Goal: Task Accomplishment & Management: Complete application form

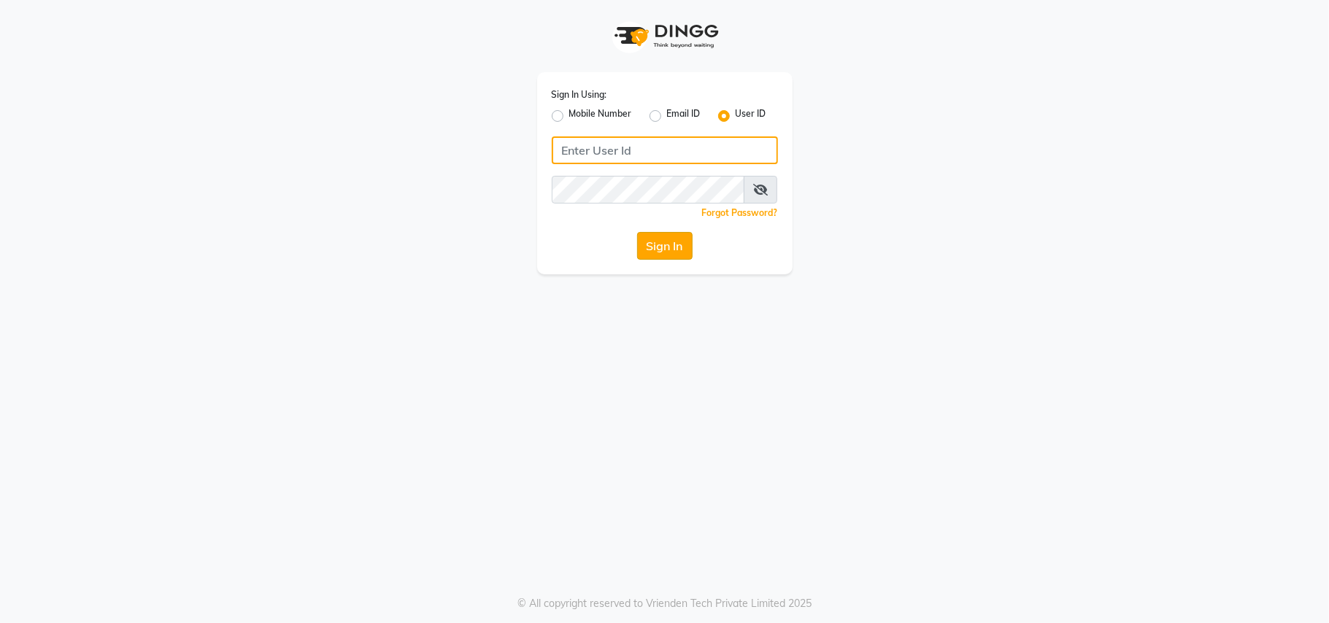
type input "[PERSON_NAME]"
click at [661, 247] on button "Sign In" at bounding box center [664, 246] width 55 height 28
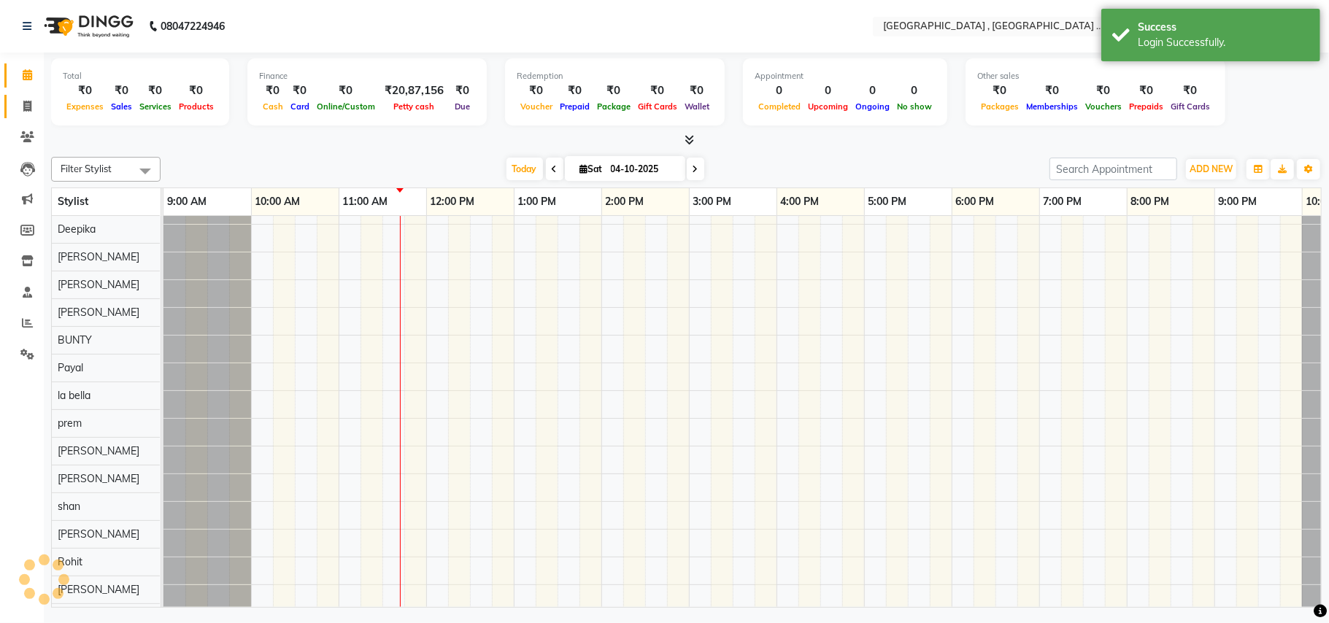
scroll to position [19, 0]
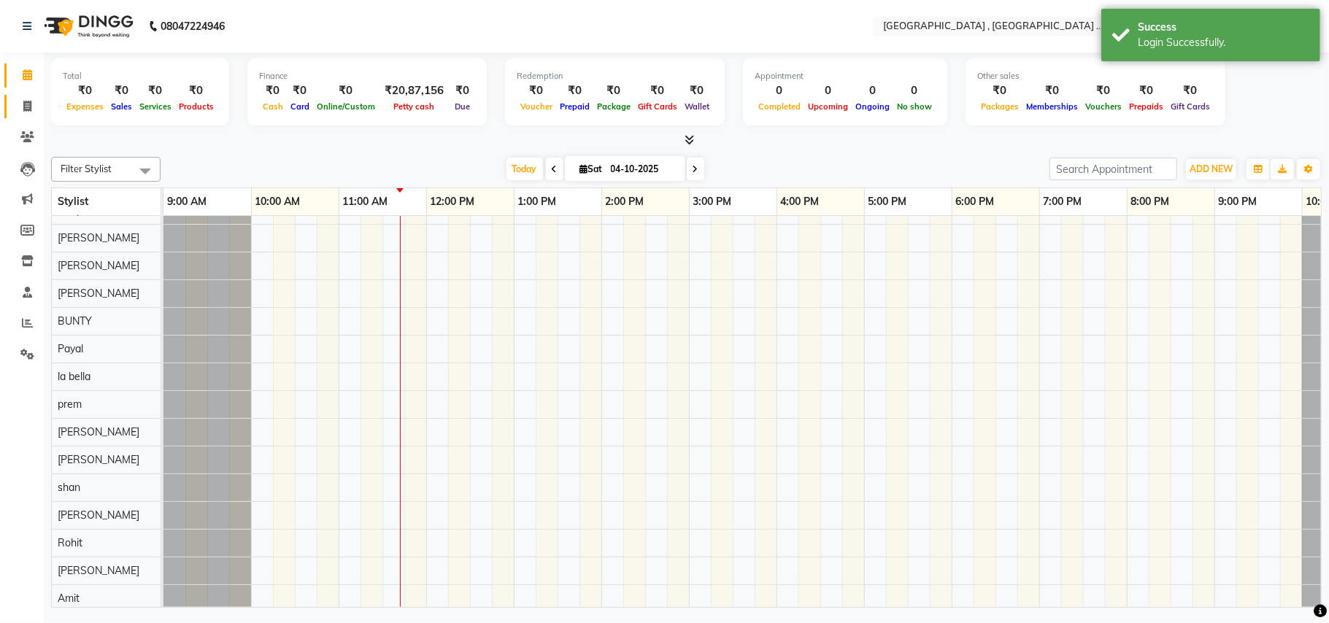
click at [23, 105] on icon at bounding box center [27, 106] width 8 height 11
select select "service"
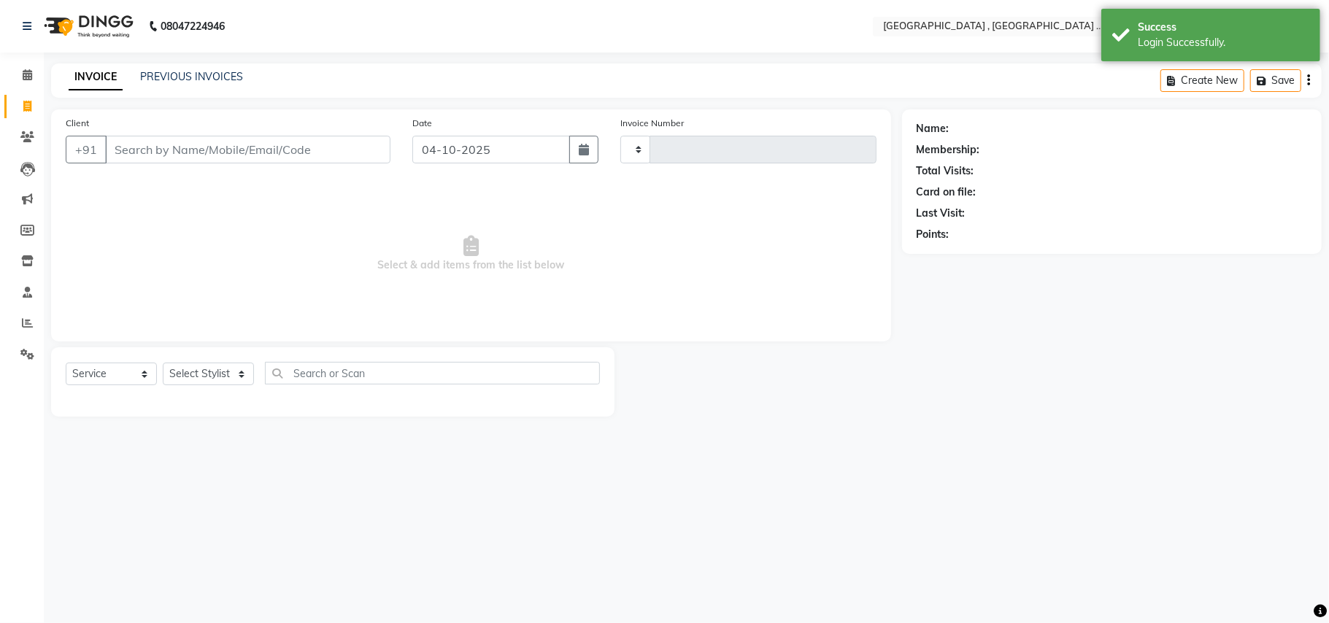
type input "2538"
select select "4558"
click at [134, 147] on input "Client" at bounding box center [247, 150] width 285 height 28
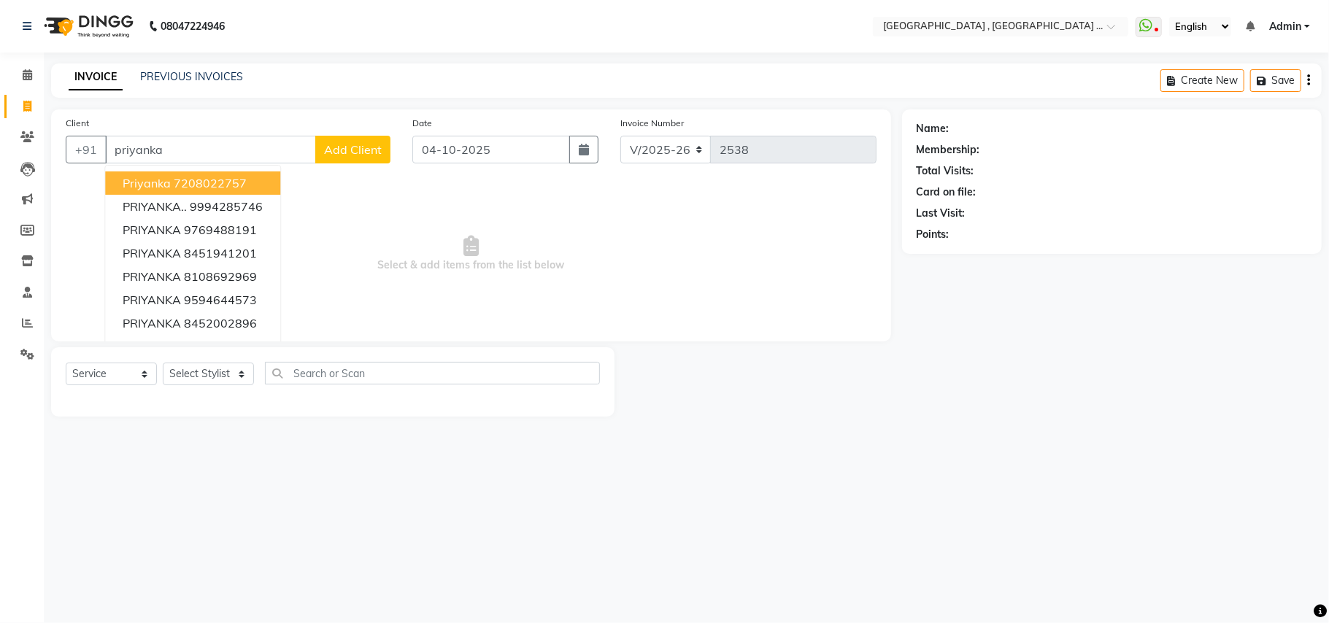
type input "priyanka"
click at [150, 153] on input "priyanka" at bounding box center [210, 150] width 211 height 28
click at [149, 153] on input "priyanka" at bounding box center [210, 150] width 211 height 28
click at [147, 153] on input "priyanka" at bounding box center [210, 150] width 211 height 28
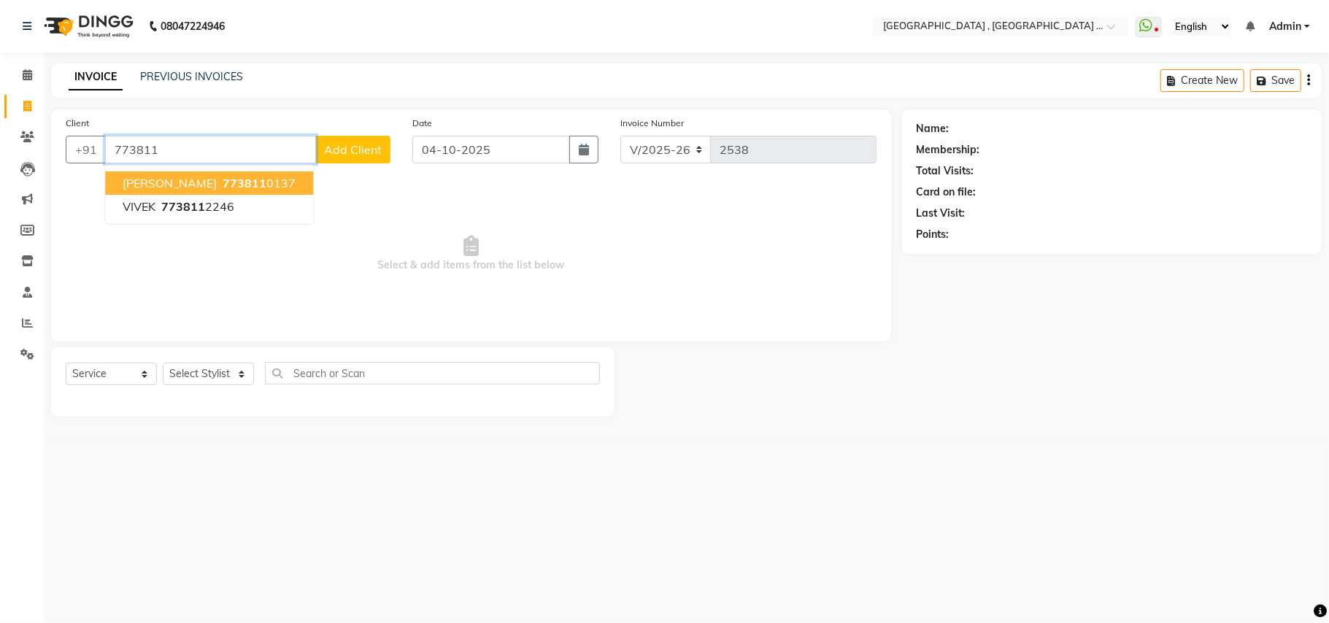
click at [263, 187] on button "[PERSON_NAME] 773811 0137" at bounding box center [209, 183] width 208 height 23
type input "7738110137"
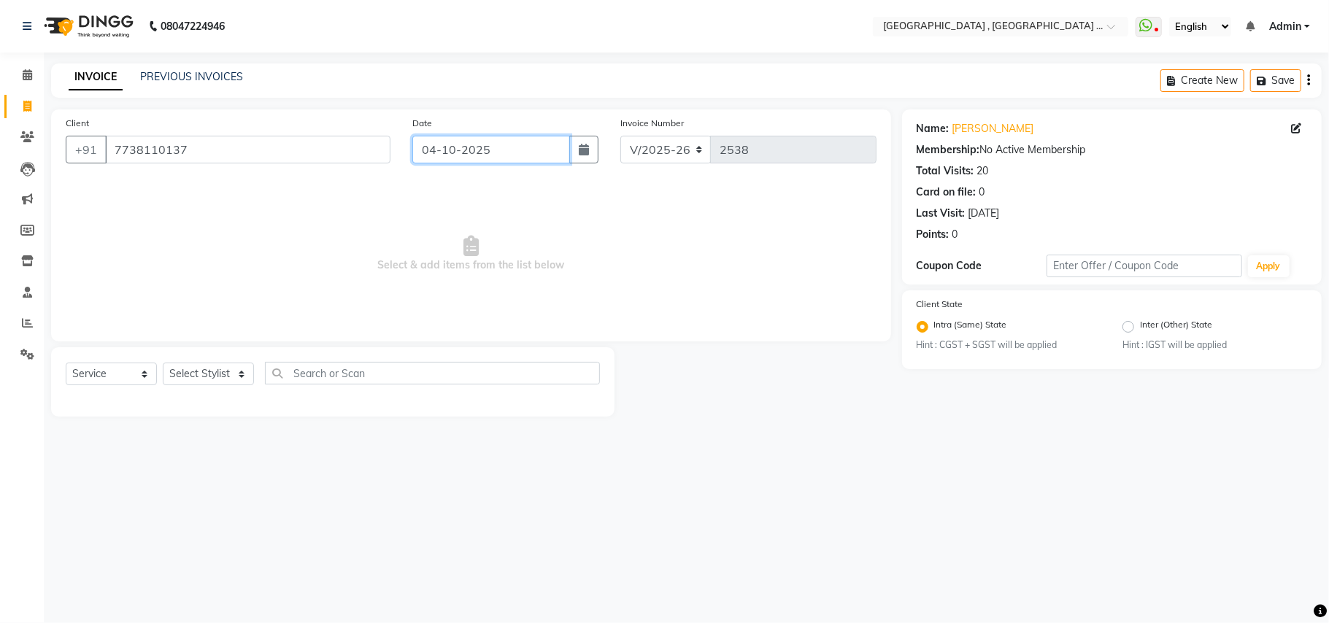
click at [463, 144] on input "04-10-2025" at bounding box center [491, 150] width 158 height 28
select select "10"
select select "2025"
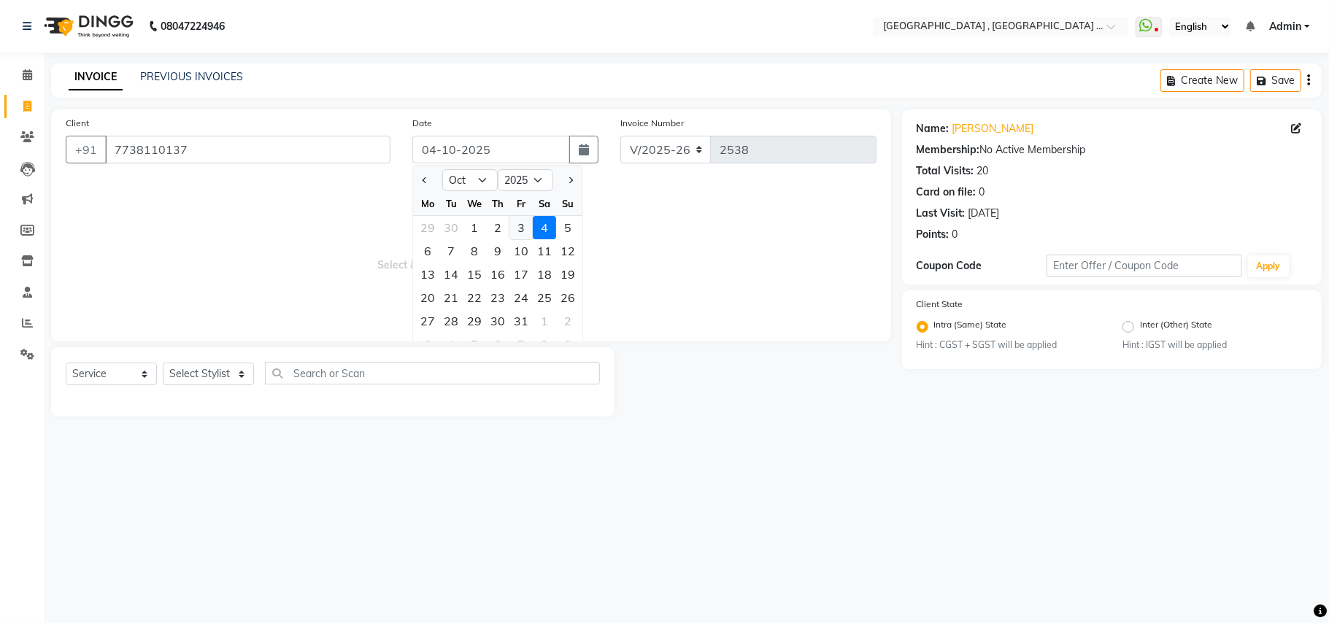
click at [521, 225] on div "3" at bounding box center [520, 227] width 23 height 23
type input "03-10-2025"
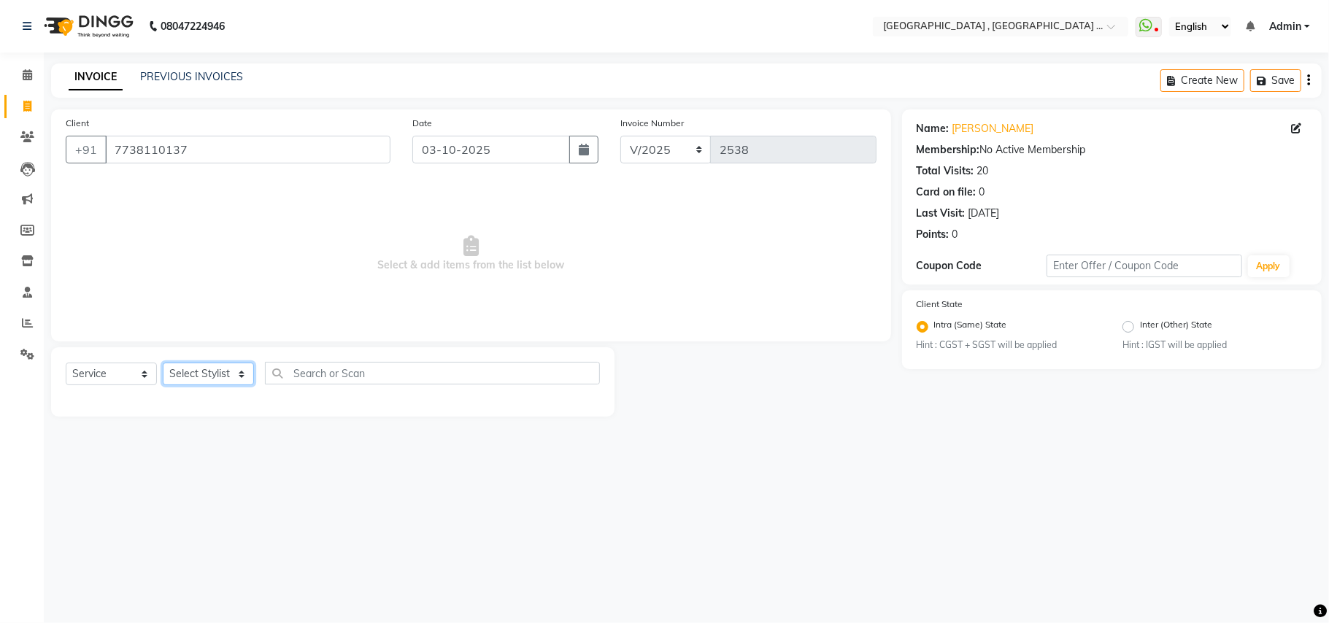
click at [242, 377] on select "Select Stylist Amit [PERSON_NAME] BUNTY Deep [PERSON_NAME] M Gautam la bella [P…" at bounding box center [208, 374] width 91 height 23
click at [220, 374] on select "Select Stylist Amit [PERSON_NAME] BUNTY Deep [PERSON_NAME] M Gautam la bella [P…" at bounding box center [208, 374] width 91 height 23
select select "29704"
click at [163, 363] on select "Select Stylist Amit [PERSON_NAME] BUNTY Deep [PERSON_NAME] M Gautam la bella [P…" at bounding box center [208, 374] width 91 height 23
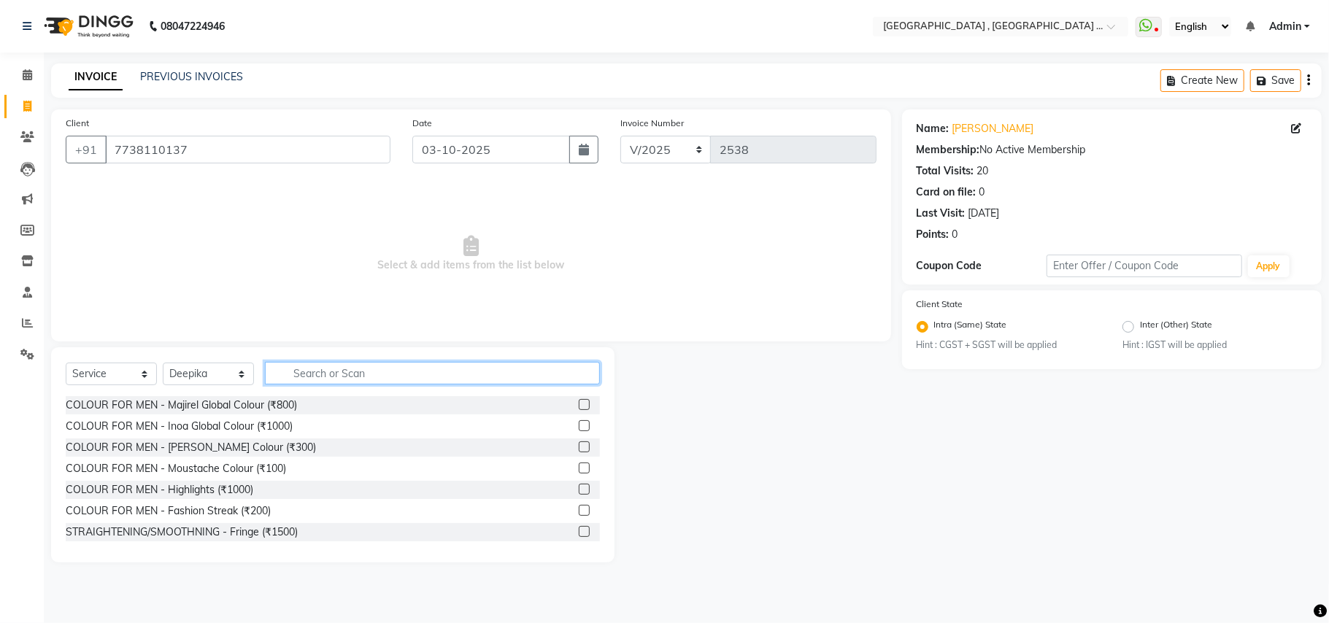
click at [337, 368] on input "text" at bounding box center [432, 373] width 335 height 23
type input "cut"
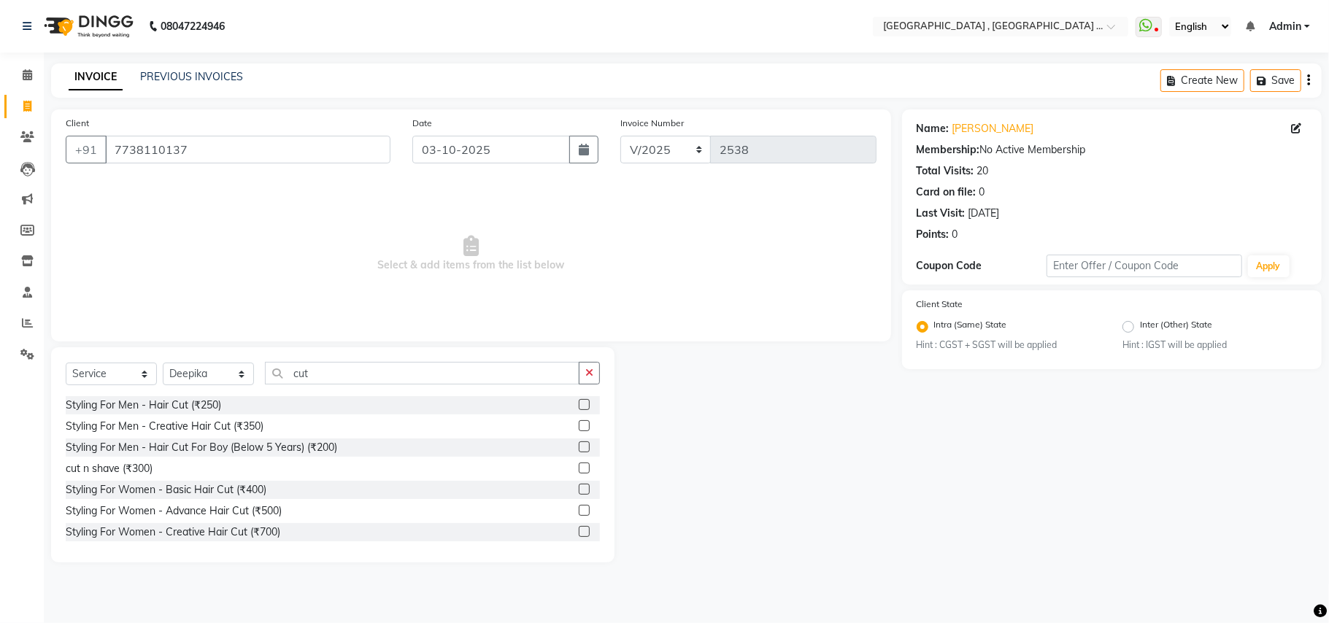
click at [242, 482] on div "Styling For Women - Basic Hair Cut (₹400)" at bounding box center [333, 490] width 534 height 18
click at [251, 489] on div "Styling For Women - Basic Hair Cut (₹400)" at bounding box center [166, 489] width 201 height 15
click at [253, 489] on div "Styling For Women - Basic Hair Cut (₹400)" at bounding box center [166, 489] width 201 height 15
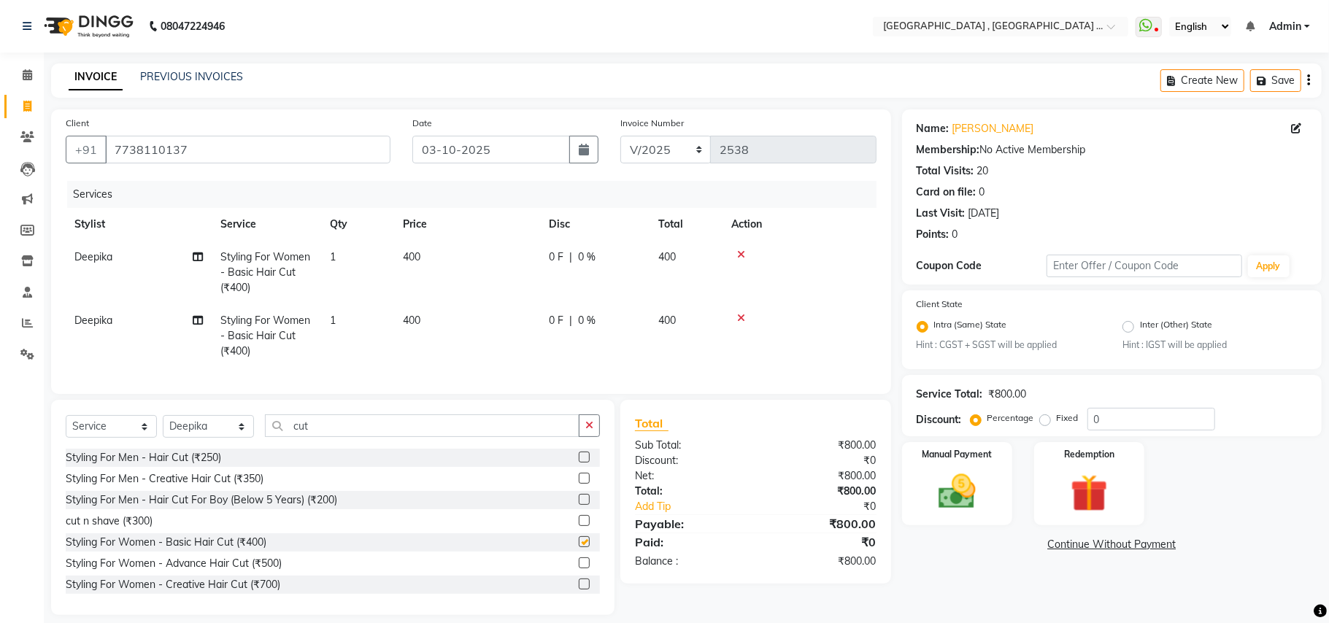
checkbox input "false"
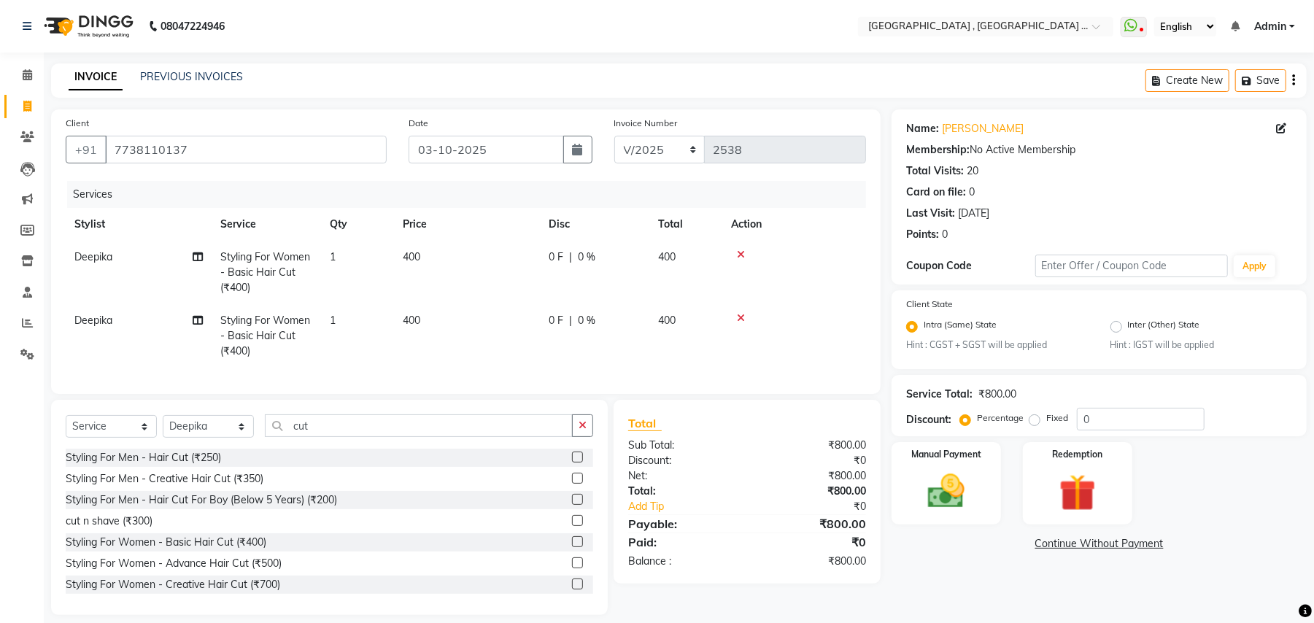
click at [740, 314] on icon at bounding box center [741, 318] width 8 height 10
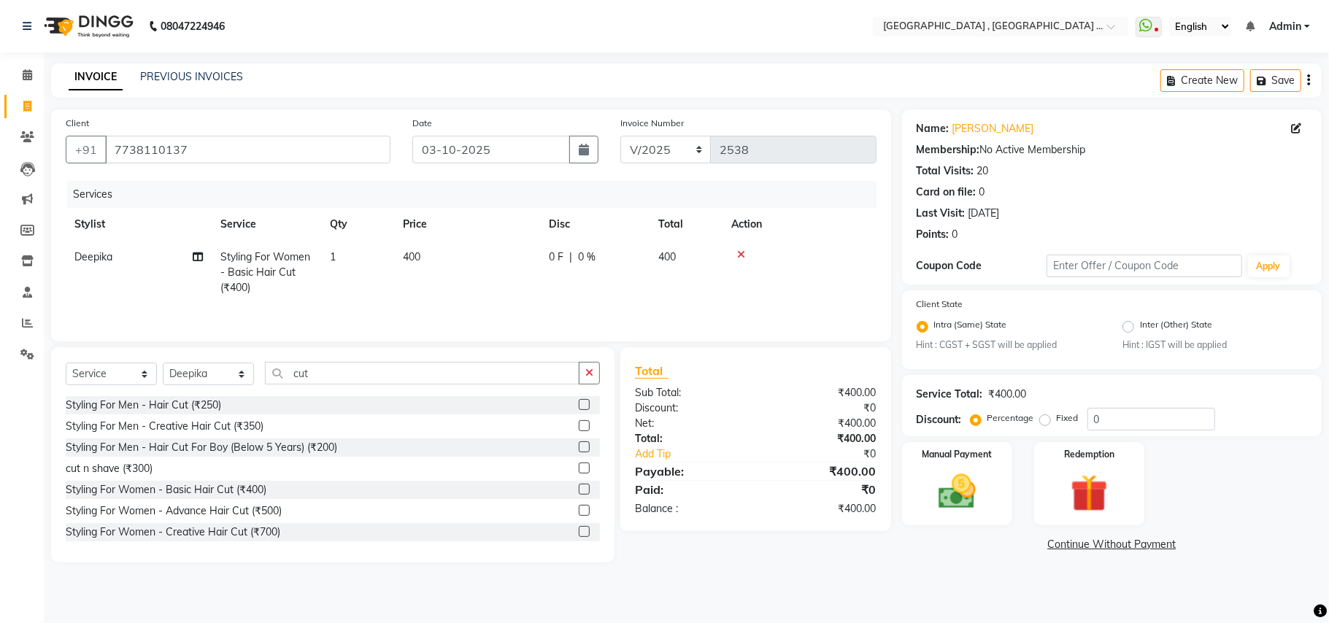
click at [427, 258] on td "400" at bounding box center [467, 272] width 146 height 63
select select "29704"
click at [488, 261] on td "400" at bounding box center [467, 272] width 146 height 63
select select "29704"
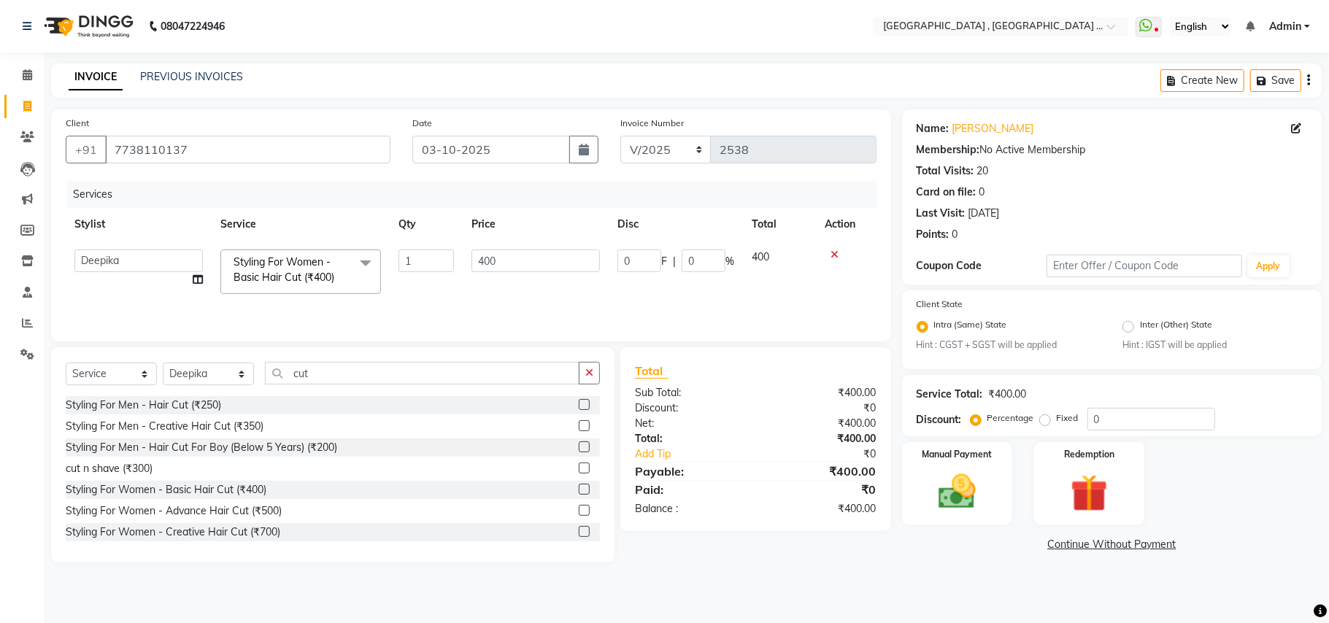
click at [488, 261] on input "400" at bounding box center [535, 261] width 128 height 23
type input "350"
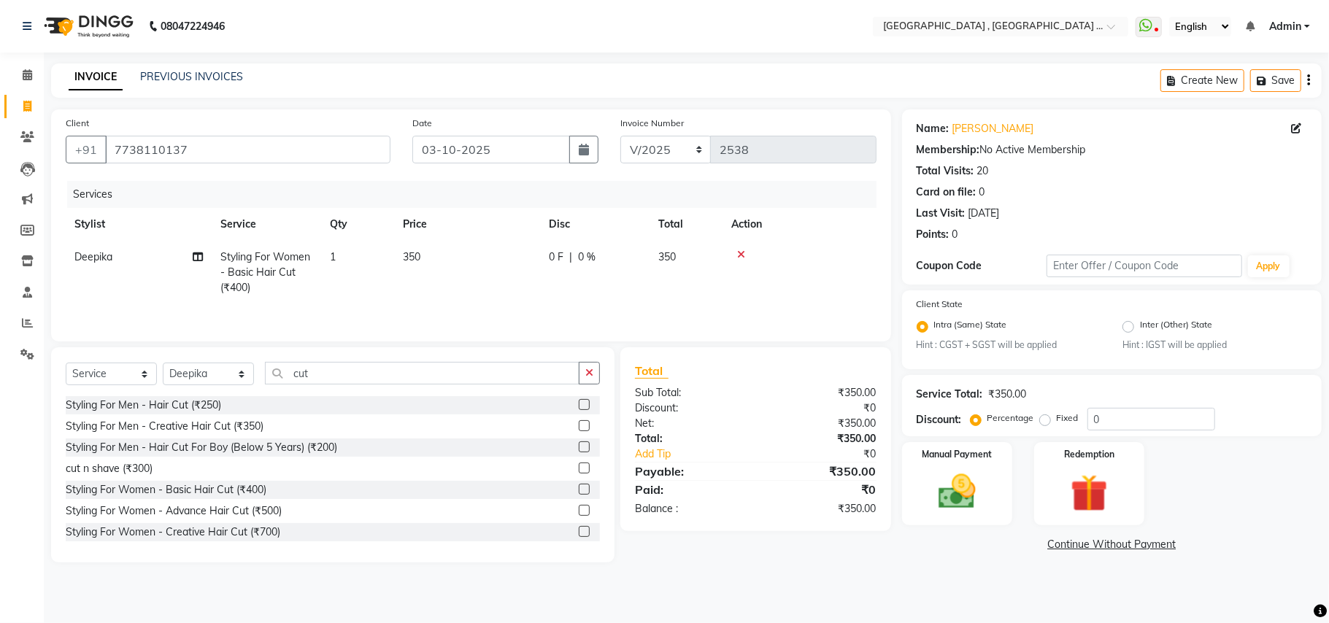
click at [482, 298] on td "350" at bounding box center [467, 272] width 146 height 63
drag, startPoint x: 482, startPoint y: 298, endPoint x: 497, endPoint y: 305, distance: 16.3
click at [482, 298] on td "350" at bounding box center [467, 272] width 146 height 63
select select "29704"
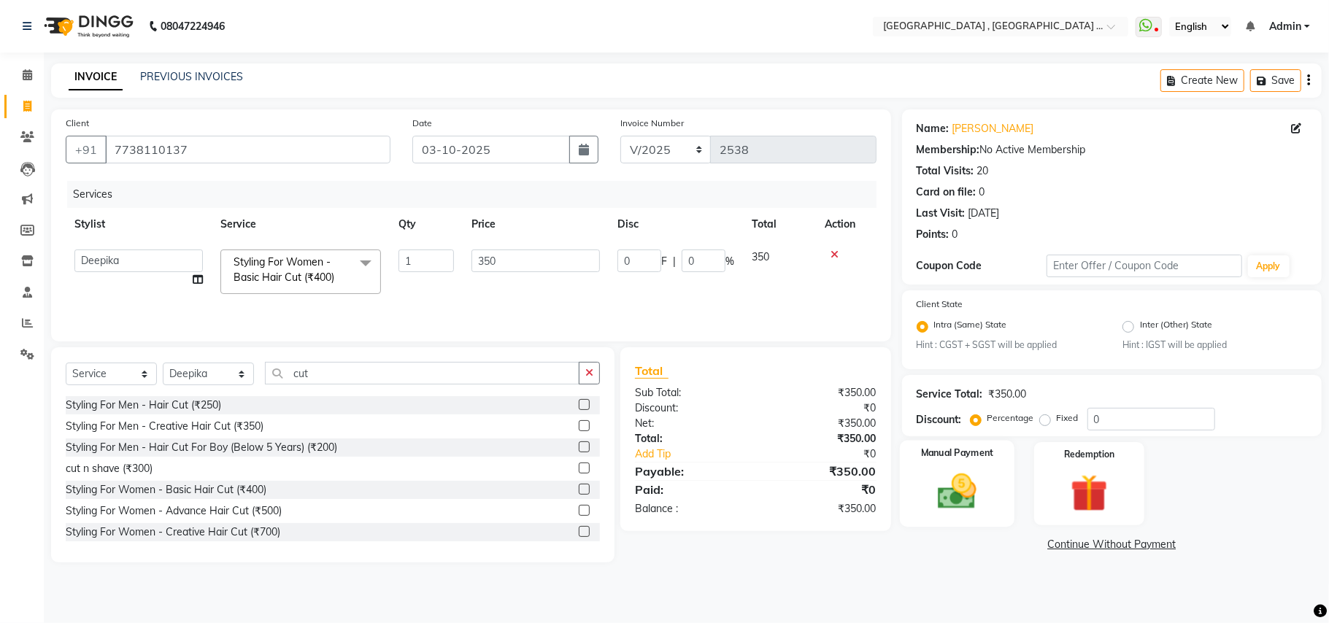
click at [931, 492] on img at bounding box center [956, 492] width 63 height 45
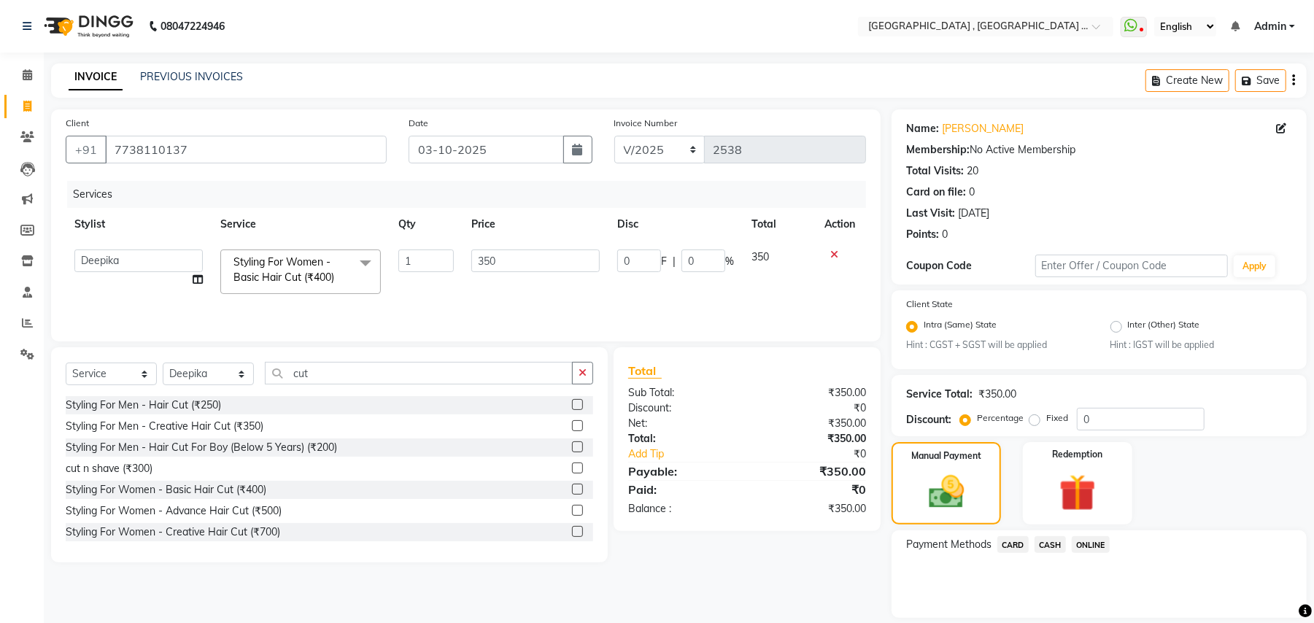
click at [1052, 544] on span "CASH" at bounding box center [1050, 544] width 31 height 17
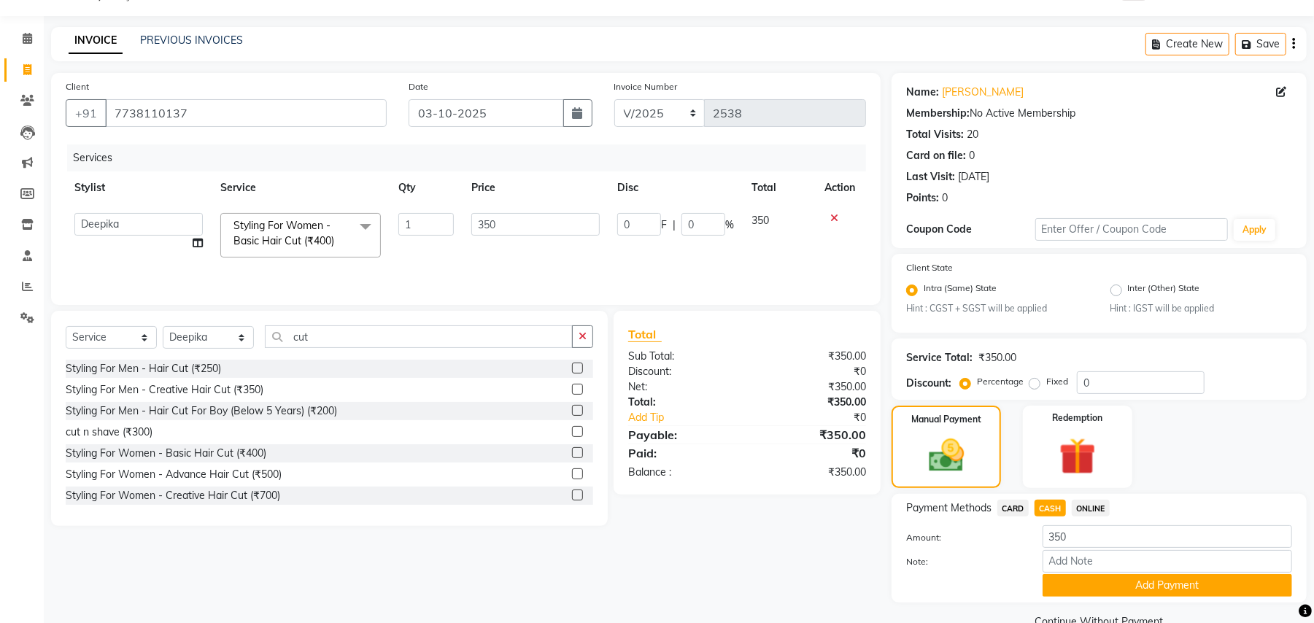
scroll to position [68, 0]
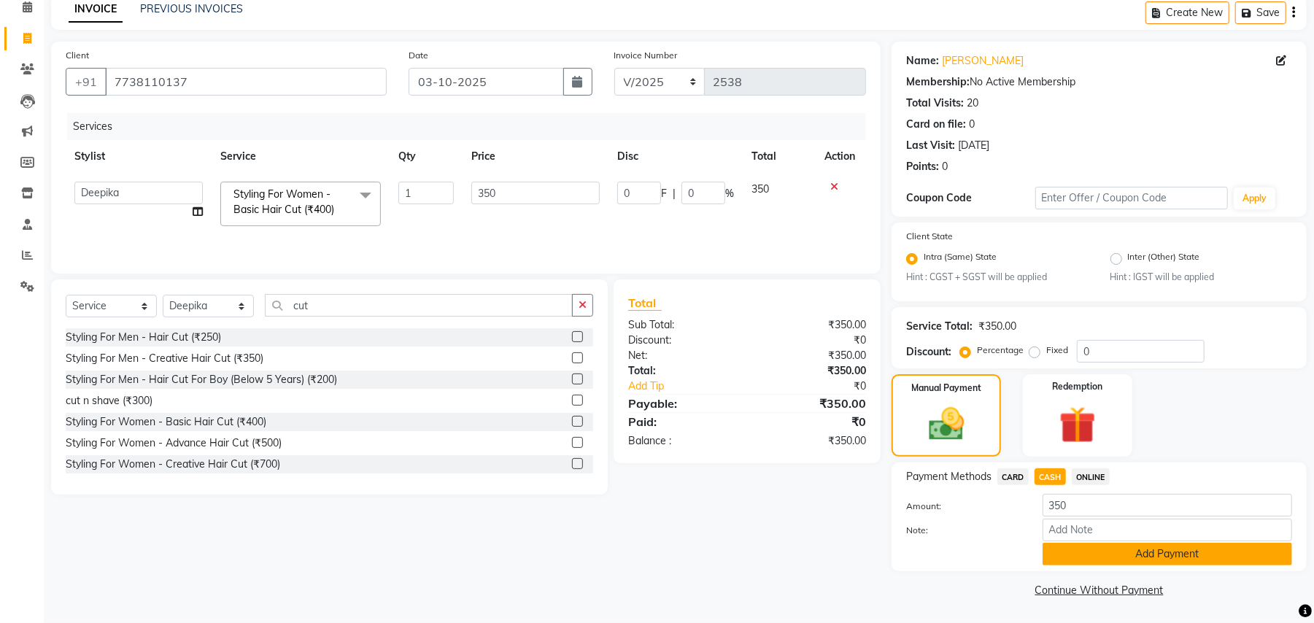
click at [1058, 558] on button "Add Payment" at bounding box center [1168, 554] width 250 height 23
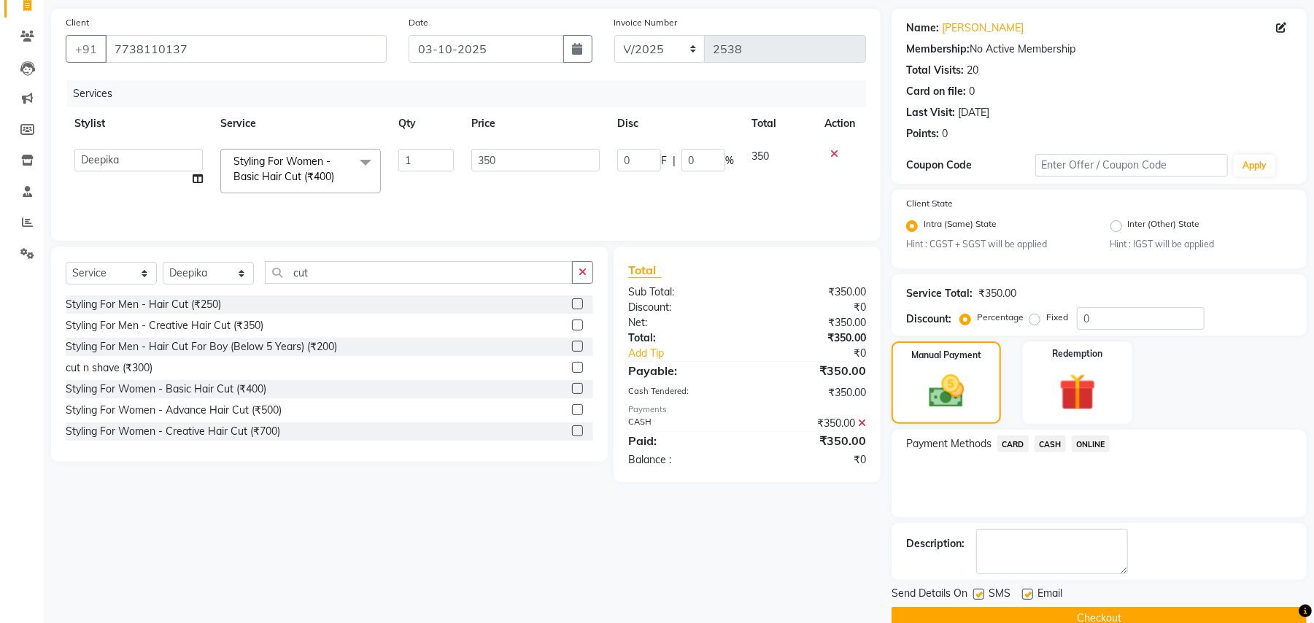
scroll to position [129, 0]
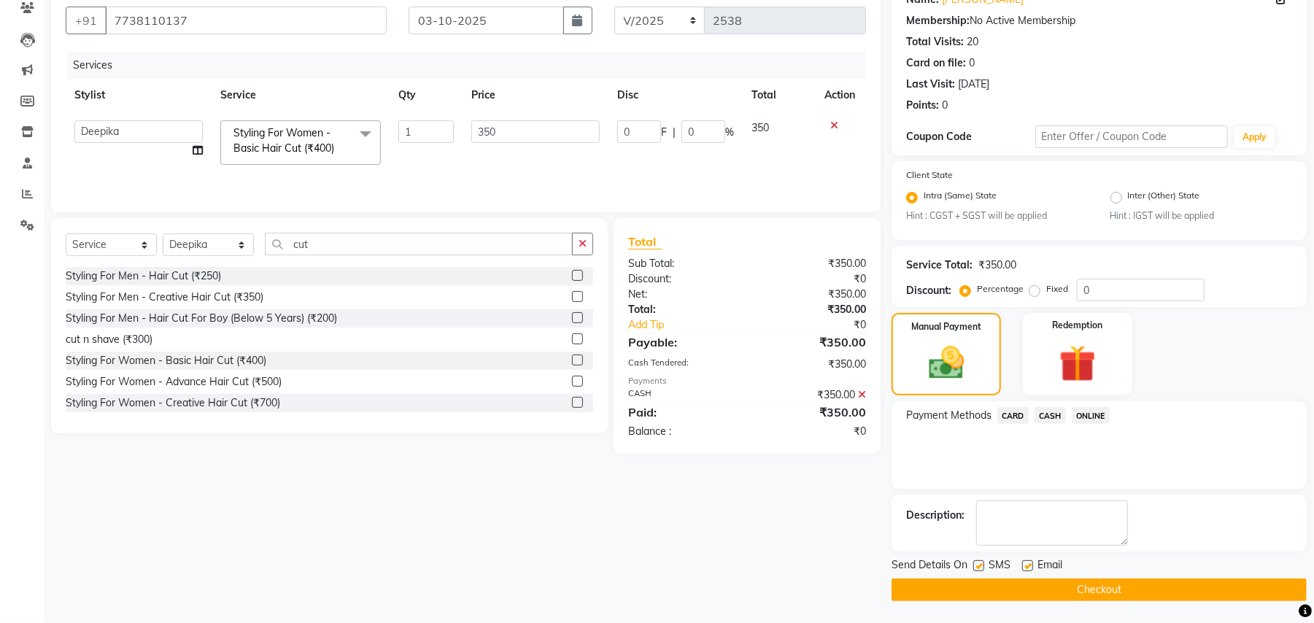
click at [1022, 582] on button "Checkout" at bounding box center [1099, 590] width 415 height 23
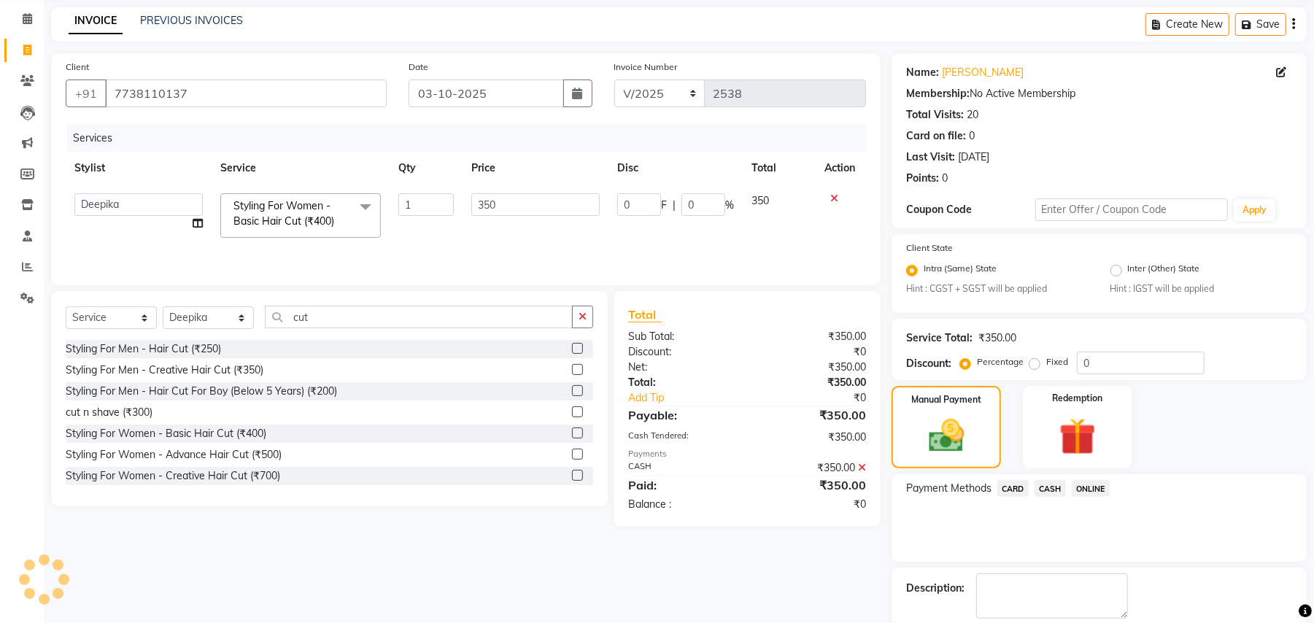
scroll to position [12, 0]
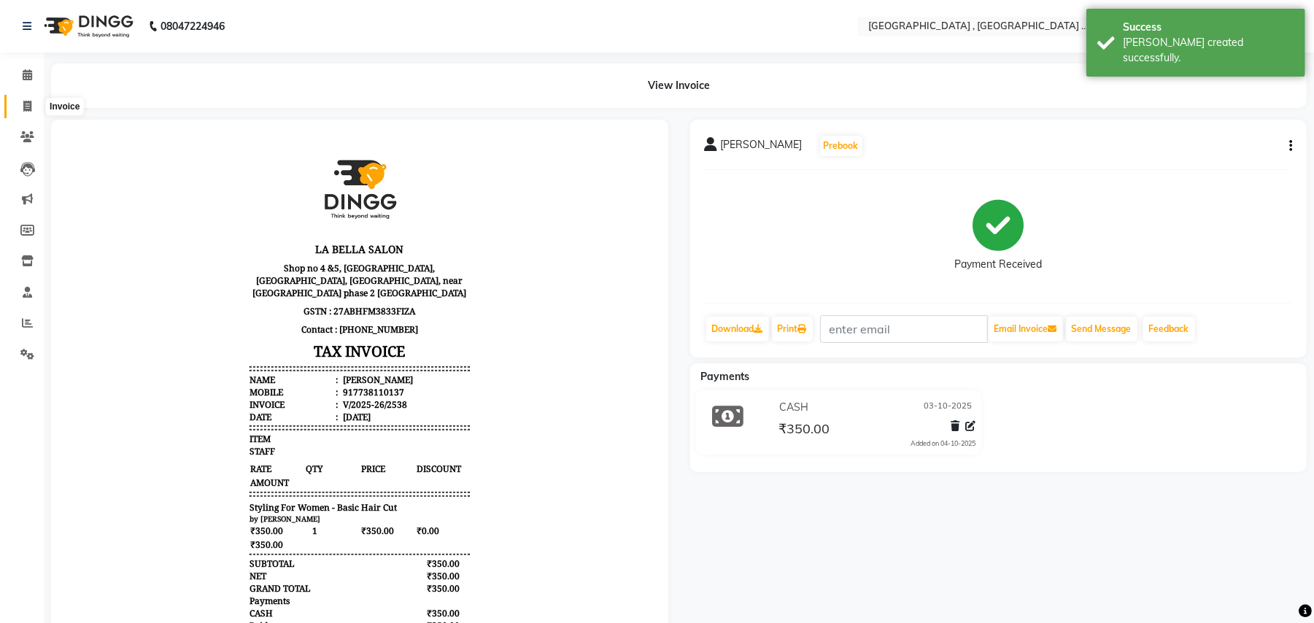
click at [33, 109] on span at bounding box center [28, 107] width 26 height 17
select select "4558"
select select "service"
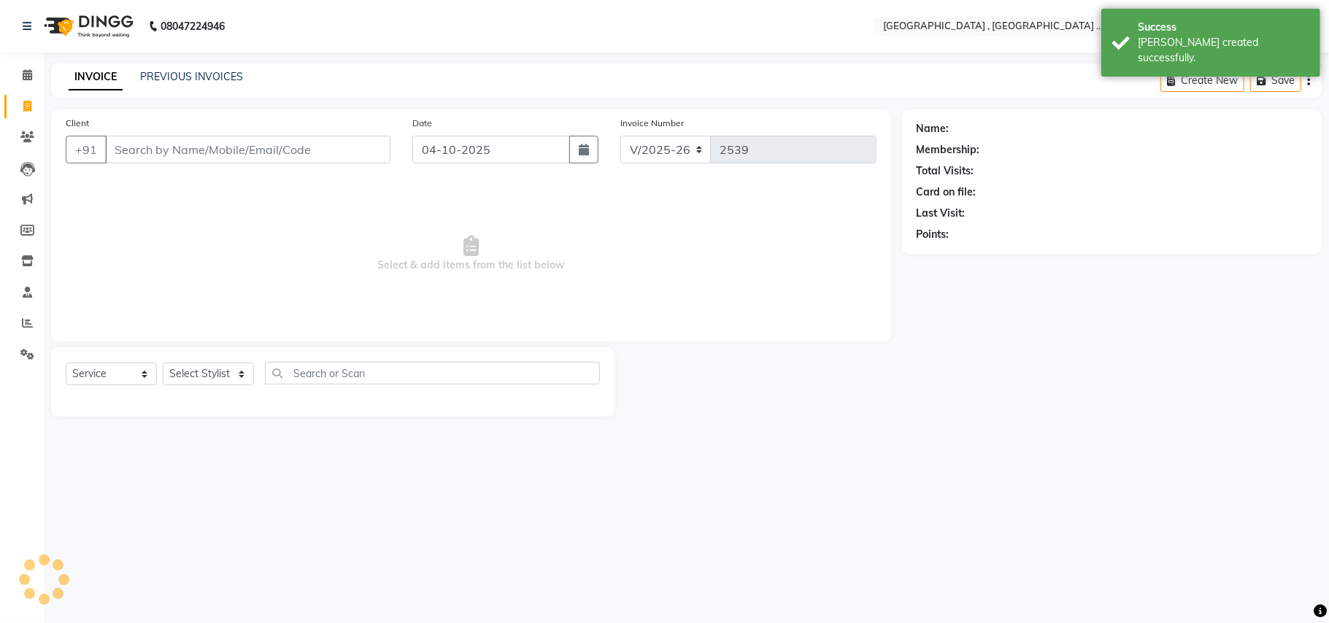
click at [254, 149] on input "Client" at bounding box center [247, 150] width 285 height 28
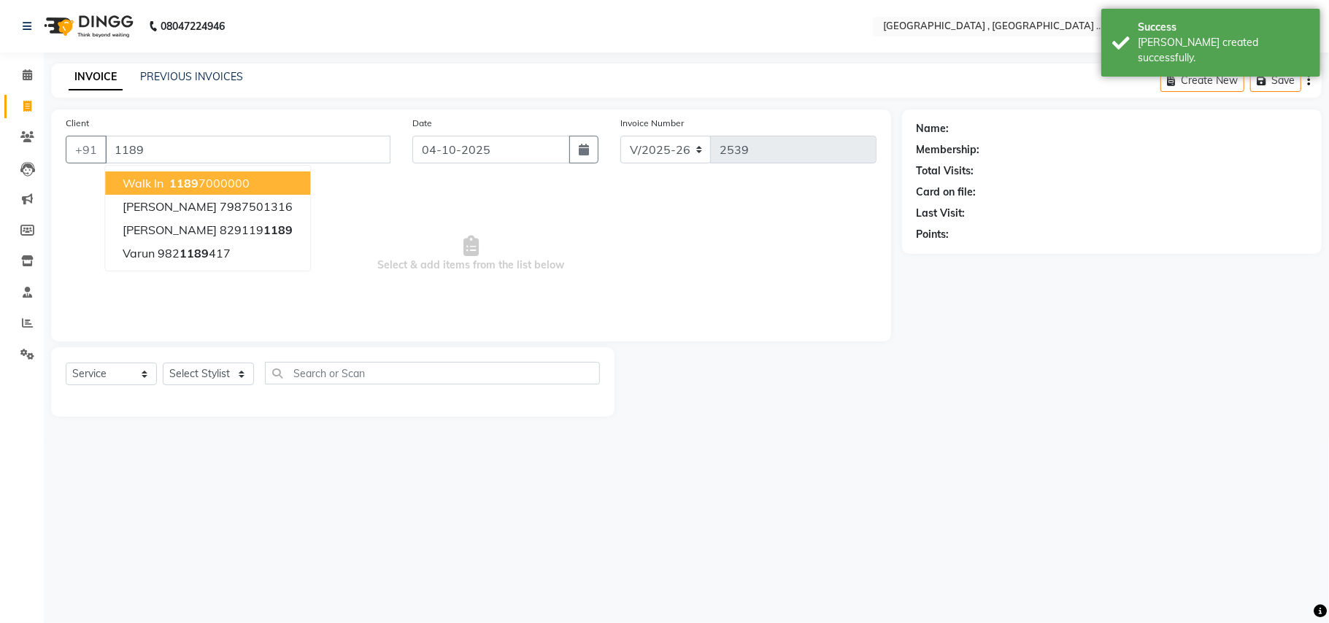
click at [220, 185] on ngb-highlight "[PHONE_NUMBER]" at bounding box center [207, 183] width 83 height 15
type input "11897000000"
click at [220, 185] on span "Select & add items from the list below" at bounding box center [471, 254] width 811 height 146
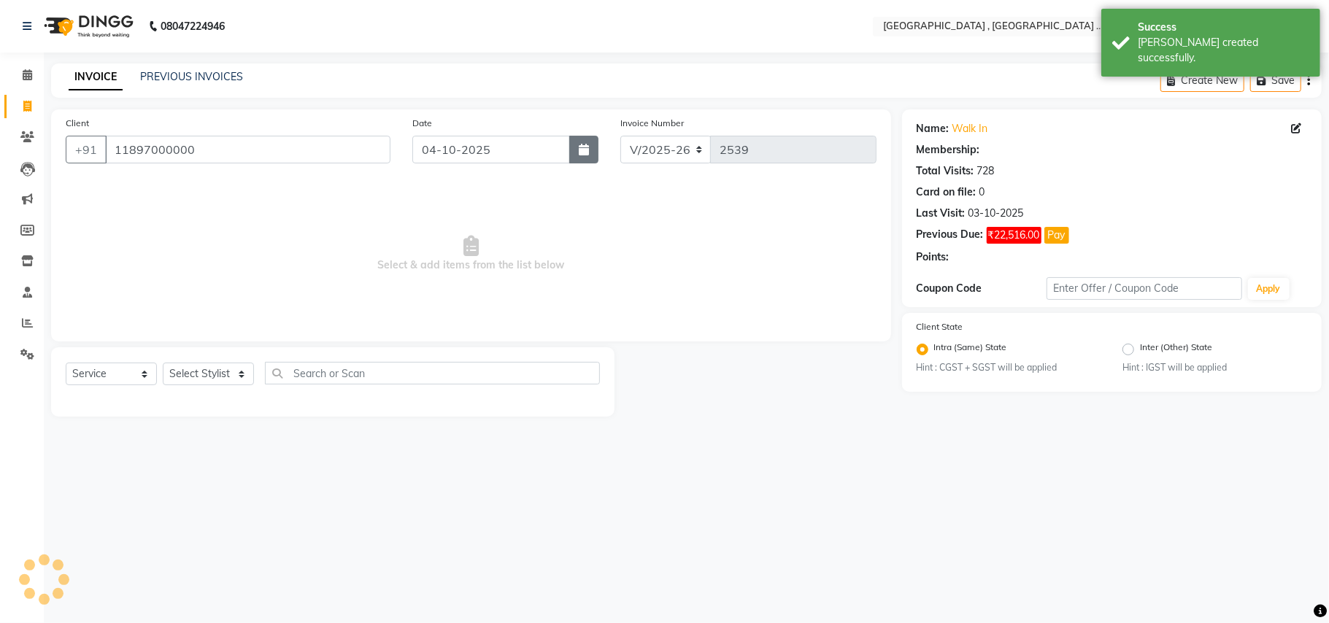
select select "1: Object"
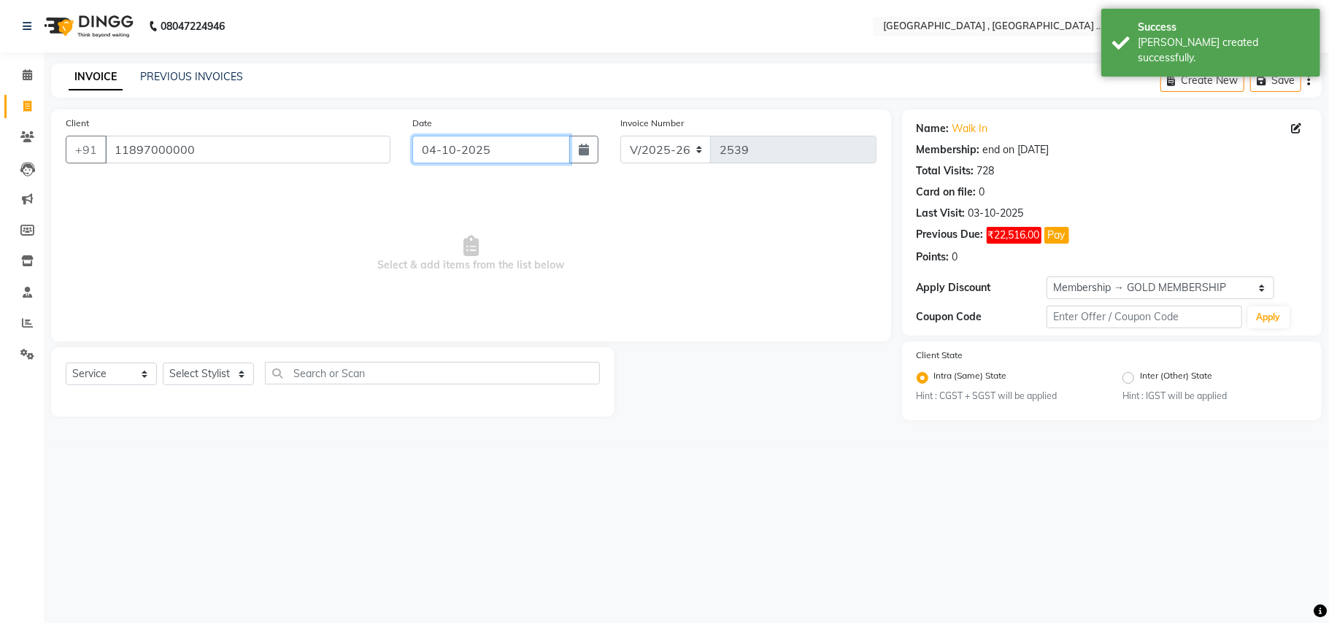
click at [533, 152] on input "04-10-2025" at bounding box center [491, 150] width 158 height 28
select select "10"
select select "2025"
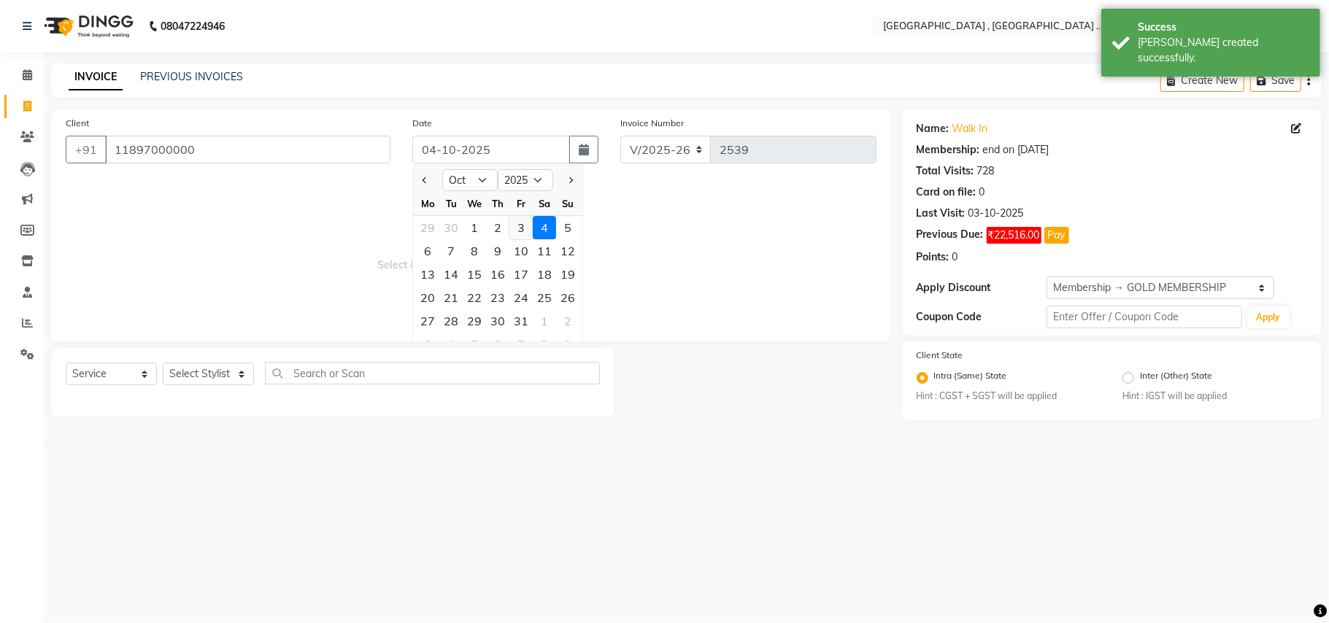
click at [518, 235] on div "3" at bounding box center [520, 227] width 23 height 23
type input "03-10-2025"
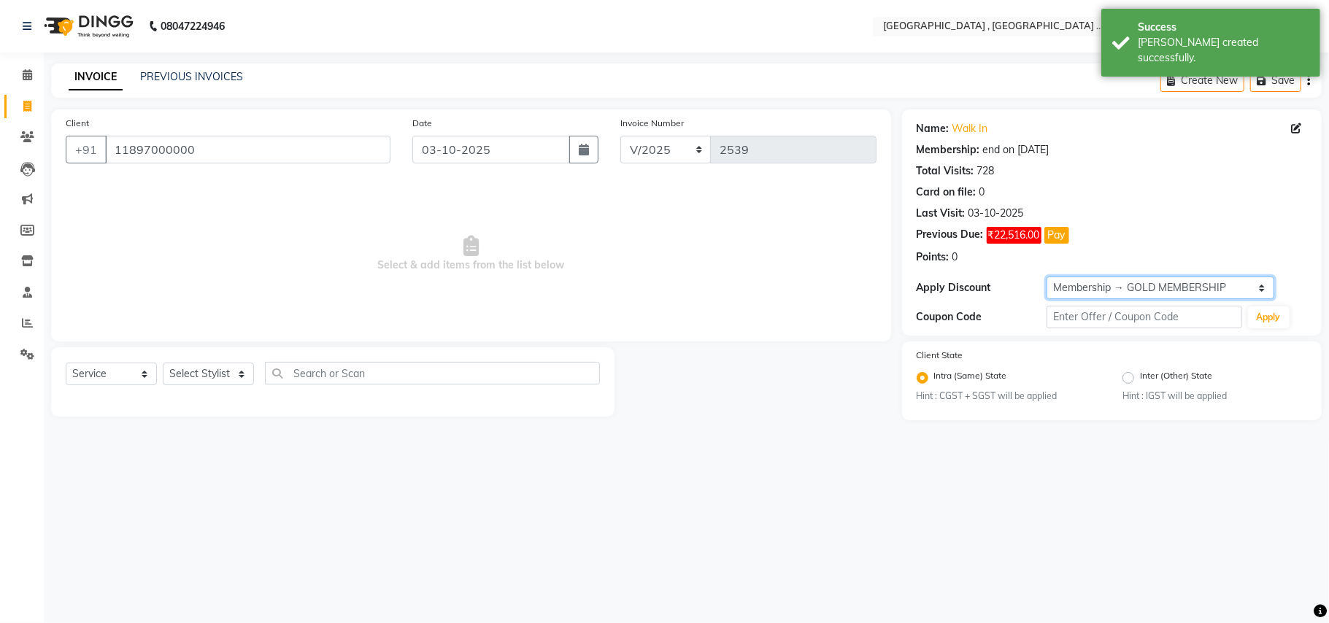
click at [1082, 283] on select "Select Membership → GOLD MEMBERSHIP Membership → GOLD MEMBERSHIP" at bounding box center [1161, 288] width 228 height 23
select select "0:"
click at [1047, 277] on select "Select Membership → GOLD MEMBERSHIP Membership → GOLD MEMBERSHIP" at bounding box center [1161, 288] width 228 height 23
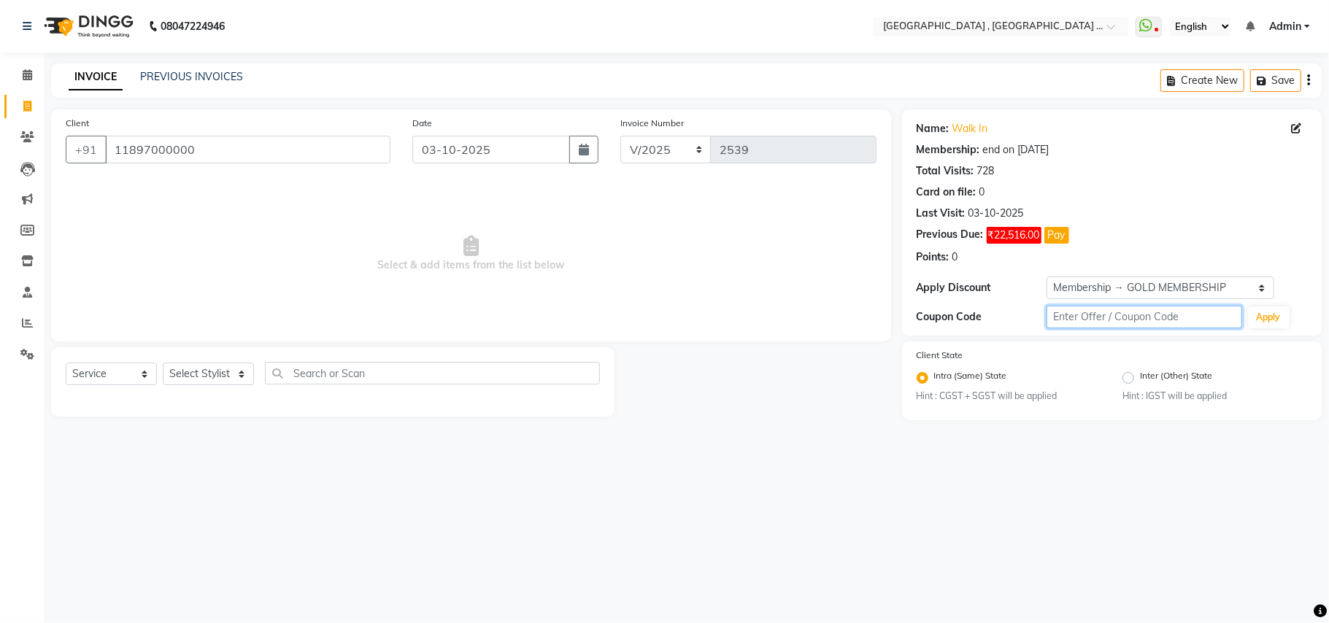
click at [1072, 307] on input "text" at bounding box center [1145, 317] width 196 height 23
click at [235, 377] on select "Select Stylist Amit [PERSON_NAME] BUNTY Deep [PERSON_NAME] M Gautam la bella [P…" at bounding box center [208, 374] width 91 height 23
select select "51064"
click at [163, 363] on select "Select Stylist Amit [PERSON_NAME] BUNTY Deep [PERSON_NAME] M Gautam la bella [P…" at bounding box center [208, 374] width 91 height 23
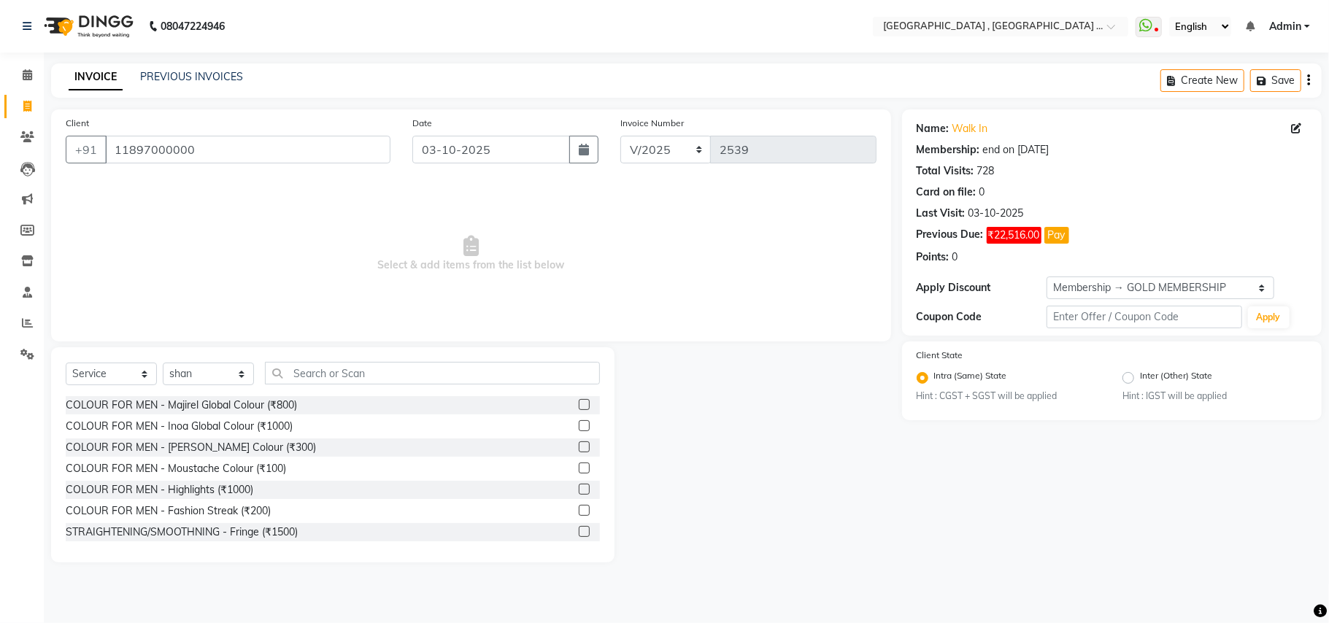
click at [339, 391] on div "Select Service Product Membership Package Voucher Prepaid Gift Card Select Styl…" at bounding box center [333, 379] width 534 height 34
click at [327, 369] on input "text" at bounding box center [432, 373] width 335 height 23
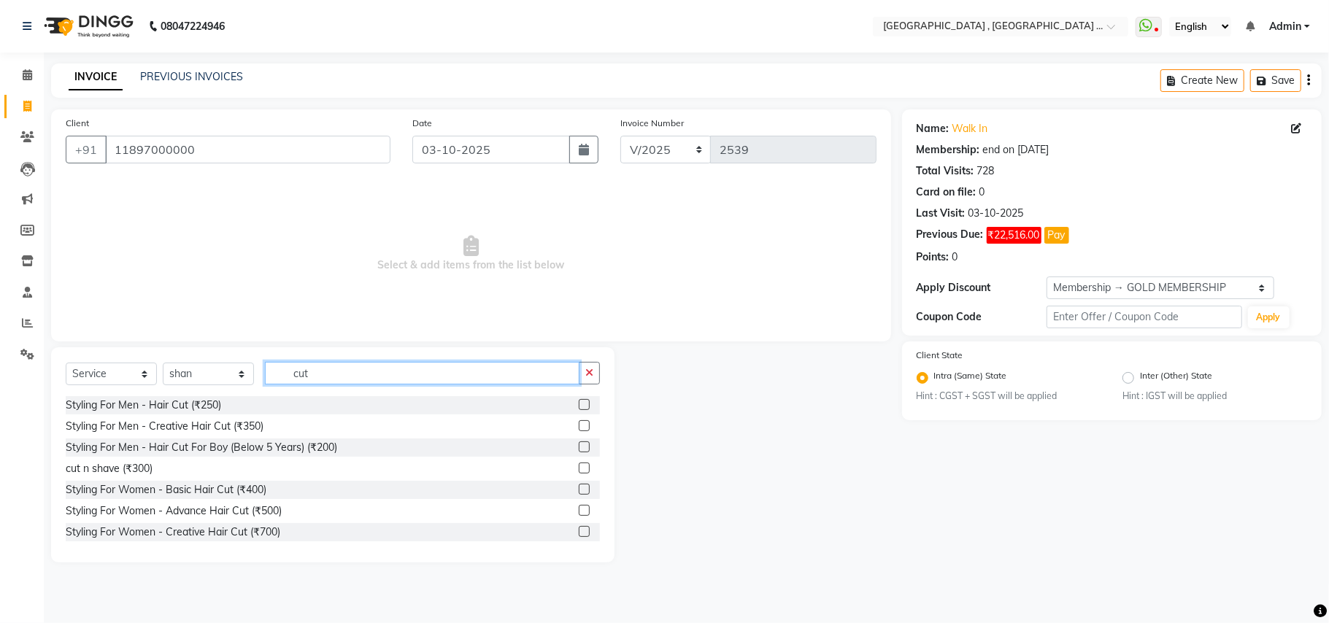
type input "cut"
click at [139, 477] on div "cut n shave (₹300)" at bounding box center [333, 469] width 534 height 18
click at [141, 476] on div "cut n shave (₹300)" at bounding box center [109, 468] width 87 height 15
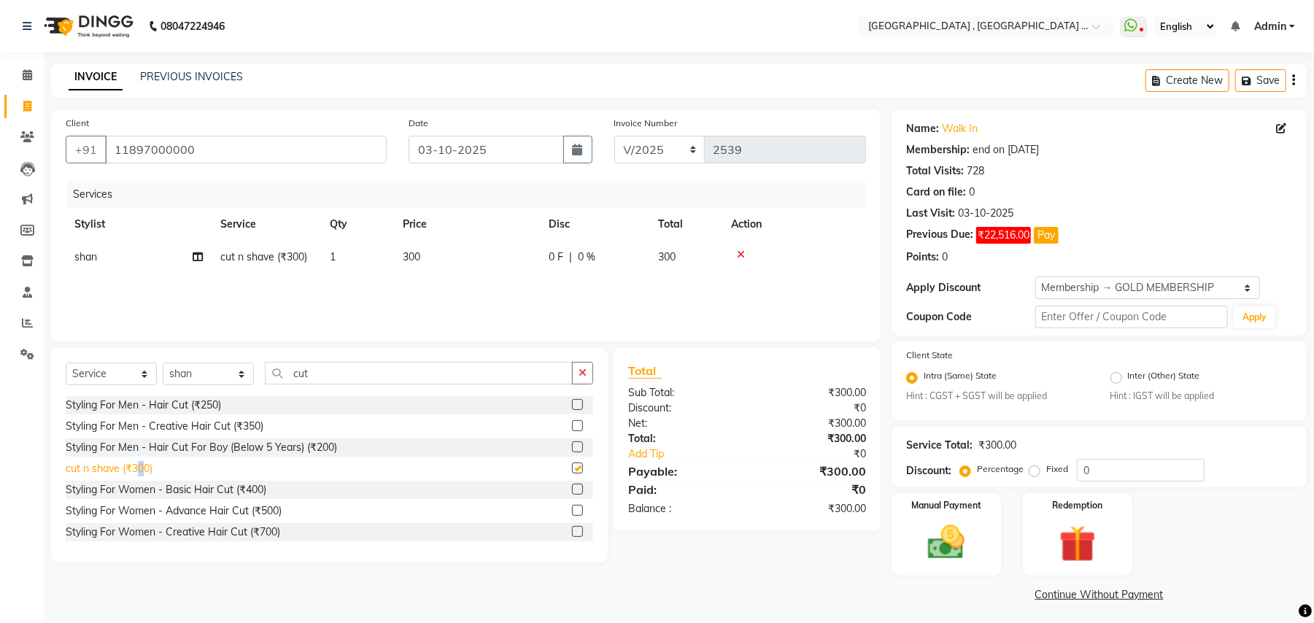
checkbox input "false"
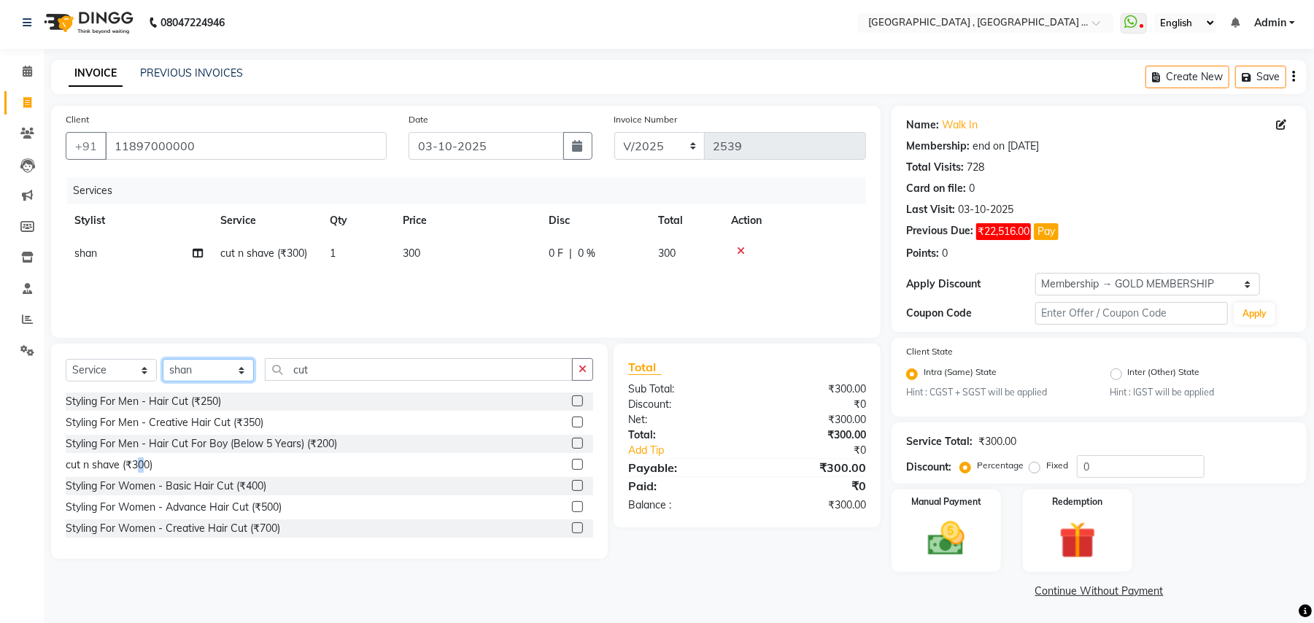
click at [185, 363] on select "Select Stylist Amit [PERSON_NAME] BUNTY Deep [PERSON_NAME] M Gautam la bella [P…" at bounding box center [208, 370] width 91 height 23
select select "71491"
click at [163, 359] on select "Select Stylist Amit [PERSON_NAME] BUNTY Deep [PERSON_NAME] M Gautam la bella [P…" at bounding box center [208, 370] width 91 height 23
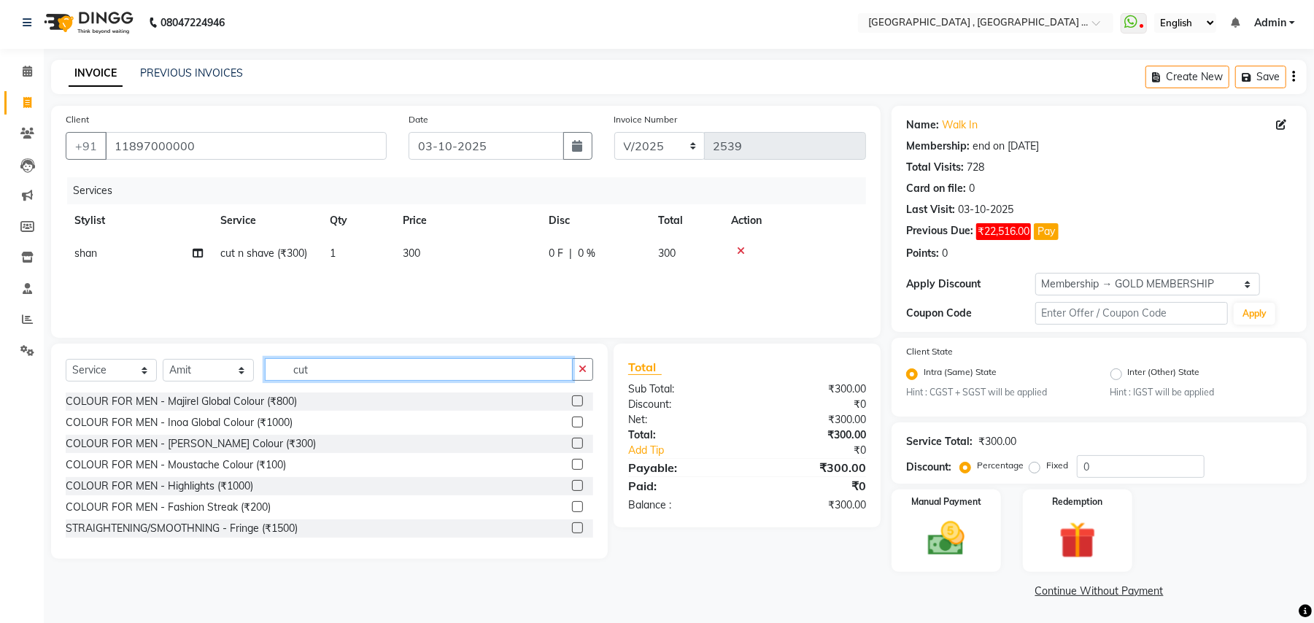
click at [343, 371] on input "cut" at bounding box center [419, 369] width 308 height 23
click at [342, 369] on input "cut" at bounding box center [419, 369] width 308 height 23
type input "cut"
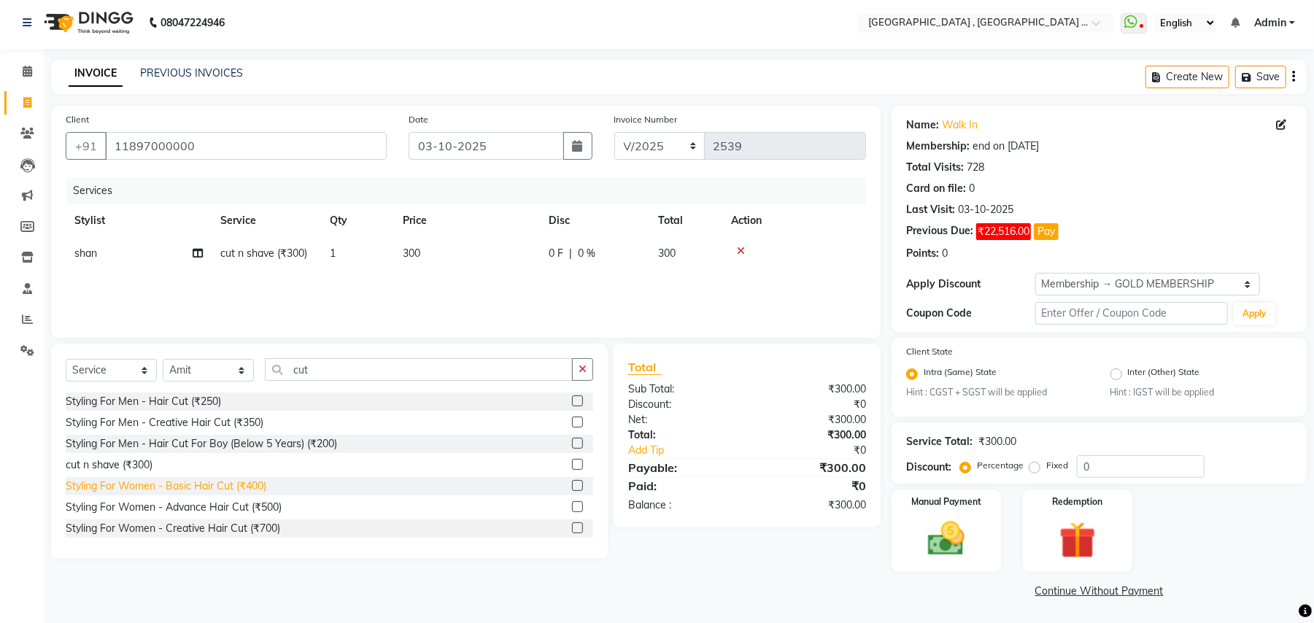
click at [185, 480] on div "Styling For Women - Basic Hair Cut (₹400)" at bounding box center [166, 486] width 201 height 15
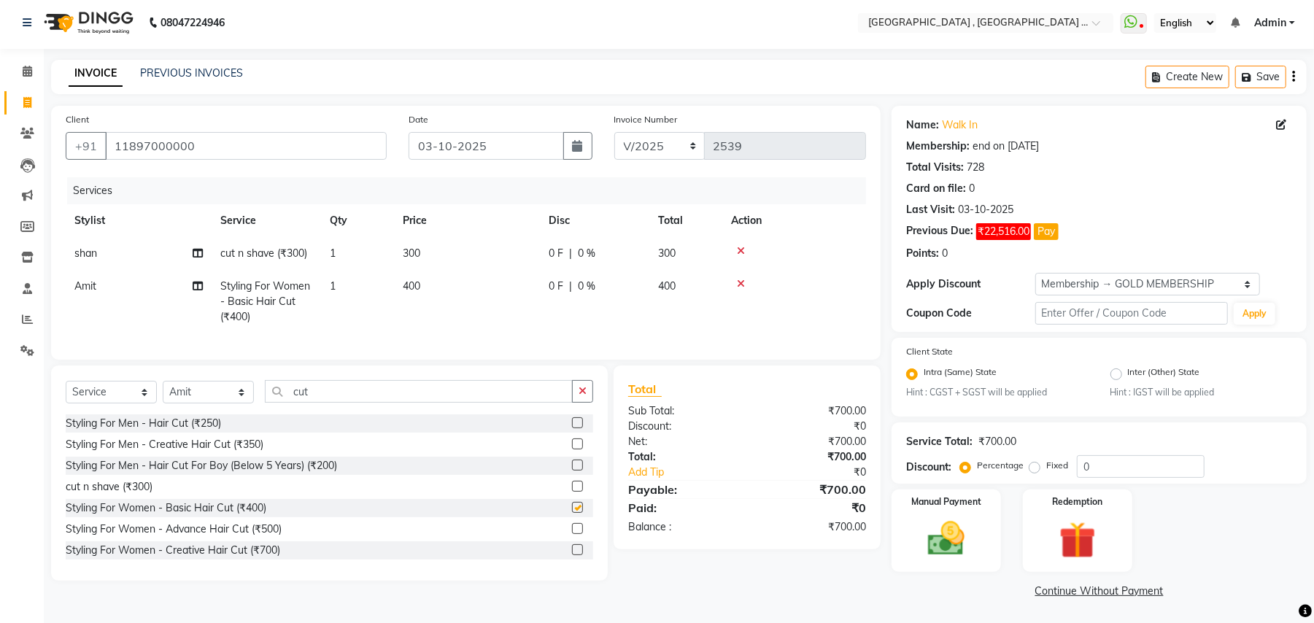
checkbox input "false"
click at [419, 299] on td "400" at bounding box center [467, 301] width 146 height 63
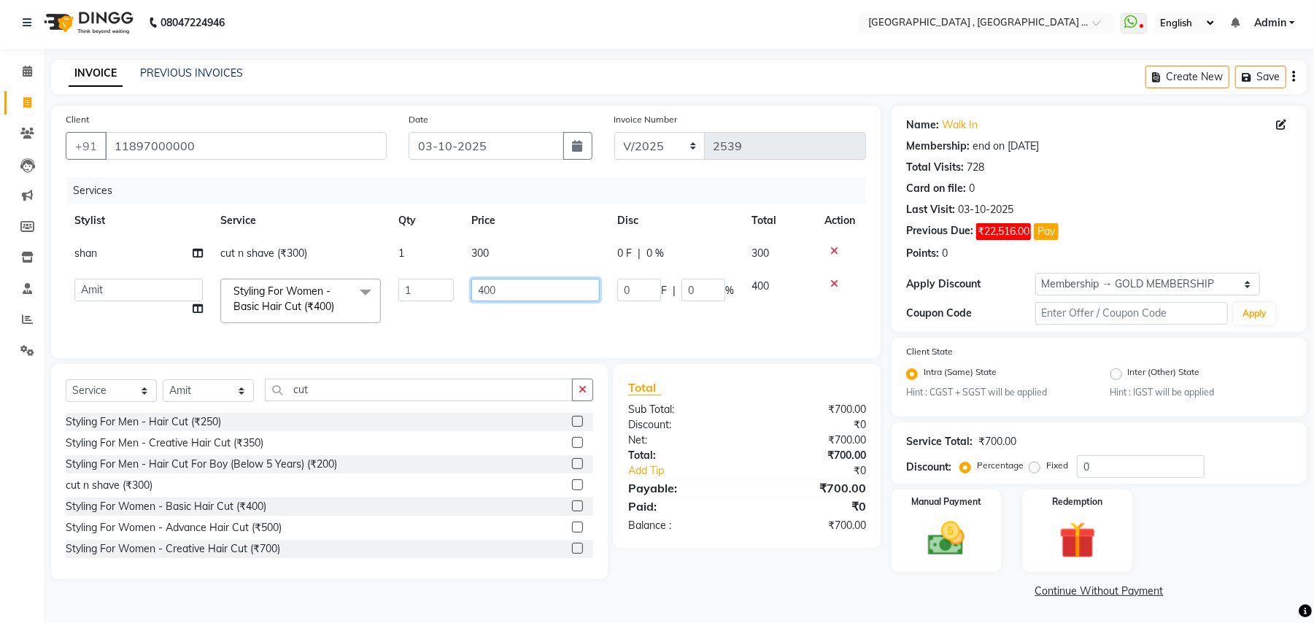
click at [488, 290] on input "400" at bounding box center [535, 290] width 128 height 23
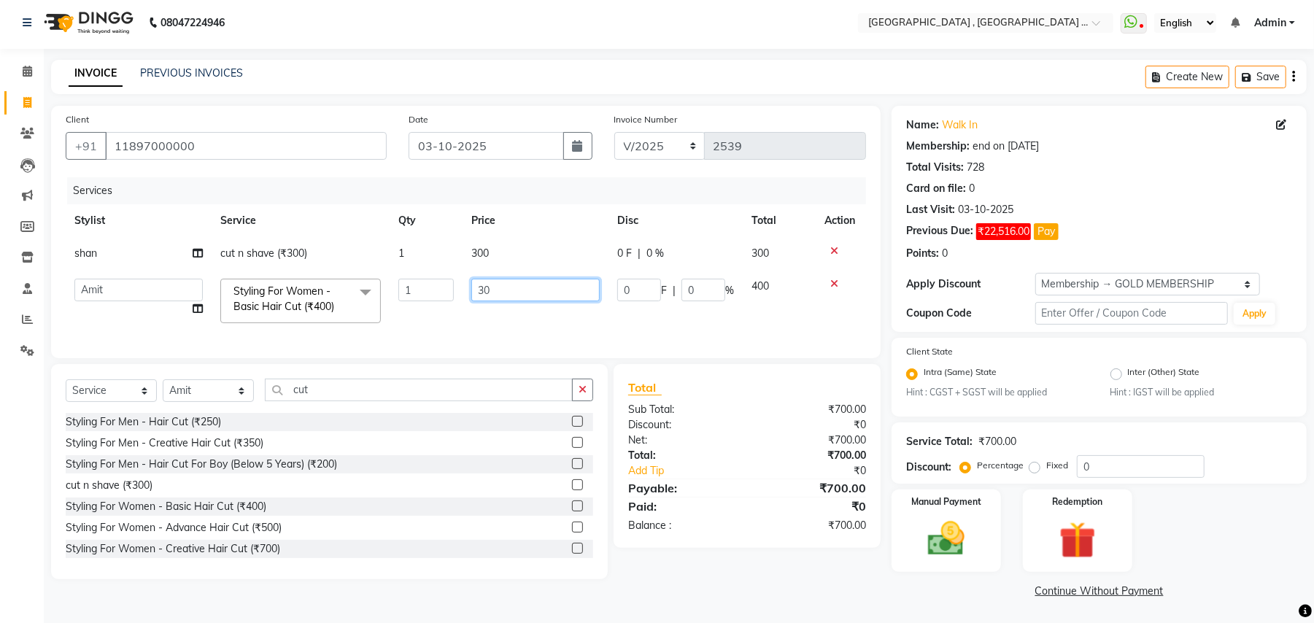
type input "300"
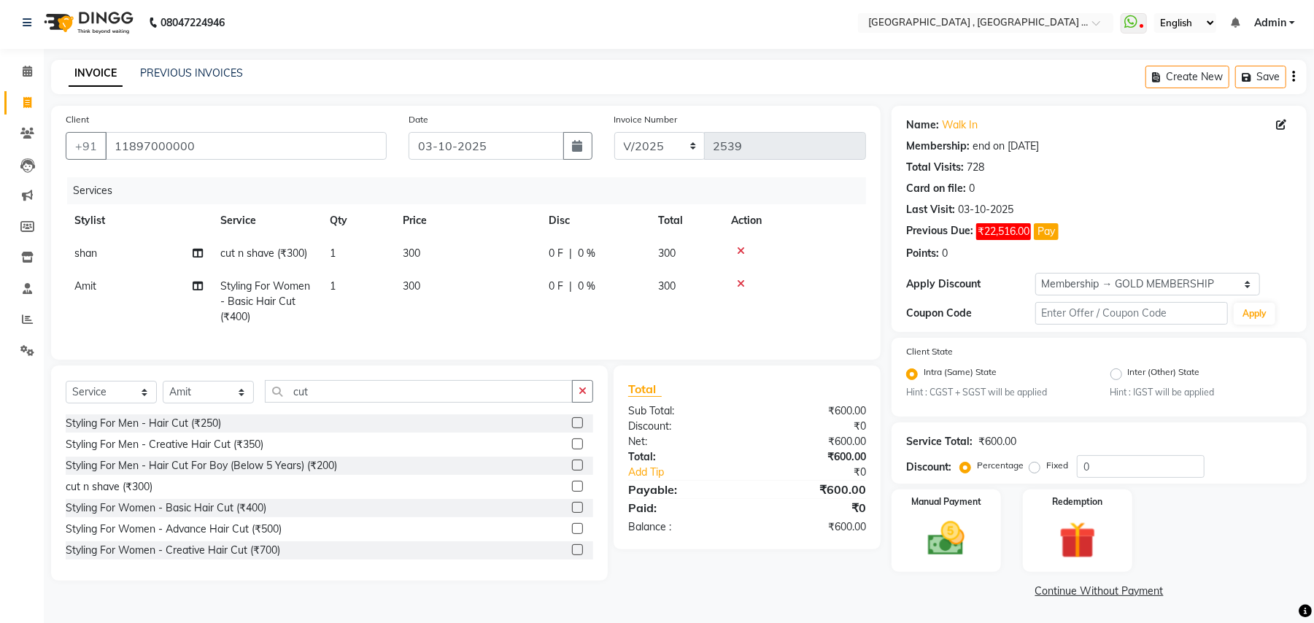
click at [502, 325] on td "300" at bounding box center [467, 301] width 146 height 63
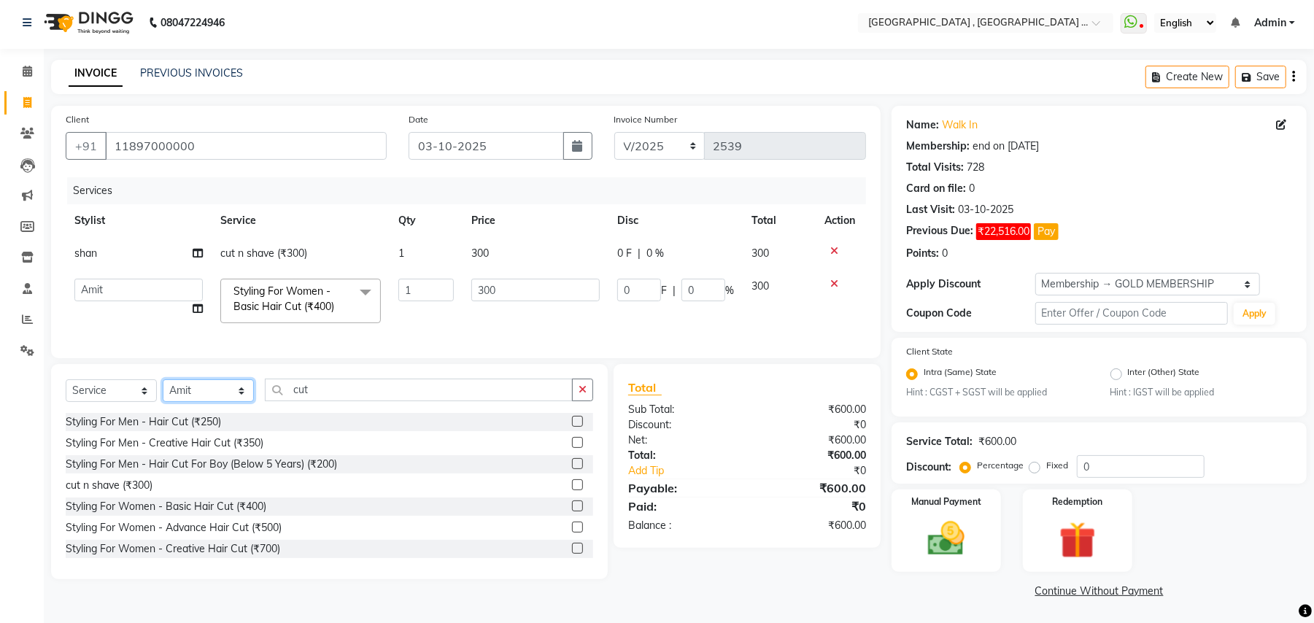
click at [187, 402] on select "Select Stylist Amit [PERSON_NAME] BUNTY Deep [PERSON_NAME] M Gautam la bella [P…" at bounding box center [208, 391] width 91 height 23
select select "45225"
click at [163, 394] on select "Select Stylist Amit [PERSON_NAME] BUNTY Deep [PERSON_NAME] M Gautam la bella [P…" at bounding box center [208, 391] width 91 height 23
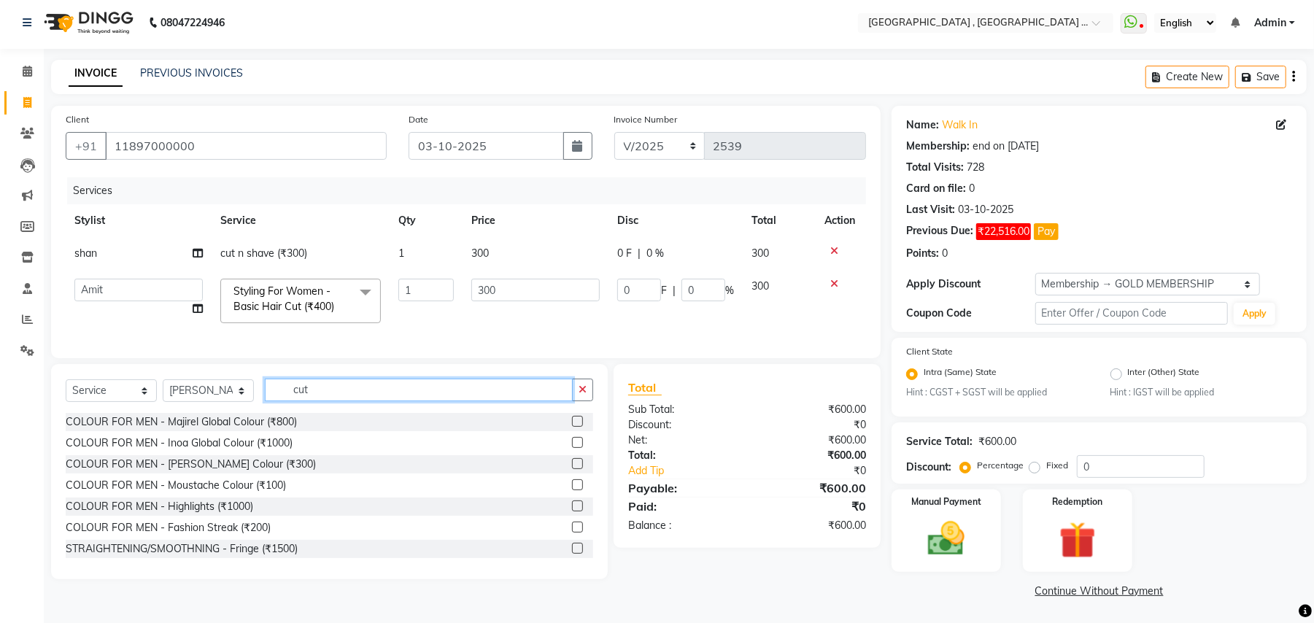
click at [321, 401] on input "cut" at bounding box center [419, 390] width 308 height 23
type input "cut"
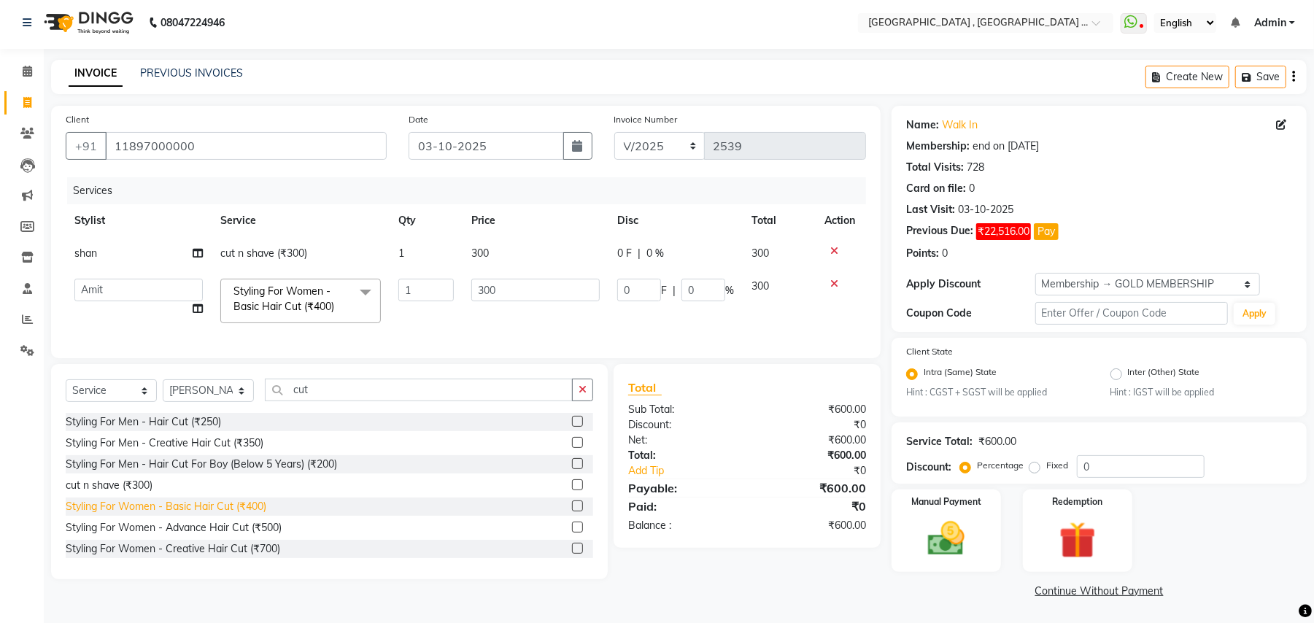
click at [231, 515] on div "Styling For Women - Basic Hair Cut (₹400)" at bounding box center [166, 506] width 201 height 15
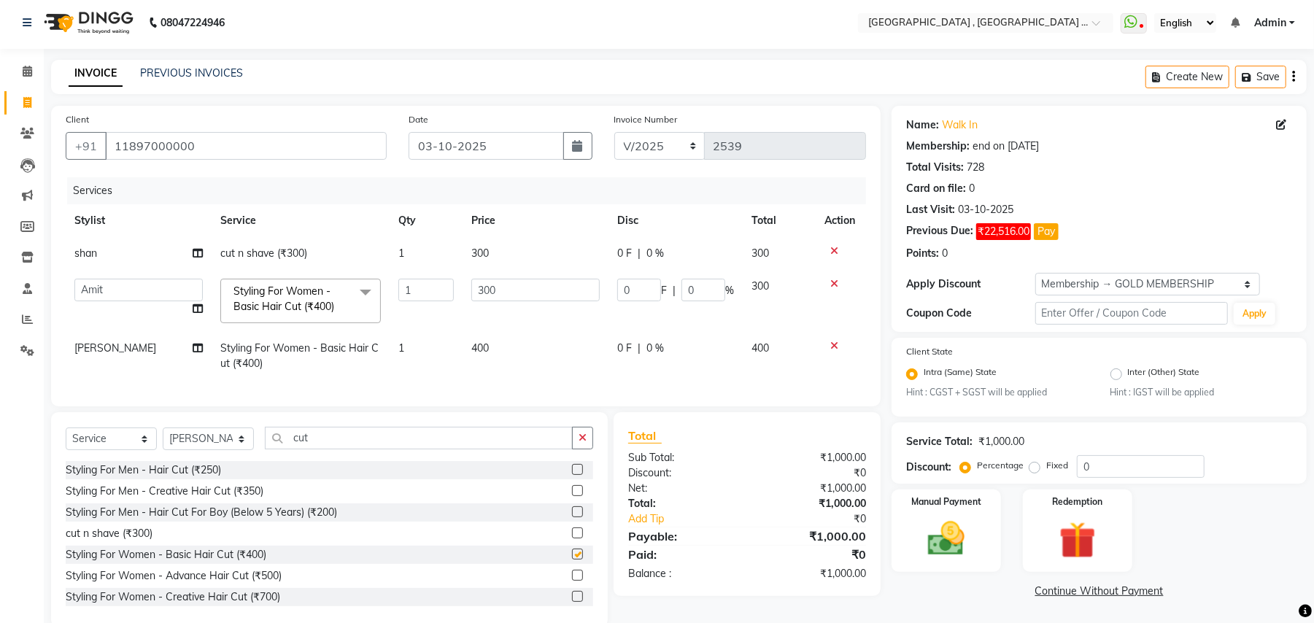
checkbox input "false"
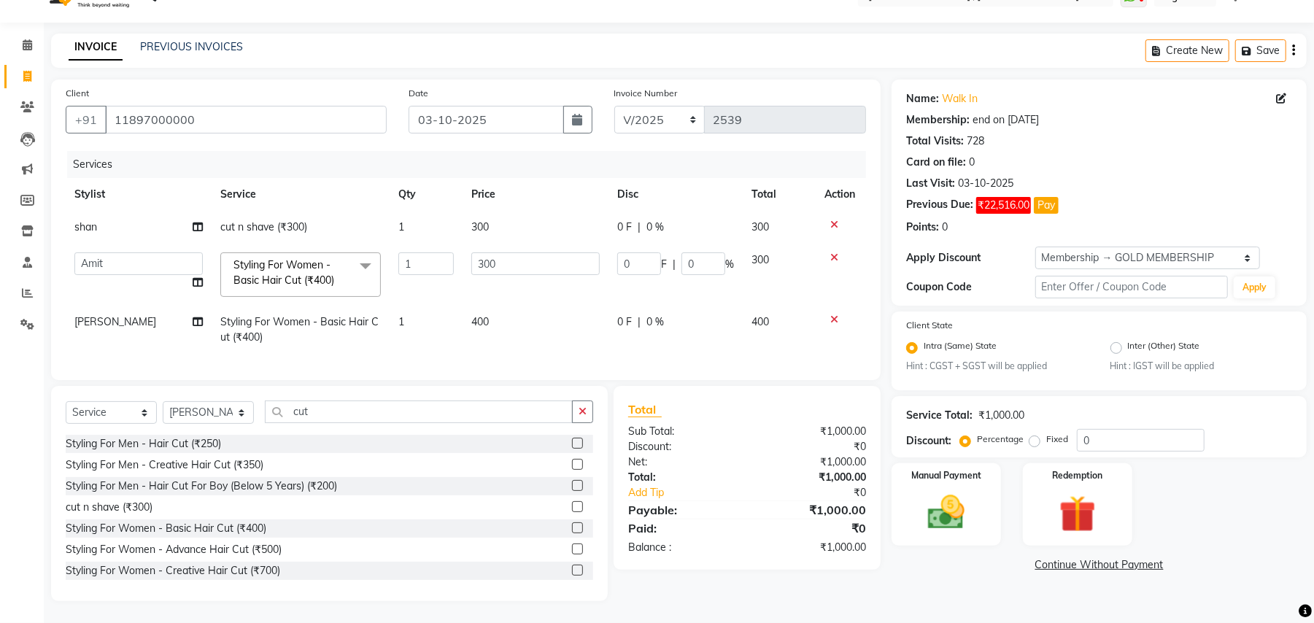
scroll to position [45, 0]
click at [962, 517] on img at bounding box center [946, 513] width 63 height 45
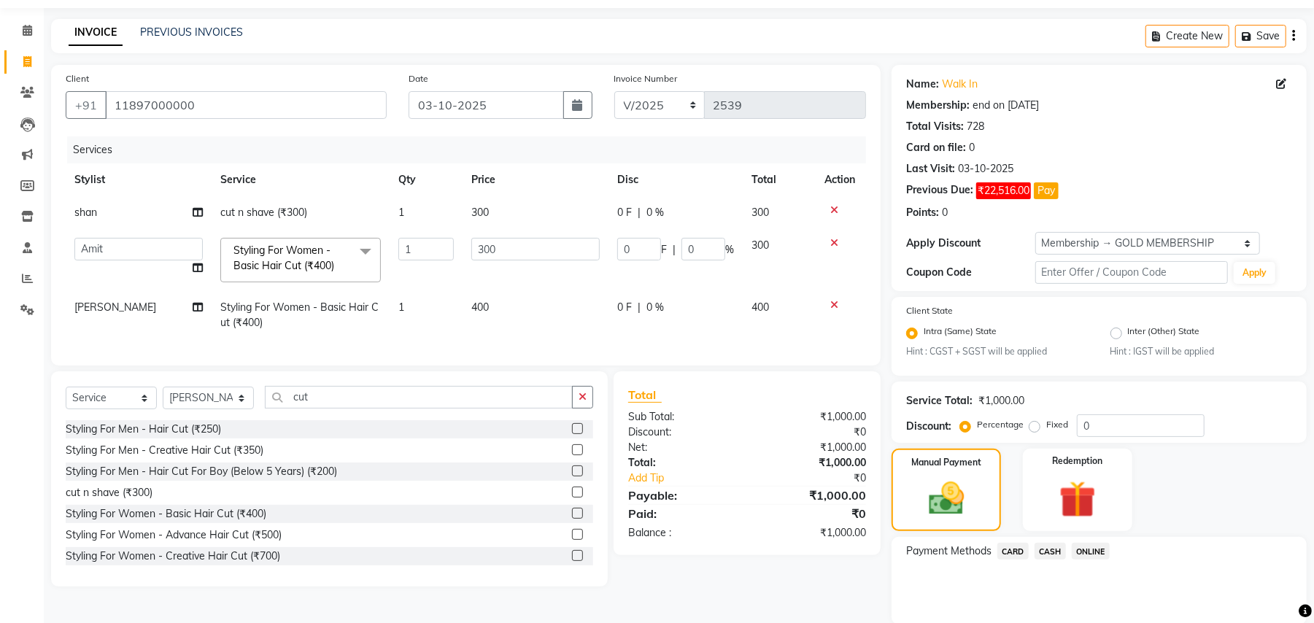
click at [1095, 558] on span "ONLINE" at bounding box center [1091, 551] width 38 height 17
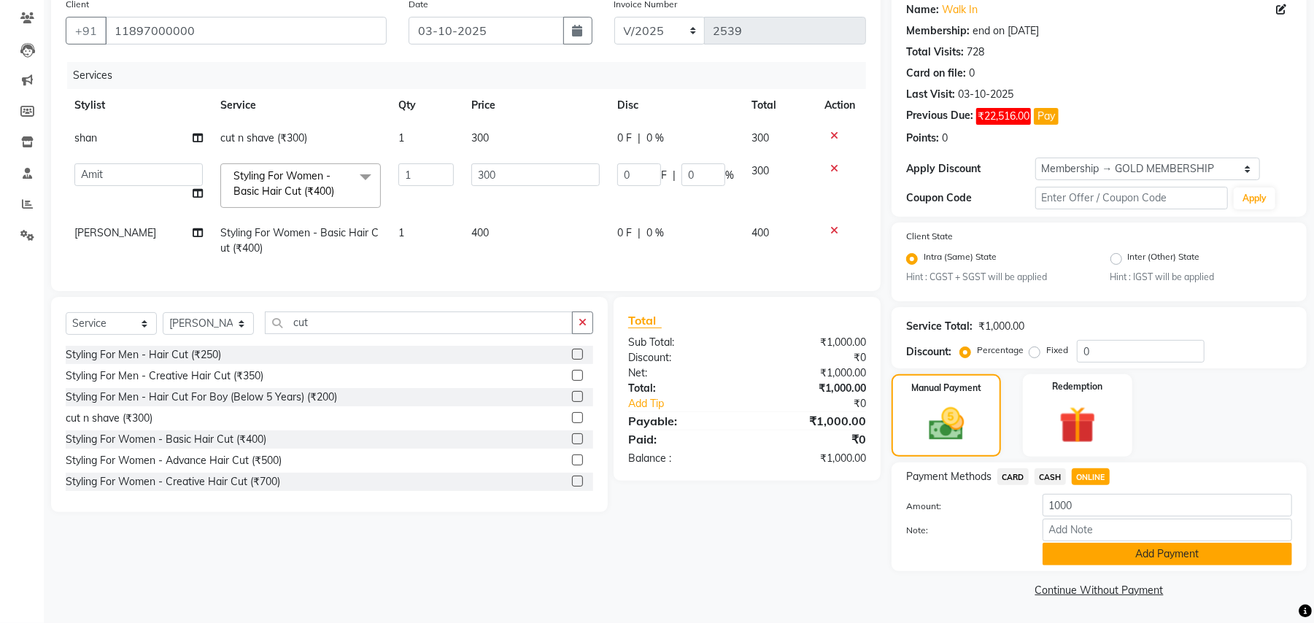
click at [1182, 558] on button "Add Payment" at bounding box center [1168, 554] width 250 height 23
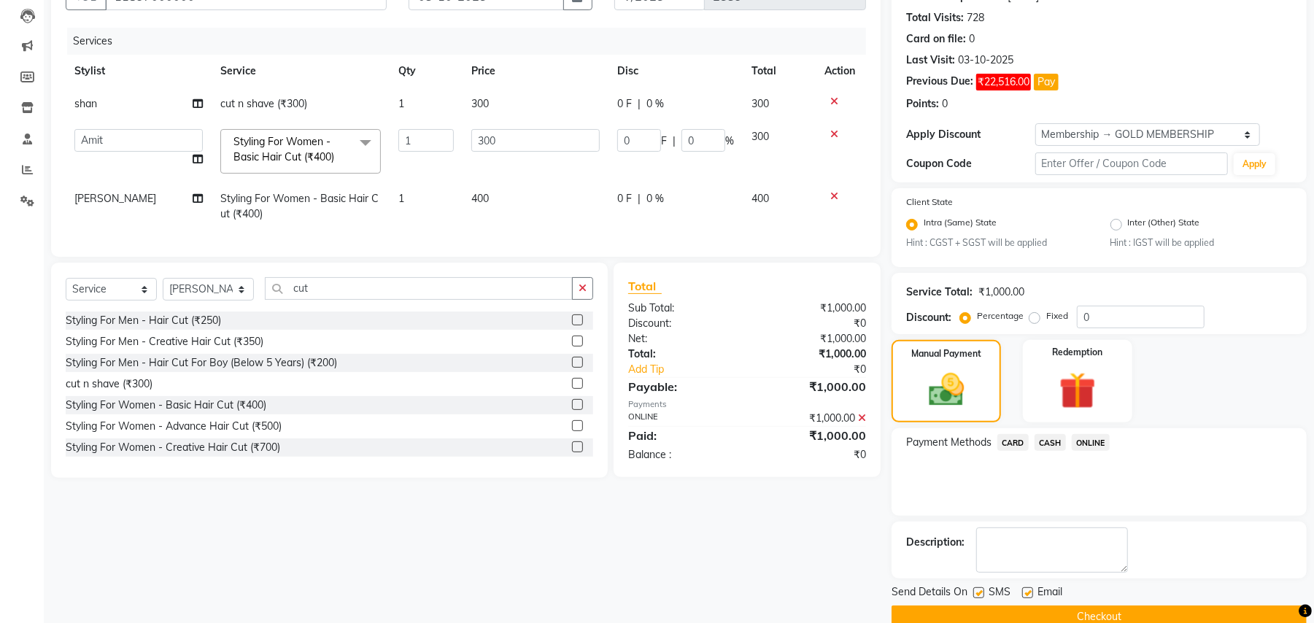
scroll to position [181, 0]
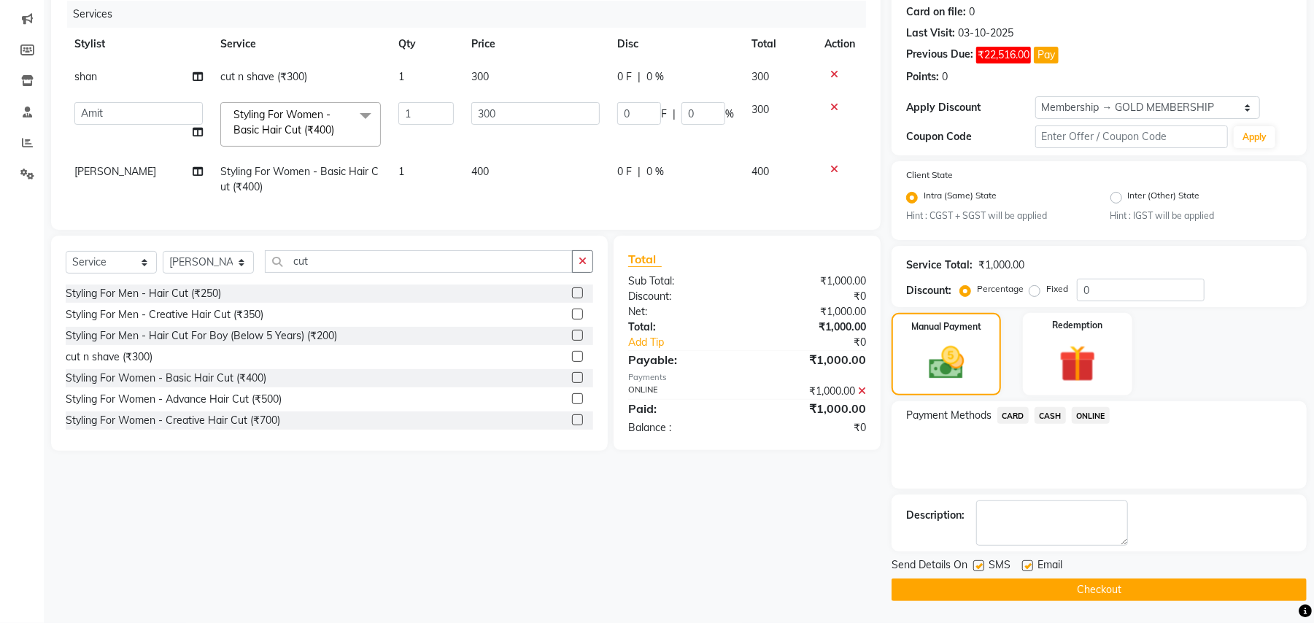
click at [1169, 581] on button "Checkout" at bounding box center [1099, 590] width 415 height 23
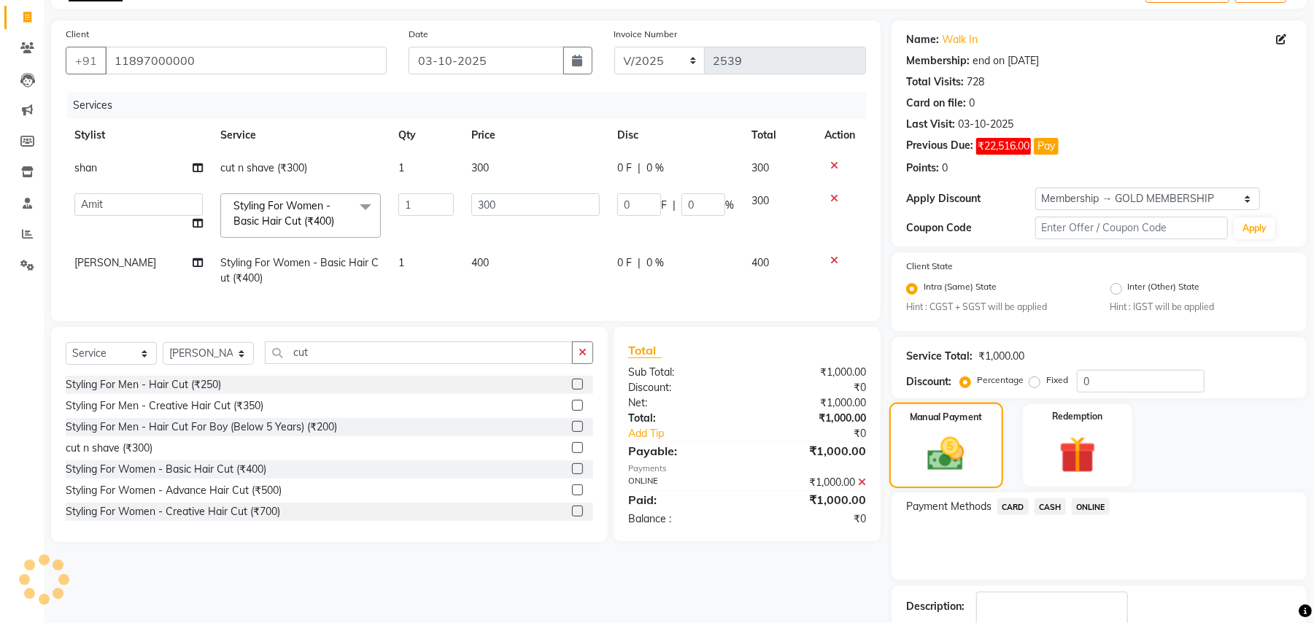
scroll to position [0, 0]
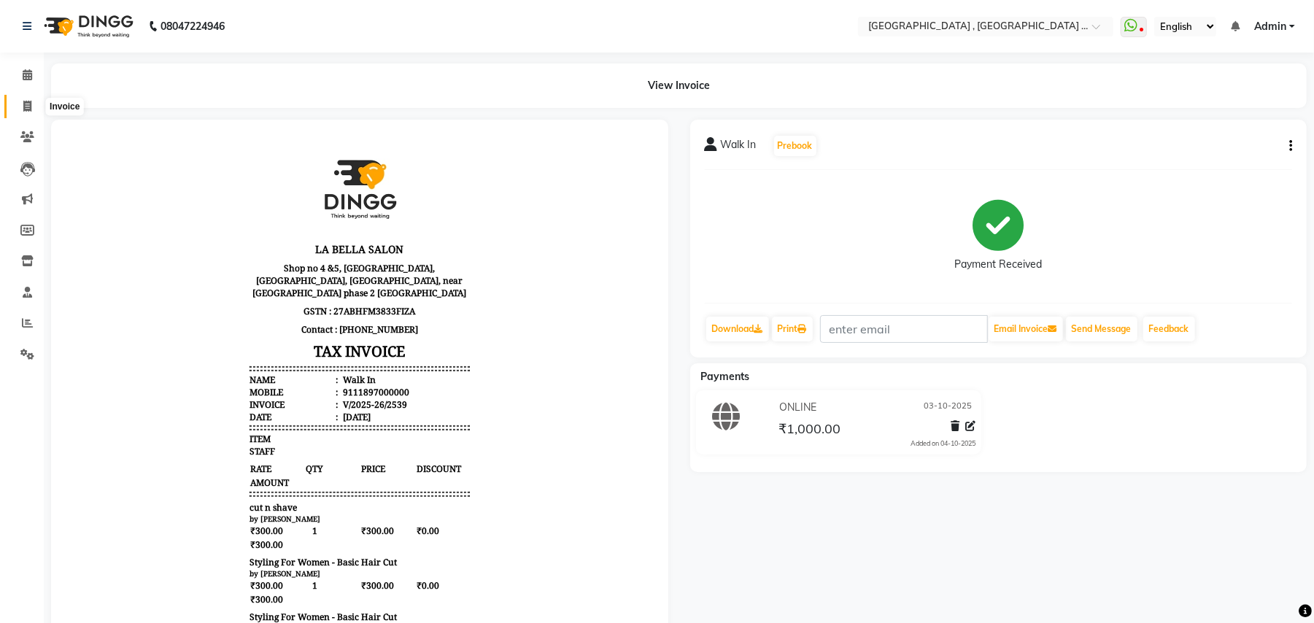
click at [29, 102] on icon at bounding box center [27, 106] width 8 height 11
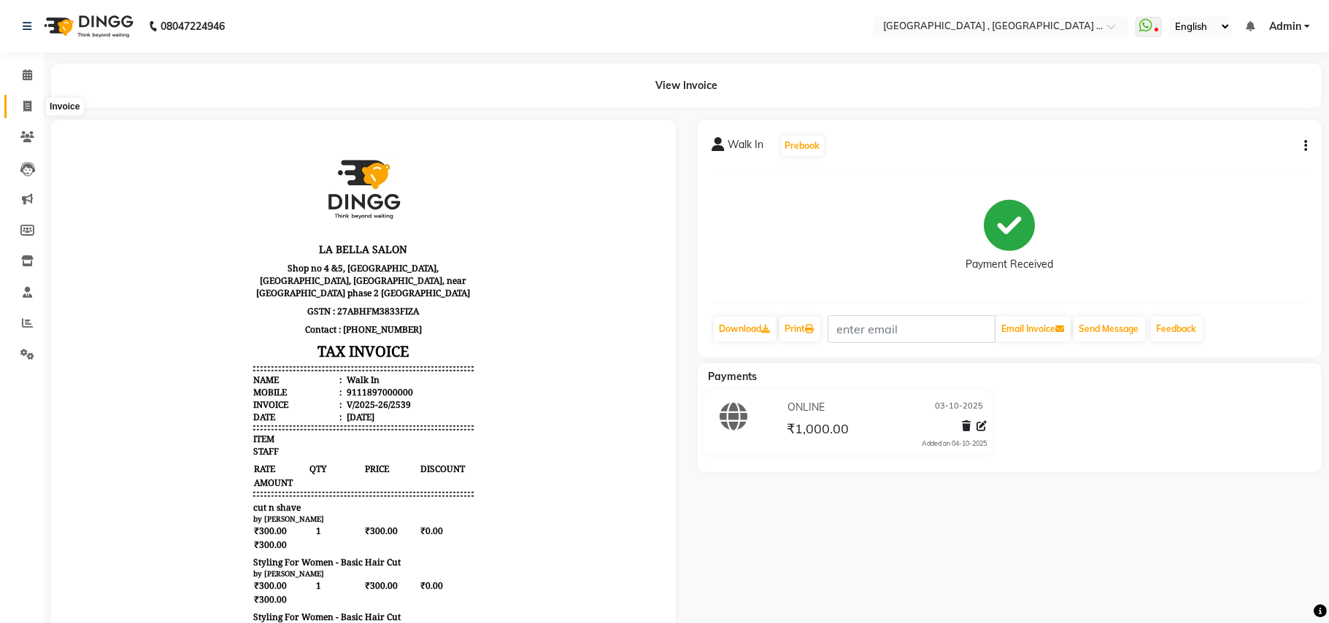
select select "service"
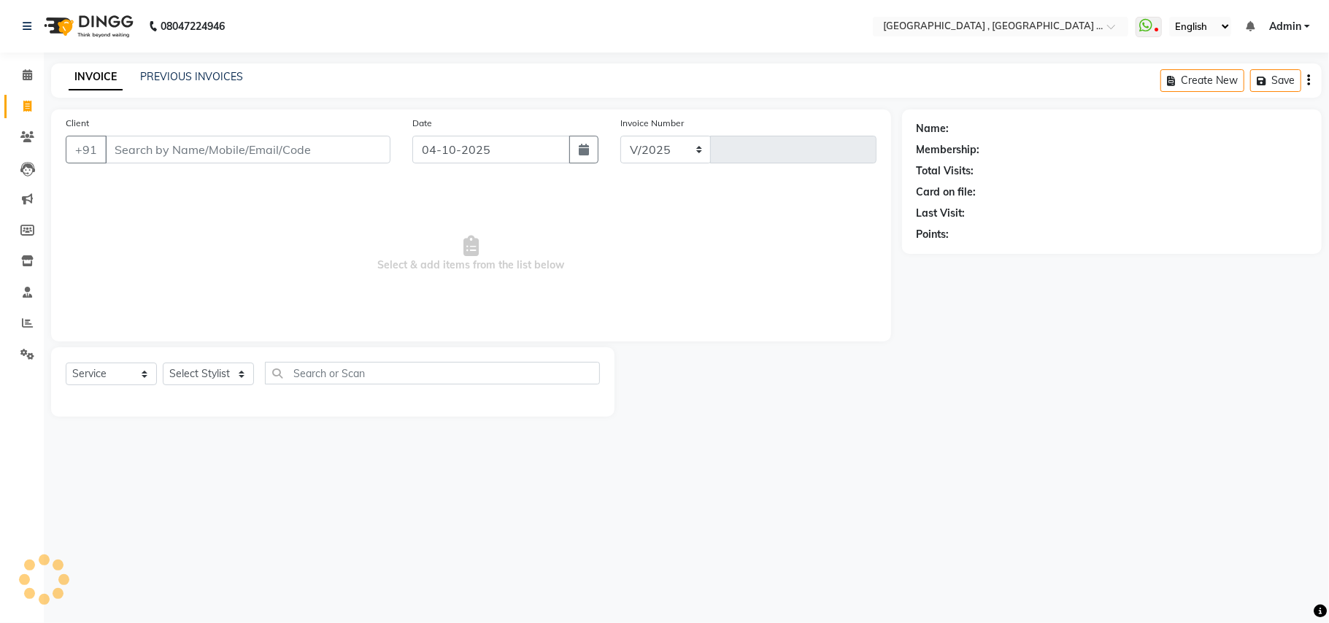
select select "4558"
type input "2540"
click at [450, 147] on input "04-10-2025" at bounding box center [491, 150] width 158 height 28
select select "10"
select select "2025"
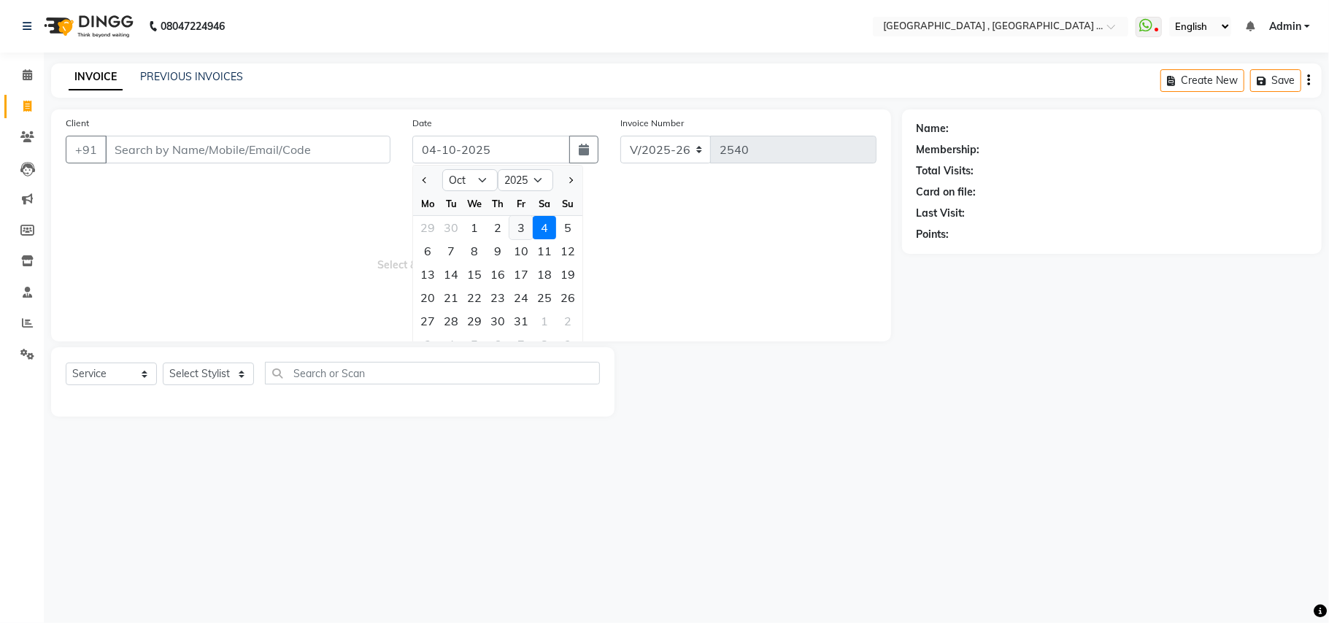
click at [523, 232] on div "3" at bounding box center [520, 227] width 23 height 23
type input "03-10-2025"
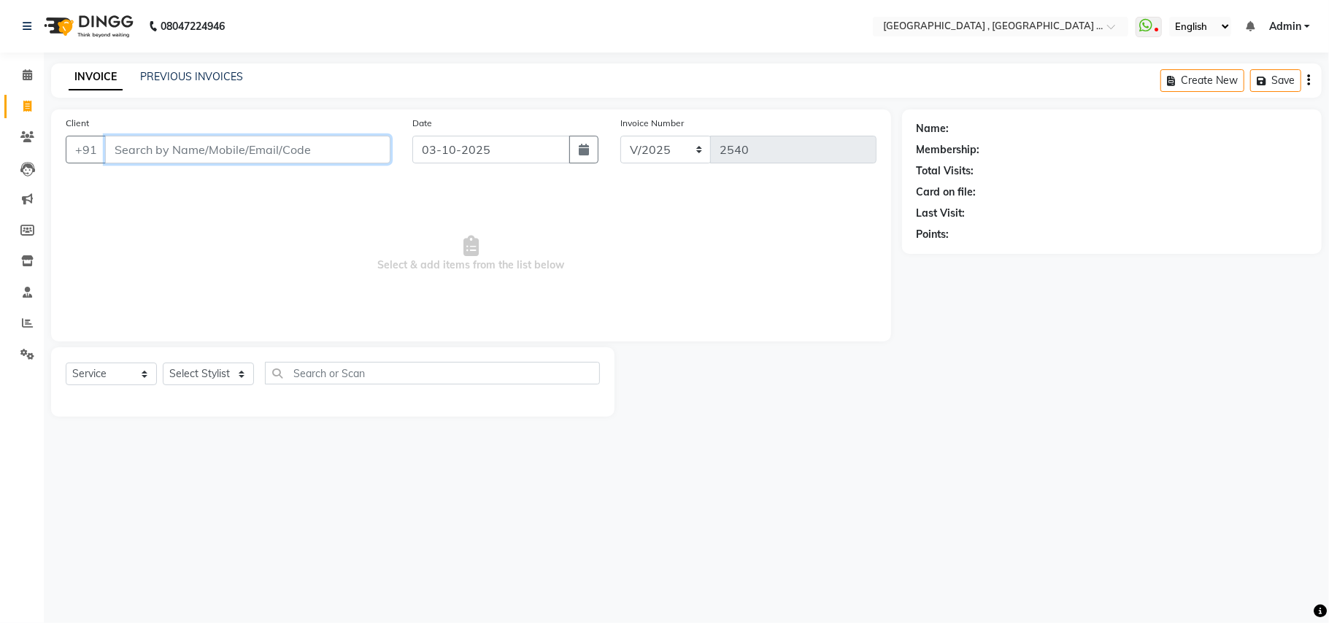
click at [359, 155] on input "Client" at bounding box center [247, 150] width 285 height 28
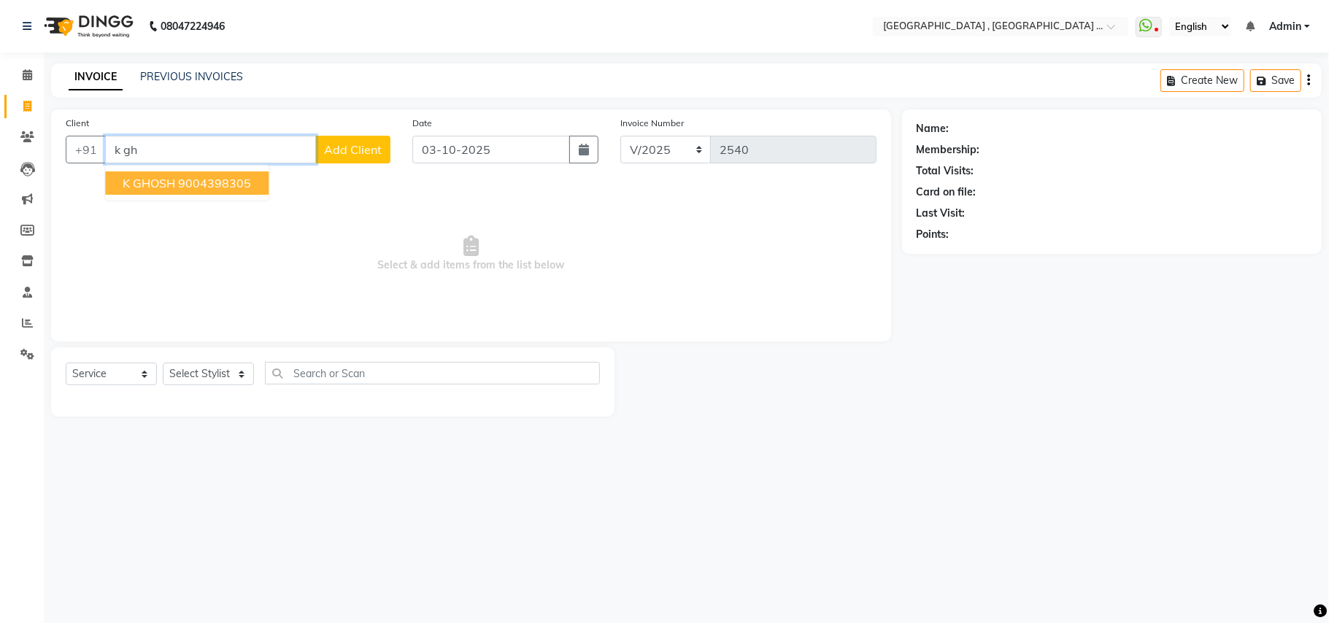
click at [253, 182] on button "K GHOSH 9004398305" at bounding box center [186, 183] width 163 height 23
type input "9004398305"
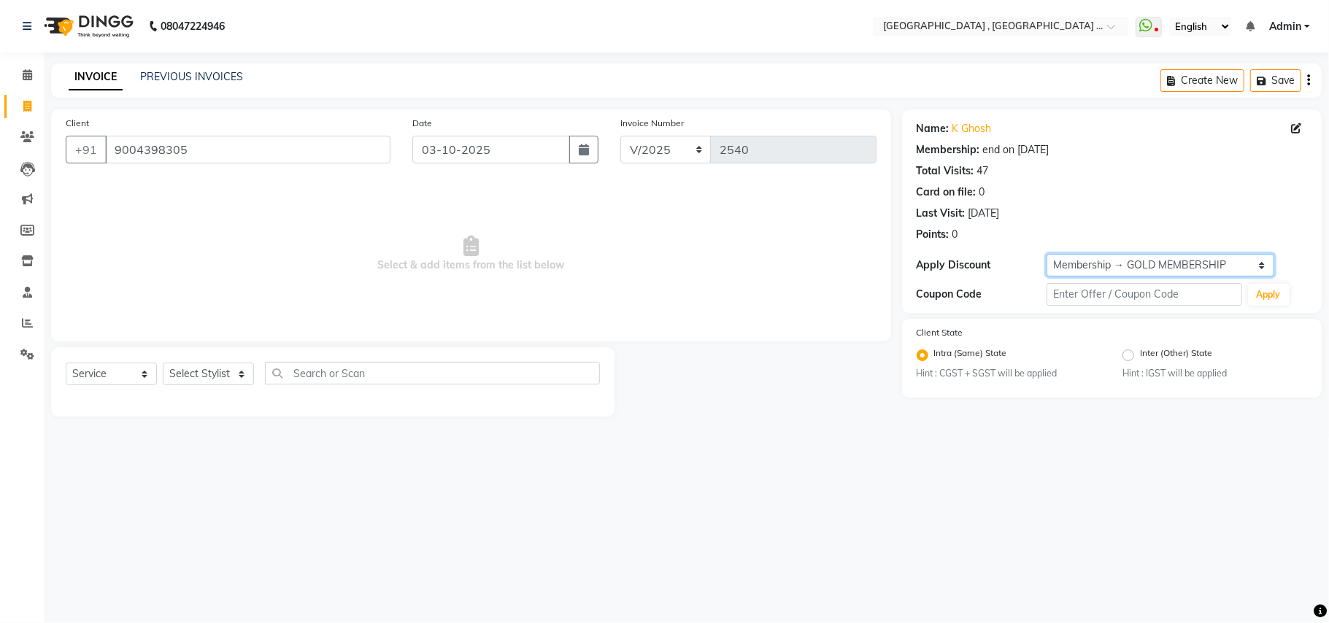
click at [1215, 260] on select "Select Membership → GOLD MEMBERSHIP" at bounding box center [1161, 265] width 228 height 23
select select "0:"
click at [1047, 254] on select "Select Membership → GOLD MEMBERSHIP" at bounding box center [1161, 265] width 228 height 23
click at [223, 375] on select "Select Stylist Amit [PERSON_NAME] BUNTY Deep [PERSON_NAME] M Gautam la bella [P…" at bounding box center [208, 374] width 91 height 23
select select "29706"
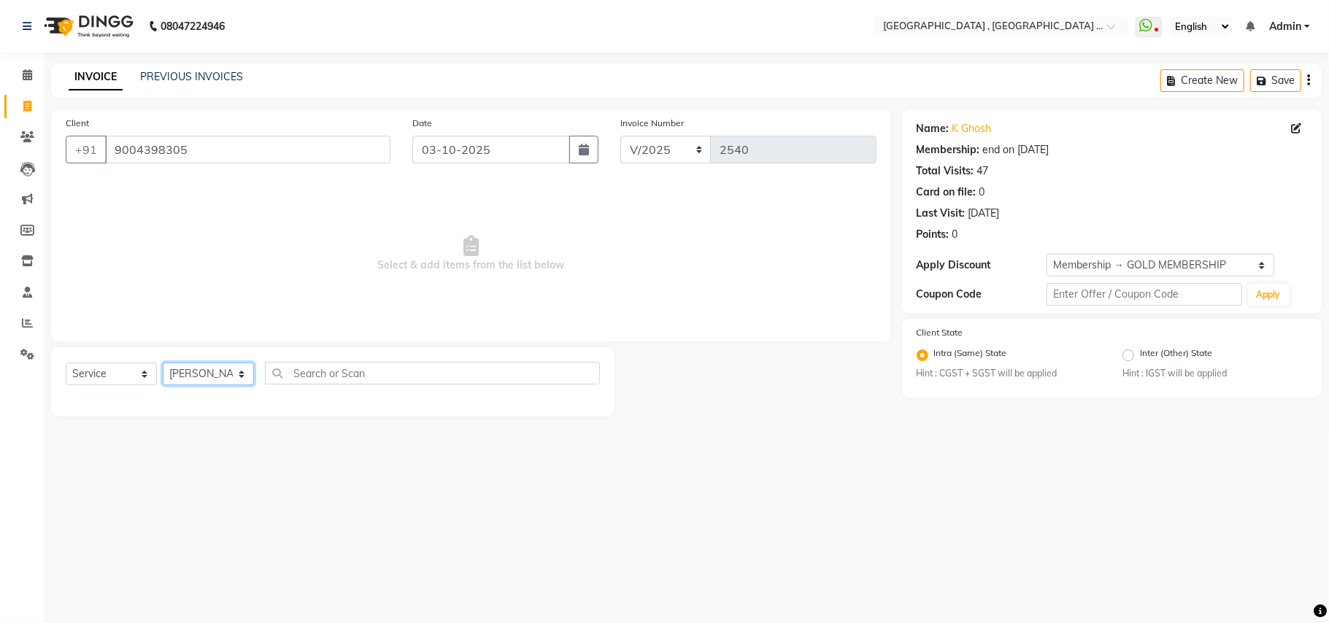
click at [163, 363] on select "Select Stylist Amit [PERSON_NAME] BUNTY Deep [PERSON_NAME] M Gautam la bella [P…" at bounding box center [208, 374] width 91 height 23
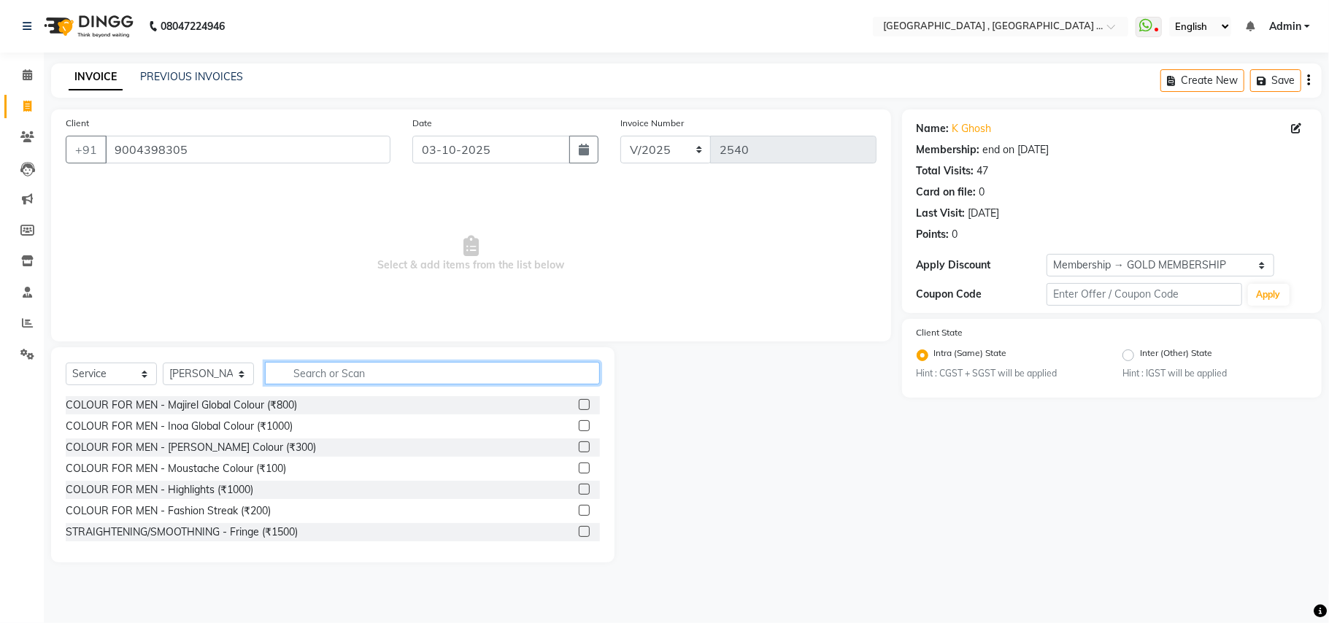
click at [301, 369] on input "text" at bounding box center [432, 373] width 335 height 23
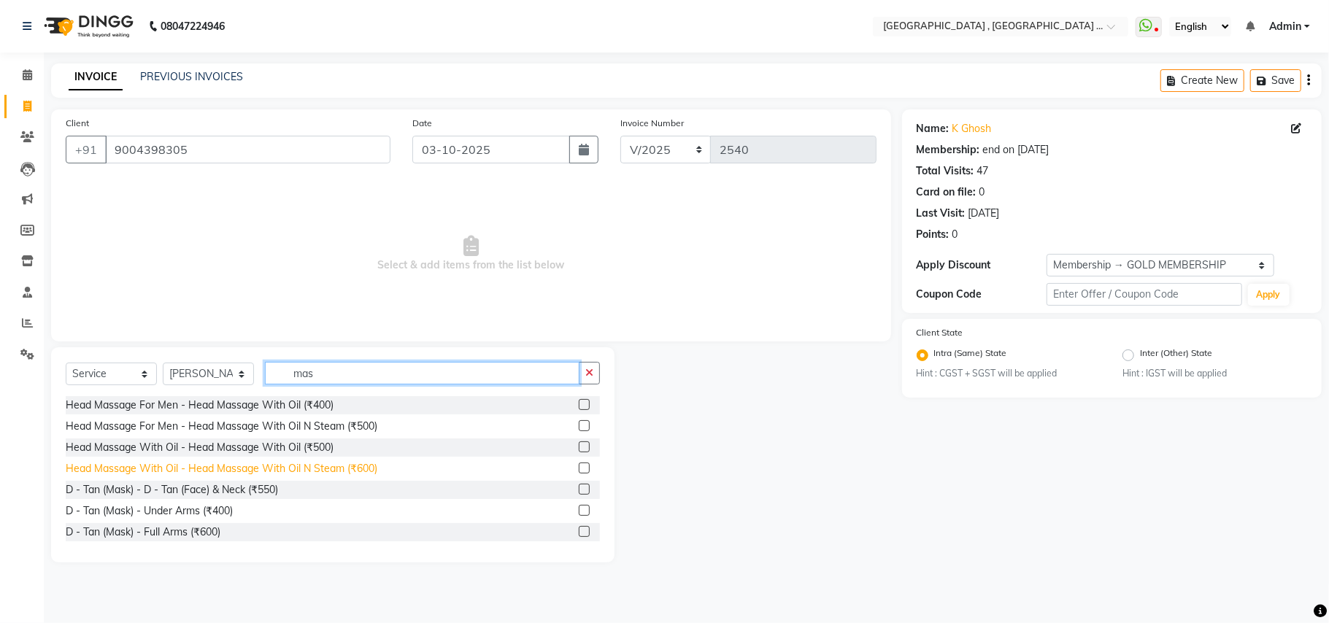
type input "mas"
click at [360, 474] on div "Head Massage With Oil - Head Massage With Oil N Steam (₹600)" at bounding box center [222, 468] width 312 height 15
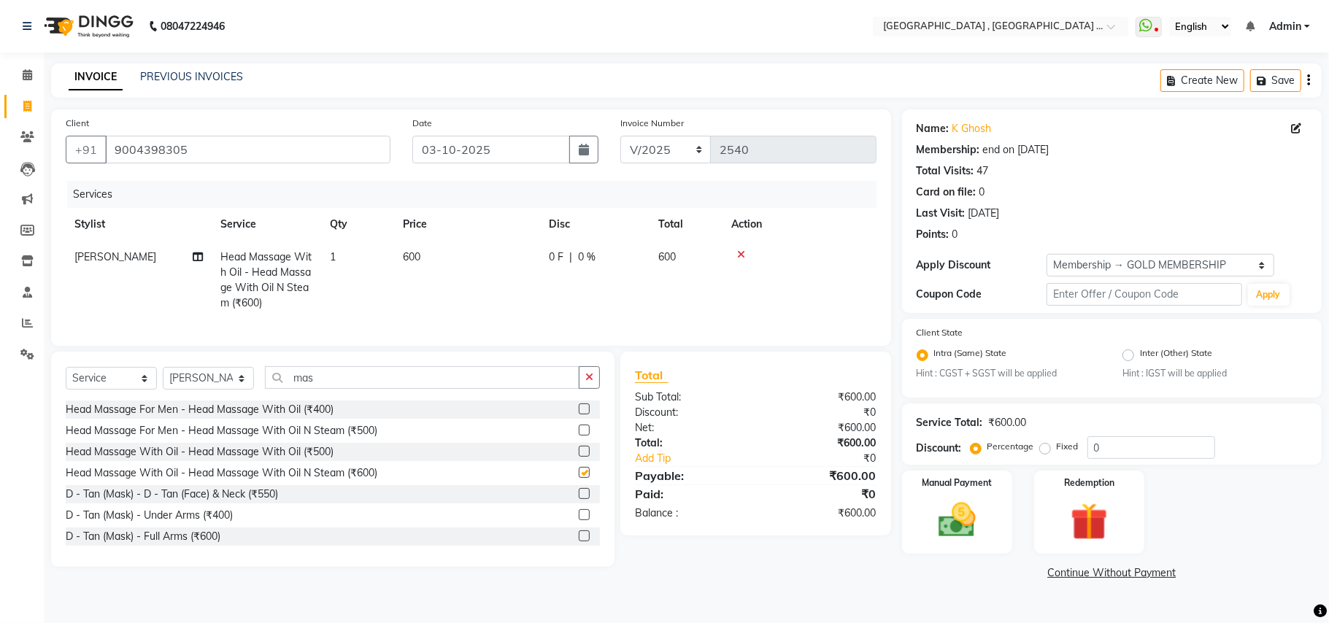
checkbox input "false"
click at [420, 288] on td "600" at bounding box center [467, 280] width 146 height 79
select select "29706"
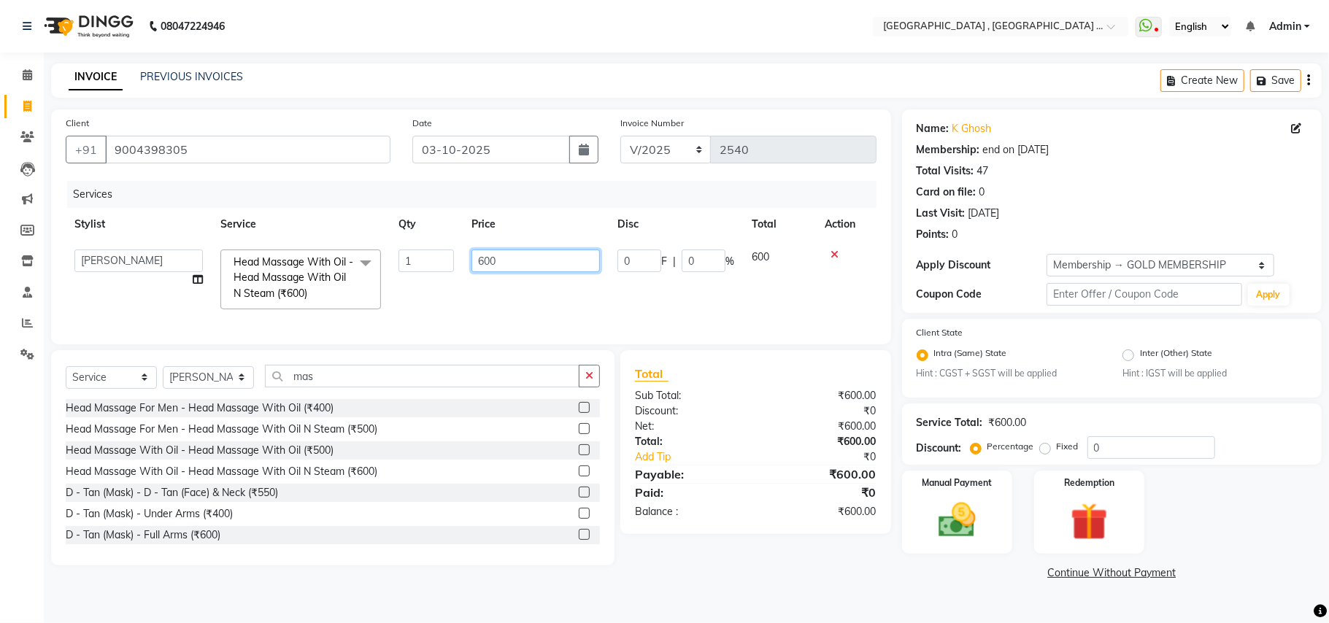
click at [477, 267] on input "600" at bounding box center [535, 261] width 128 height 23
click at [474, 270] on input "600" at bounding box center [535, 261] width 128 height 23
click at [474, 269] on input "600" at bounding box center [535, 261] width 128 height 23
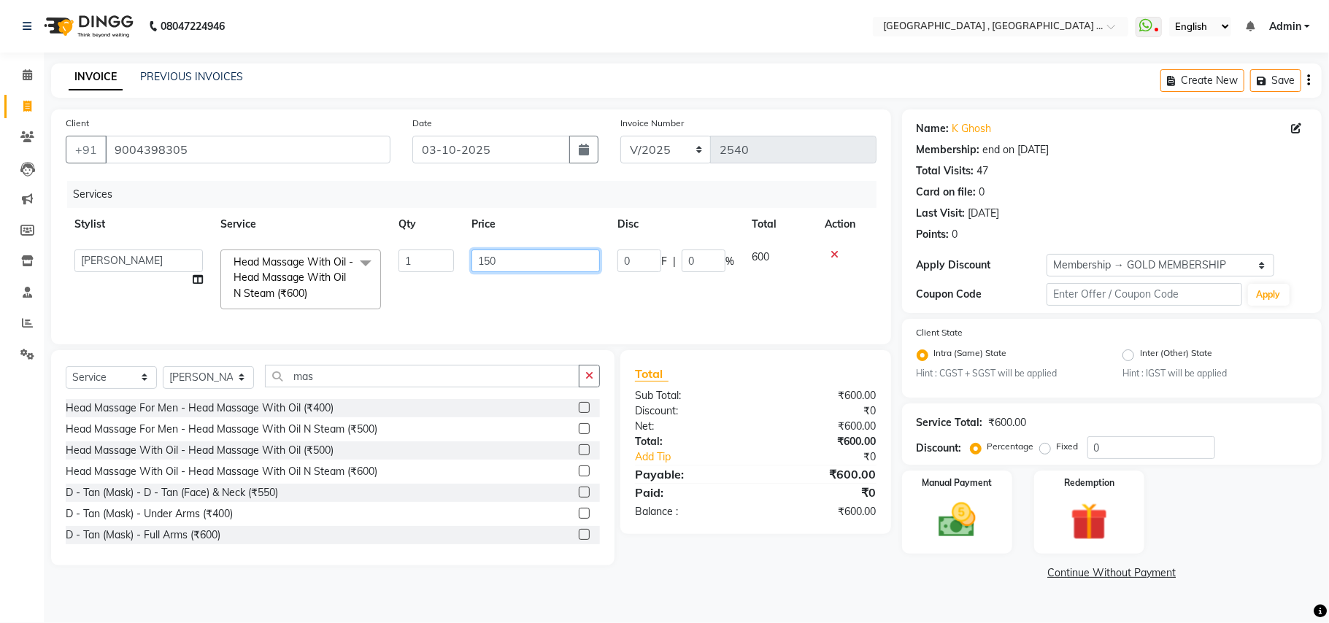
type input "1500"
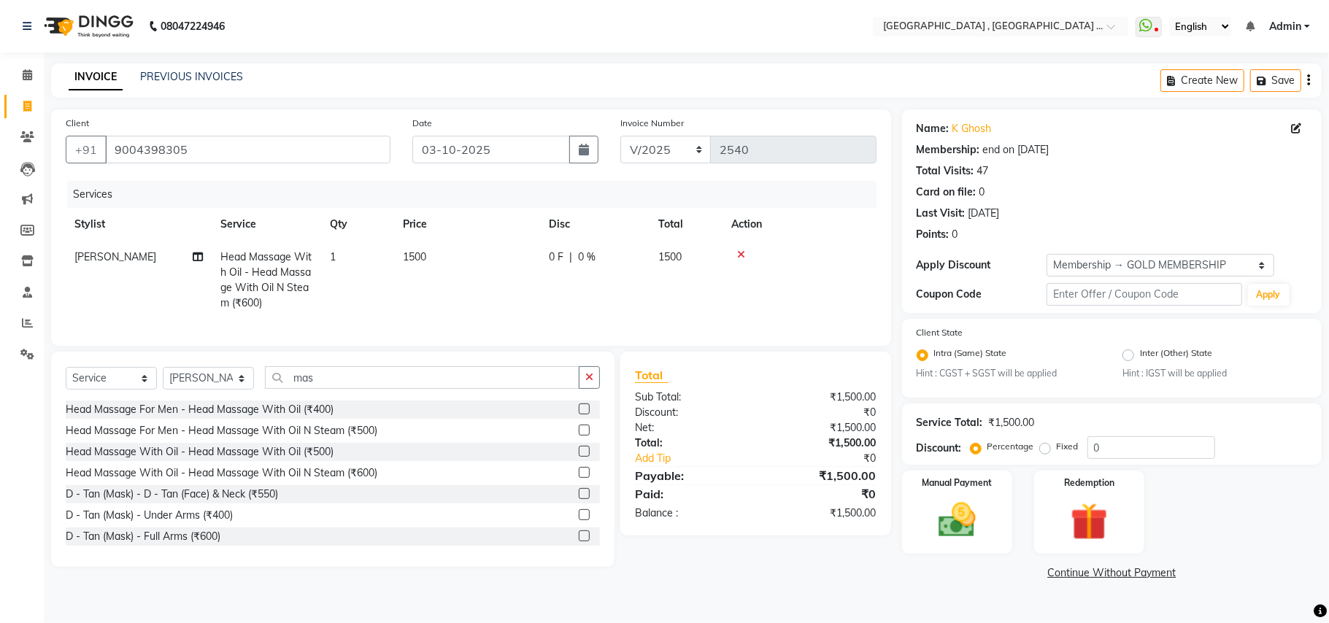
click at [512, 302] on td "1500" at bounding box center [467, 280] width 146 height 79
select select "29706"
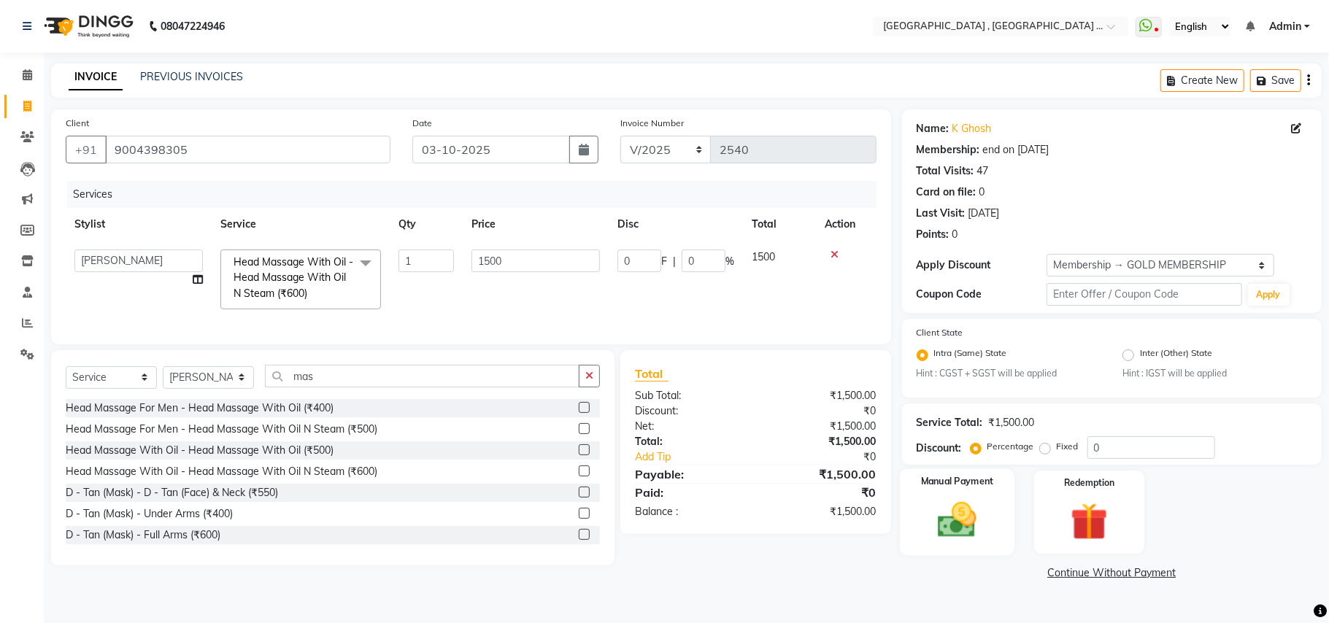
click at [982, 534] on img at bounding box center [956, 520] width 63 height 45
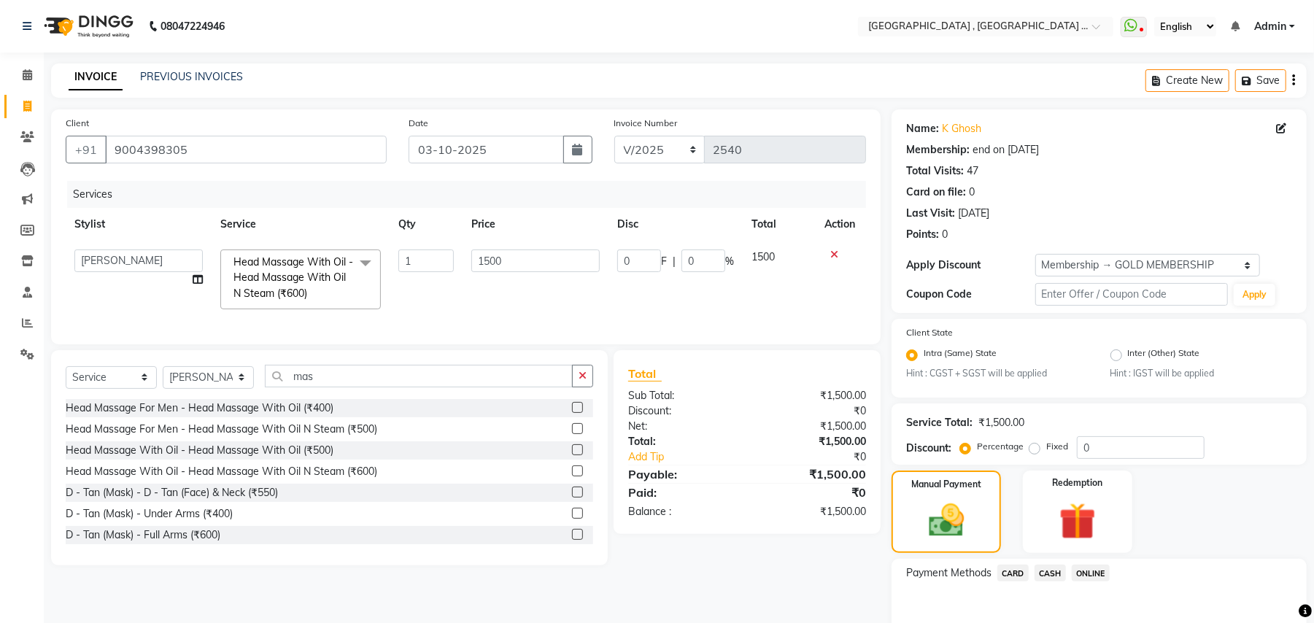
click at [1080, 571] on span "ONLINE" at bounding box center [1091, 573] width 38 height 17
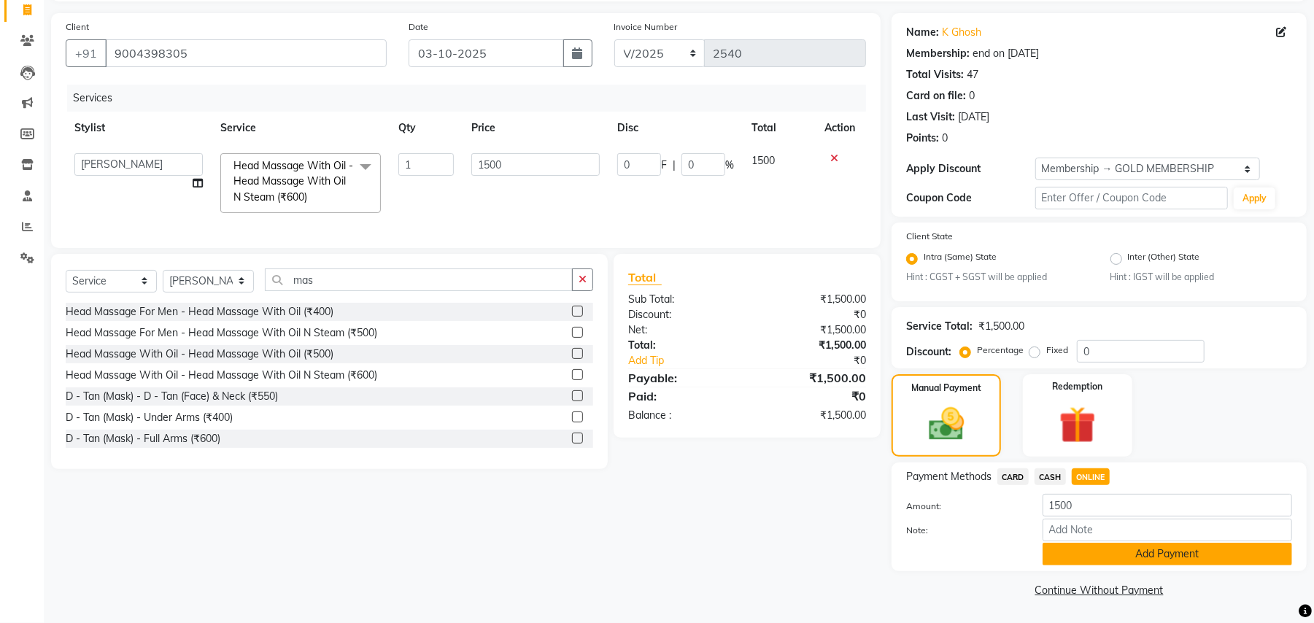
click at [1077, 555] on button "Add Payment" at bounding box center [1168, 554] width 250 height 23
click at [1077, 555] on div "Name: K Ghosh Membership: end on [DATE] Total Visits: 47 Card on file: 0 Last V…" at bounding box center [1105, 307] width 426 height 588
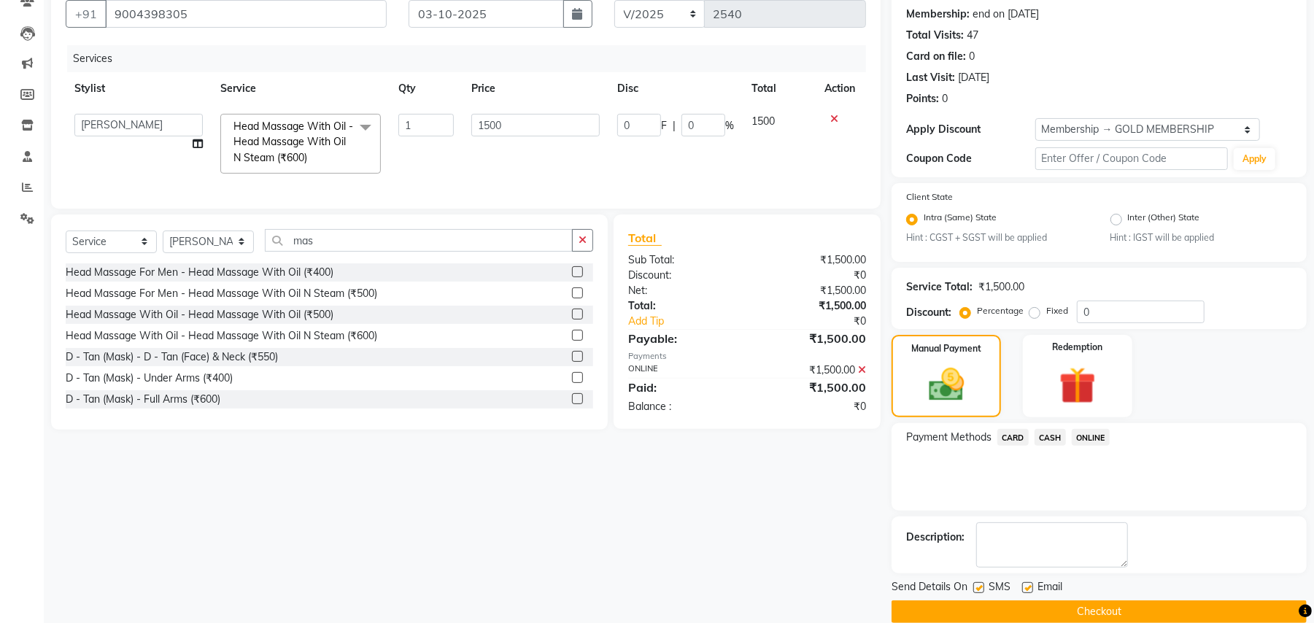
scroll to position [158, 0]
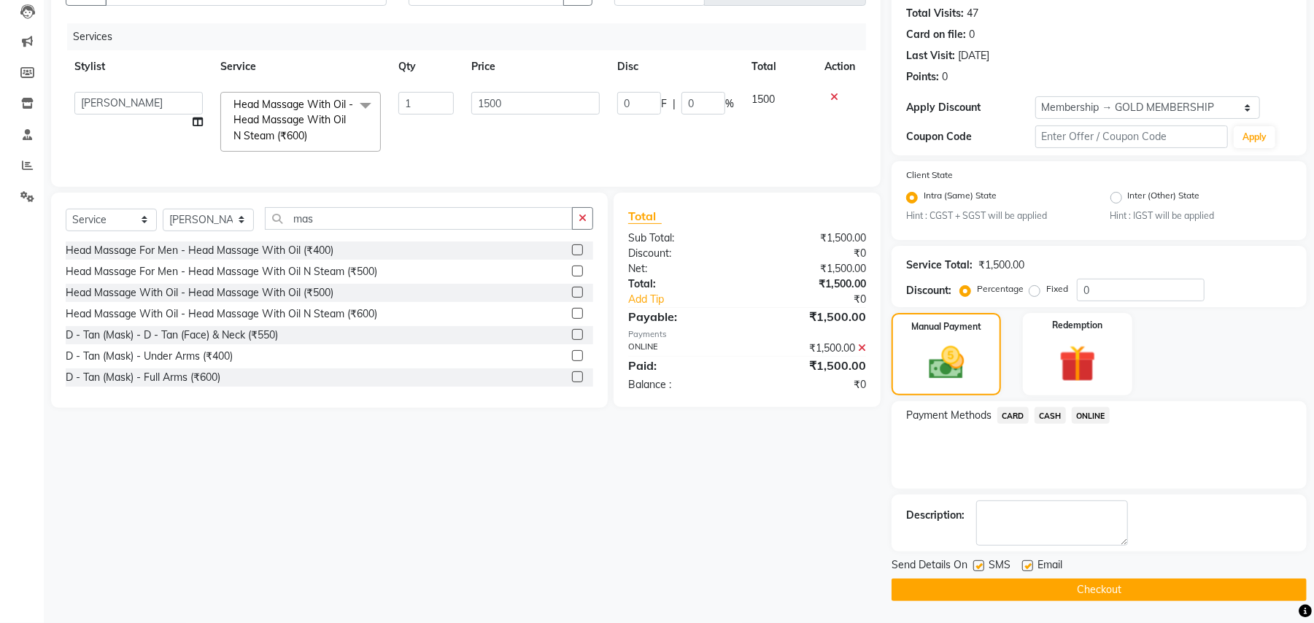
click at [1084, 579] on button "Checkout" at bounding box center [1099, 590] width 415 height 23
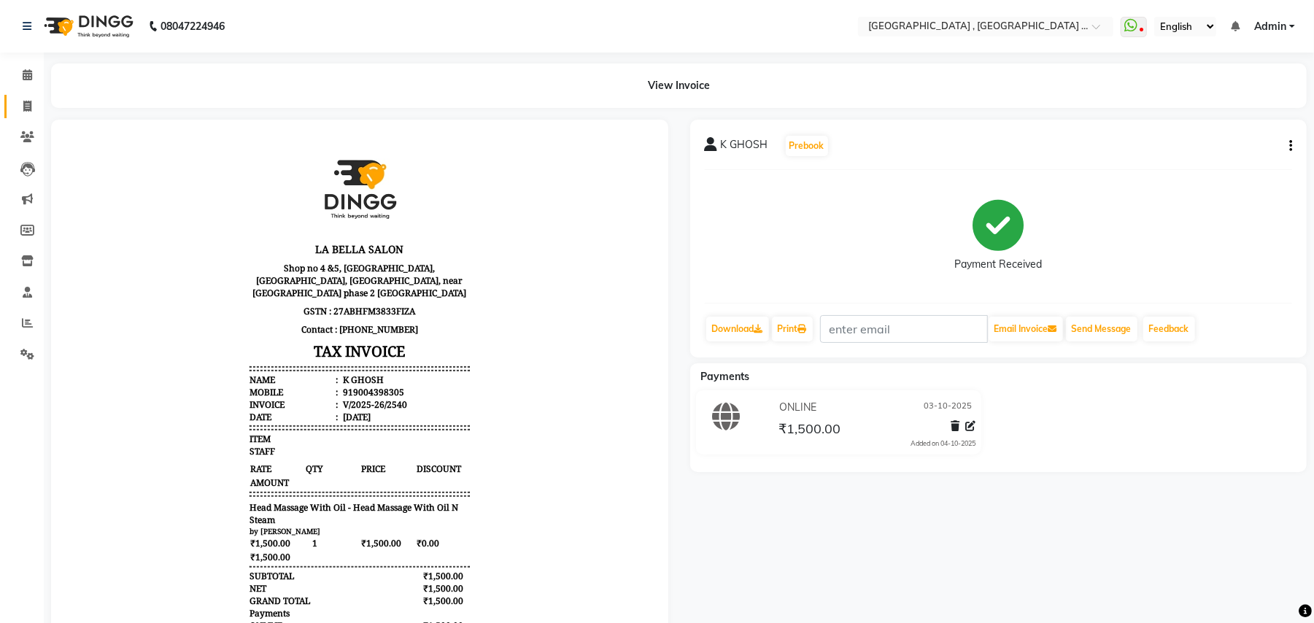
click at [30, 118] on link "Invoice" at bounding box center [21, 107] width 35 height 24
select select "service"
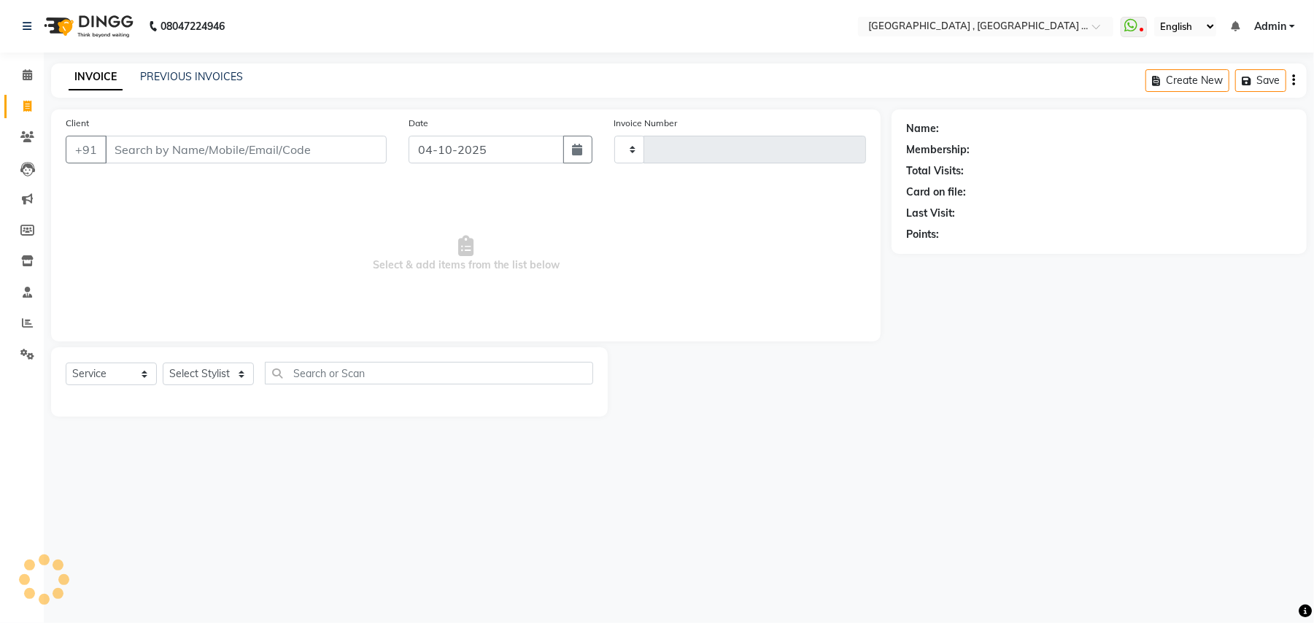
type input "2541"
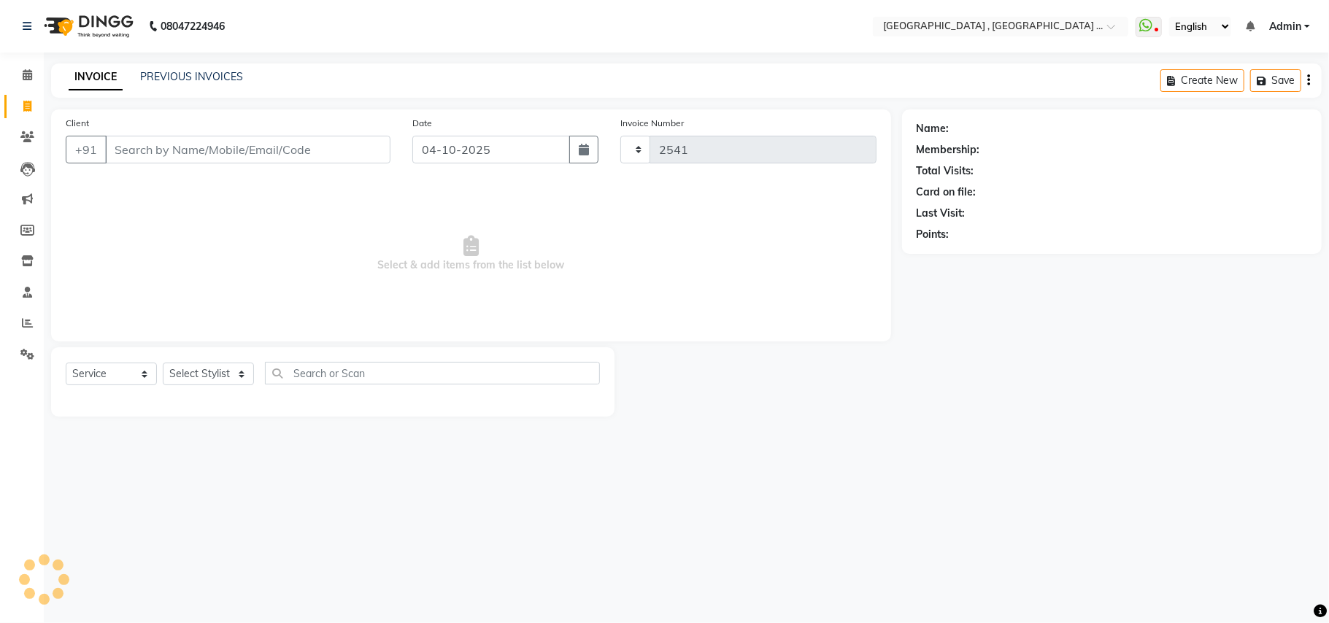
select select "4558"
click at [436, 138] on input "04-10-2025" at bounding box center [491, 150] width 158 height 28
select select "10"
select select "2025"
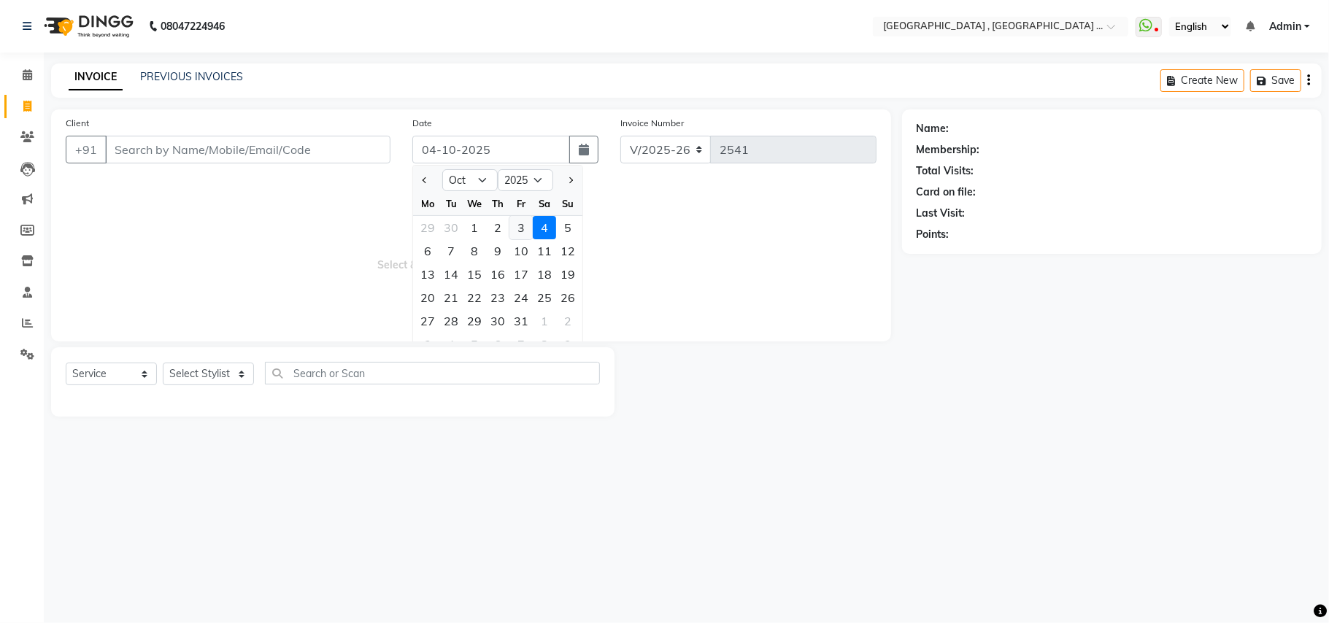
click at [518, 228] on div "3" at bounding box center [520, 227] width 23 height 23
type input "03-10-2025"
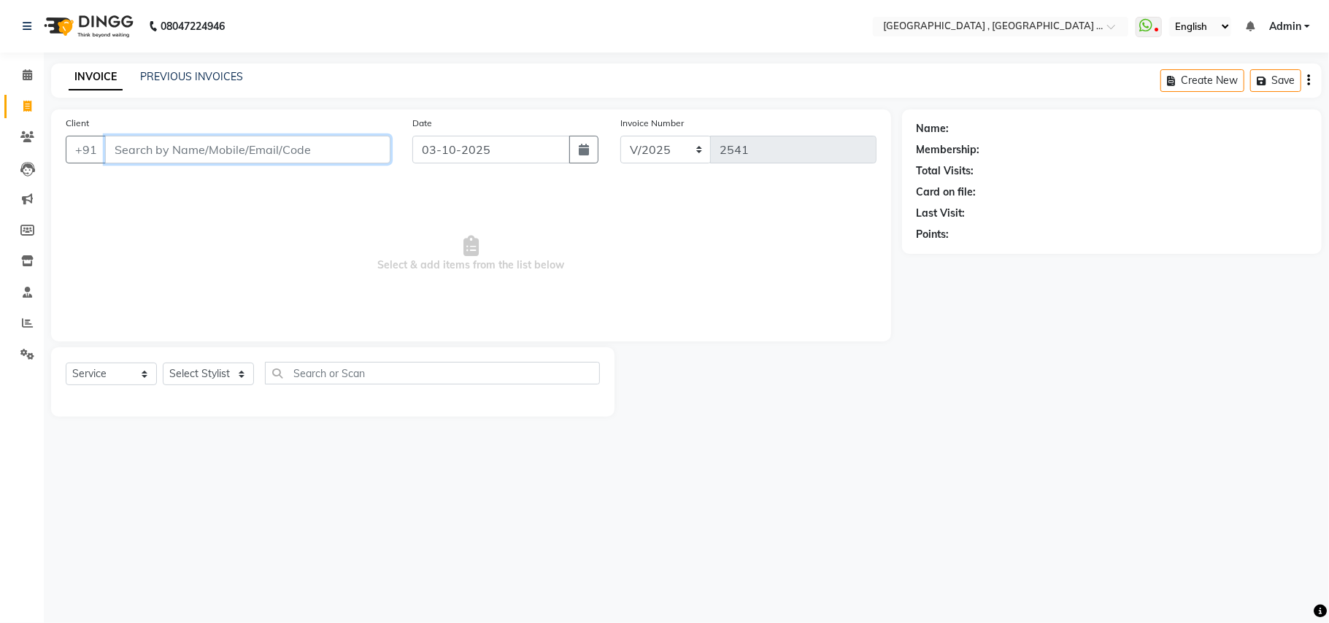
click at [247, 159] on input "Client" at bounding box center [247, 150] width 285 height 28
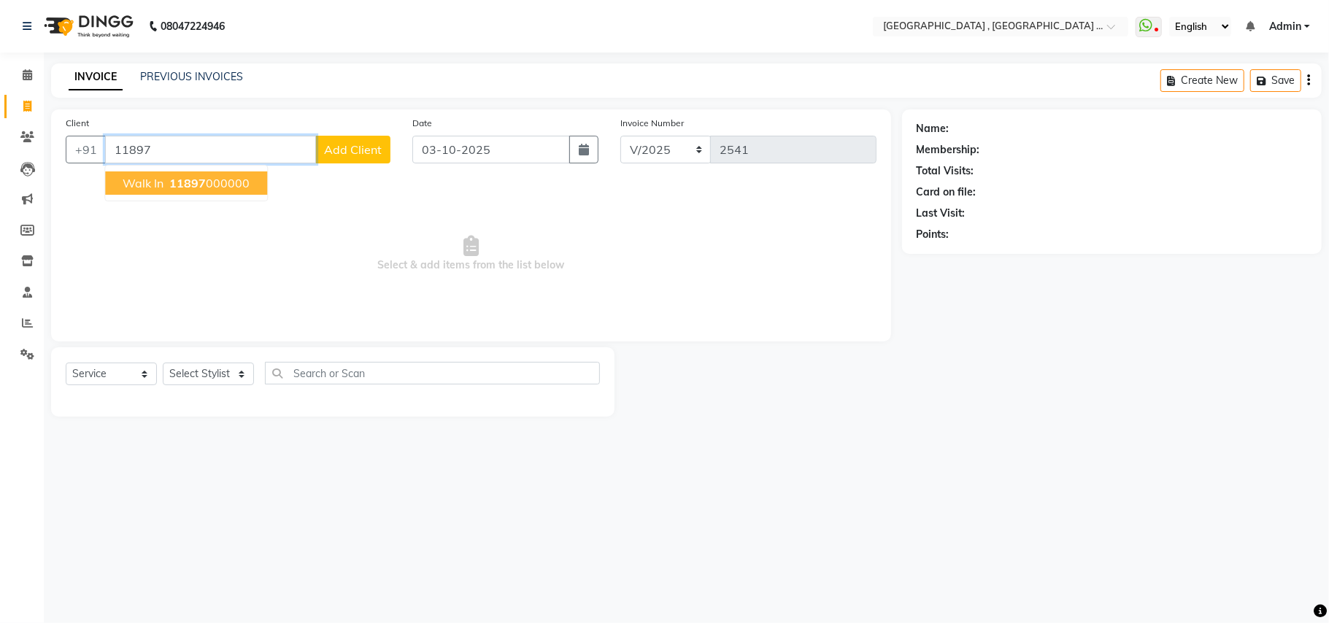
click at [234, 187] on ngb-highlight "11897 000000" at bounding box center [207, 183] width 83 height 15
type input "11897000000"
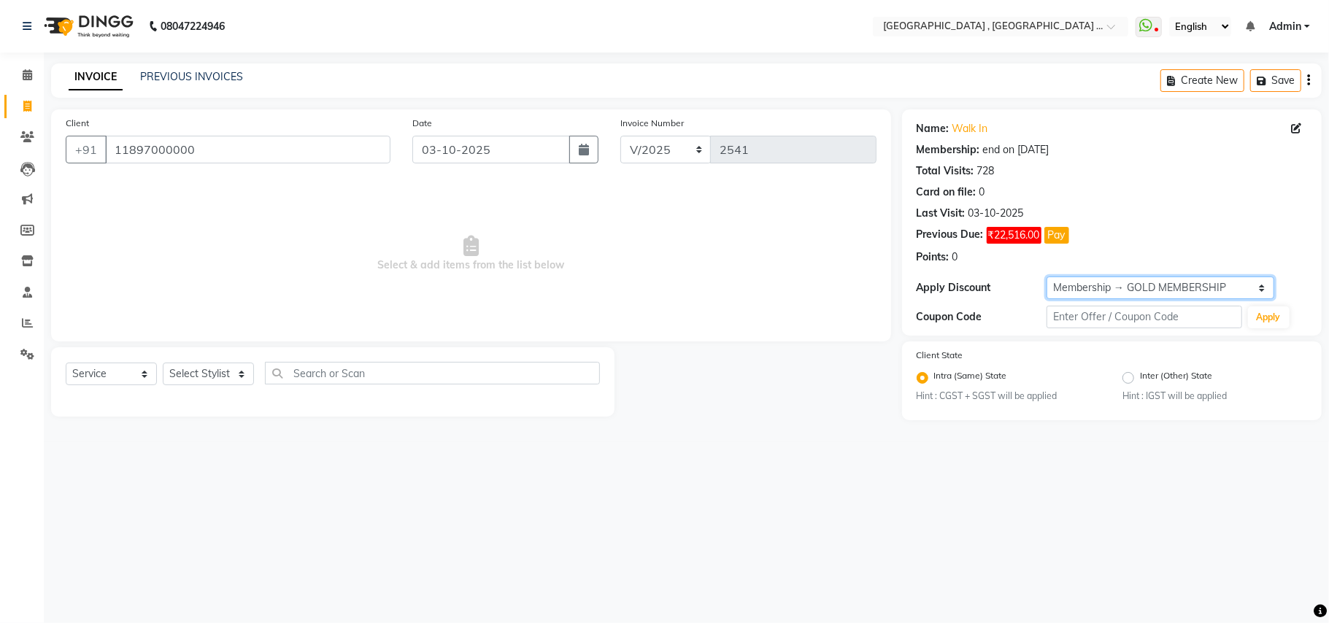
click at [1106, 293] on select "Select Membership → GOLD MEMBERSHIP Membership → GOLD MEMBERSHIP" at bounding box center [1161, 288] width 228 height 23
select select "0:"
click at [1047, 277] on select "Select Membership → GOLD MEMBERSHIP Membership → GOLD MEMBERSHIP" at bounding box center [1161, 288] width 228 height 23
click at [199, 378] on select "Select Stylist Amit [PERSON_NAME] BUNTY Deep [PERSON_NAME] M Gautam la bella [P…" at bounding box center [208, 374] width 91 height 23
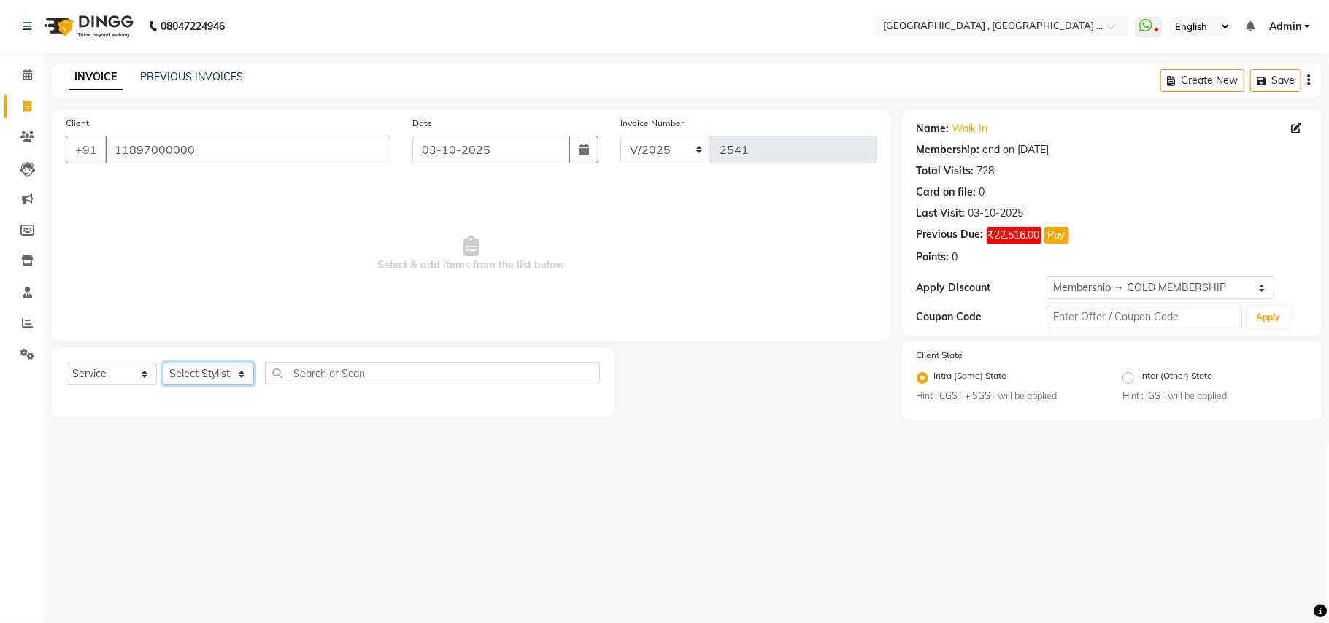
click at [219, 369] on select "Select Stylist Amit [PERSON_NAME] BUNTY Deep [PERSON_NAME] M Gautam la bella [P…" at bounding box center [208, 374] width 91 height 23
select select "66284"
click at [163, 363] on select "Select Stylist Amit [PERSON_NAME] BUNTY Deep [PERSON_NAME] M Gautam la bella [P…" at bounding box center [208, 374] width 91 height 23
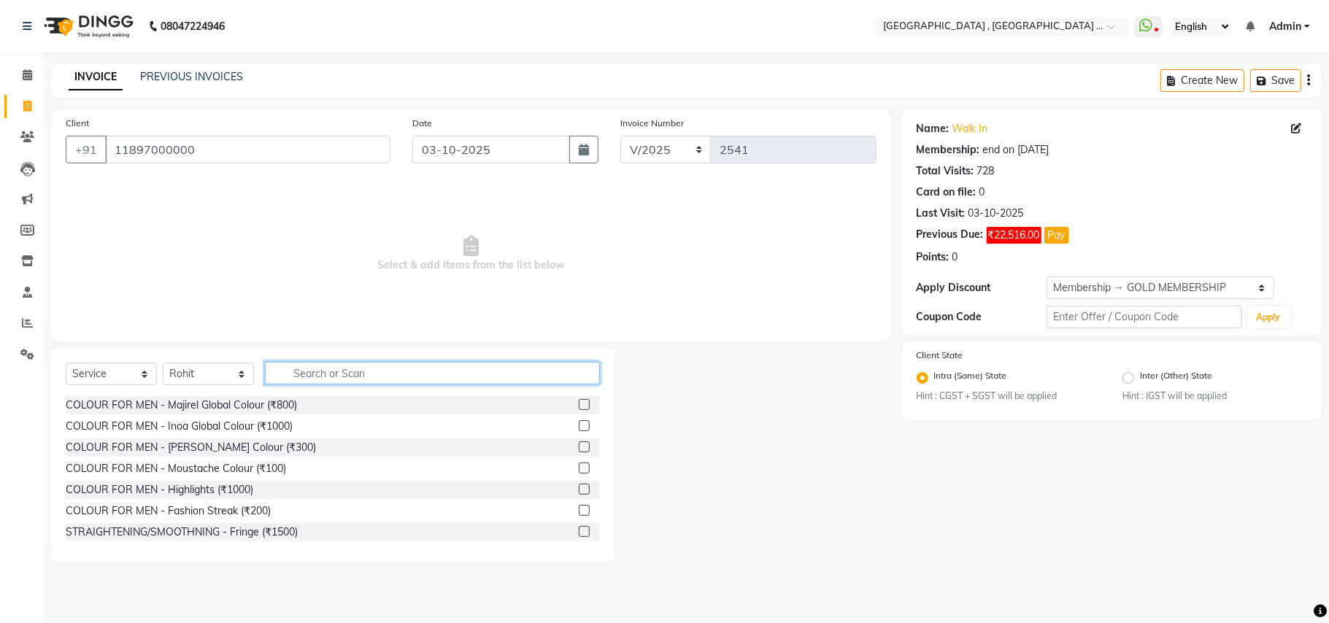
click at [383, 378] on input "text" at bounding box center [432, 373] width 335 height 23
type input "c"
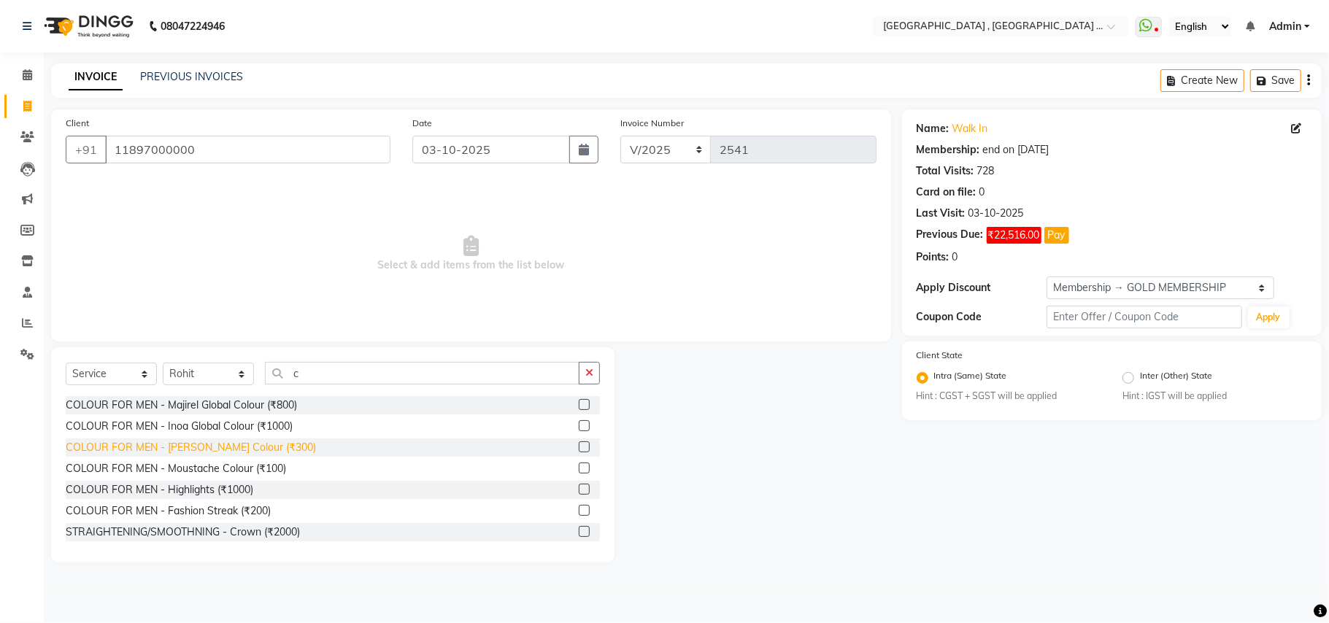
click at [250, 444] on div "COLOUR FOR MEN - [PERSON_NAME] Colour (₹300)" at bounding box center [191, 447] width 250 height 15
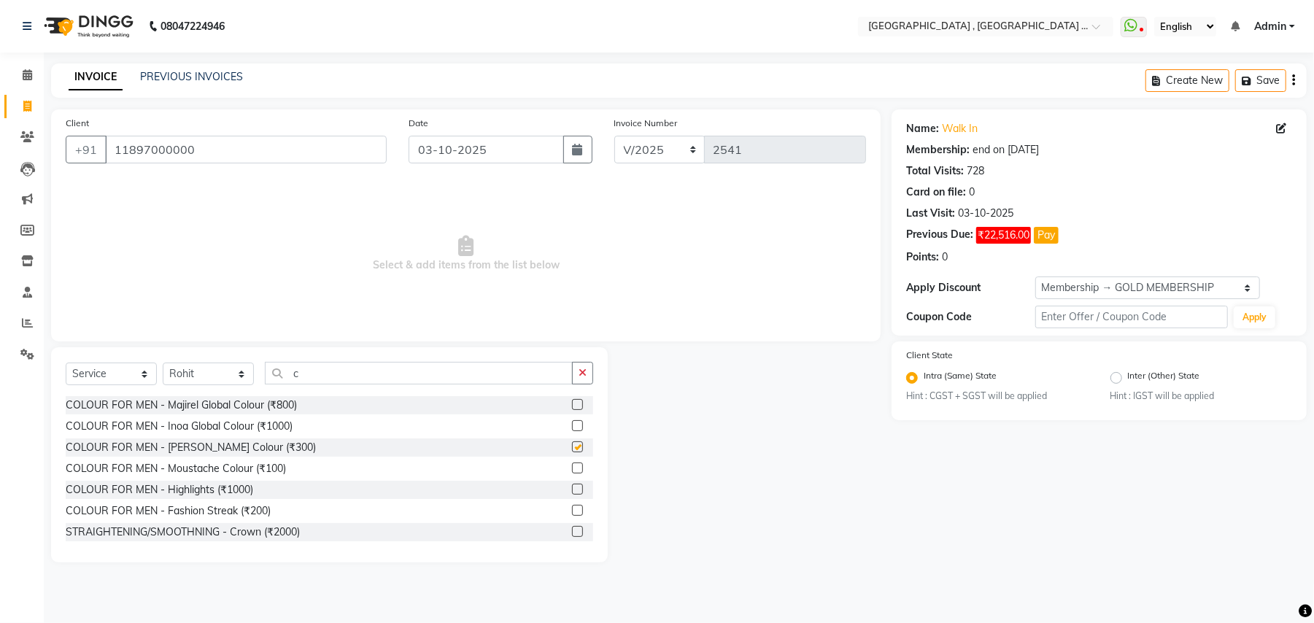
checkbox input "false"
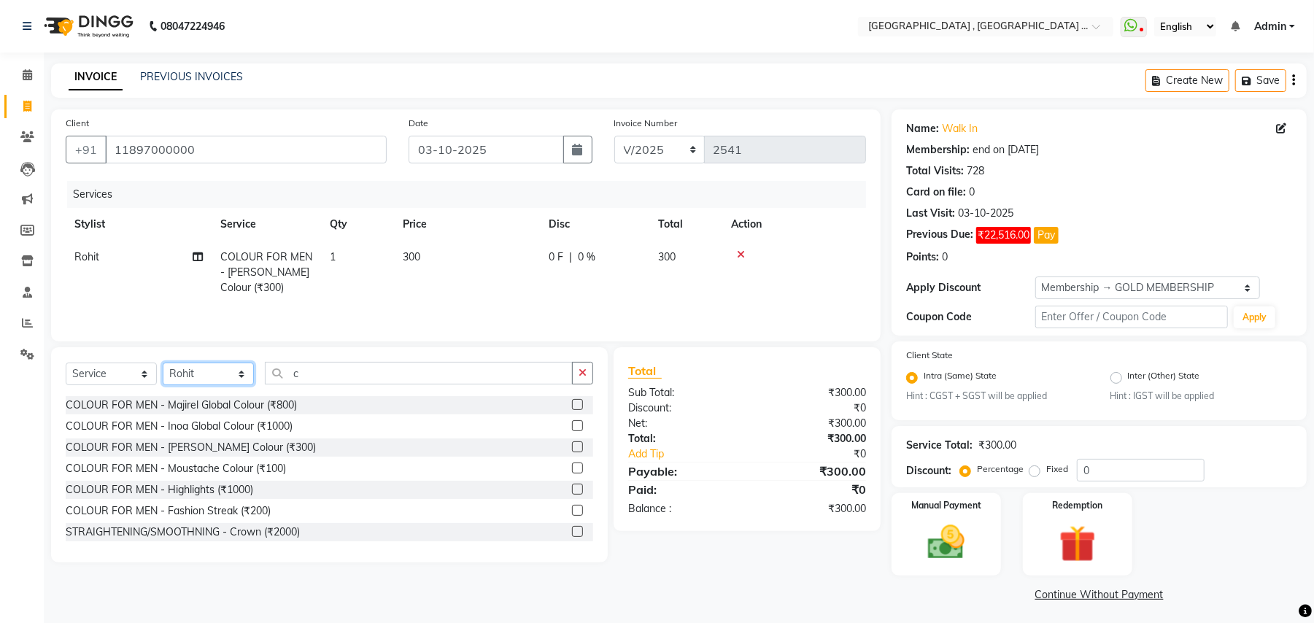
click at [194, 385] on select "Select Stylist Amit [PERSON_NAME] BUNTY Deep [PERSON_NAME] M Gautam la bella [P…" at bounding box center [208, 374] width 91 height 23
select select "29706"
click at [163, 366] on select "Select Stylist Amit [PERSON_NAME] BUNTY Deep [PERSON_NAME] M Gautam la bella [P…" at bounding box center [208, 374] width 91 height 23
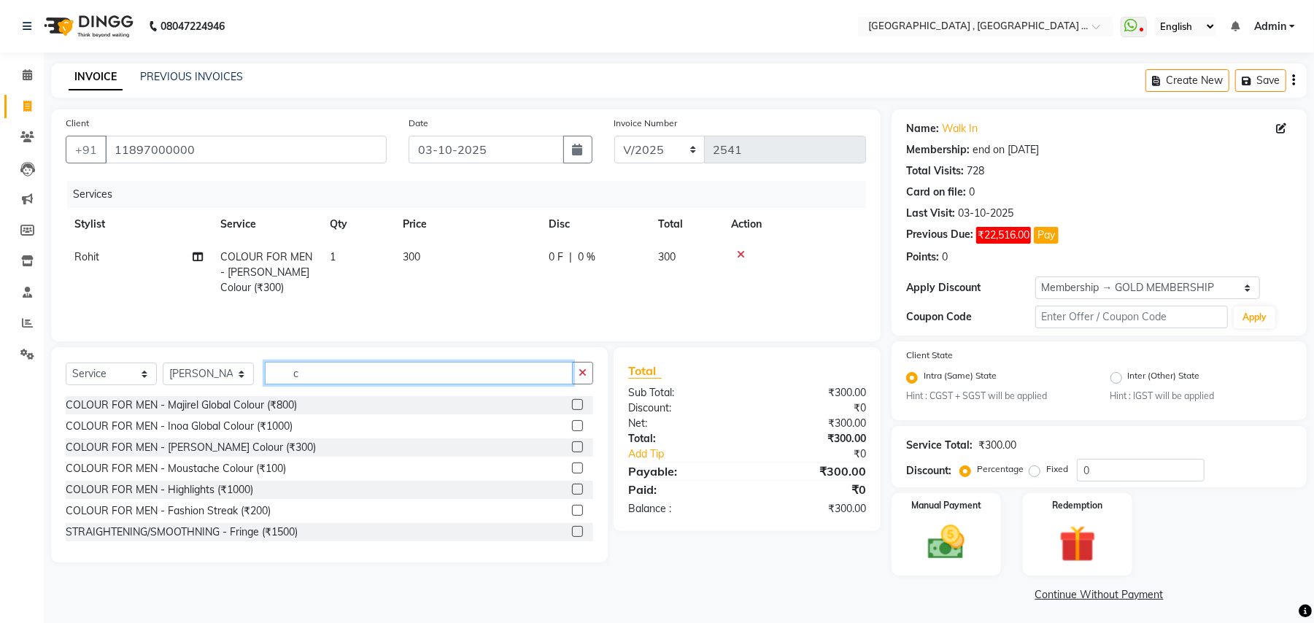
click at [322, 377] on input "c" at bounding box center [419, 373] width 308 height 23
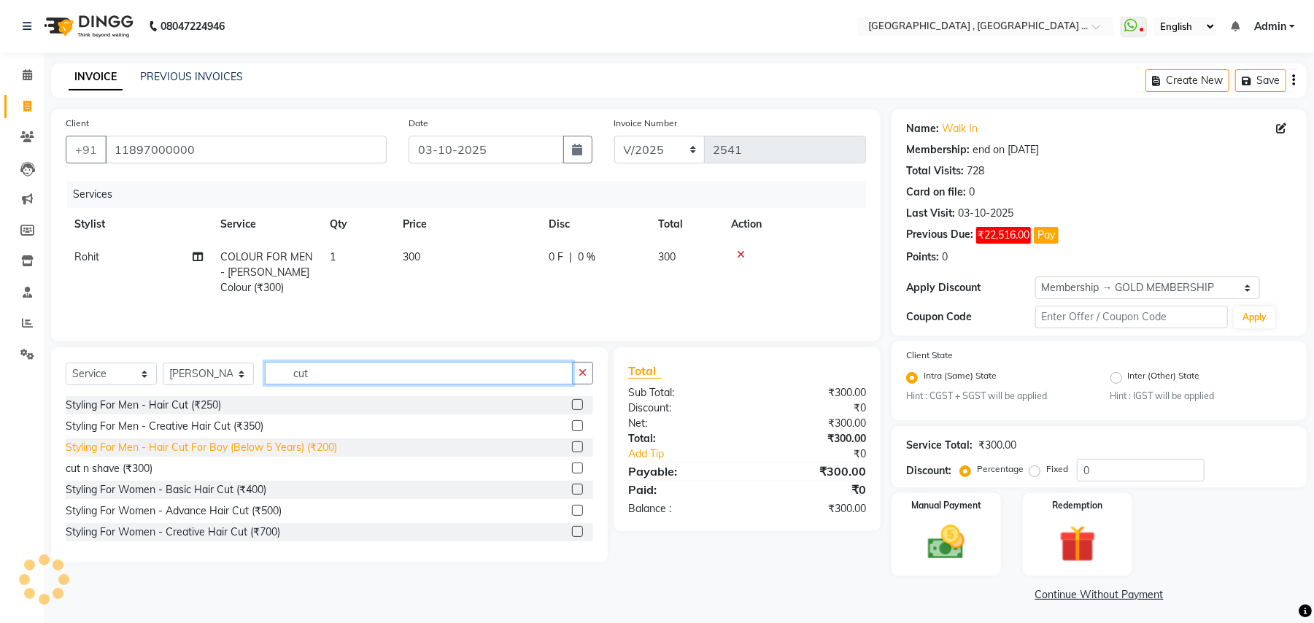
type input "cut"
click at [305, 447] on div "Styling For Men - Hair Cut For Boy (Below 5 Years) (₹200)" at bounding box center [201, 447] width 271 height 15
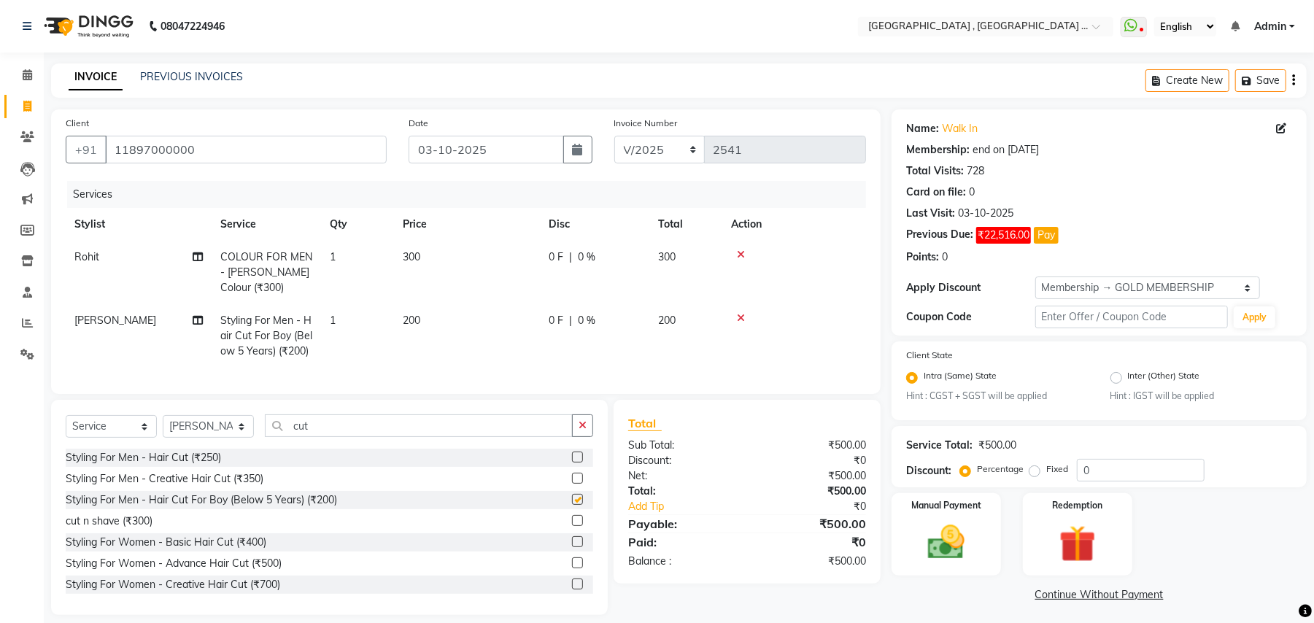
checkbox input "false"
click at [214, 438] on select "Select Stylist Amit [PERSON_NAME] BUNTY Deep [PERSON_NAME] M Gautam la bella [P…" at bounding box center [208, 426] width 91 height 23
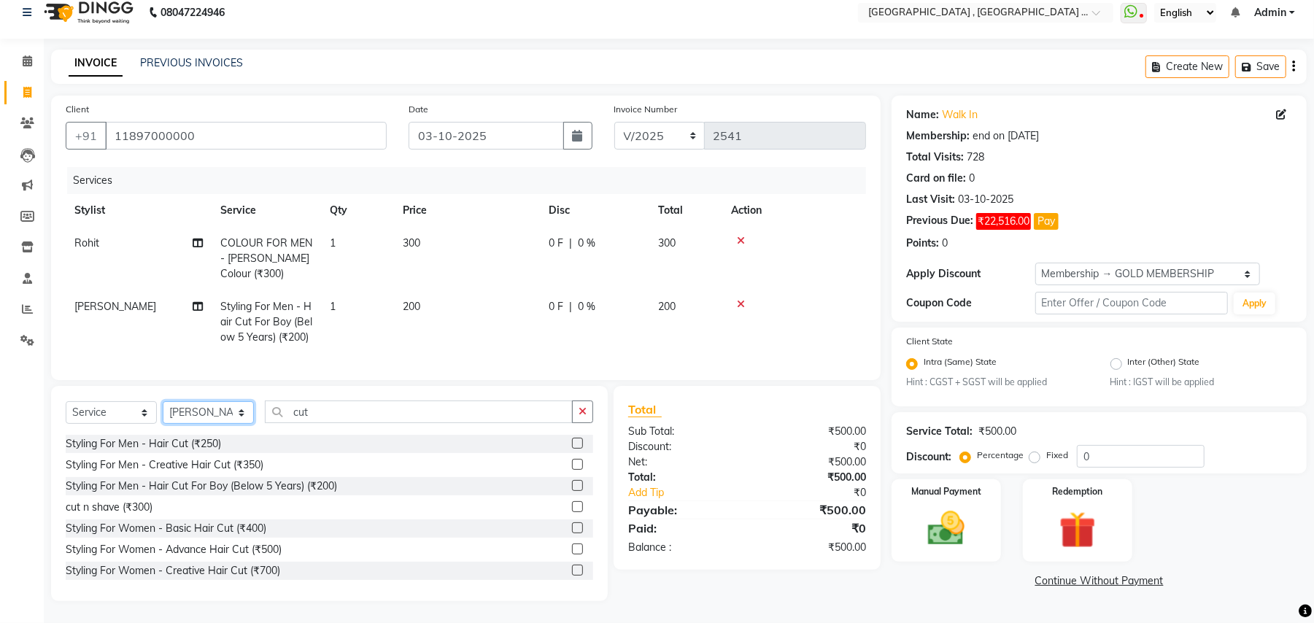
scroll to position [28, 0]
click at [223, 409] on select "Select Stylist Amit [PERSON_NAME] BUNTY Deep [PERSON_NAME] M Gautam la bella [P…" at bounding box center [208, 412] width 91 height 23
select select "68186"
click at [163, 402] on select "Select Stylist Amit [PERSON_NAME] BUNTY Deep [PERSON_NAME] M Gautam la bella [P…" at bounding box center [208, 412] width 91 height 23
click at [197, 384] on div "Client [PHONE_NUMBER] Date [DATE] Invoice Number V/2025 V/[PHONE_NUMBER] Servic…" at bounding box center [466, 349] width 852 height 506
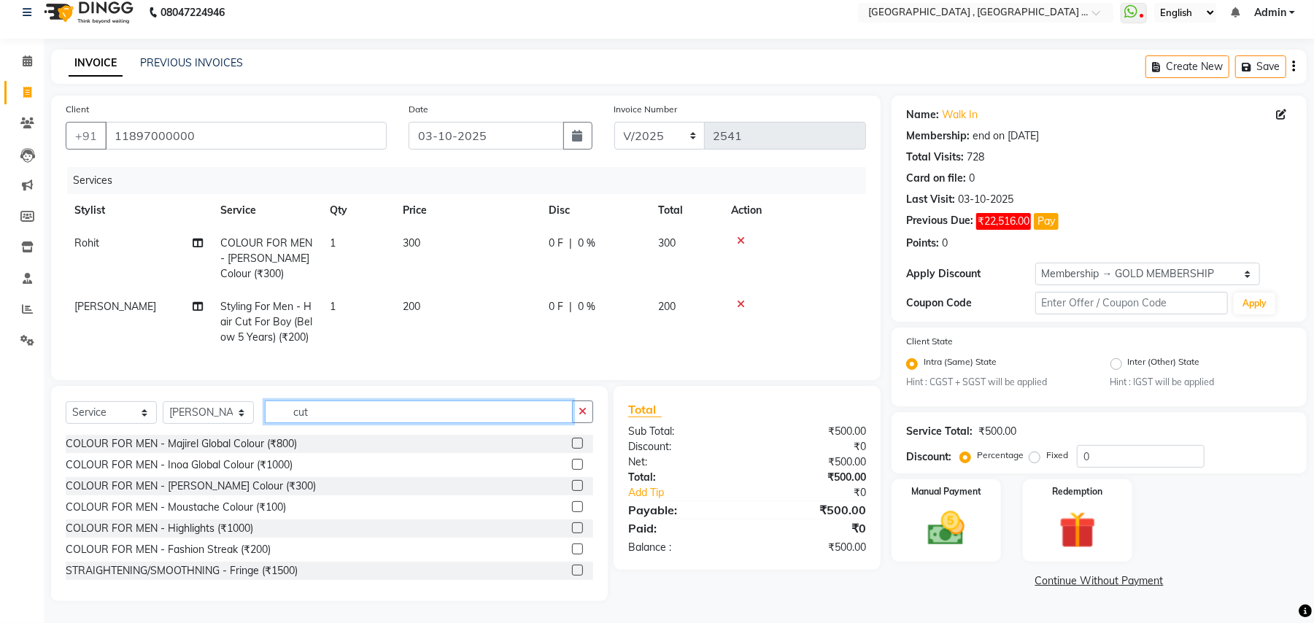
click at [318, 403] on input "cut" at bounding box center [419, 412] width 308 height 23
click at [319, 404] on input "cut" at bounding box center [419, 412] width 308 height 23
click at [318, 404] on input "cut" at bounding box center [419, 412] width 308 height 23
type input "cut"
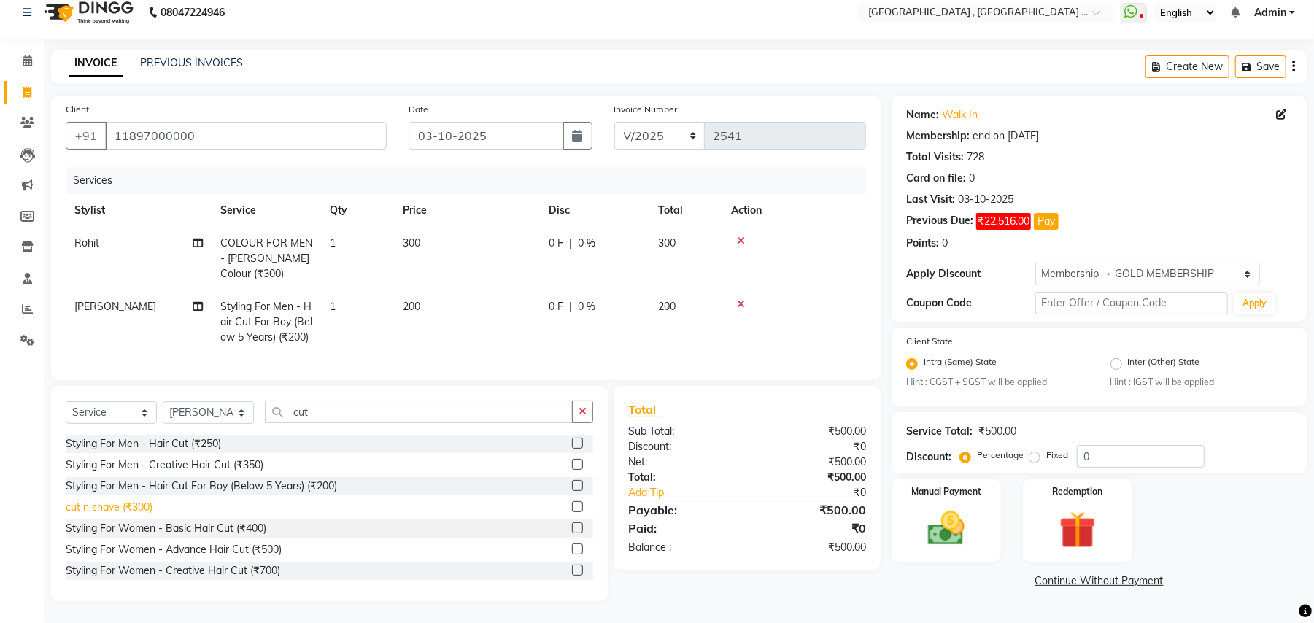
click at [137, 511] on div "cut n shave (₹300)" at bounding box center [109, 507] width 87 height 15
drag, startPoint x: 137, startPoint y: 511, endPoint x: 165, endPoint y: 493, distance: 32.8
click at [137, 496] on div "Styling For Men - Hair Cut For Boy (Below 5 Years) (₹200)" at bounding box center [330, 486] width 528 height 18
checkbox input "false"
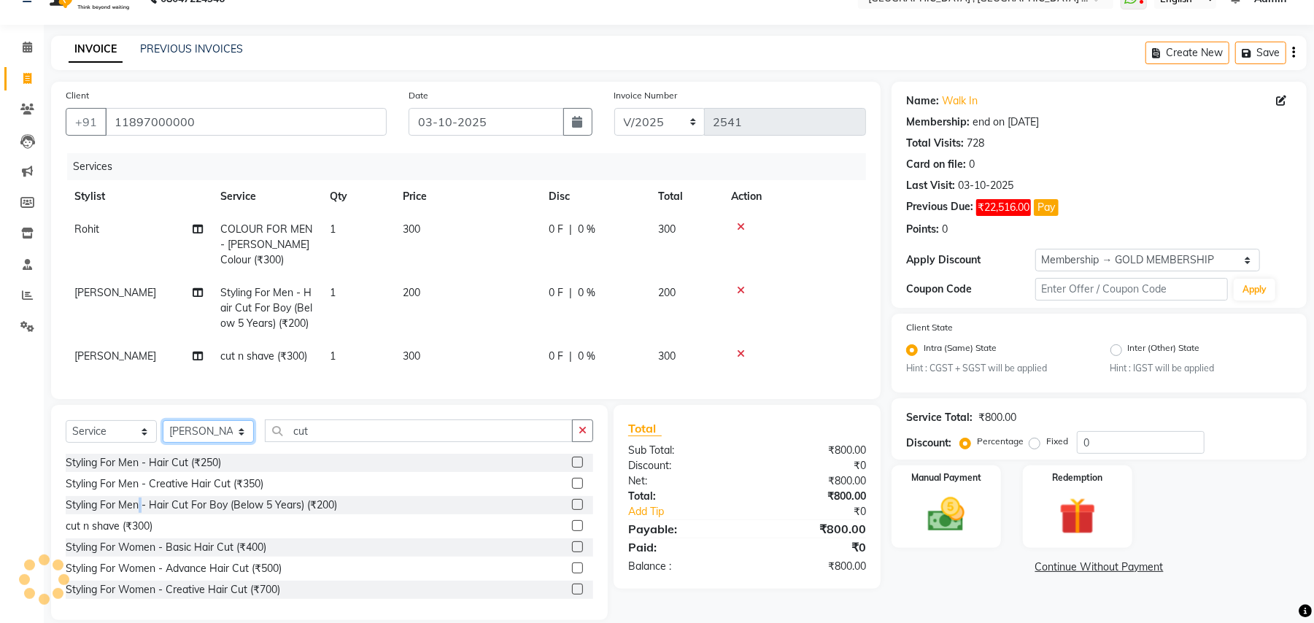
click at [222, 443] on select "Select Stylist Amit [PERSON_NAME] BUNTY Deep [PERSON_NAME] M Gautam la bella [P…" at bounding box center [208, 431] width 91 height 23
select select "29704"
click at [163, 435] on select "Select Stylist Amit [PERSON_NAME] BUNTY Deep [PERSON_NAME] M Gautam la bella [P…" at bounding box center [208, 431] width 91 height 23
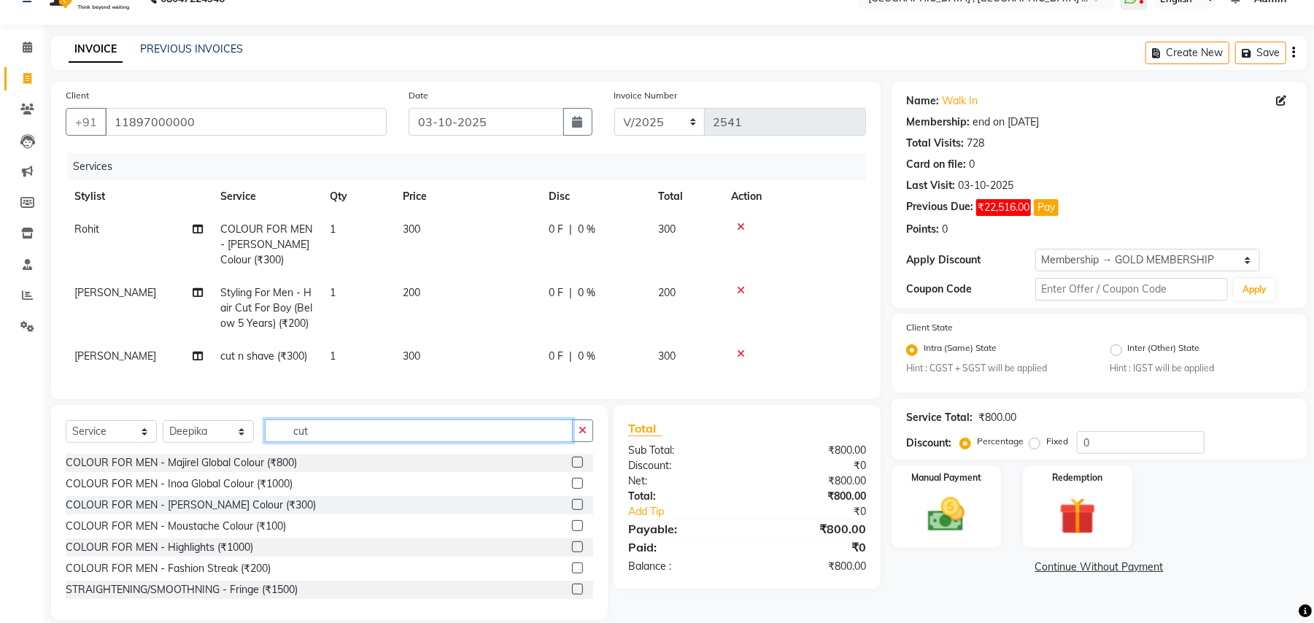
click at [337, 439] on input "cut" at bounding box center [419, 431] width 308 height 23
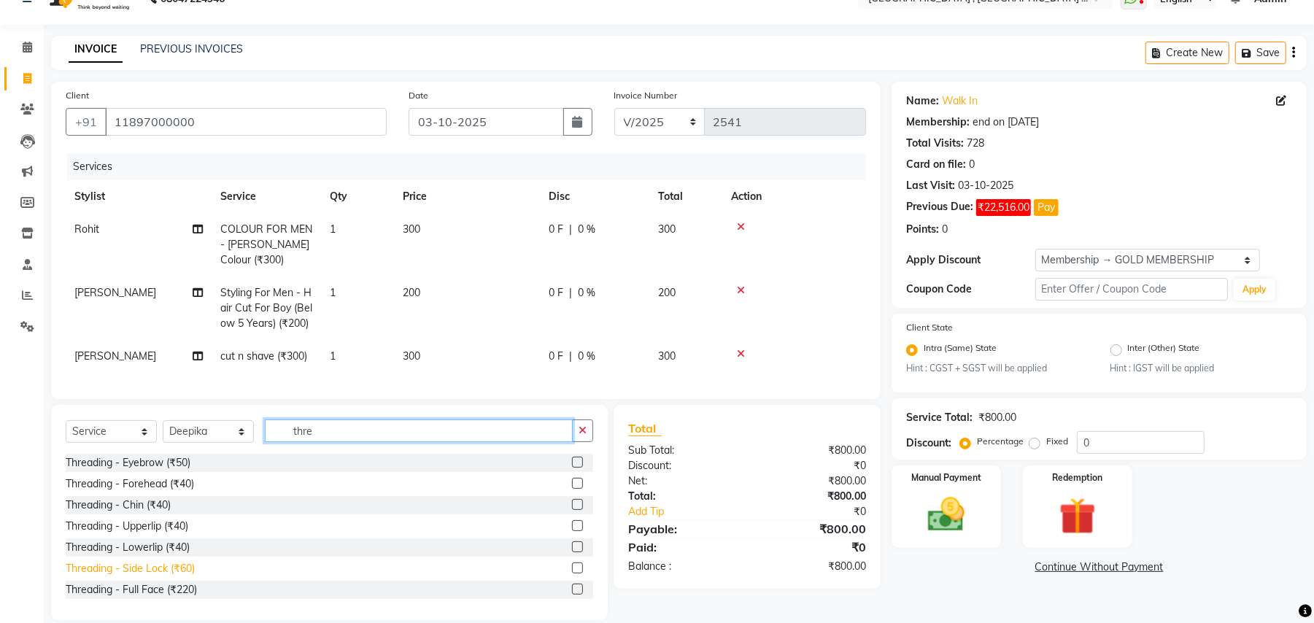
type input "thre"
click at [180, 577] on div "Threading - Side Lock (₹60)" at bounding box center [130, 568] width 129 height 15
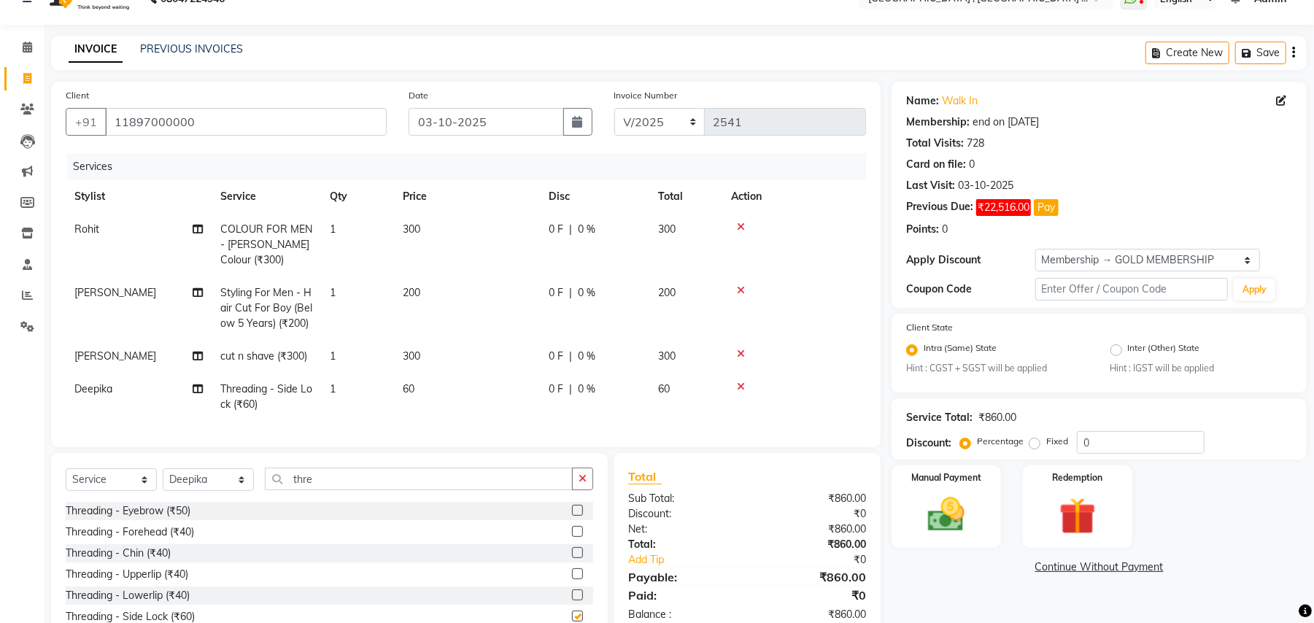
checkbox input "false"
click at [407, 393] on span "60" at bounding box center [409, 388] width 12 height 13
select select "29704"
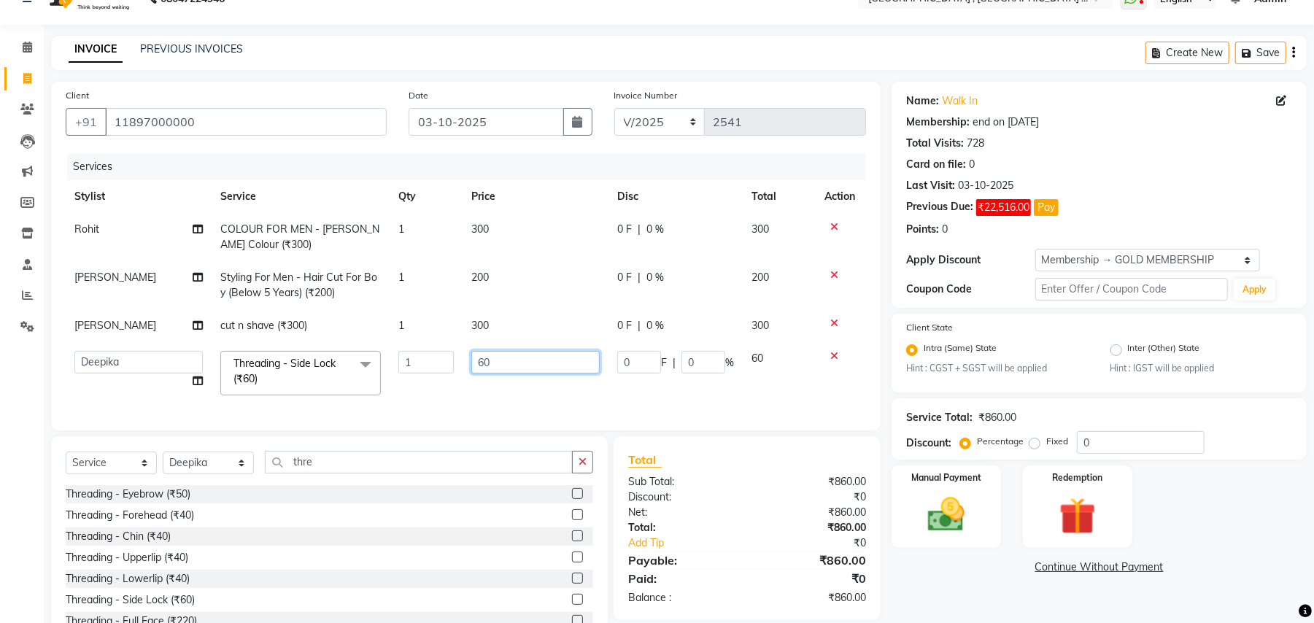
click at [477, 362] on input "60" at bounding box center [535, 362] width 128 height 23
type input "130"
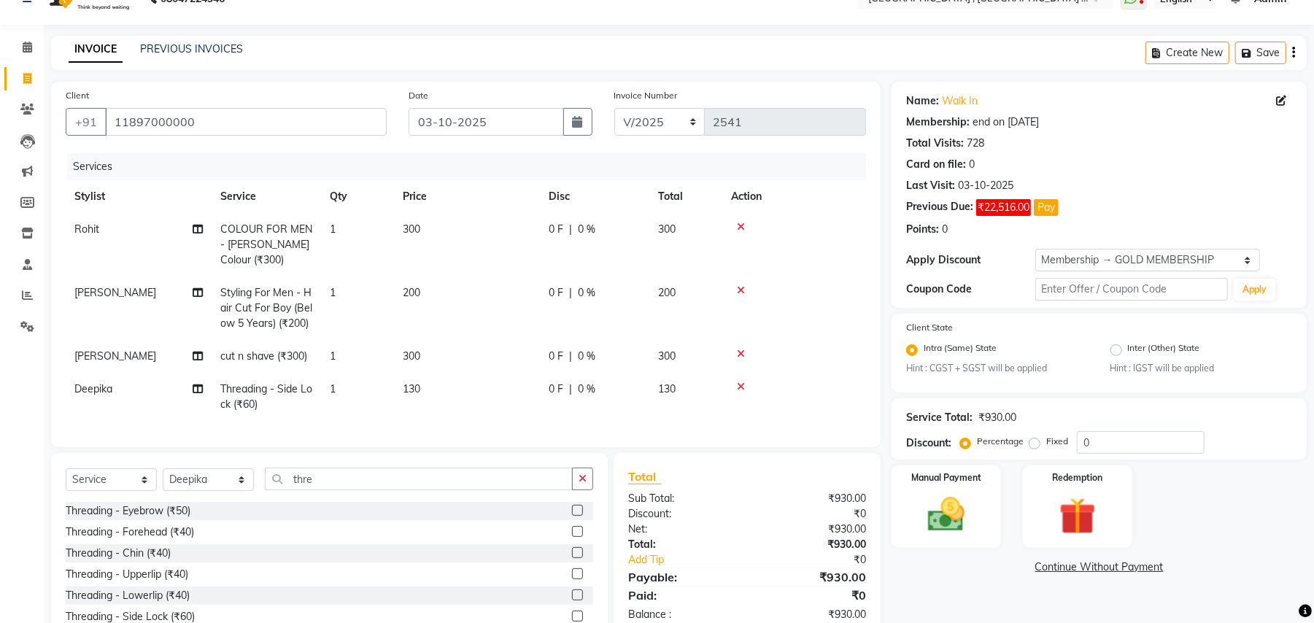
click at [609, 392] on td "0 F | 0 %" at bounding box center [594, 397] width 109 height 48
select select "29704"
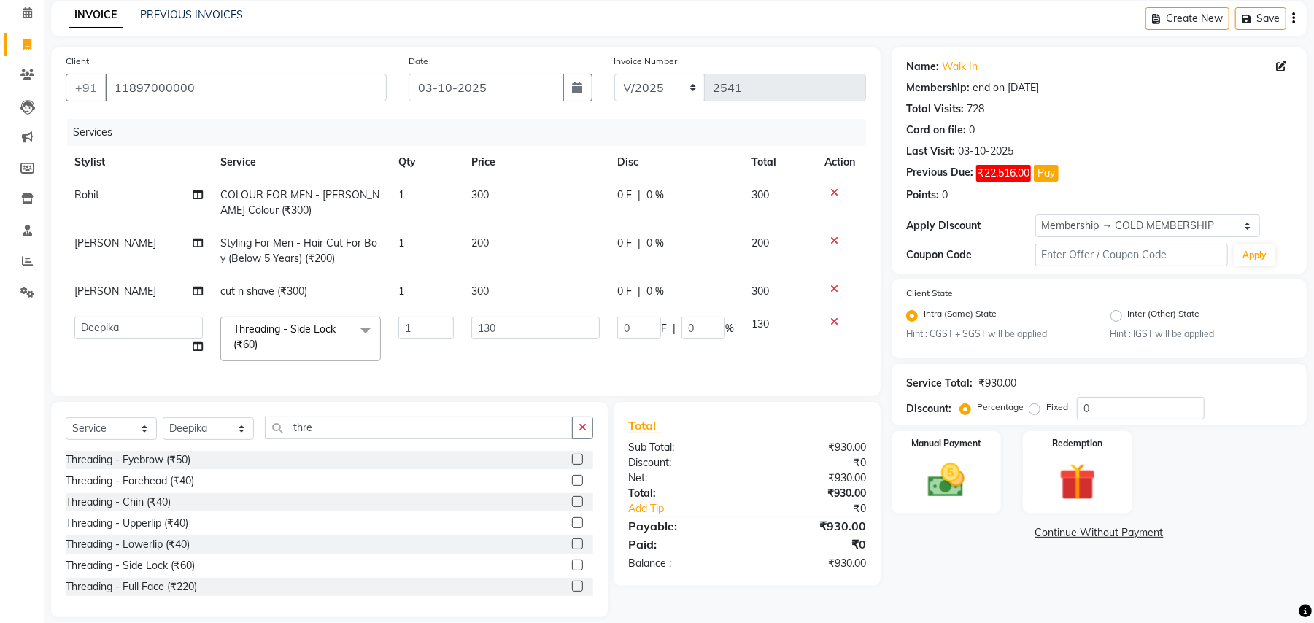
scroll to position [93, 0]
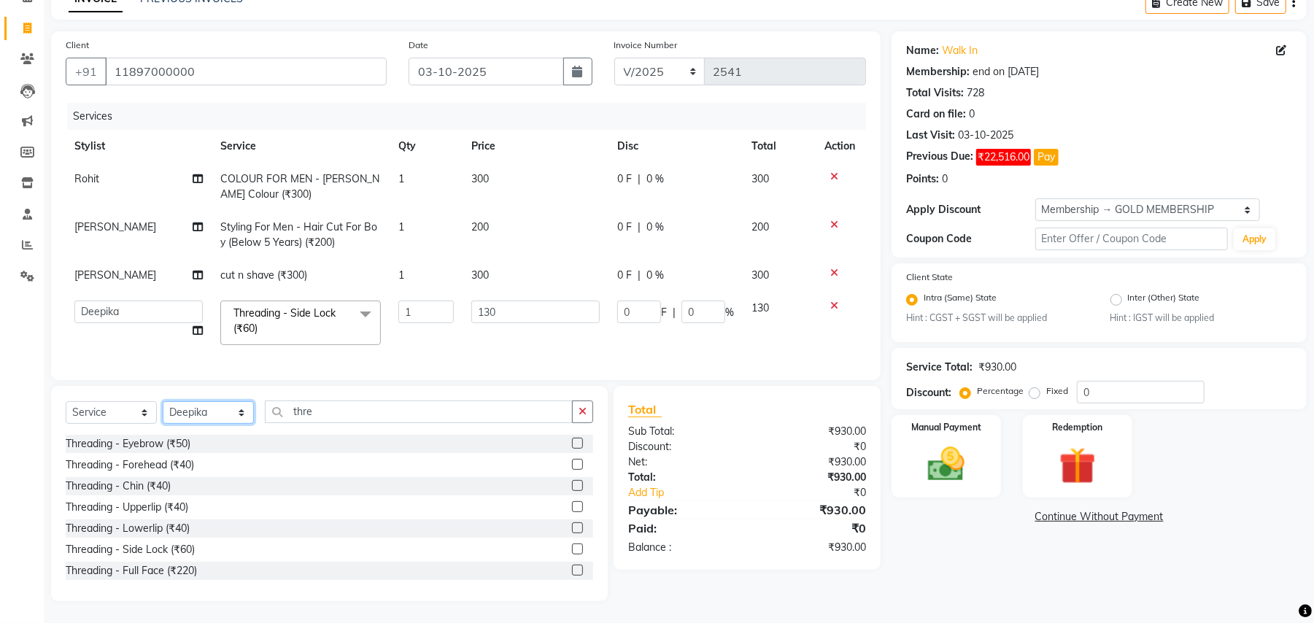
click at [199, 409] on select "Select Stylist Amit [PERSON_NAME] BUNTY Deep [PERSON_NAME] M Gautam la bella [P…" at bounding box center [208, 412] width 91 height 23
select select "29706"
click at [163, 401] on select "Select Stylist Amit [PERSON_NAME] BUNTY Deep [PERSON_NAME] M Gautam la bella [P…" at bounding box center [208, 412] width 91 height 23
drag, startPoint x: 193, startPoint y: 403, endPoint x: 223, endPoint y: 347, distance: 63.0
click at [209, 348] on div "Services Stylist Service Qty Price Disc Total Action Rohit COLOUR FOR MEN - [PE…" at bounding box center [466, 234] width 801 height 263
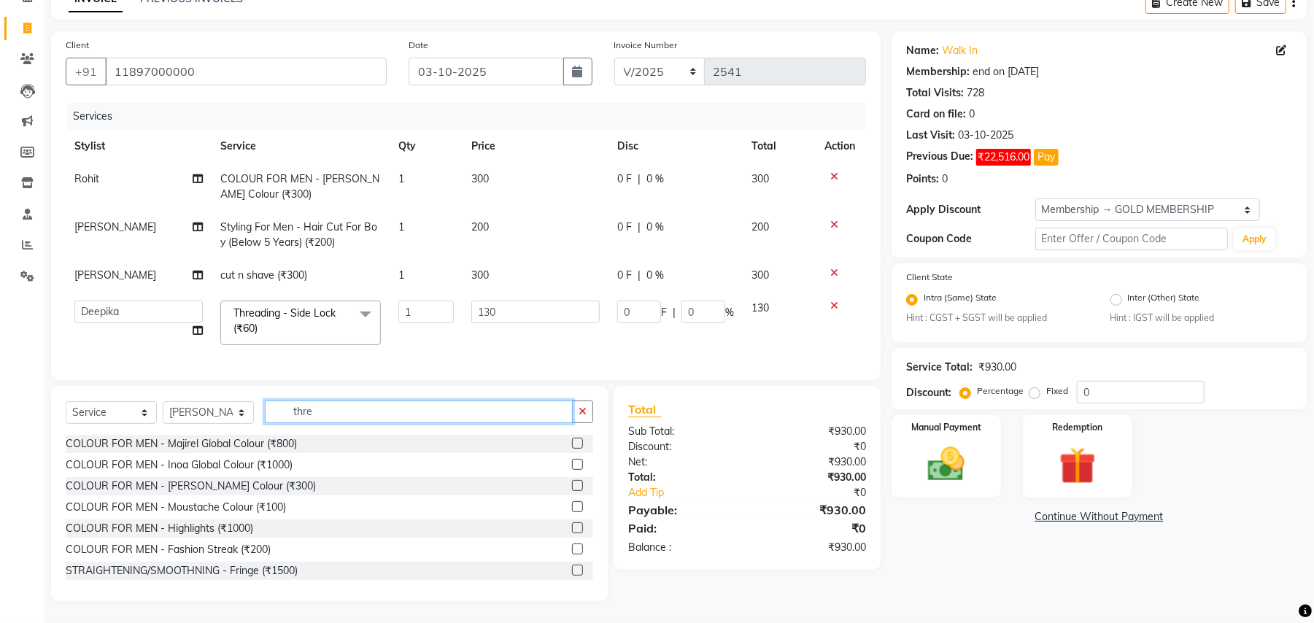
click at [293, 413] on input "thre" at bounding box center [419, 412] width 308 height 23
type input "cut"
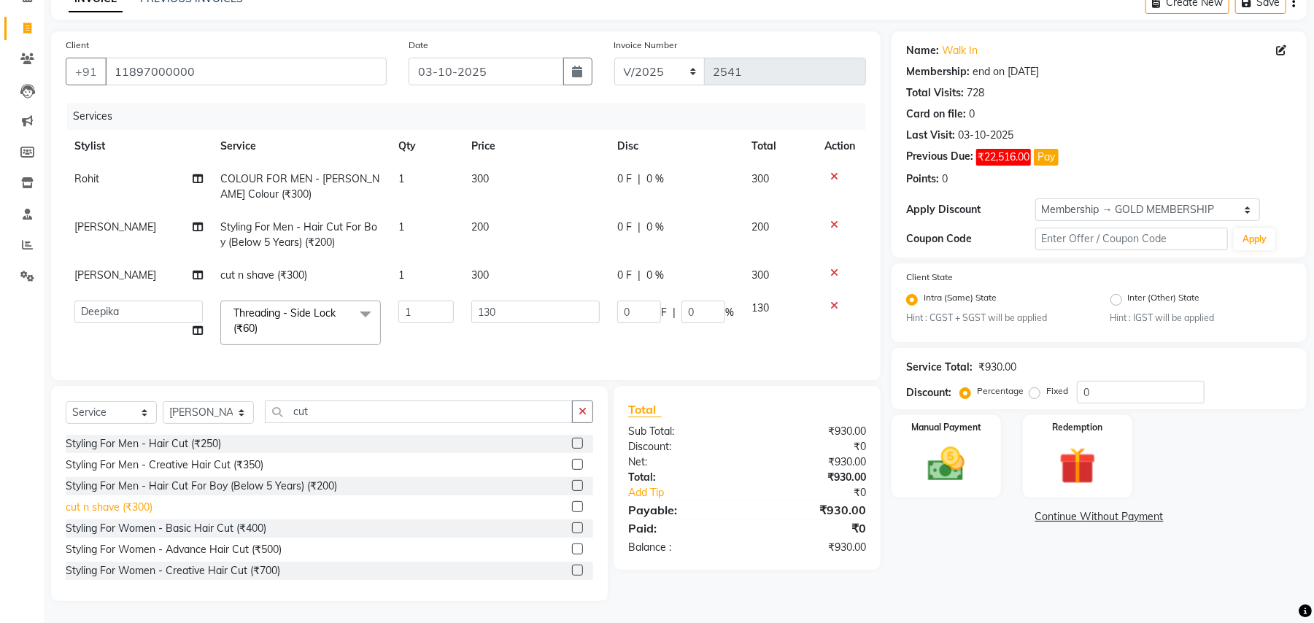
click at [135, 509] on div "cut n shave (₹300)" at bounding box center [109, 507] width 87 height 15
click at [135, 509] on div "Styling For Men - Hair Cut (₹250) Styling For Men - Creative Hair Cut (₹350) St…" at bounding box center [330, 508] width 528 height 146
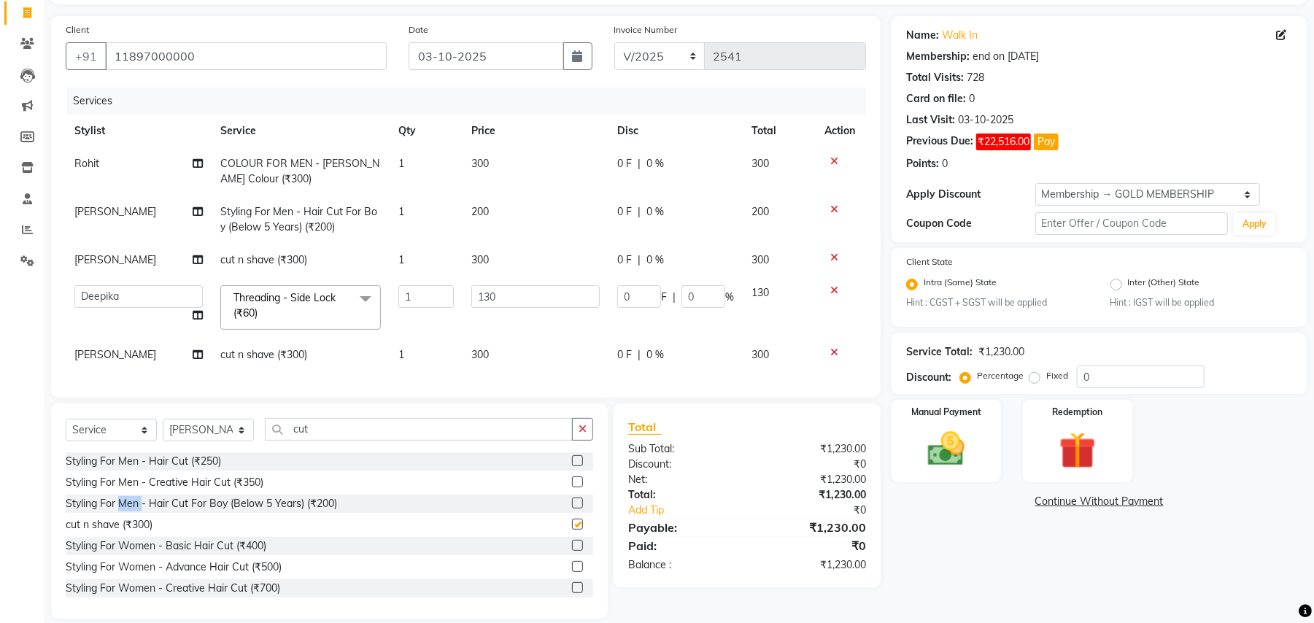
checkbox input "false"
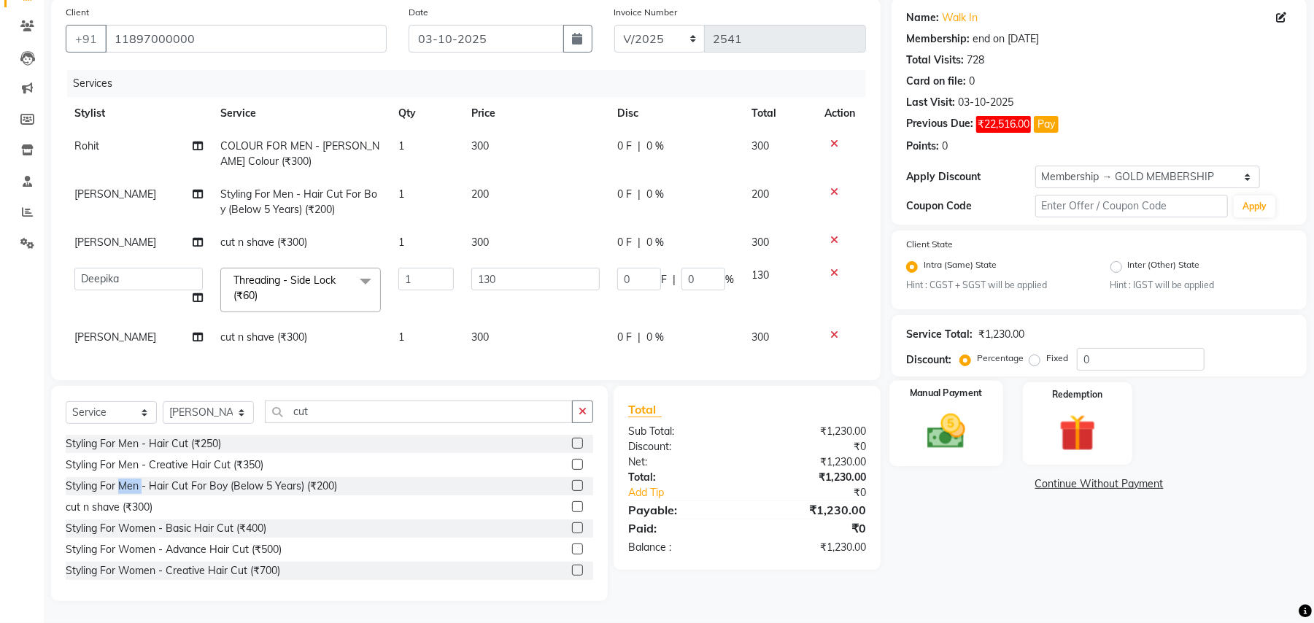
drag, startPoint x: 964, startPoint y: 428, endPoint x: 978, endPoint y: 433, distance: 14.8
click at [963, 428] on img at bounding box center [946, 432] width 63 height 45
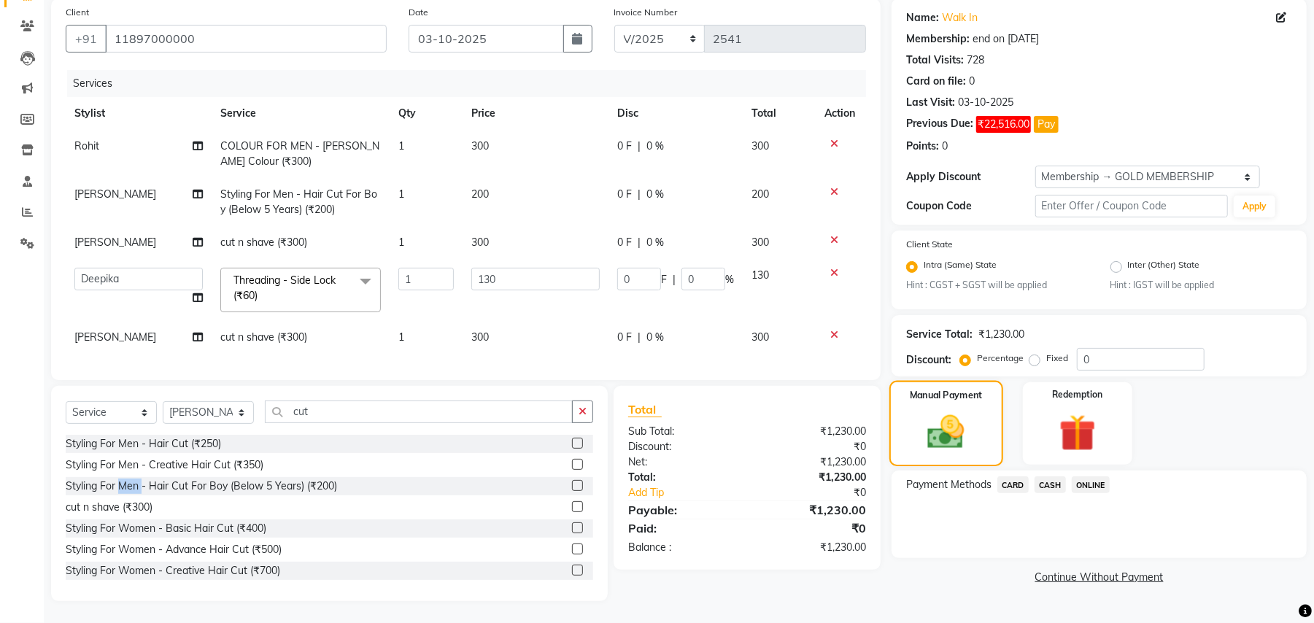
click at [972, 428] on img at bounding box center [947, 433] width 60 height 42
click at [1057, 477] on span "CASH" at bounding box center [1050, 485] width 31 height 17
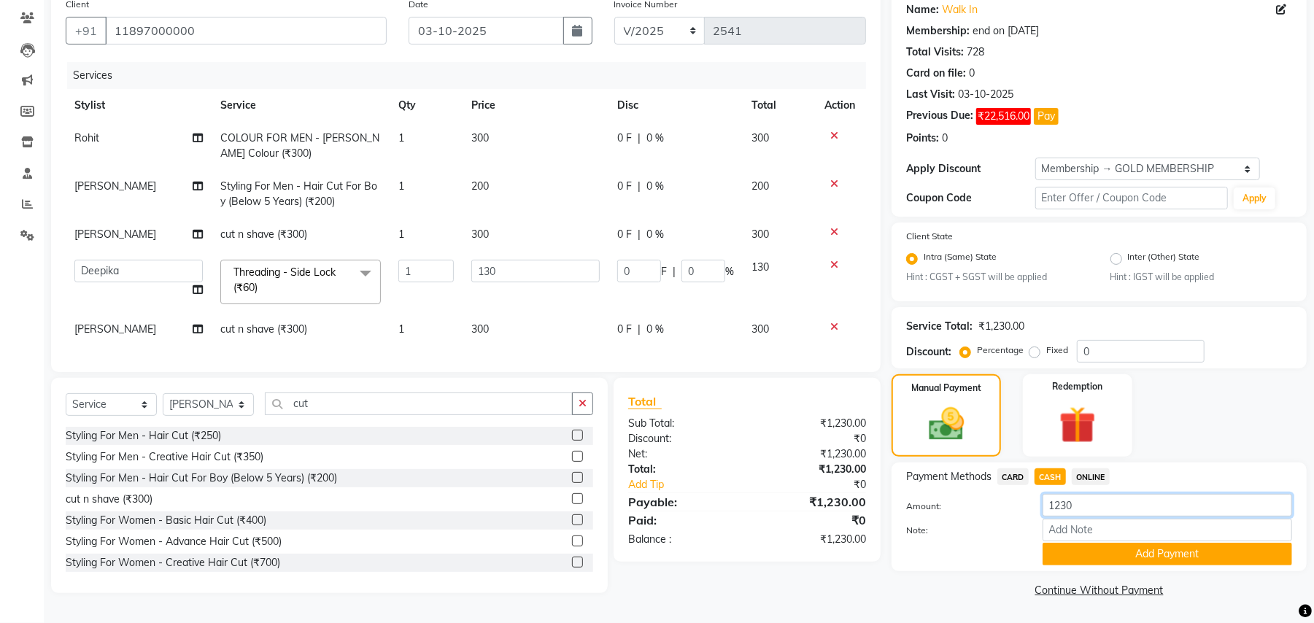
click at [1063, 498] on input "1230" at bounding box center [1168, 505] width 250 height 23
type input "500"
click at [1104, 550] on button "Add Payment" at bounding box center [1168, 554] width 250 height 23
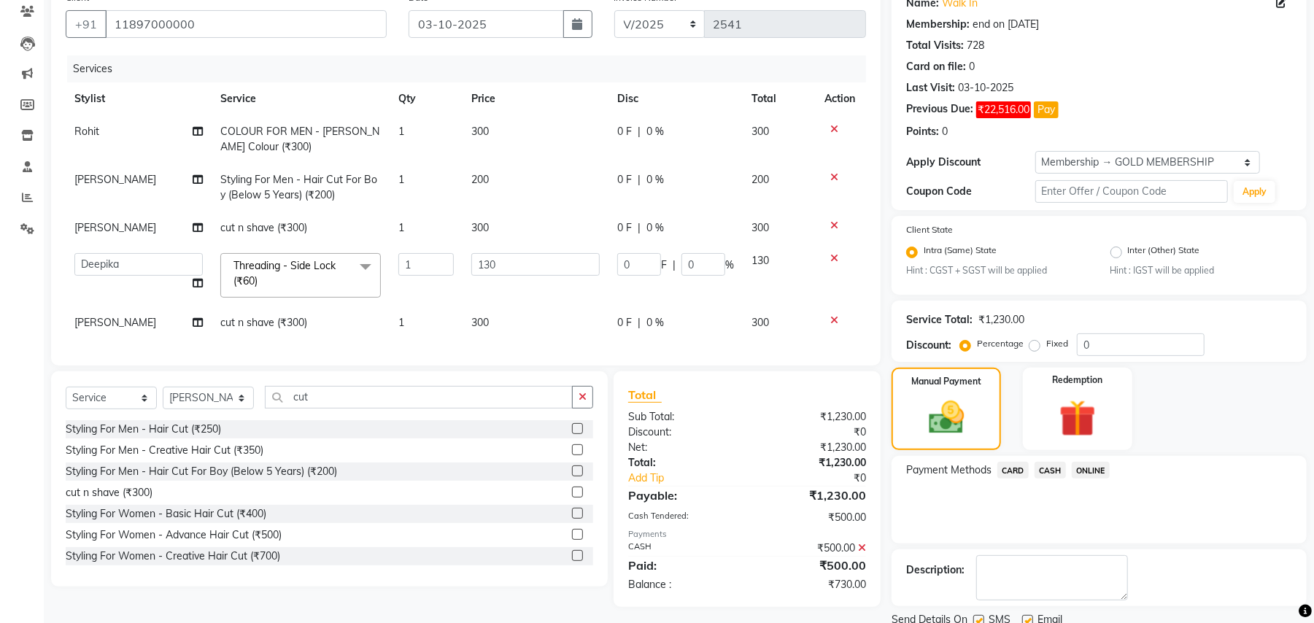
click at [1022, 476] on span "CARD" at bounding box center [1013, 470] width 31 height 17
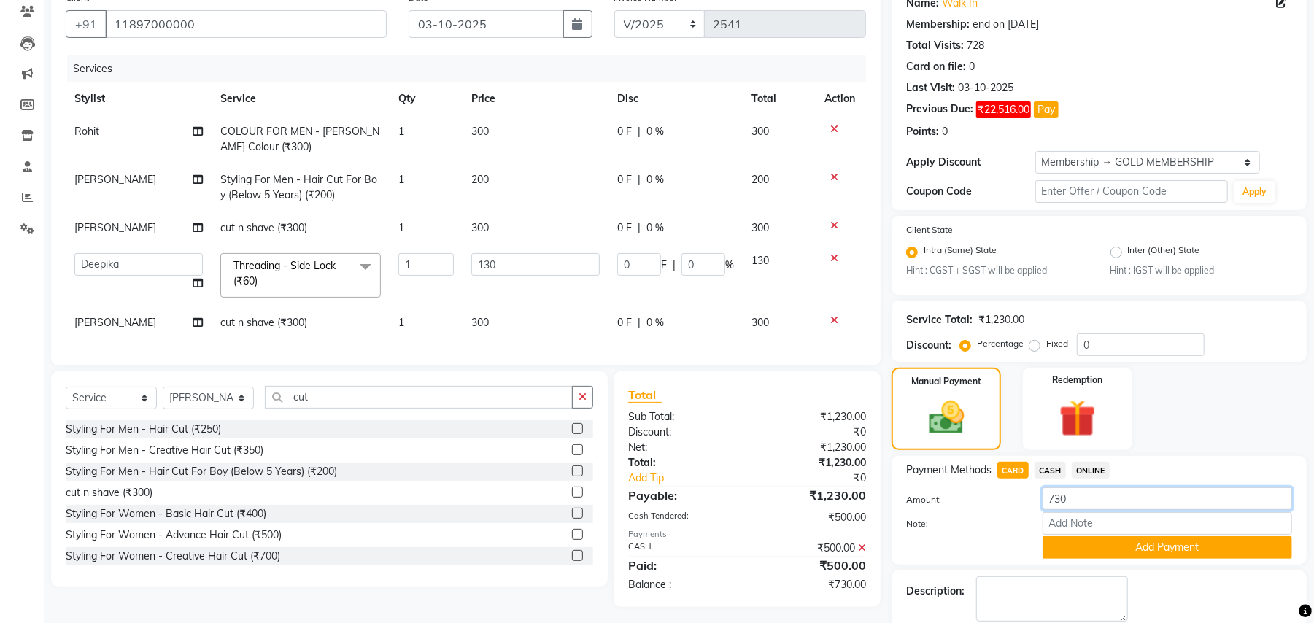
click at [1066, 503] on input "730" at bounding box center [1168, 499] width 250 height 23
type input "300"
click at [1106, 547] on button "Add Payment" at bounding box center [1168, 547] width 250 height 23
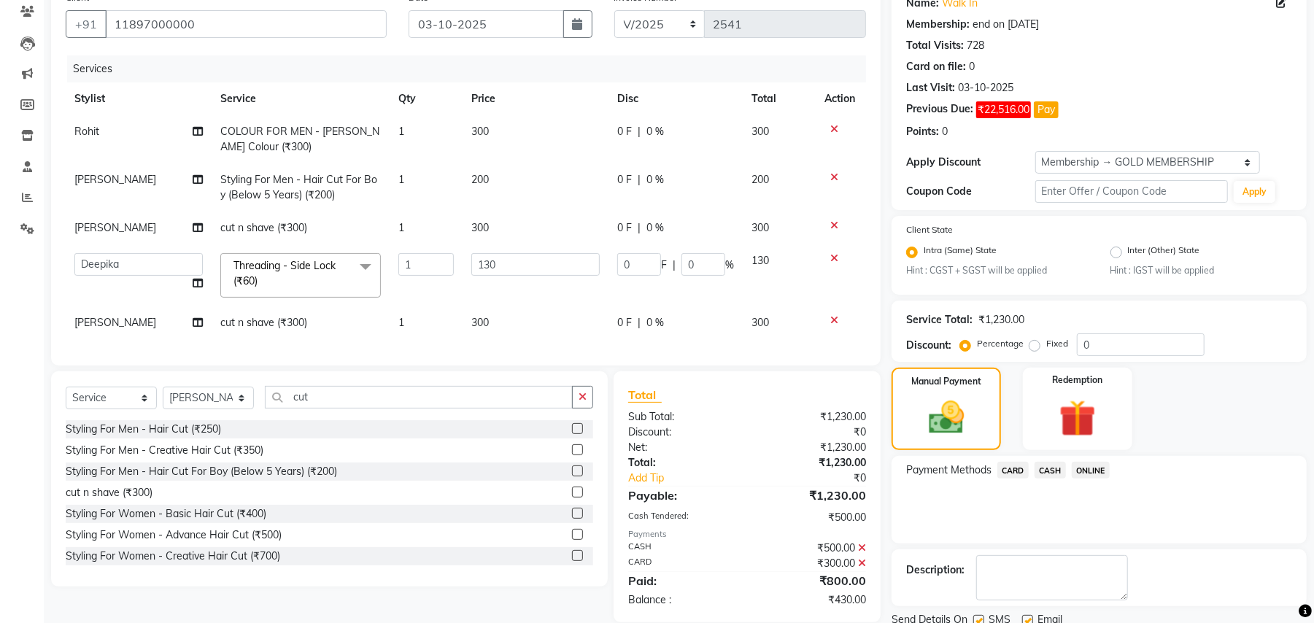
click at [1087, 474] on span "ONLINE" at bounding box center [1091, 470] width 38 height 17
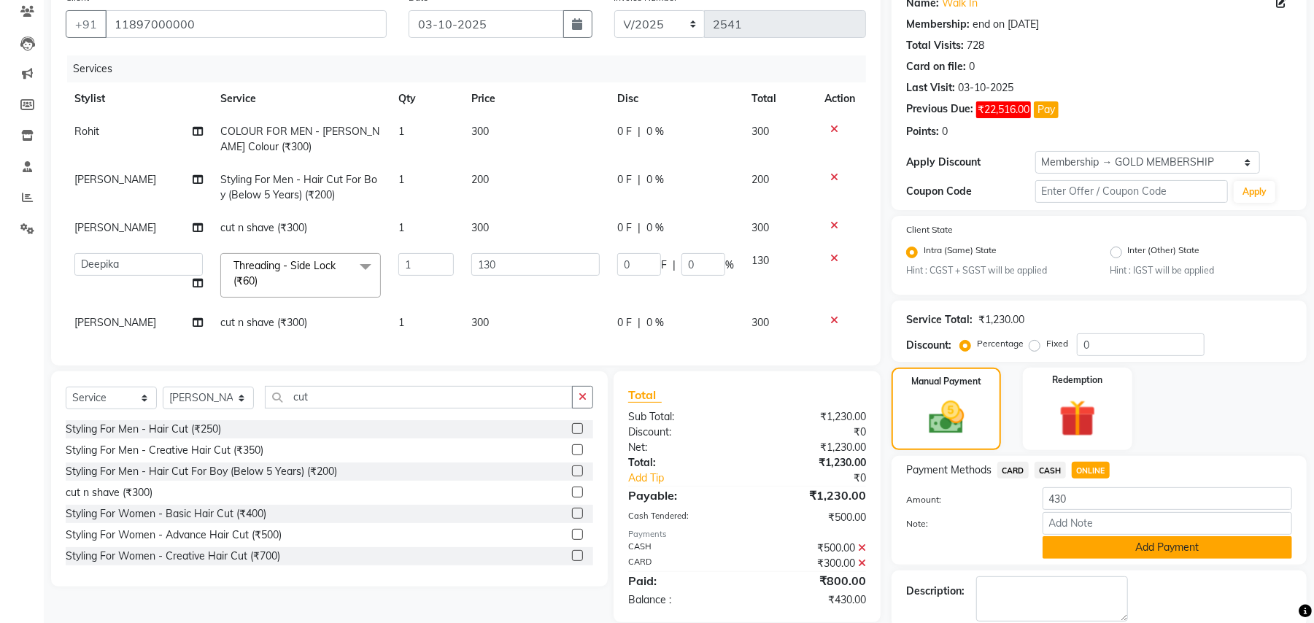
click at [1106, 539] on button "Add Payment" at bounding box center [1168, 547] width 250 height 23
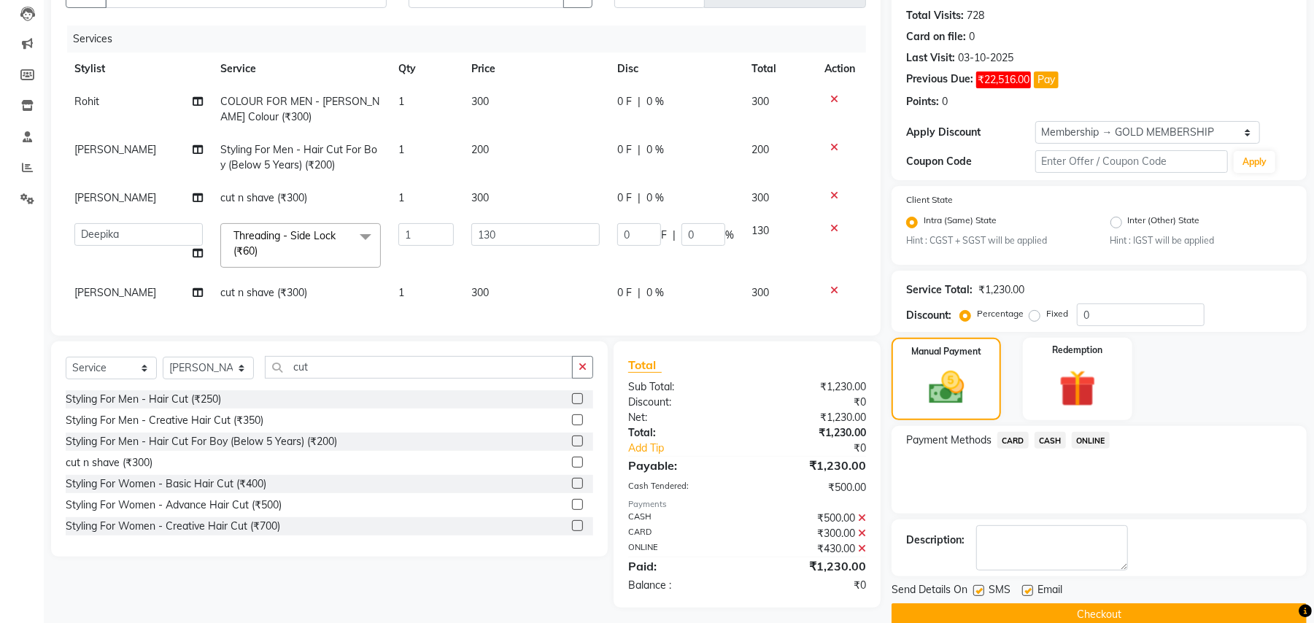
scroll to position [181, 0]
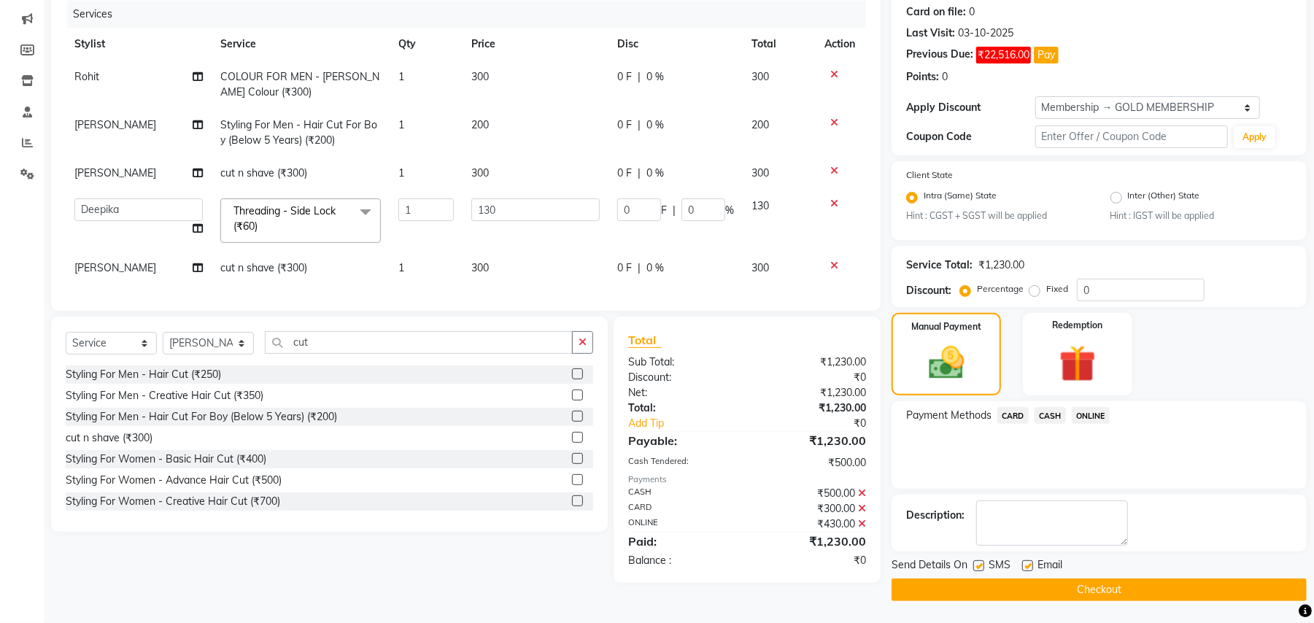
click at [1092, 593] on button "Checkout" at bounding box center [1099, 590] width 415 height 23
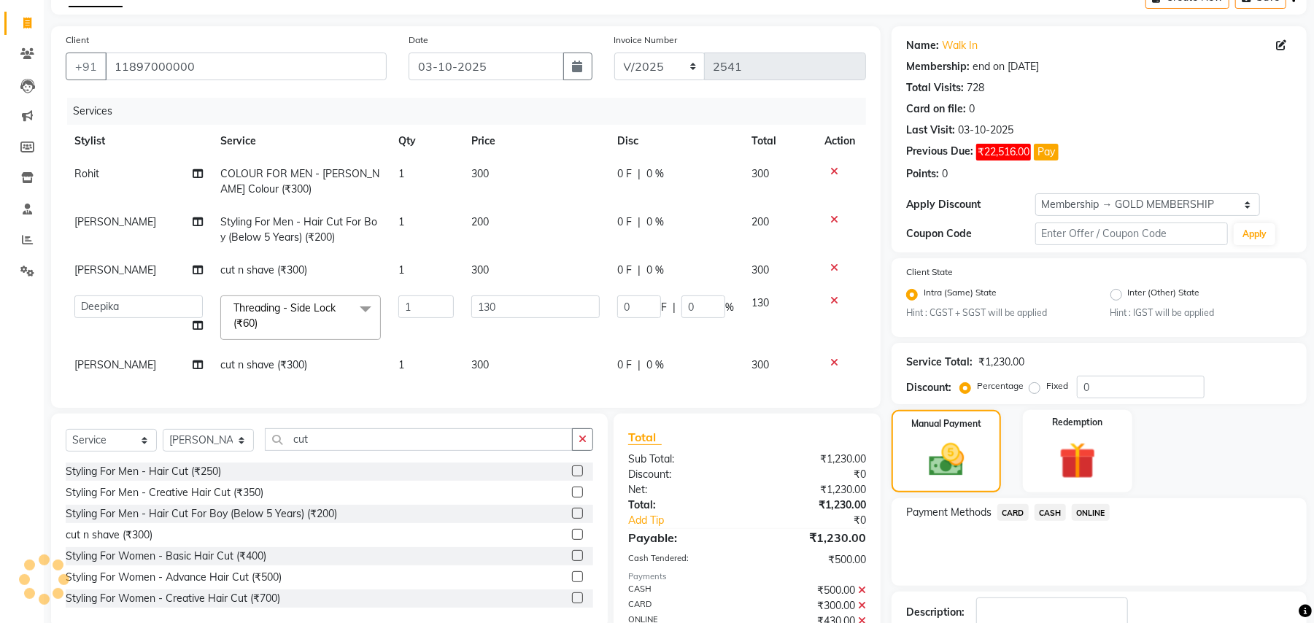
scroll to position [18, 0]
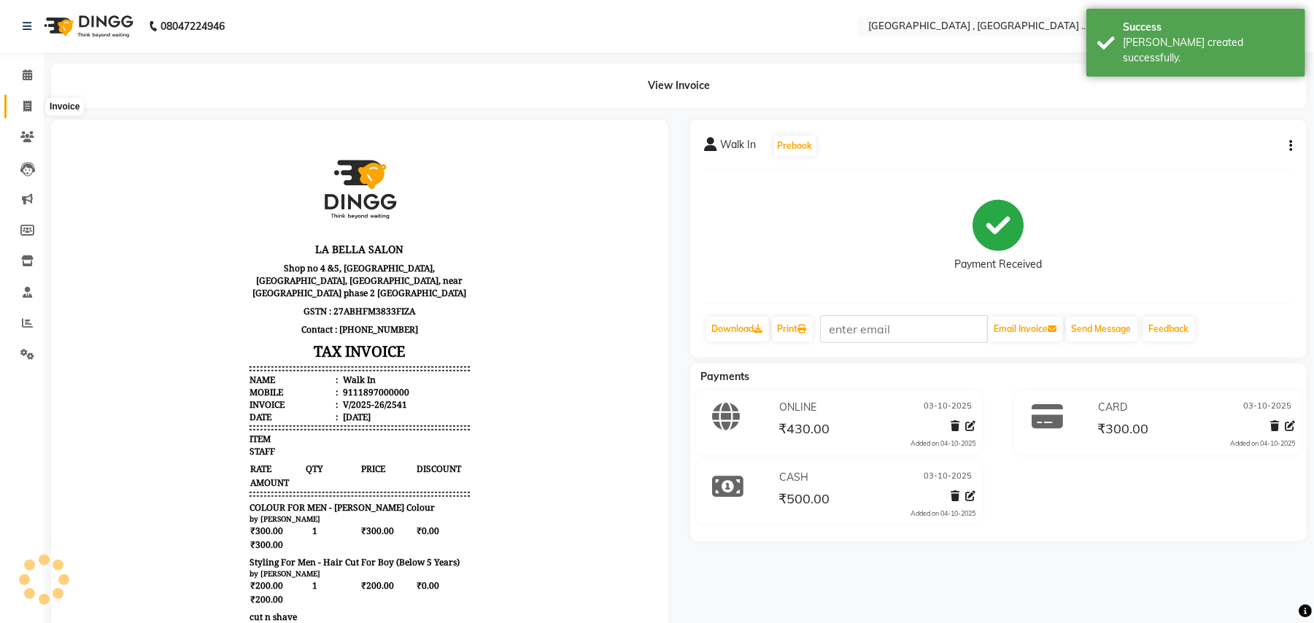
click at [33, 109] on span at bounding box center [28, 107] width 26 height 17
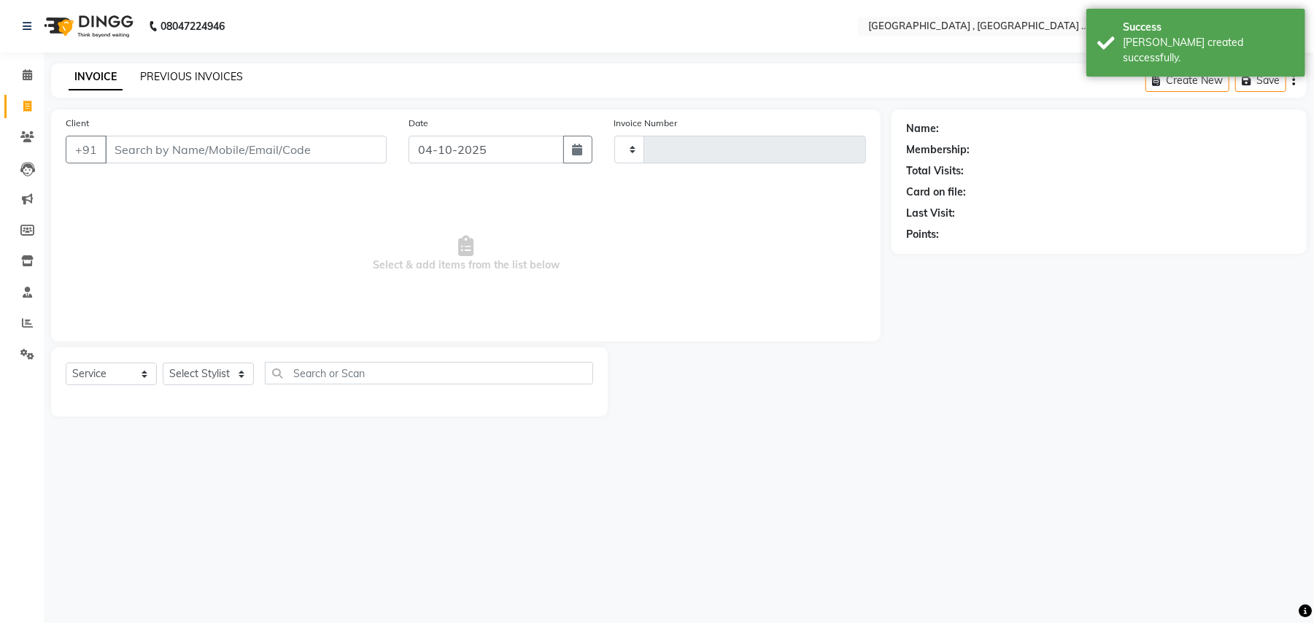
click at [205, 80] on link "PREVIOUS INVOICES" at bounding box center [191, 76] width 103 height 13
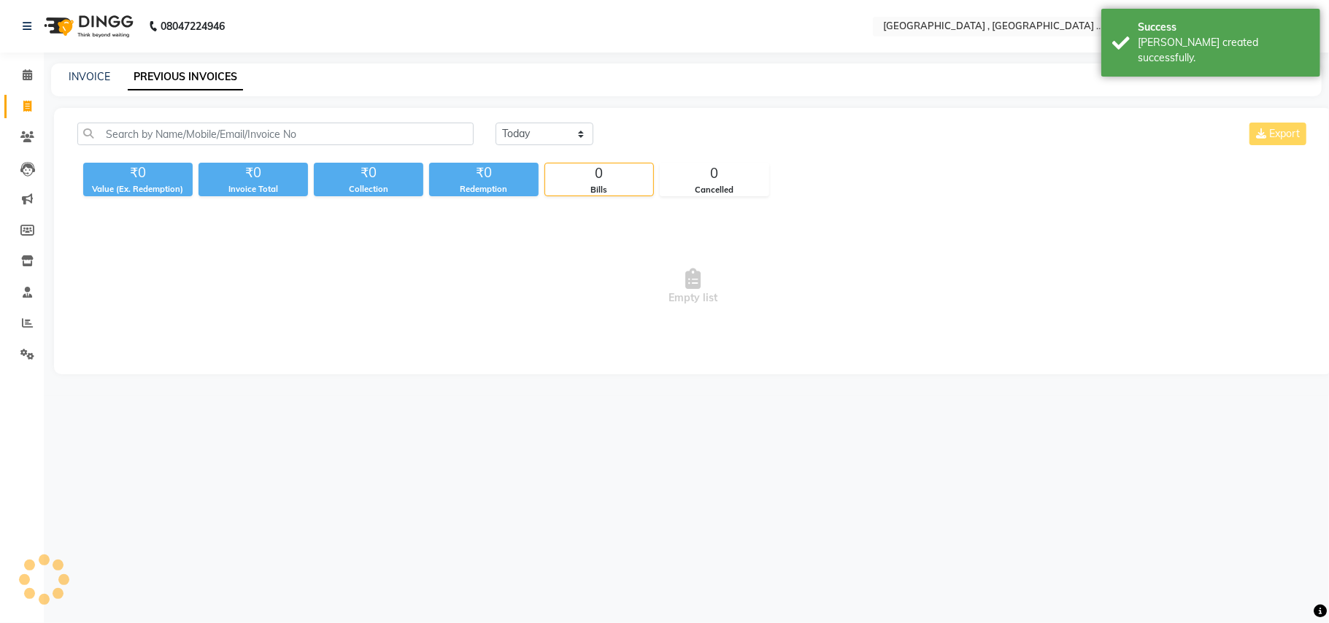
click at [205, 77] on link "PREVIOUS INVOICES" at bounding box center [185, 77] width 115 height 26
click at [524, 133] on select "[DATE] [DATE] Custom Range" at bounding box center [545, 134] width 98 height 23
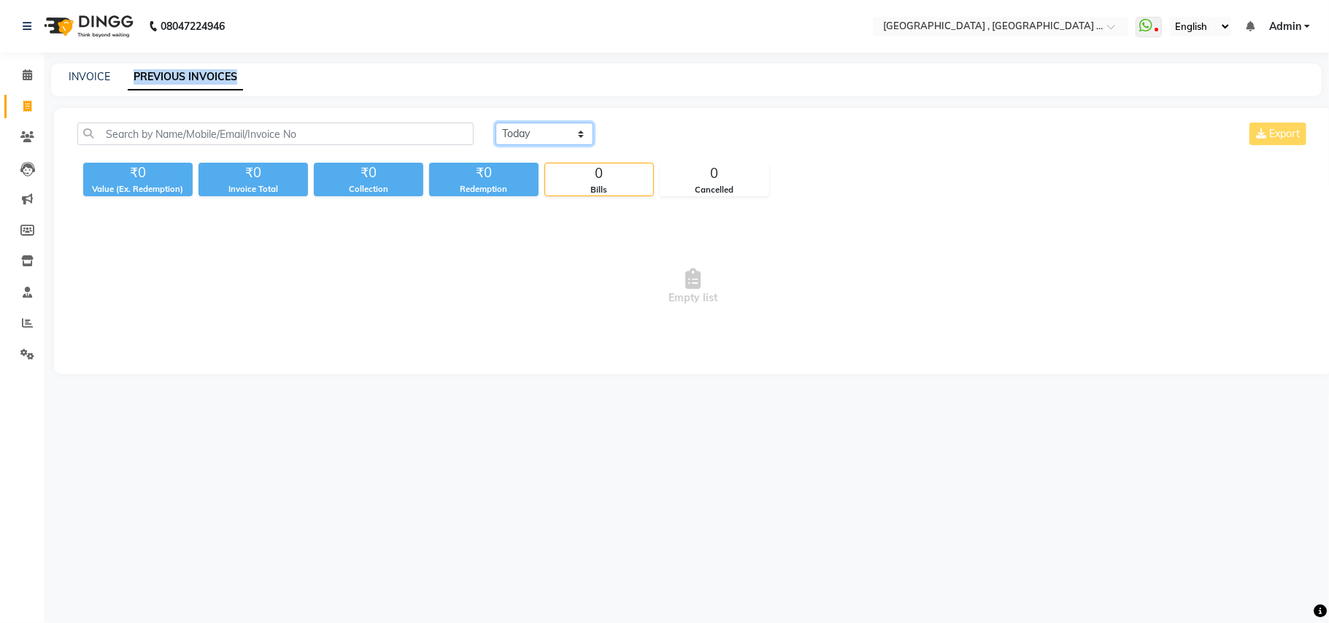
select select "yesterday"
click at [496, 123] on select "[DATE] [DATE] Custom Range" at bounding box center [545, 134] width 98 height 23
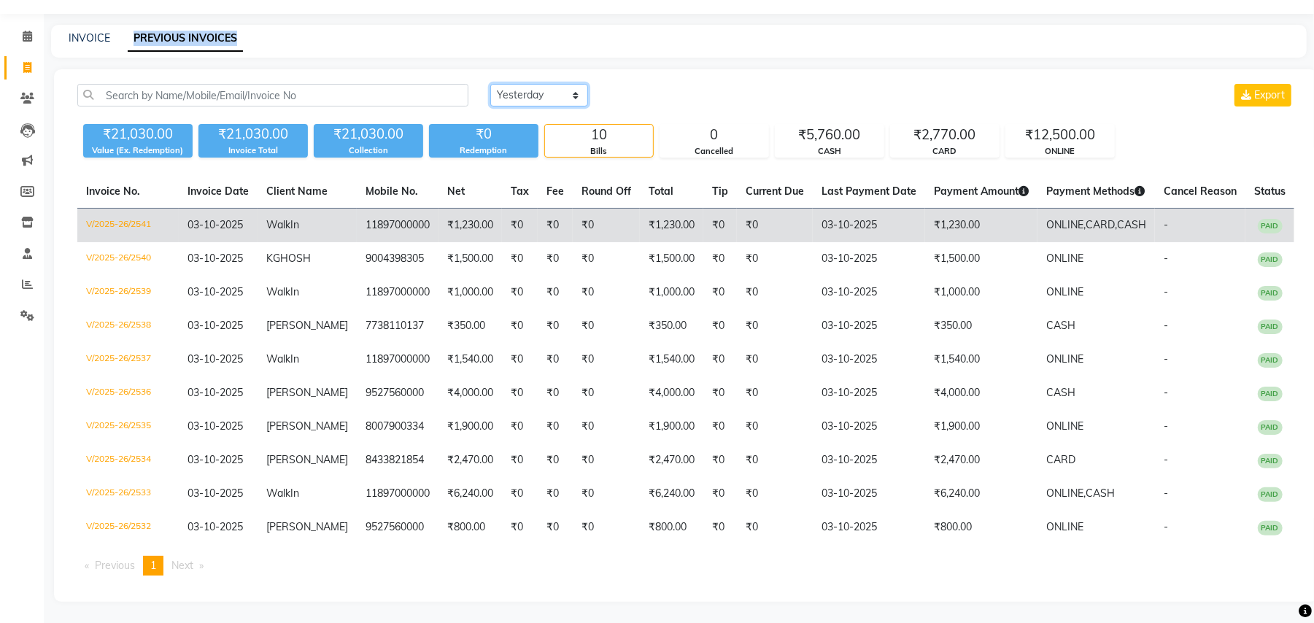
scroll to position [53, 0]
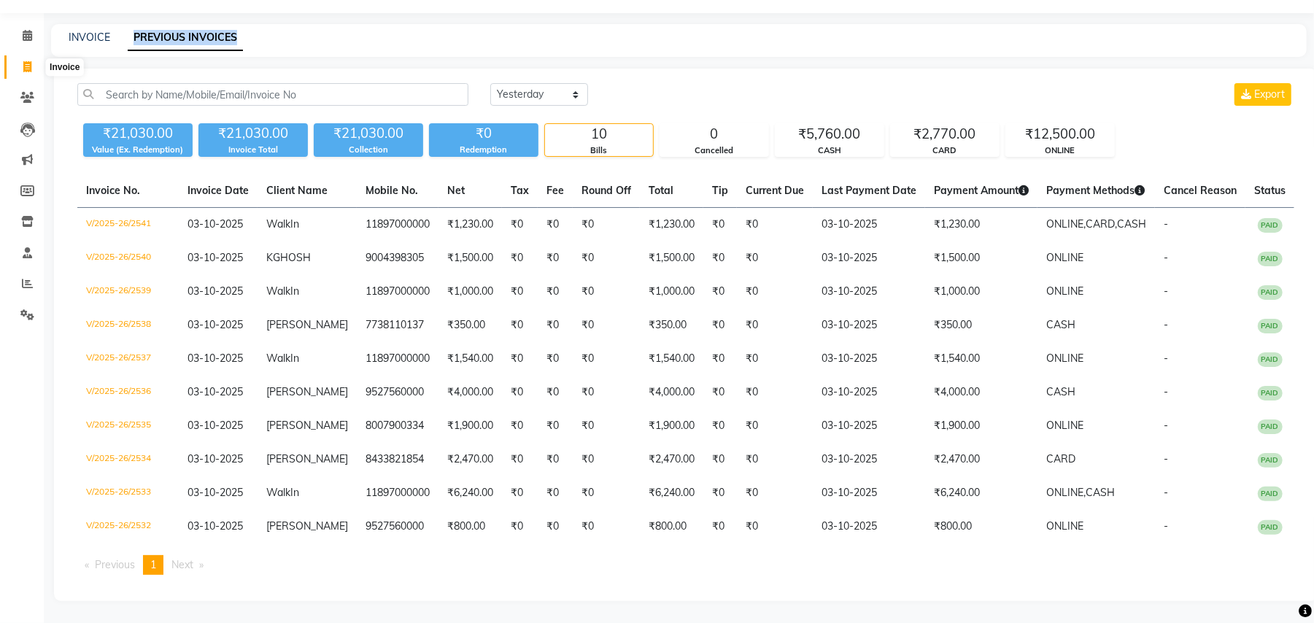
click at [28, 61] on icon at bounding box center [27, 66] width 8 height 11
select select "service"
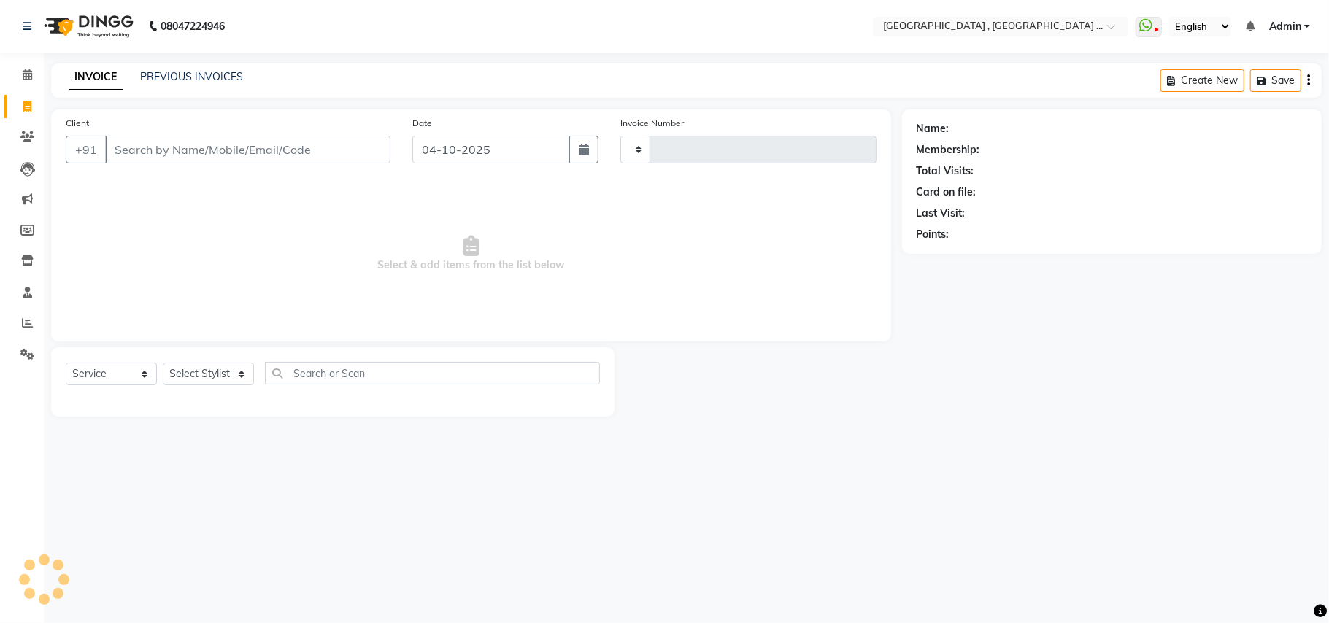
type input "2542"
select select "4558"
click at [223, 150] on input "Client" at bounding box center [247, 150] width 285 height 28
click at [124, 152] on input "Client" at bounding box center [247, 150] width 285 height 28
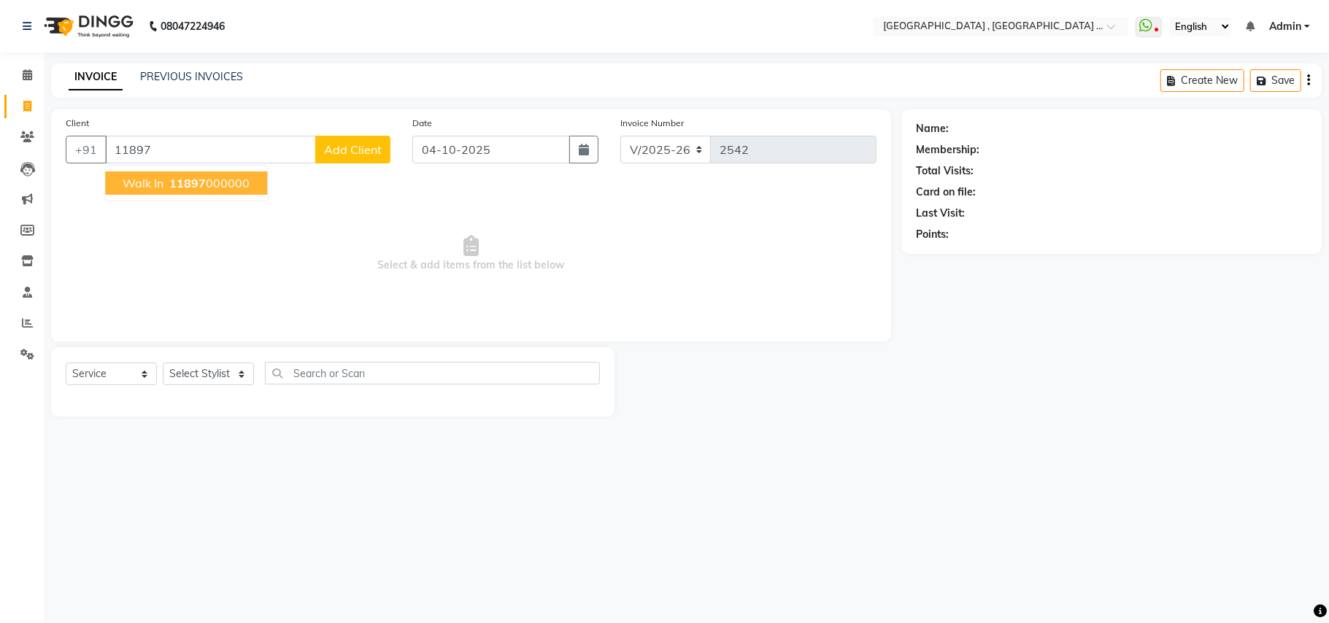
click at [185, 188] on span "11897" at bounding box center [187, 183] width 36 height 15
type input "11897000000"
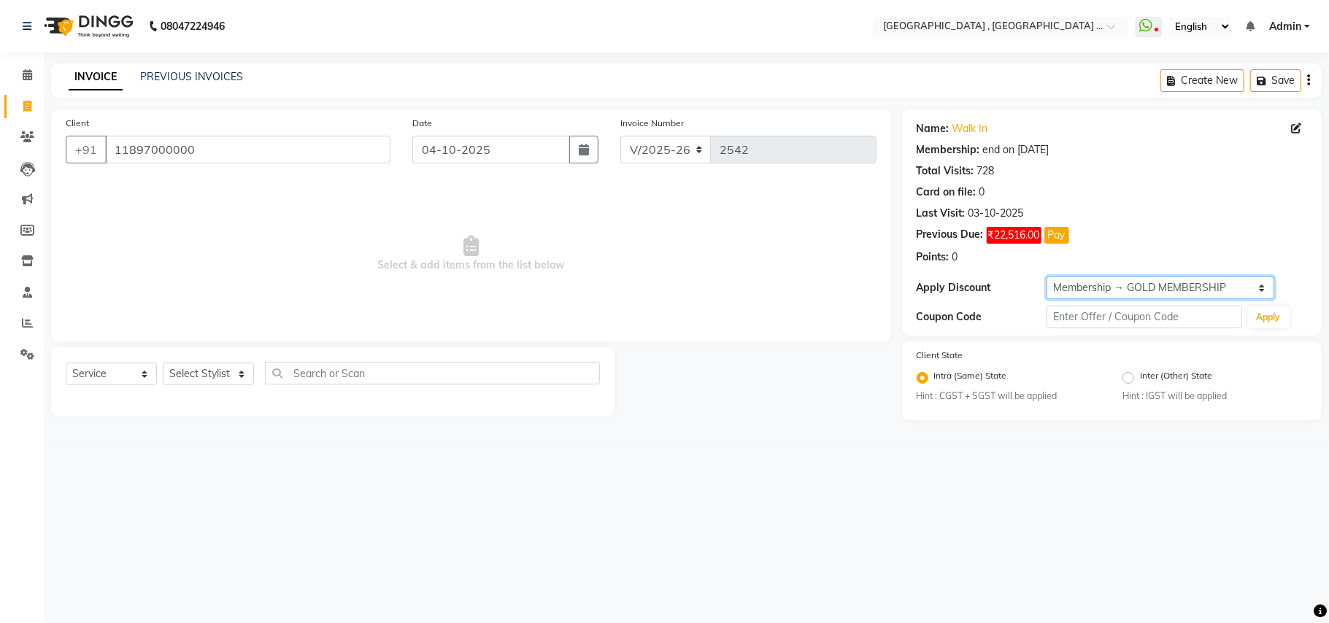
click at [1149, 283] on select "Select Membership → GOLD MEMBERSHIP Membership → GOLD MEMBERSHIP" at bounding box center [1161, 288] width 228 height 23
click at [1147, 285] on select "Select Membership → GOLD MEMBERSHIP Membership → GOLD MEMBERSHIP" at bounding box center [1161, 288] width 228 height 23
click at [1141, 285] on select "Select Membership → GOLD MEMBERSHIP Membership → GOLD MEMBERSHIP" at bounding box center [1161, 288] width 228 height 23
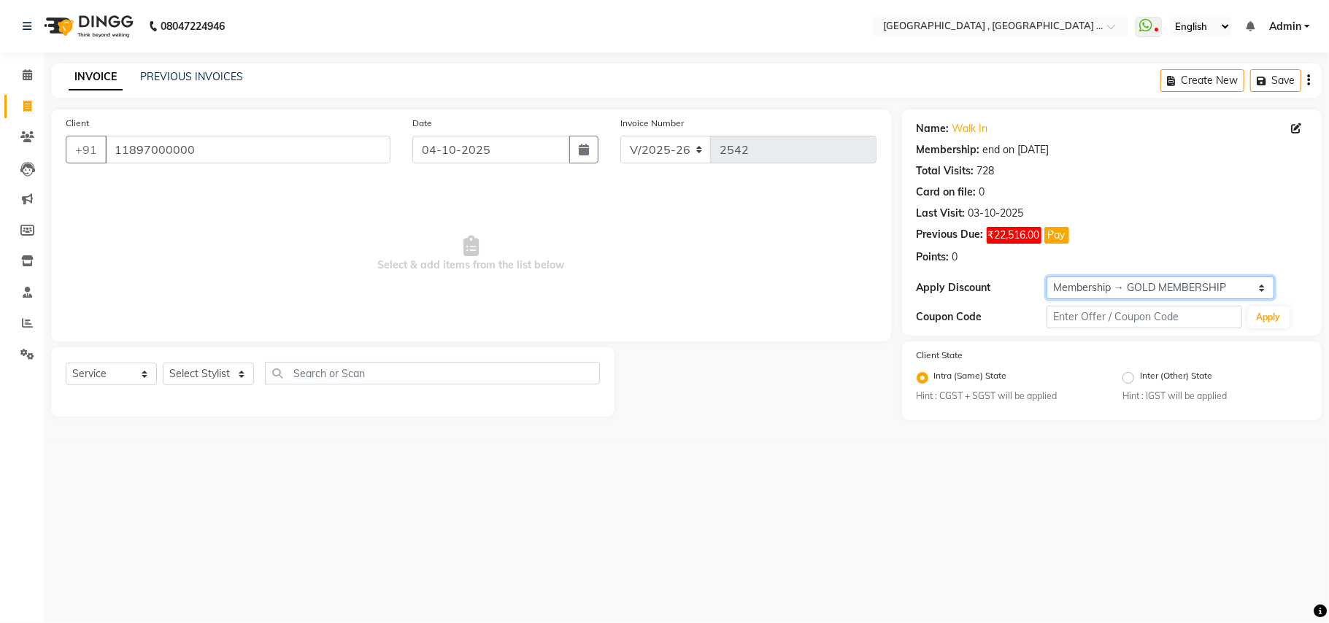
select select "0:"
click at [1047, 277] on select "Select Membership → GOLD MEMBERSHIP Membership → GOLD MEMBERSHIP" at bounding box center [1161, 288] width 228 height 23
click at [208, 374] on select "Select Stylist Amit [PERSON_NAME] BUNTY Deep [PERSON_NAME] M Gautam la bella [P…" at bounding box center [208, 374] width 91 height 23
select select "44894"
click at [163, 363] on select "Select Stylist Amit [PERSON_NAME] BUNTY Deep [PERSON_NAME] M Gautam la bella [P…" at bounding box center [208, 374] width 91 height 23
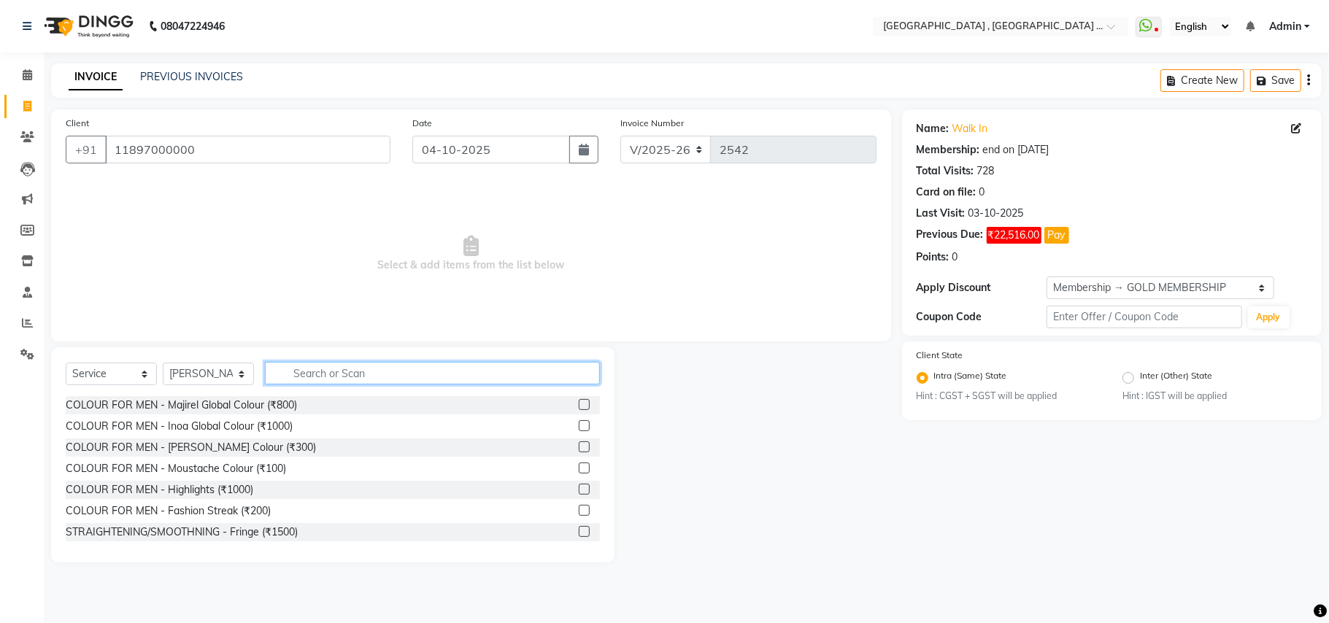
click at [310, 377] on input "text" at bounding box center [432, 373] width 335 height 23
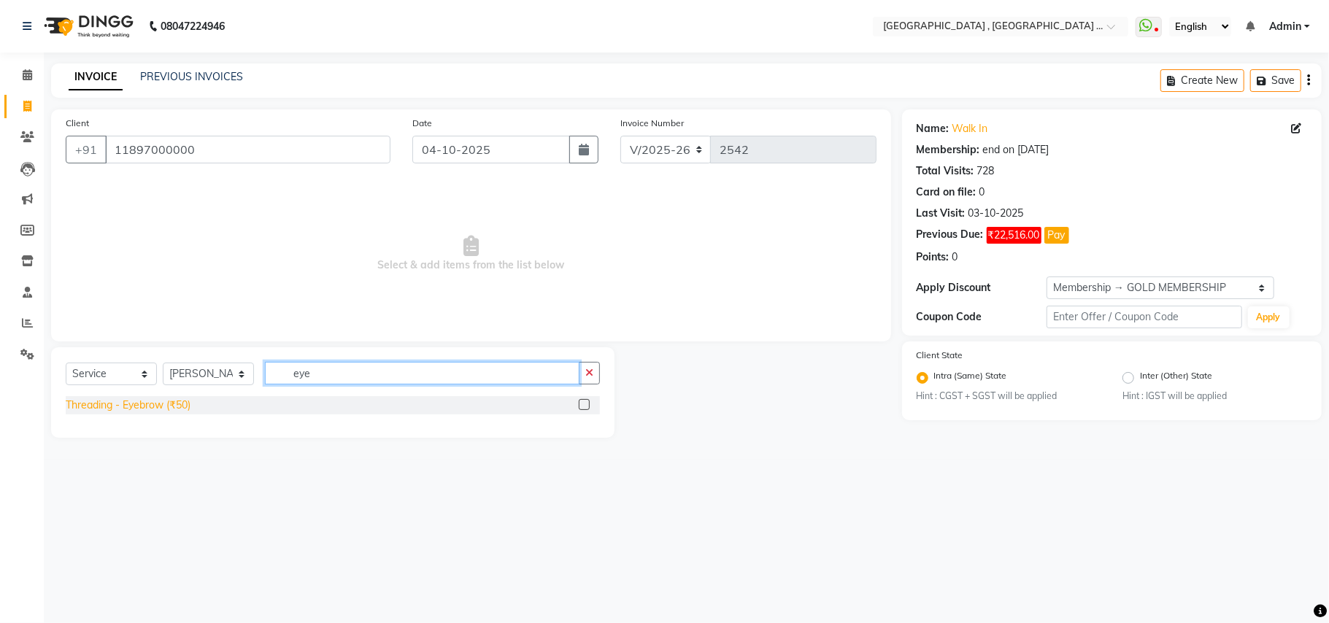
type input "eye"
click at [174, 403] on div "Threading - Eyebrow (₹50)" at bounding box center [128, 405] width 125 height 15
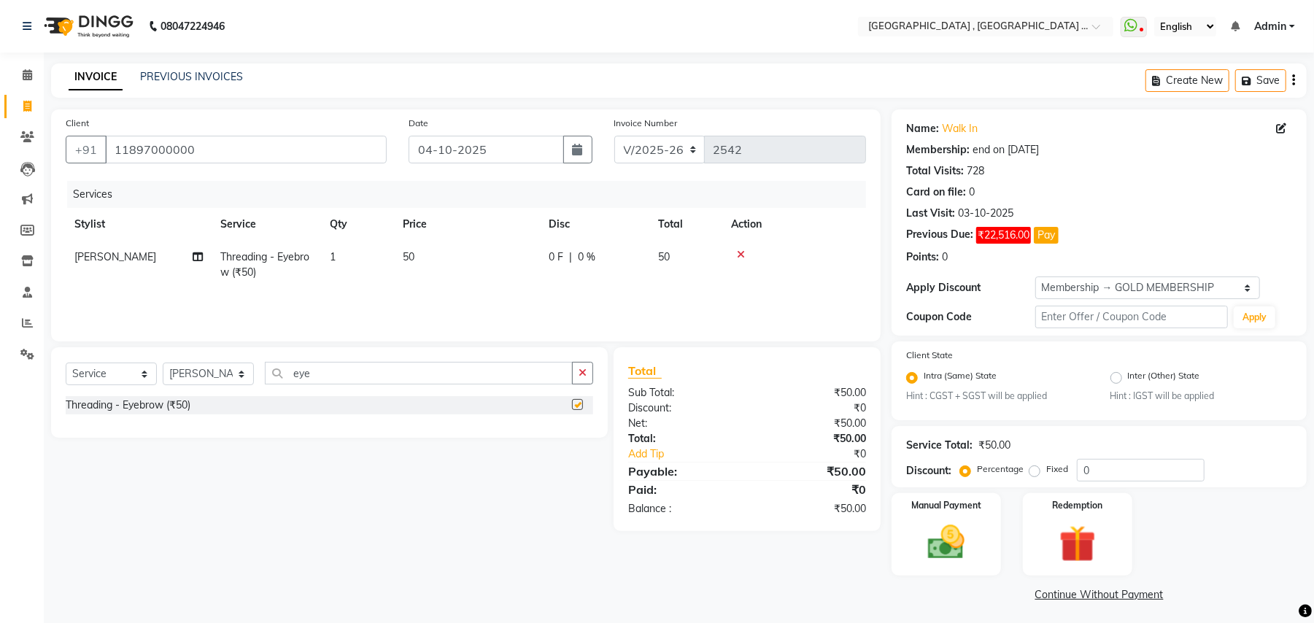
checkbox input "false"
click at [401, 274] on td "50" at bounding box center [467, 265] width 146 height 48
select select "44894"
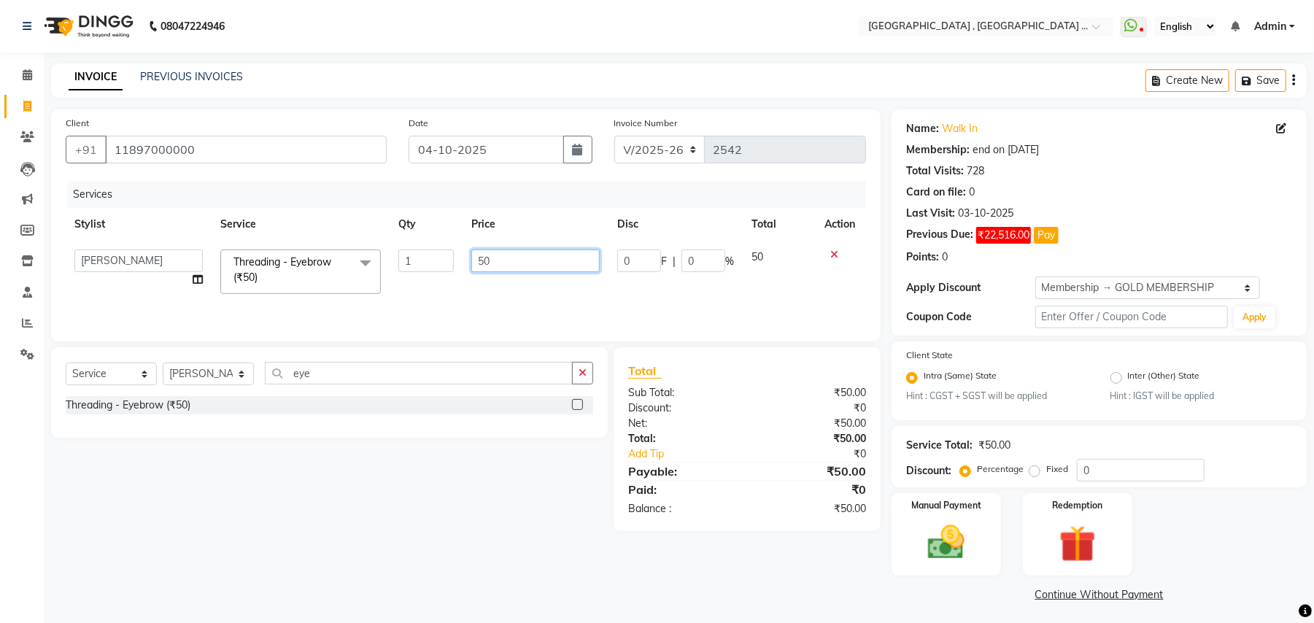
click at [486, 266] on input "50" at bounding box center [535, 261] width 128 height 23
type input "90"
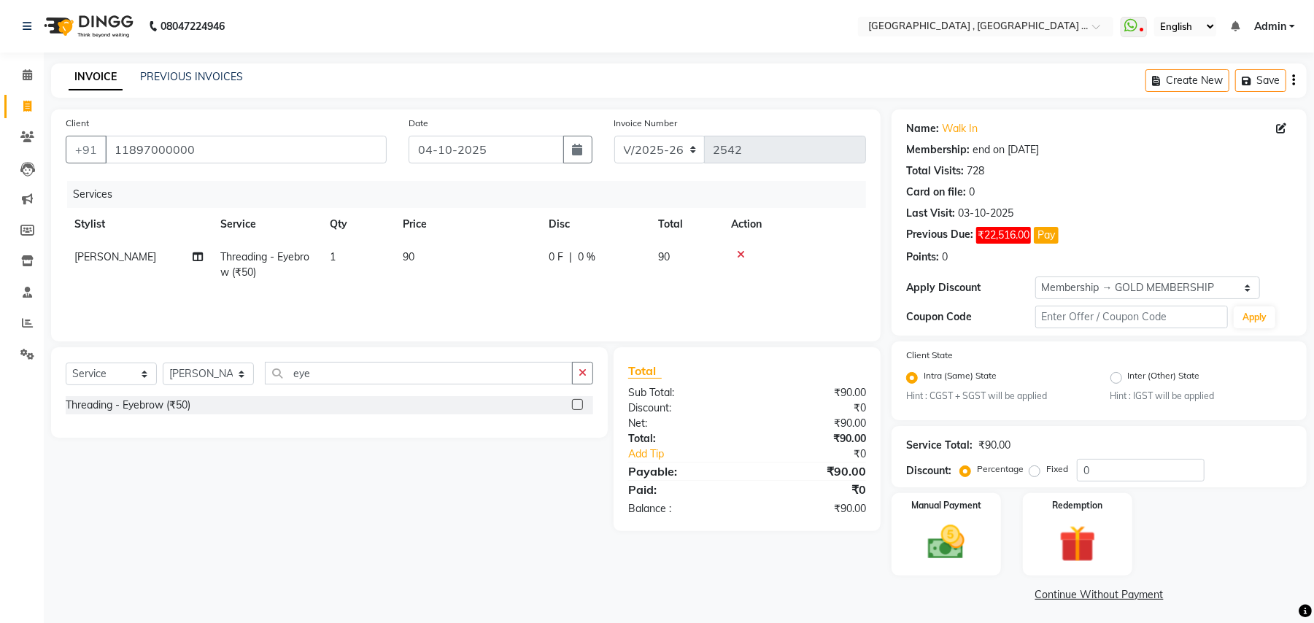
click at [488, 305] on div "Services Stylist Service Qty Price Disc Total Action [PERSON_NAME] Threading - …" at bounding box center [466, 254] width 801 height 146
click at [976, 546] on img at bounding box center [946, 543] width 63 height 45
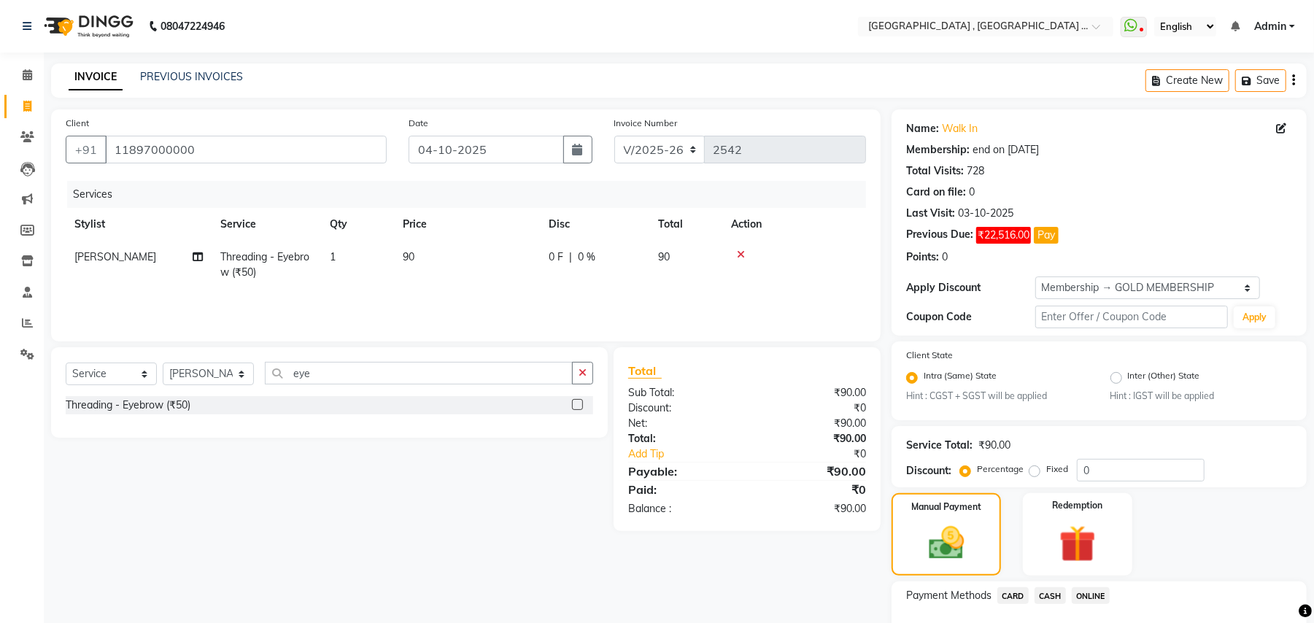
click at [1082, 588] on span "ONLINE" at bounding box center [1091, 596] width 38 height 17
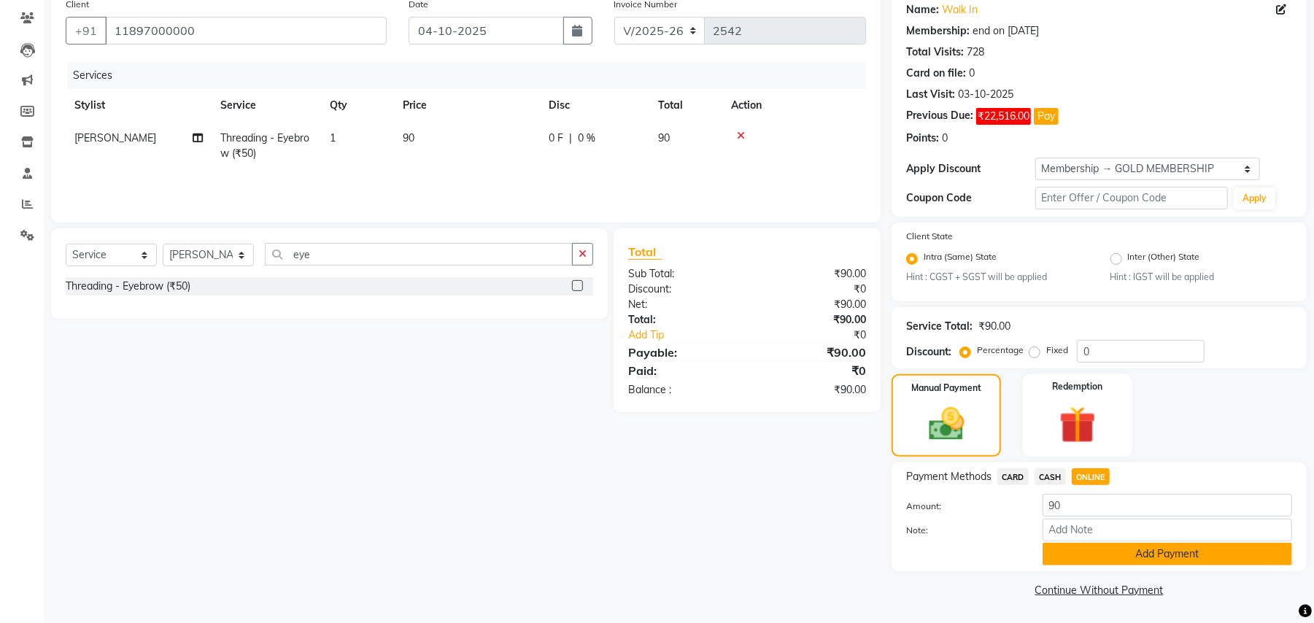
click at [1074, 558] on button "Add Payment" at bounding box center [1168, 554] width 250 height 23
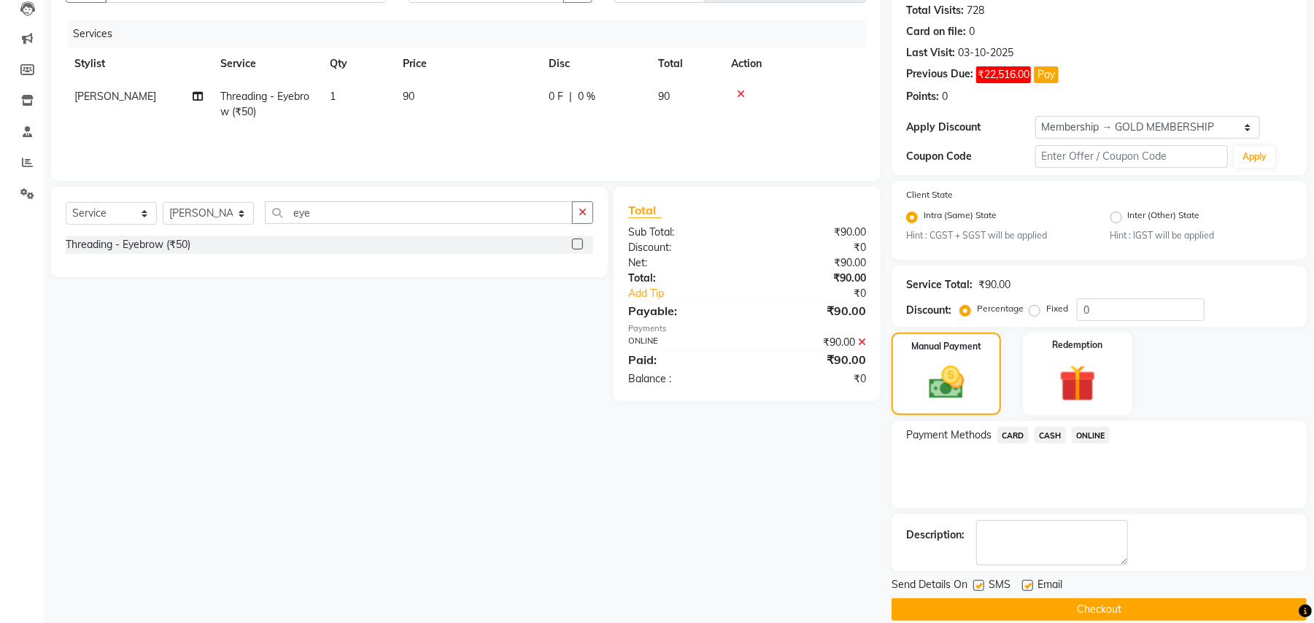
scroll to position [181, 0]
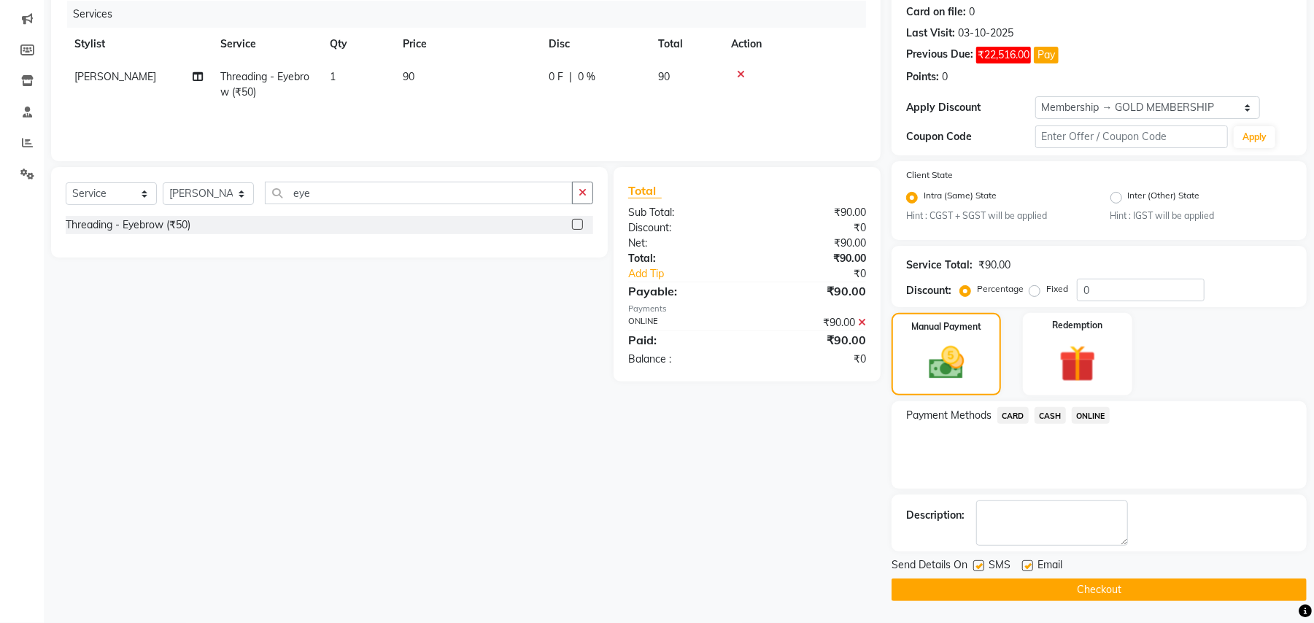
click at [1063, 588] on button "Checkout" at bounding box center [1099, 590] width 415 height 23
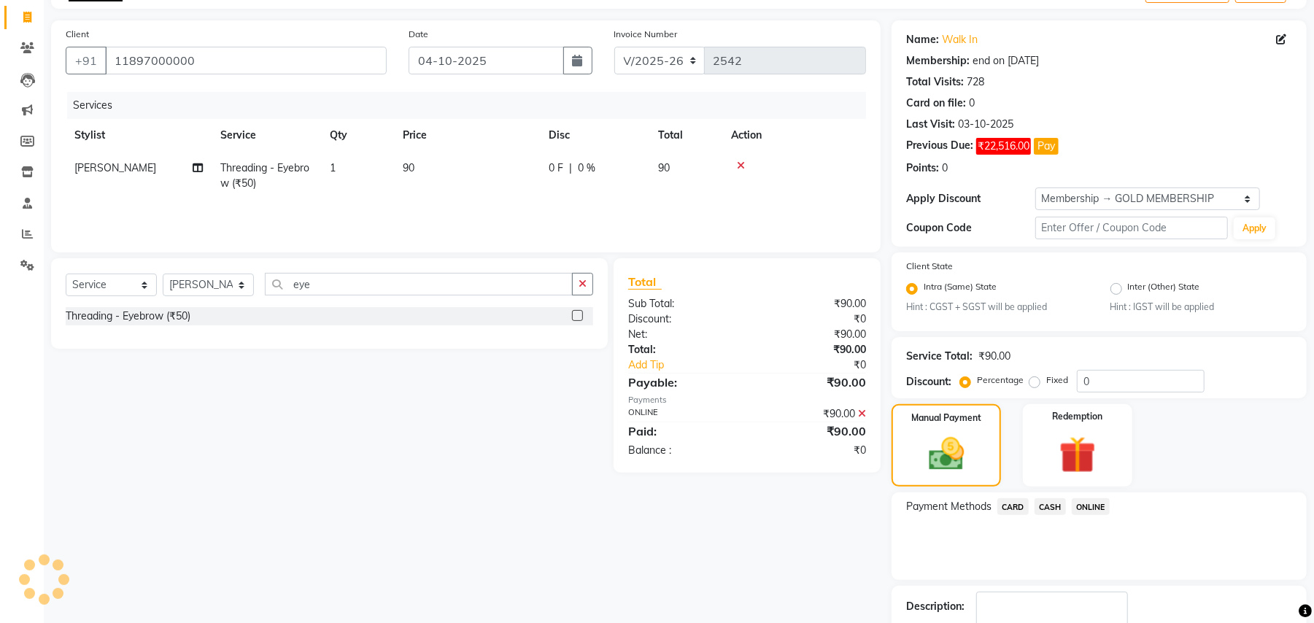
scroll to position [0, 0]
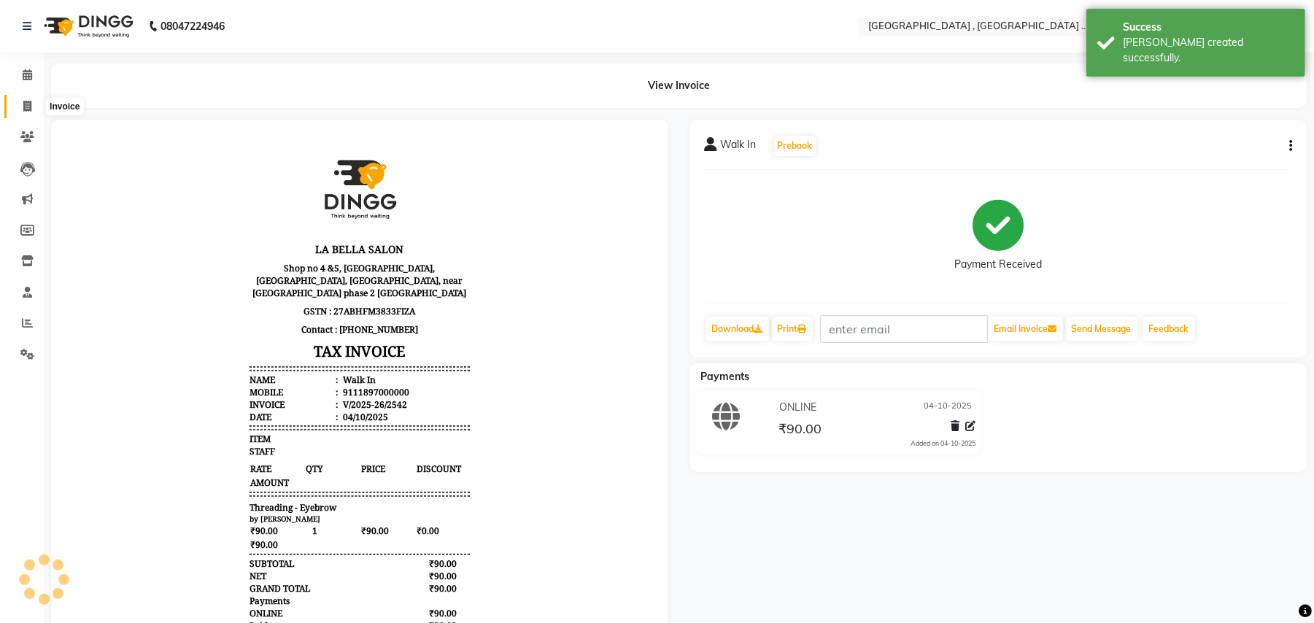
click at [20, 103] on span at bounding box center [28, 107] width 26 height 17
select select "4558"
select select "service"
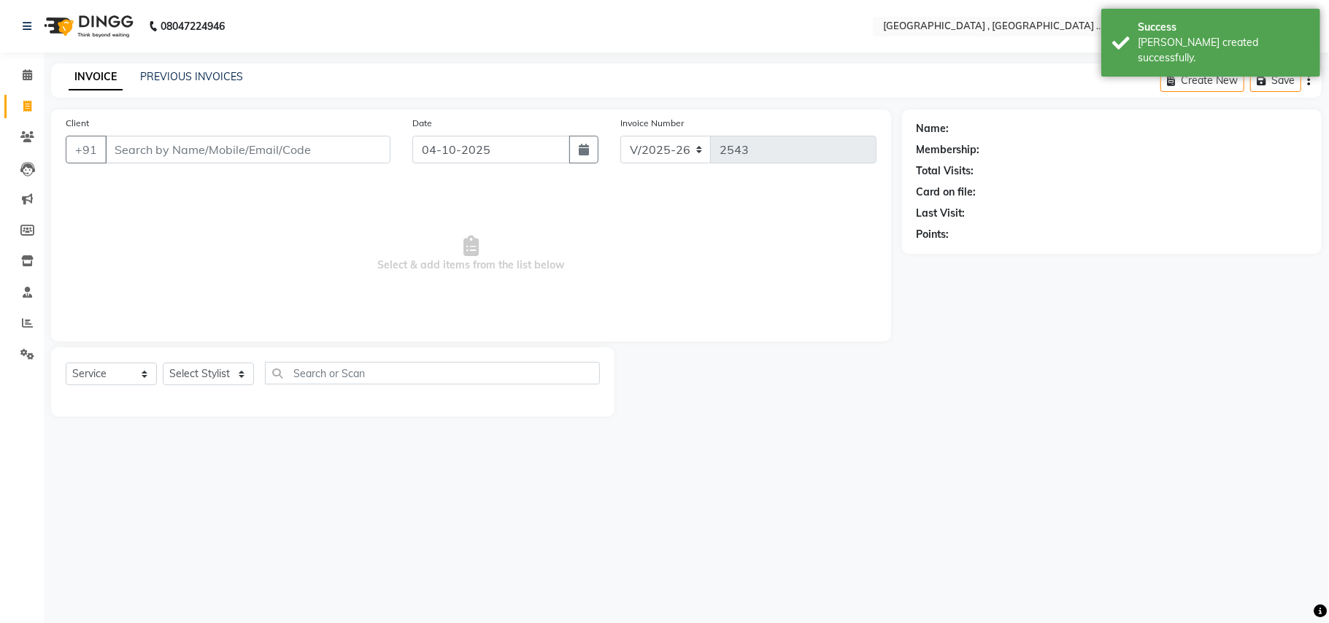
click at [171, 152] on input "Client" at bounding box center [247, 150] width 285 height 28
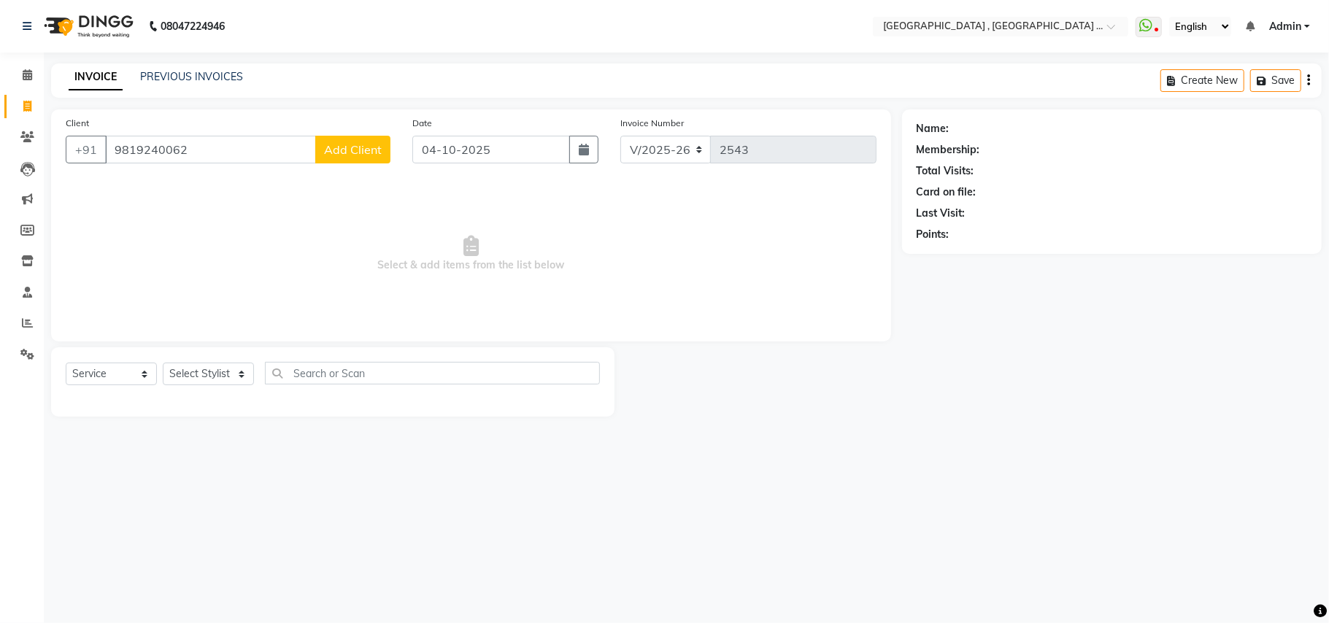
type input "9819240062"
click at [358, 153] on span "Add Client" at bounding box center [353, 149] width 58 height 15
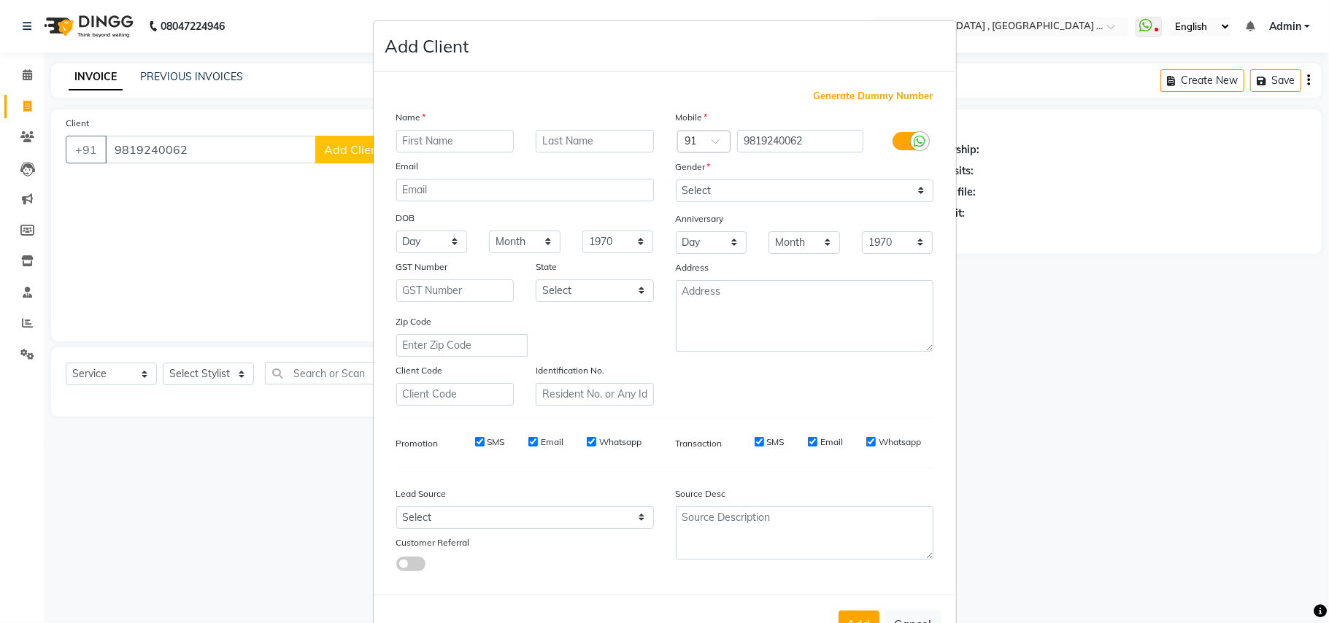
click at [419, 135] on input "text" at bounding box center [455, 141] width 118 height 23
click at [452, 144] on input "text" at bounding box center [455, 141] width 118 height 23
type input "Sir"
click at [817, 196] on select "Select [DEMOGRAPHIC_DATA] [DEMOGRAPHIC_DATA] Other Prefer Not To Say" at bounding box center [805, 191] width 258 height 23
select select "[DEMOGRAPHIC_DATA]"
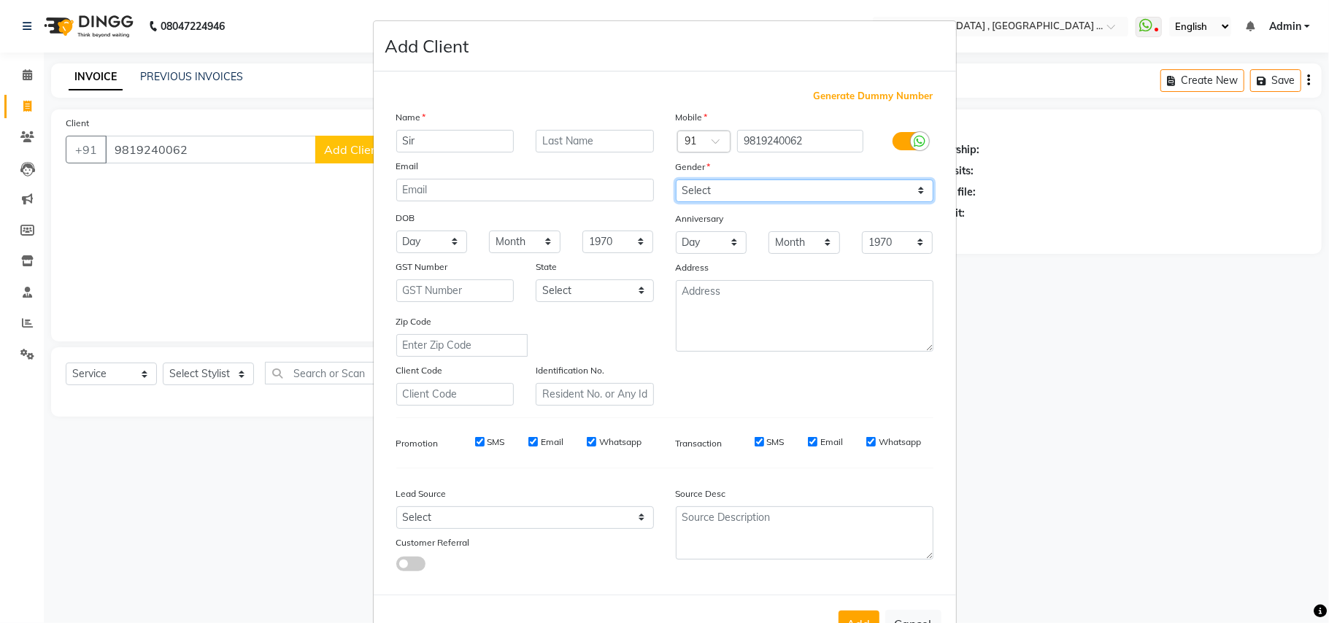
click at [676, 180] on select "Select [DEMOGRAPHIC_DATA] [DEMOGRAPHIC_DATA] Other Prefer Not To Say" at bounding box center [805, 191] width 258 height 23
click at [856, 622] on button "Add" at bounding box center [859, 624] width 41 height 26
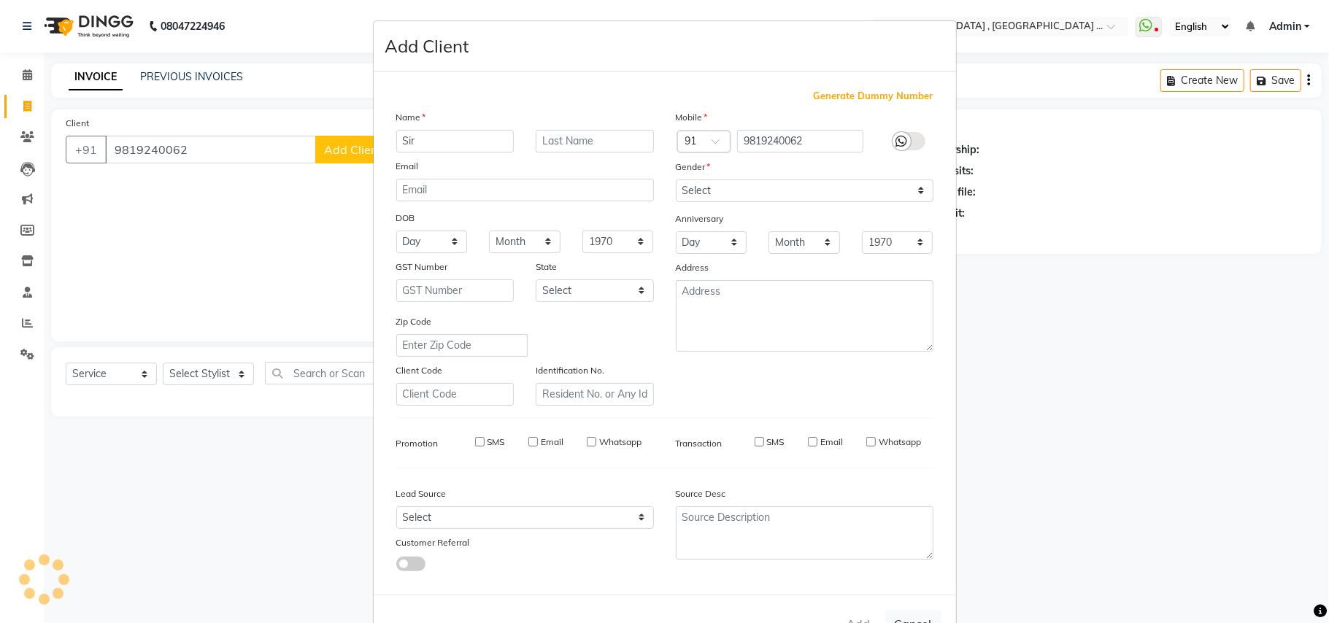
select select
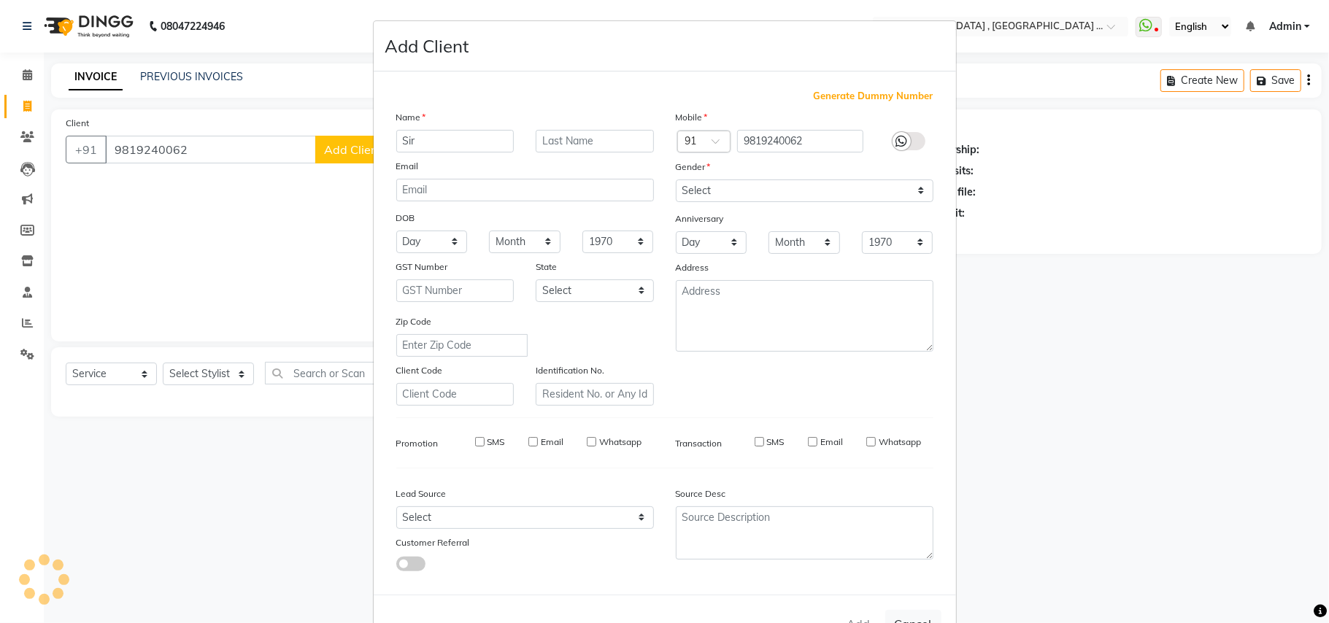
select select
checkbox input "false"
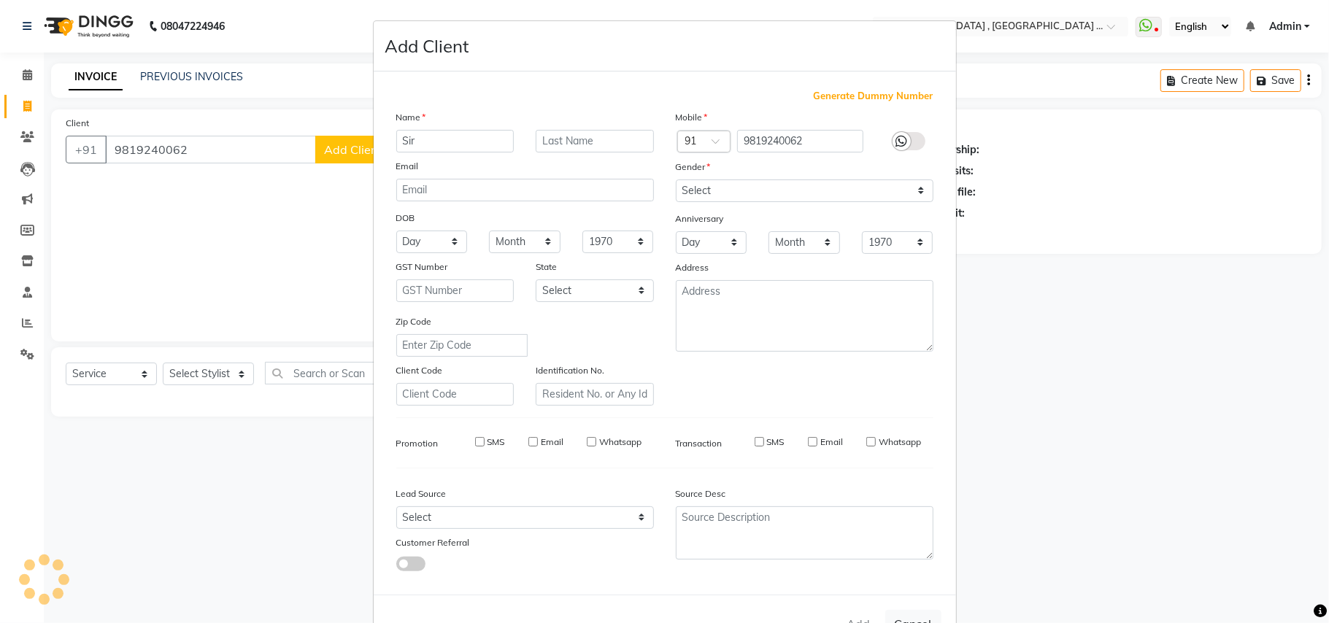
checkbox input "false"
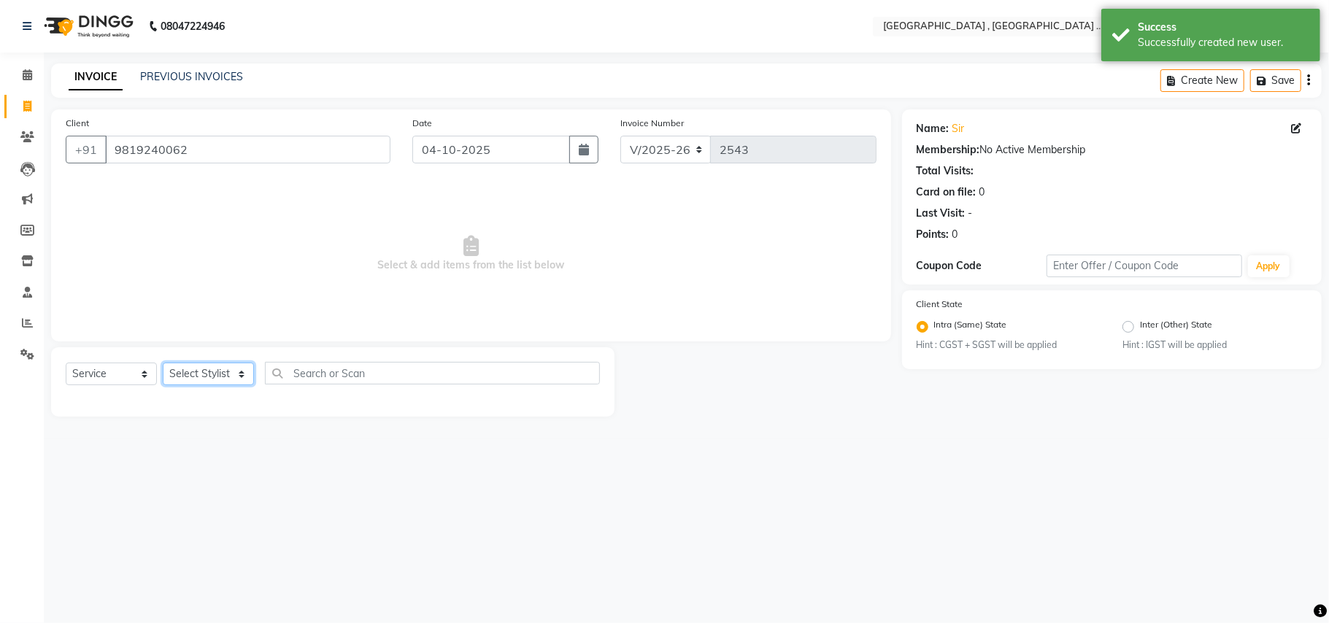
click at [200, 371] on select "Select Stylist Amit [PERSON_NAME] BUNTY Deep [PERSON_NAME] M Gautam la bella [P…" at bounding box center [208, 374] width 91 height 23
click at [200, 372] on select "Select Stylist Amit [PERSON_NAME] BUNTY Deep [PERSON_NAME] M Gautam la bella [P…" at bounding box center [208, 374] width 91 height 23
click at [188, 377] on select "Select Stylist Amit [PERSON_NAME] BUNTY Deep [PERSON_NAME] M Gautam la bella [P…" at bounding box center [208, 374] width 91 height 23
select select "45225"
click at [163, 363] on select "Select Stylist Amit [PERSON_NAME] BUNTY Deep [PERSON_NAME] M Gautam la bella [P…" at bounding box center [208, 374] width 91 height 23
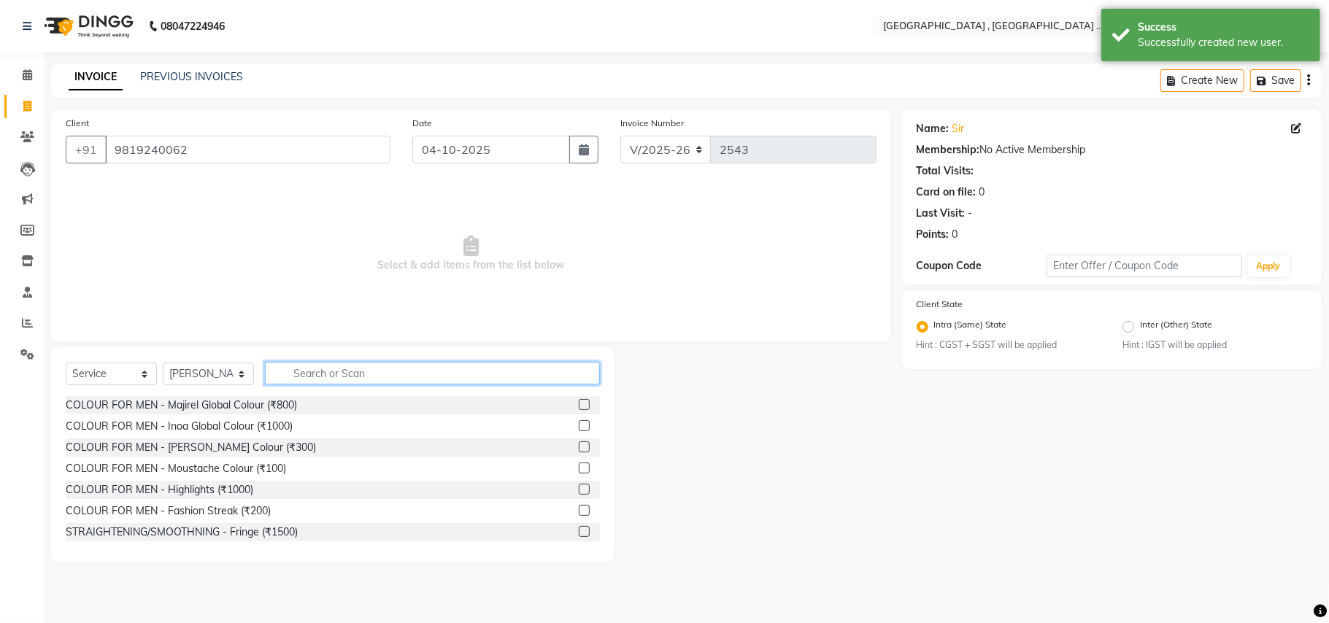
click at [298, 377] on input "text" at bounding box center [432, 373] width 335 height 23
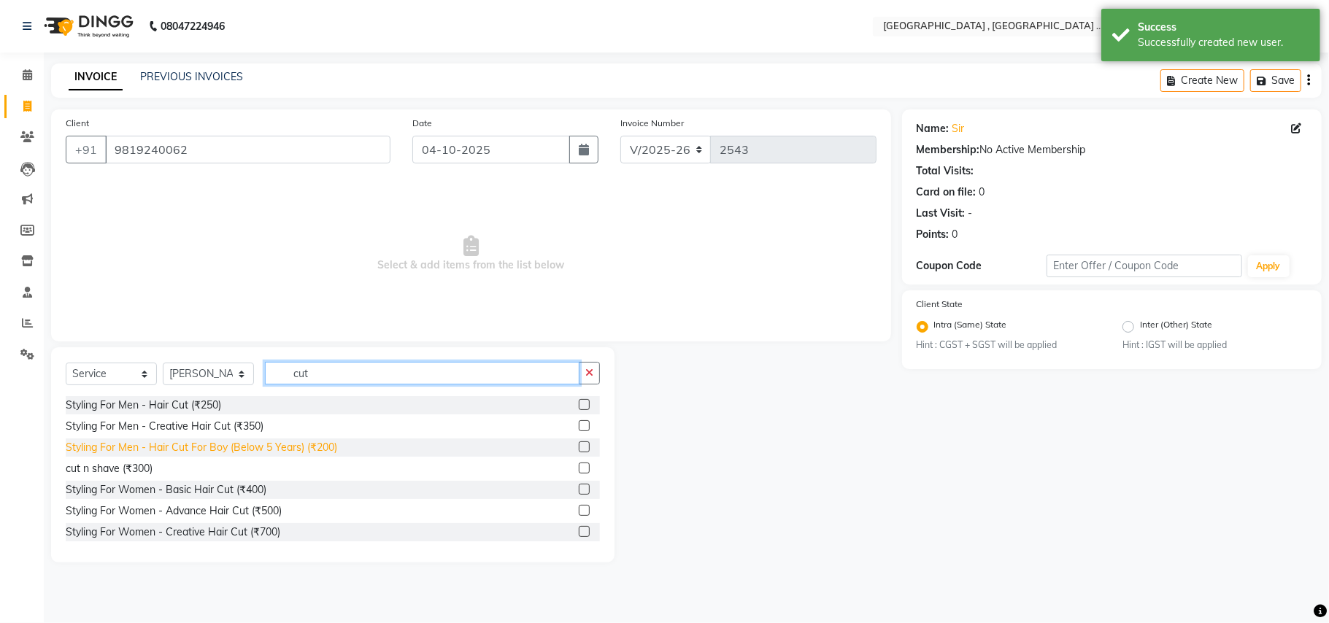
type input "cut"
drag, startPoint x: 264, startPoint y: 454, endPoint x: 286, endPoint y: 448, distance: 22.7
click at [261, 450] on div "Styling For Men - Hair Cut For Boy (Below 5 Years) (₹200)" at bounding box center [201, 447] width 271 height 15
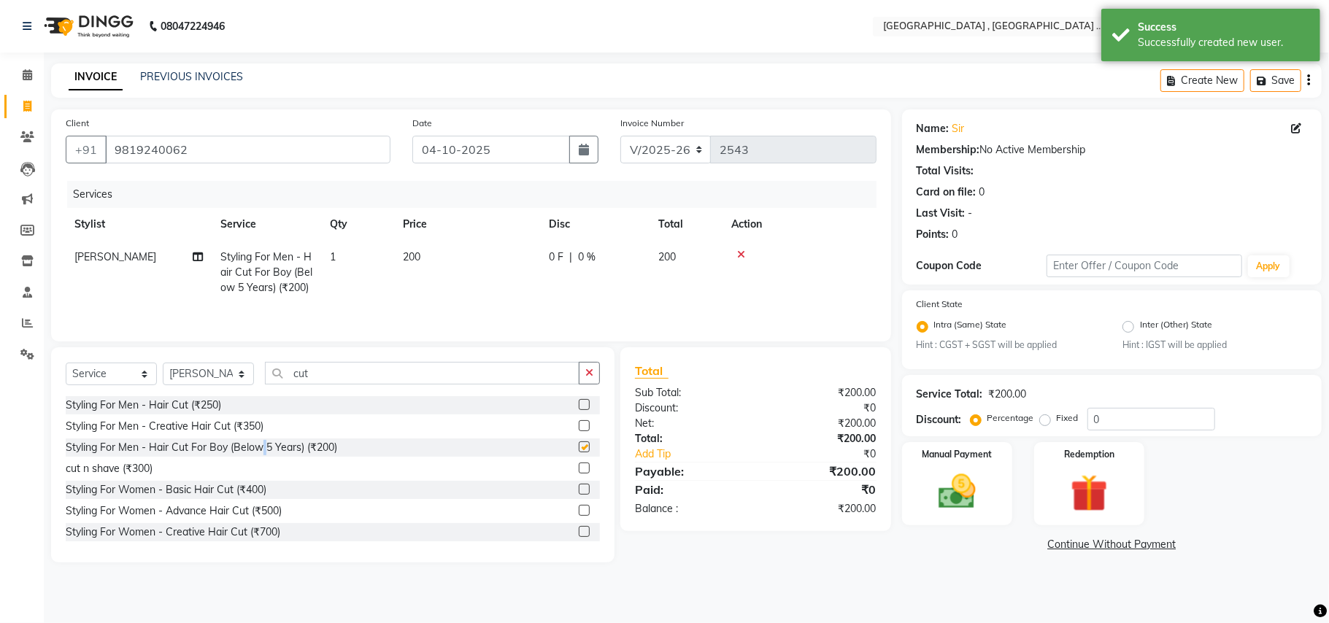
checkbox input "false"
click at [976, 506] on img at bounding box center [956, 492] width 63 height 45
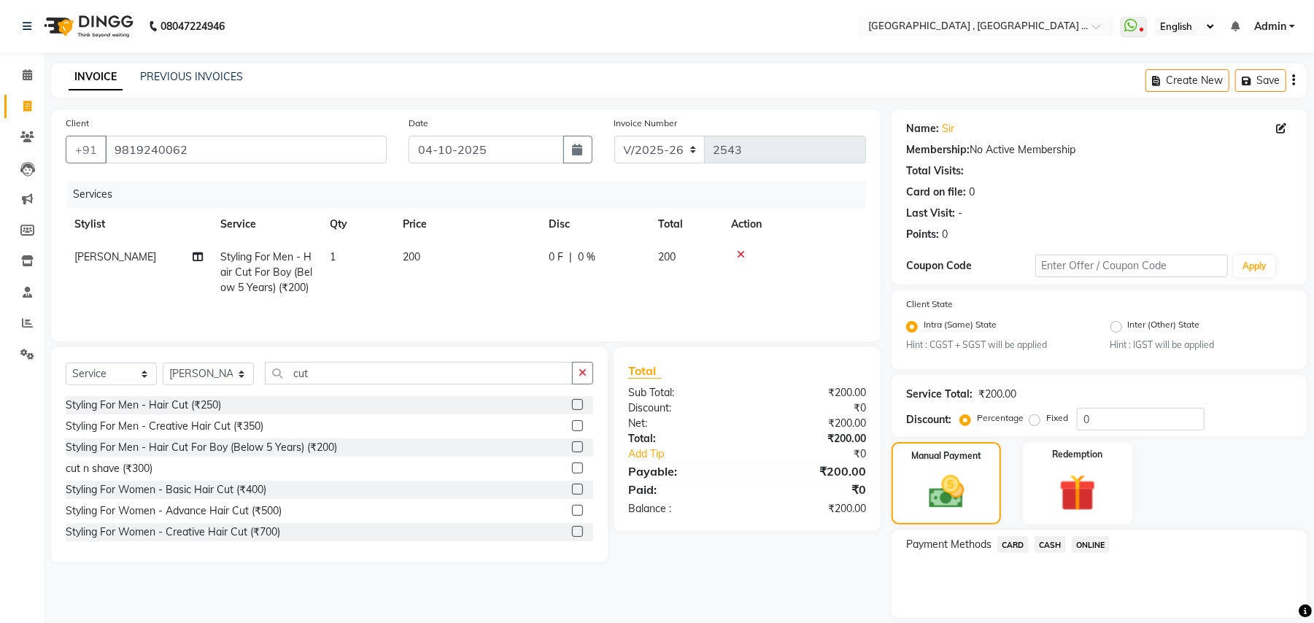
click at [1052, 540] on span "CASH" at bounding box center [1050, 544] width 31 height 17
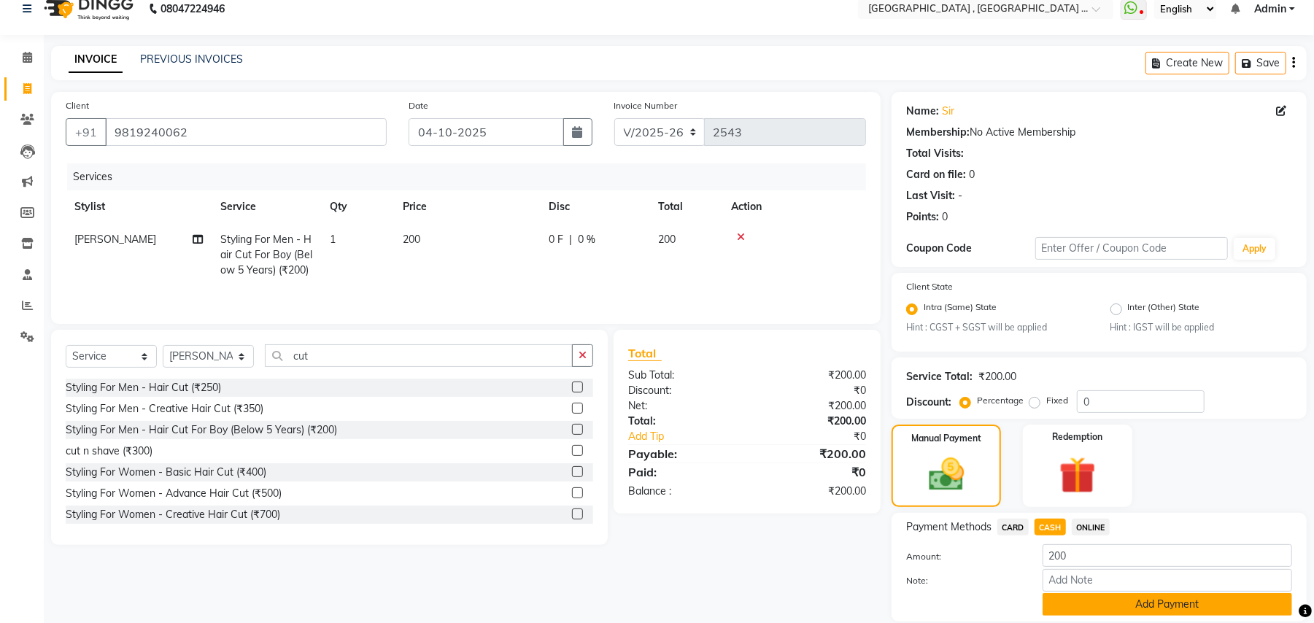
scroll to position [68, 0]
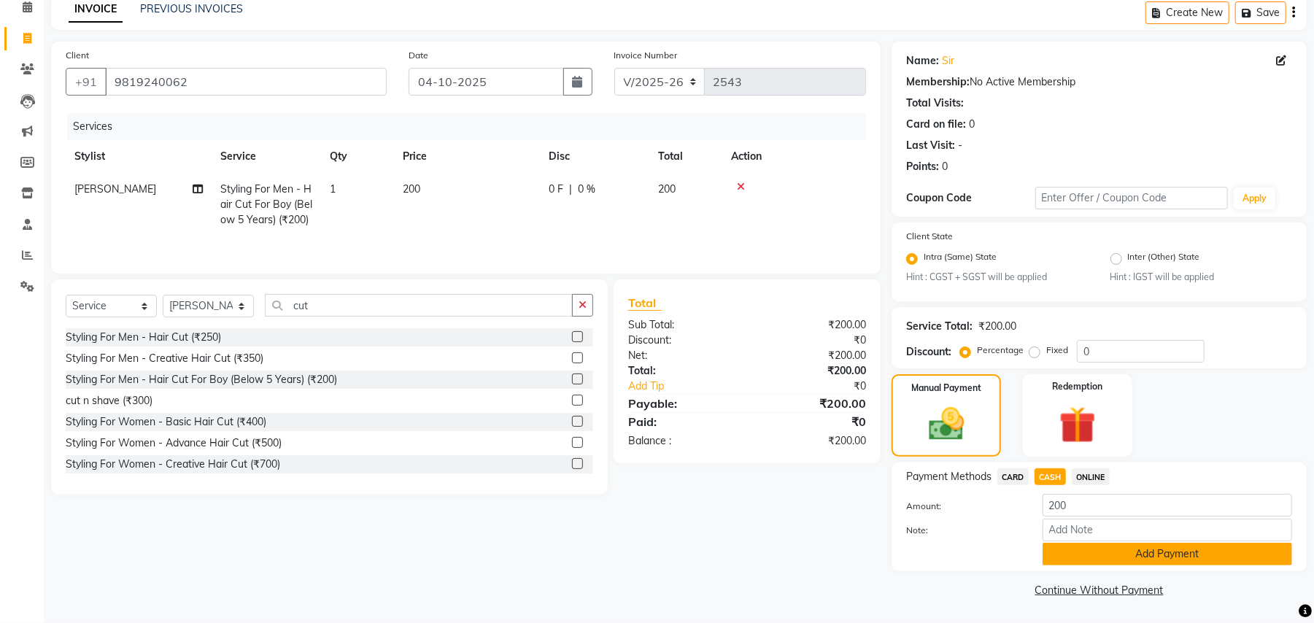
click at [1073, 544] on button "Add Payment" at bounding box center [1168, 554] width 250 height 23
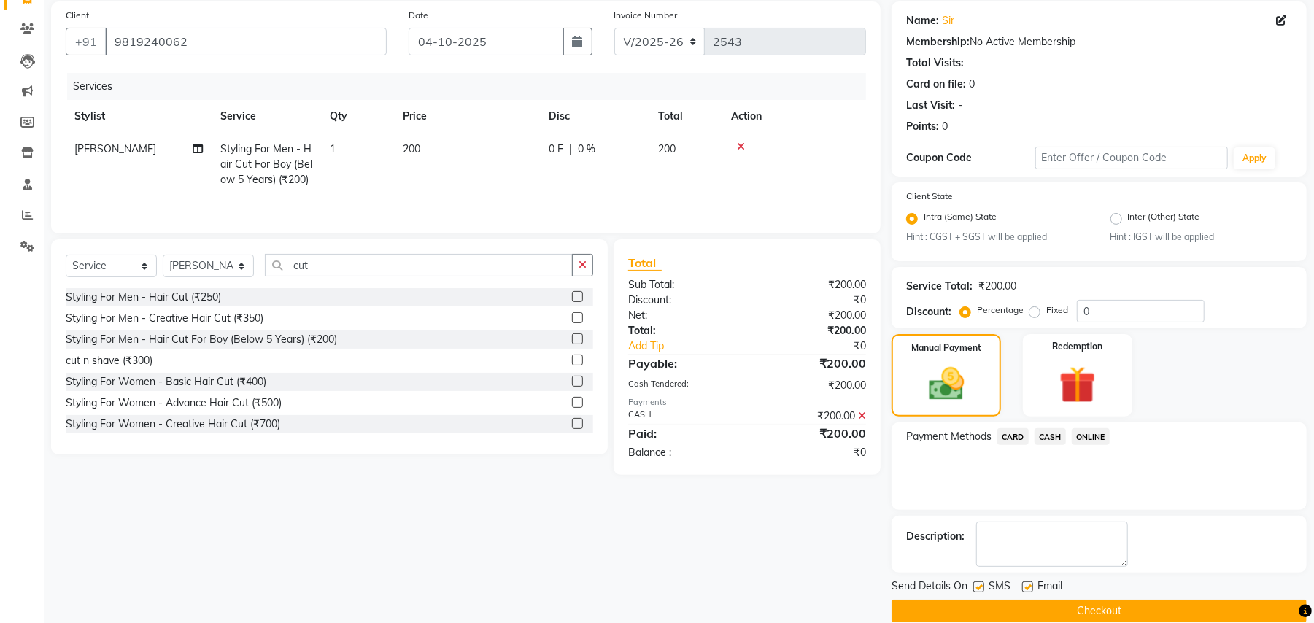
scroll to position [129, 0]
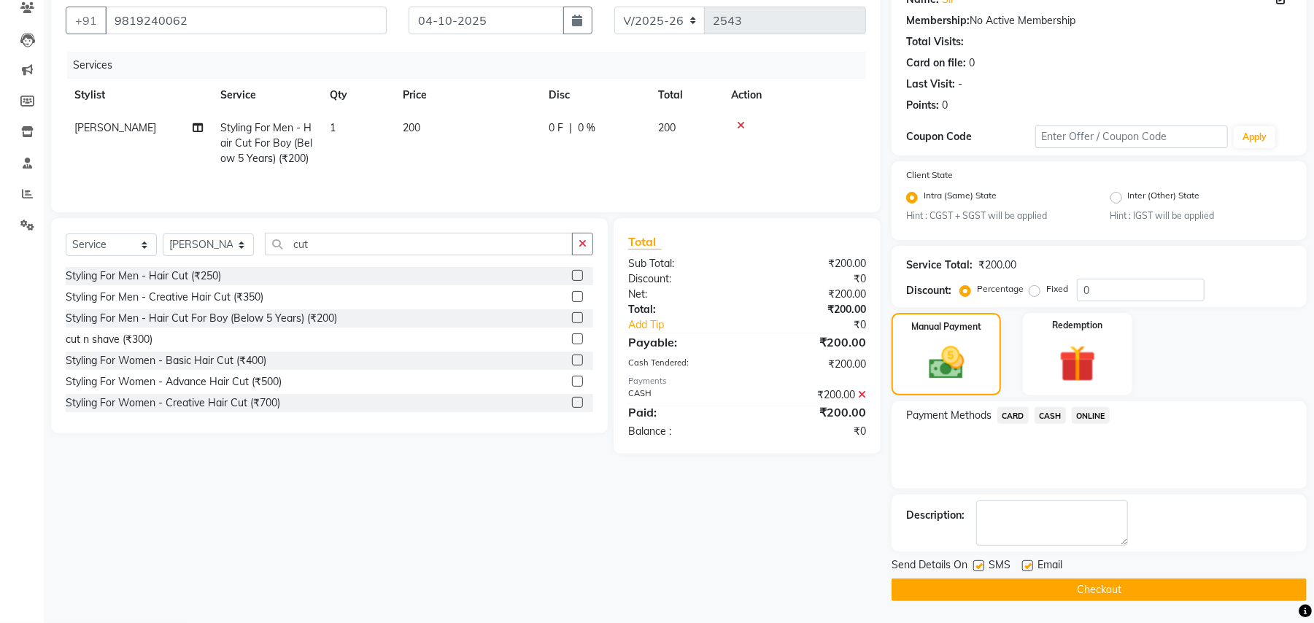
drag, startPoint x: 1060, startPoint y: 585, endPoint x: 1052, endPoint y: 585, distance: 8.0
click at [1052, 585] on button "Checkout" at bounding box center [1099, 590] width 415 height 23
click at [1052, 585] on div "Checkout" at bounding box center [1099, 590] width 415 height 23
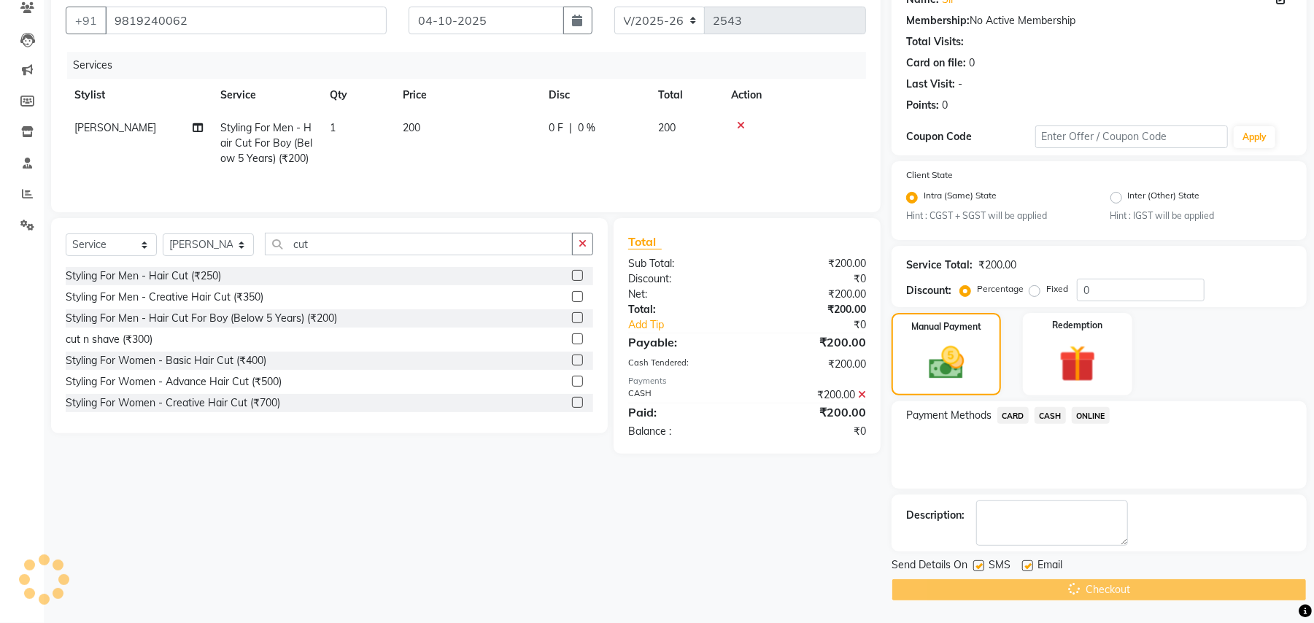
scroll to position [66, 0]
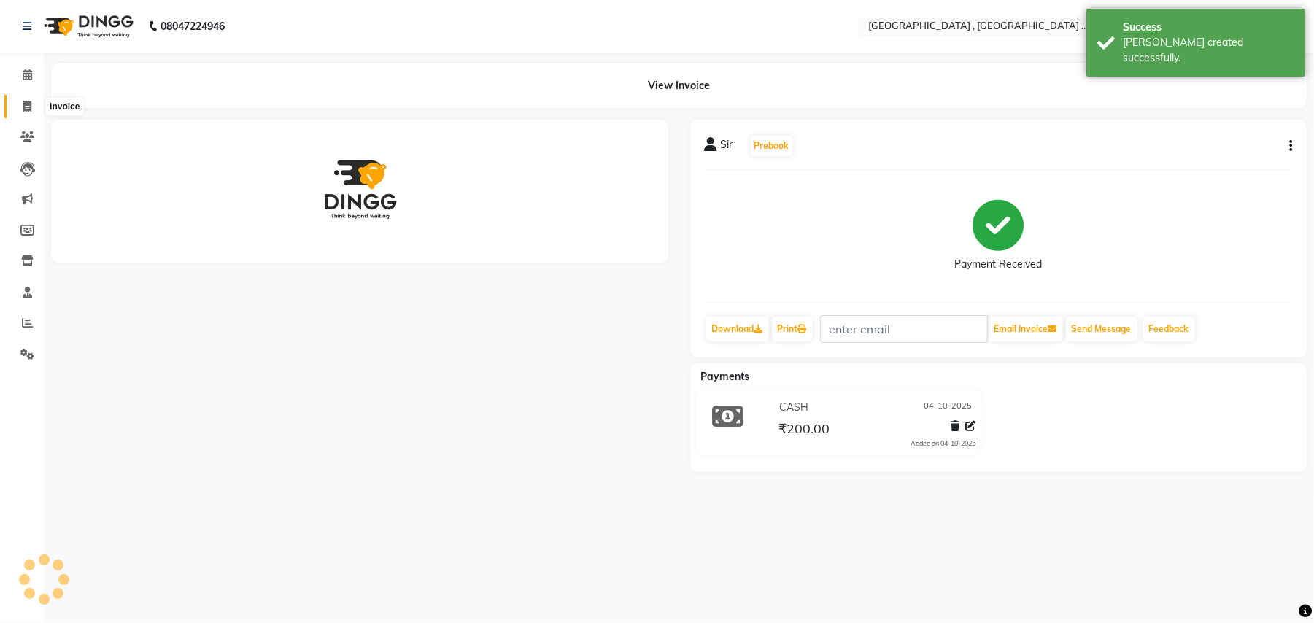
click at [27, 108] on icon at bounding box center [27, 106] width 8 height 11
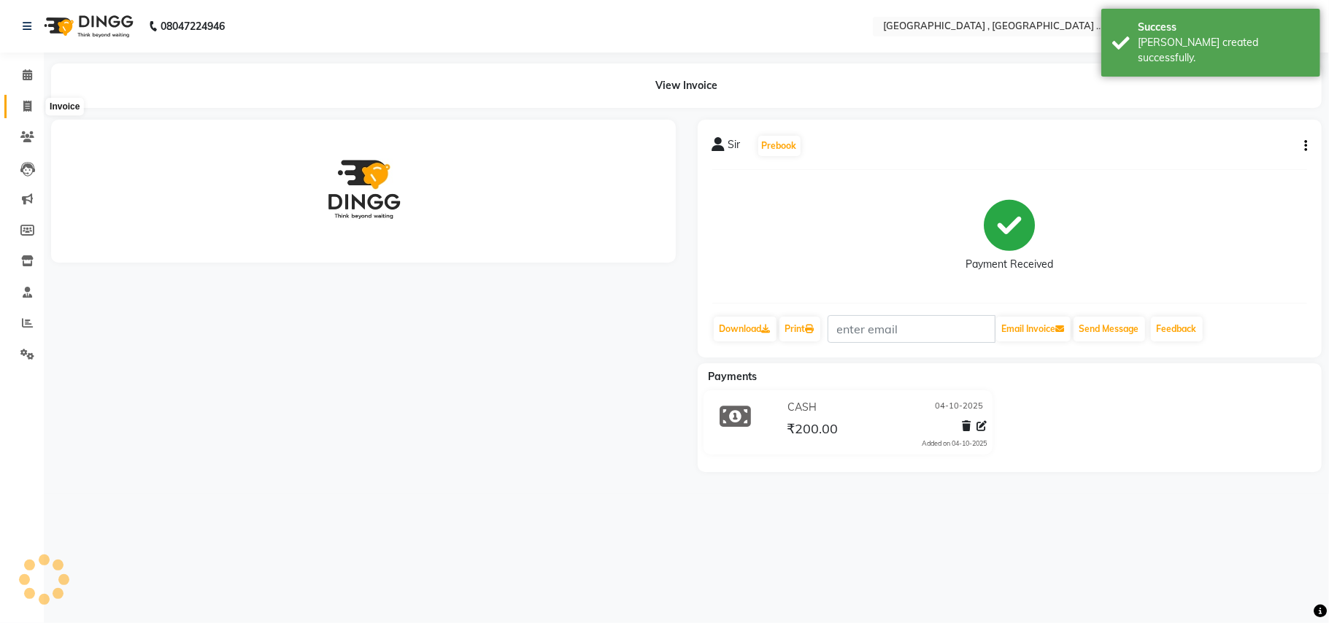
select select "4558"
select select "service"
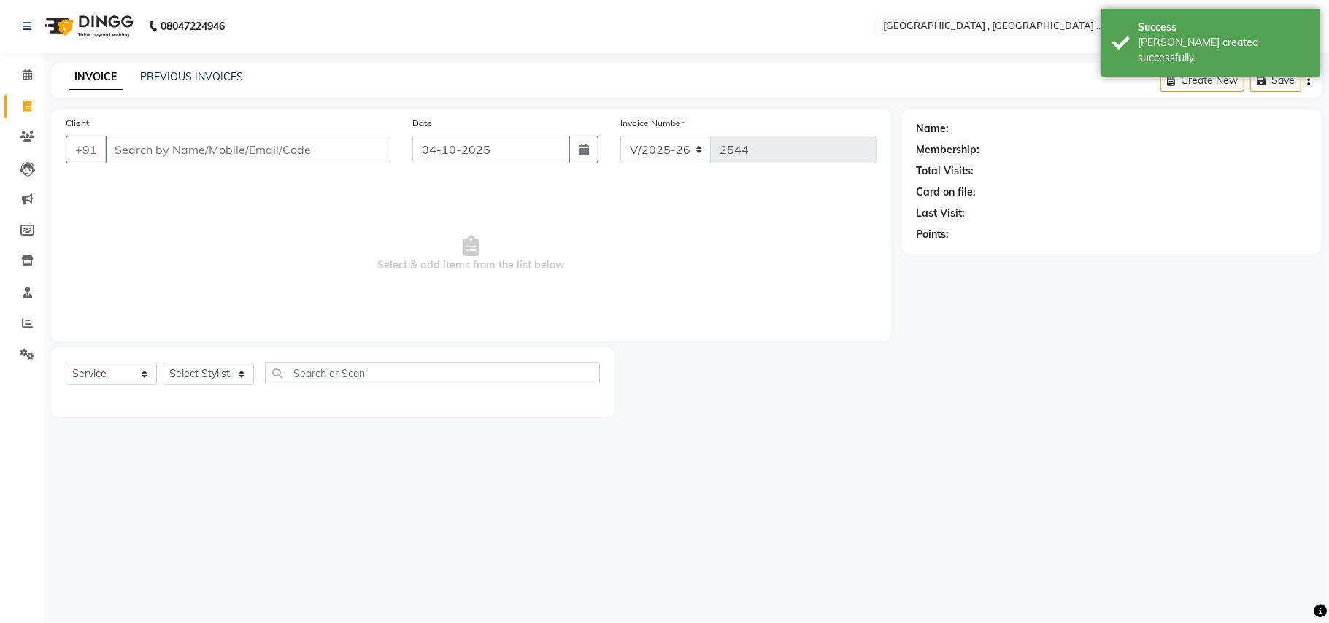
click at [164, 150] on input "Client" at bounding box center [247, 150] width 285 height 28
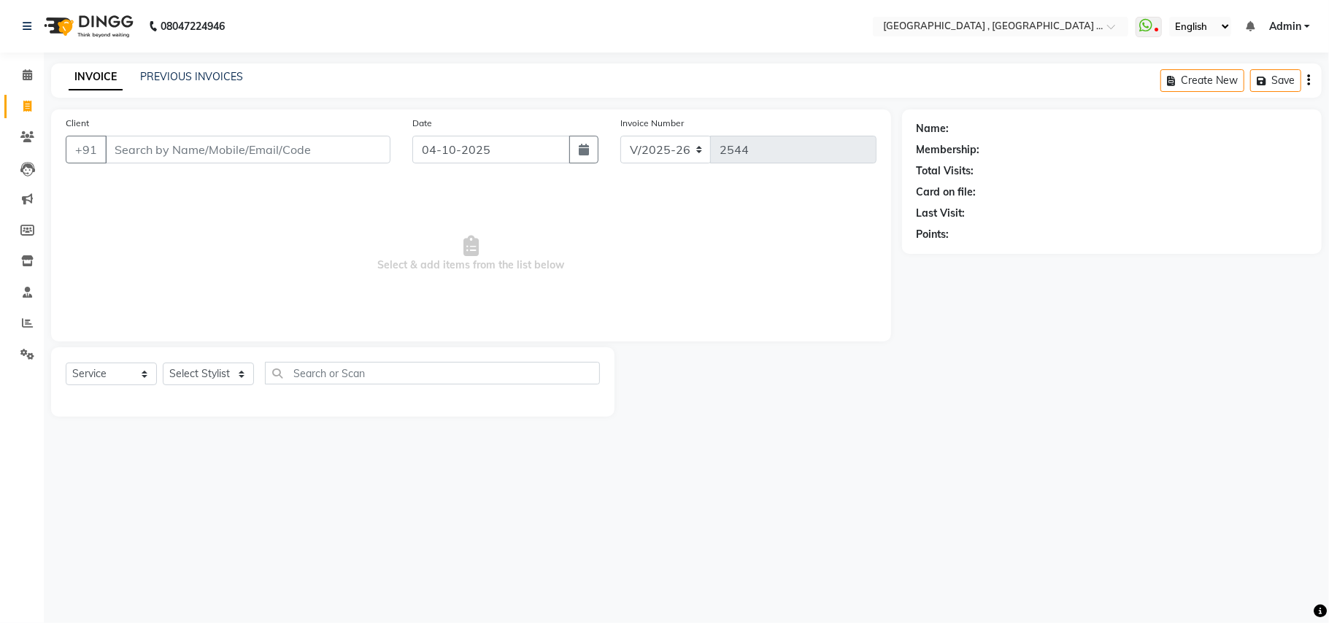
click at [207, 167] on div "Client +91" at bounding box center [228, 145] width 347 height 60
click at [217, 159] on input "Client" at bounding box center [247, 150] width 285 height 28
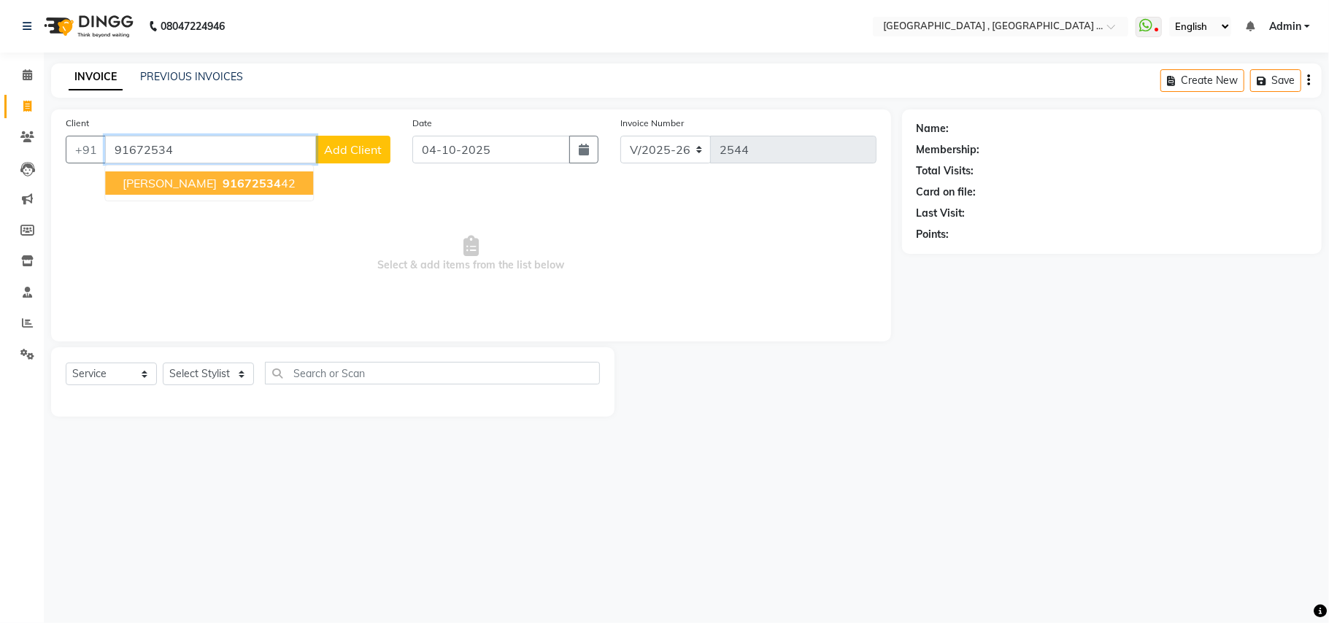
click at [220, 184] on ngb-highlight "91672534 42" at bounding box center [258, 183] width 76 height 15
type input "9167253442"
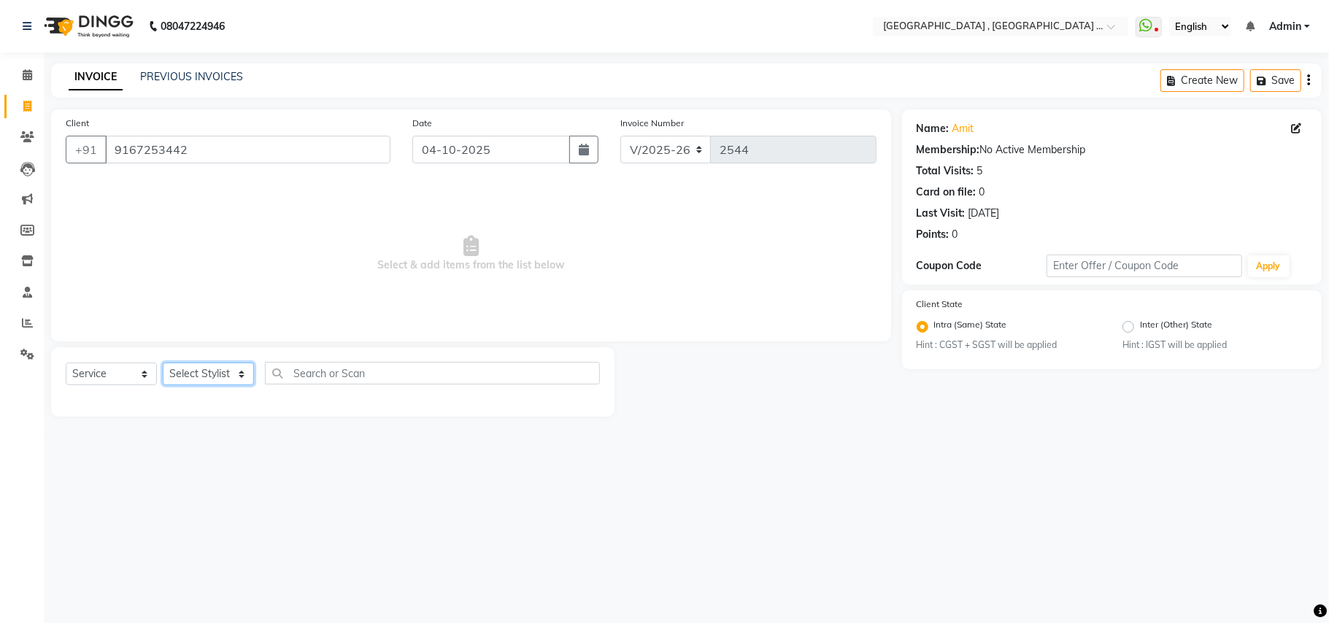
click at [209, 369] on select "Select Stylist Amit [PERSON_NAME] BUNTY Deep [PERSON_NAME] M Gautam la bella [P…" at bounding box center [208, 374] width 91 height 23
select select "45225"
click at [163, 363] on select "Select Stylist Amit [PERSON_NAME] BUNTY Deep [PERSON_NAME] M Gautam la bella [P…" at bounding box center [208, 374] width 91 height 23
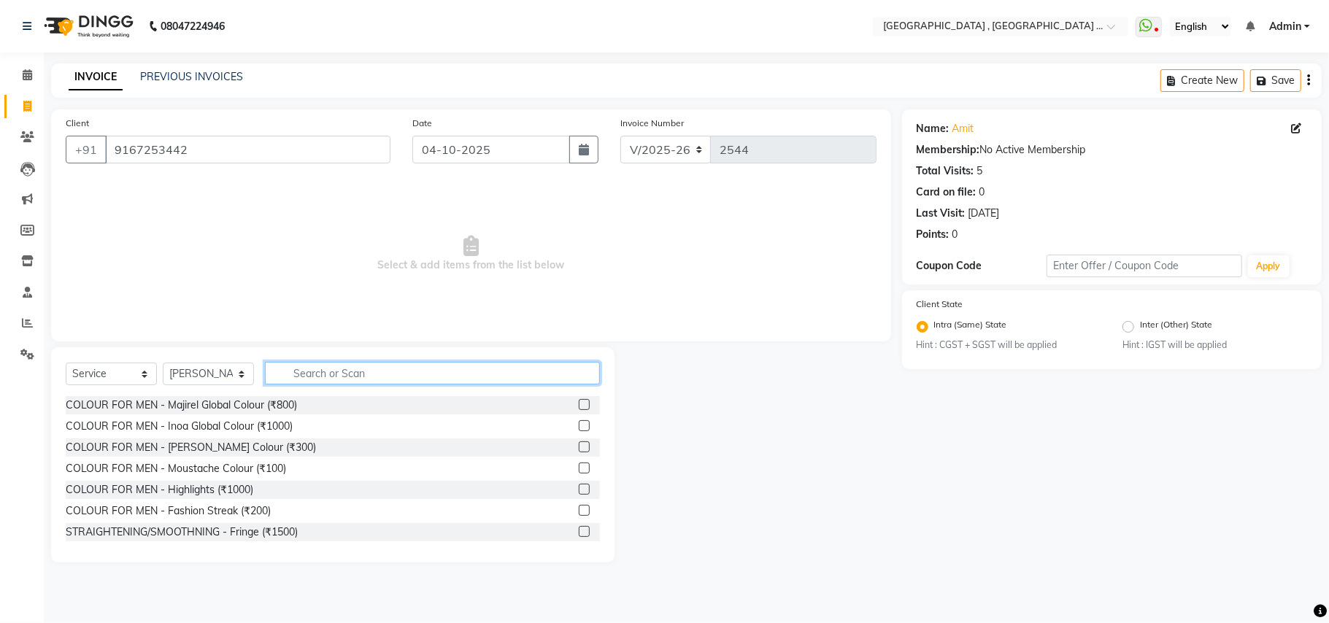
click at [313, 375] on input "text" at bounding box center [432, 373] width 335 height 23
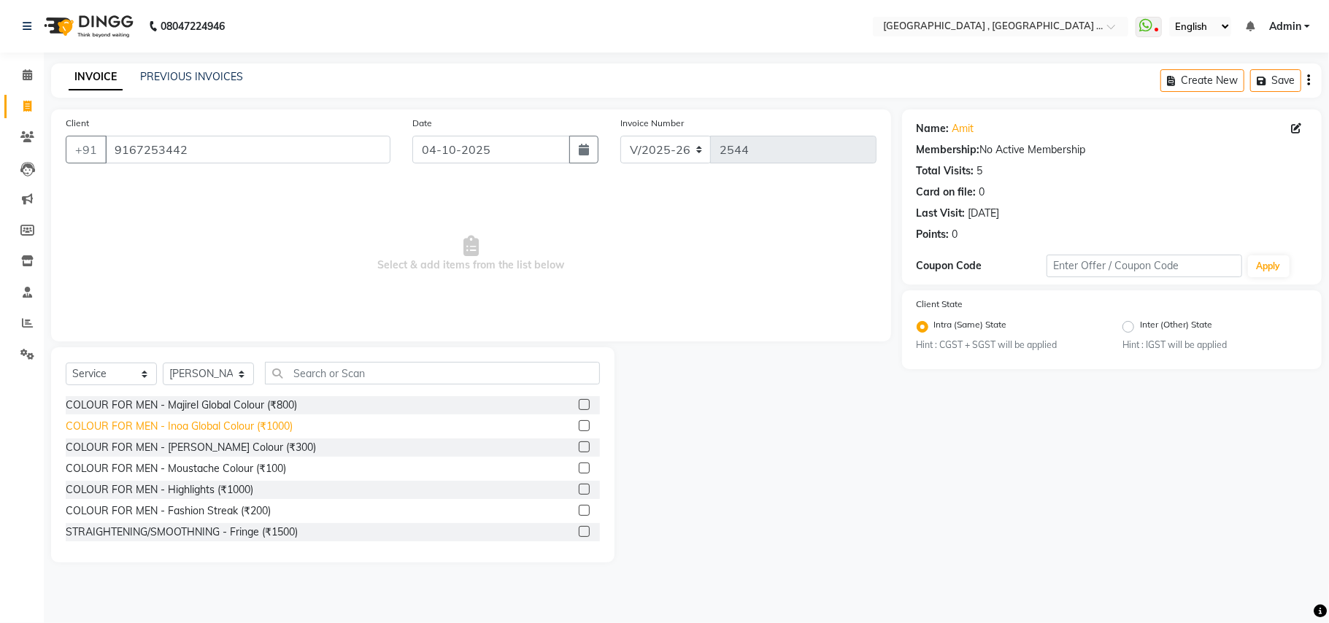
click at [263, 422] on div "COLOUR FOR MEN - Inoa Global Colour (₹1000)" at bounding box center [179, 426] width 227 height 15
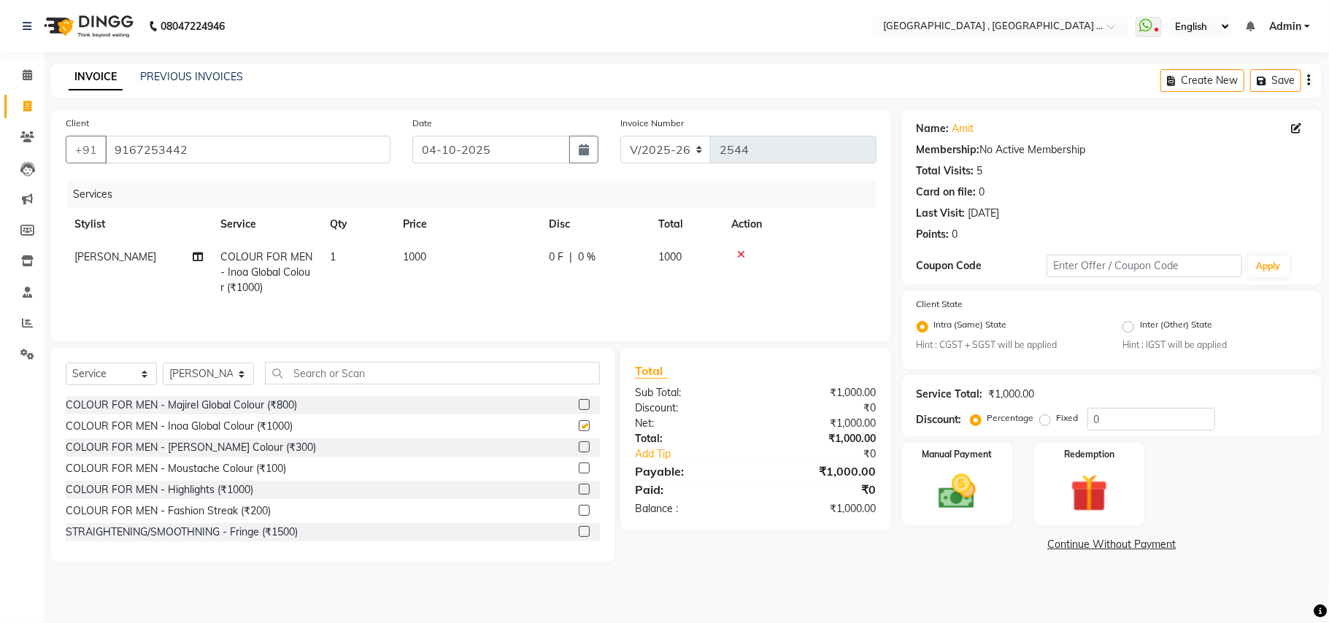
checkbox input "false"
click at [410, 263] on span "1000" at bounding box center [414, 256] width 23 height 13
select select "45225"
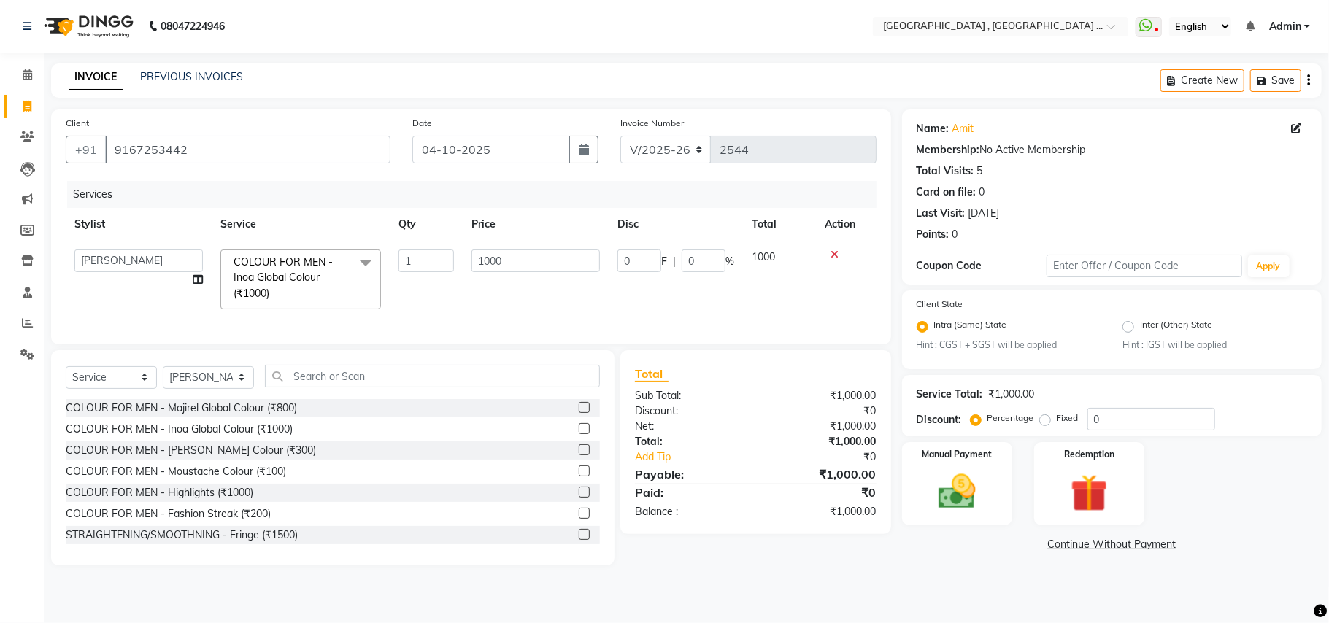
click at [423, 257] on input "1" at bounding box center [425, 261] width 55 height 23
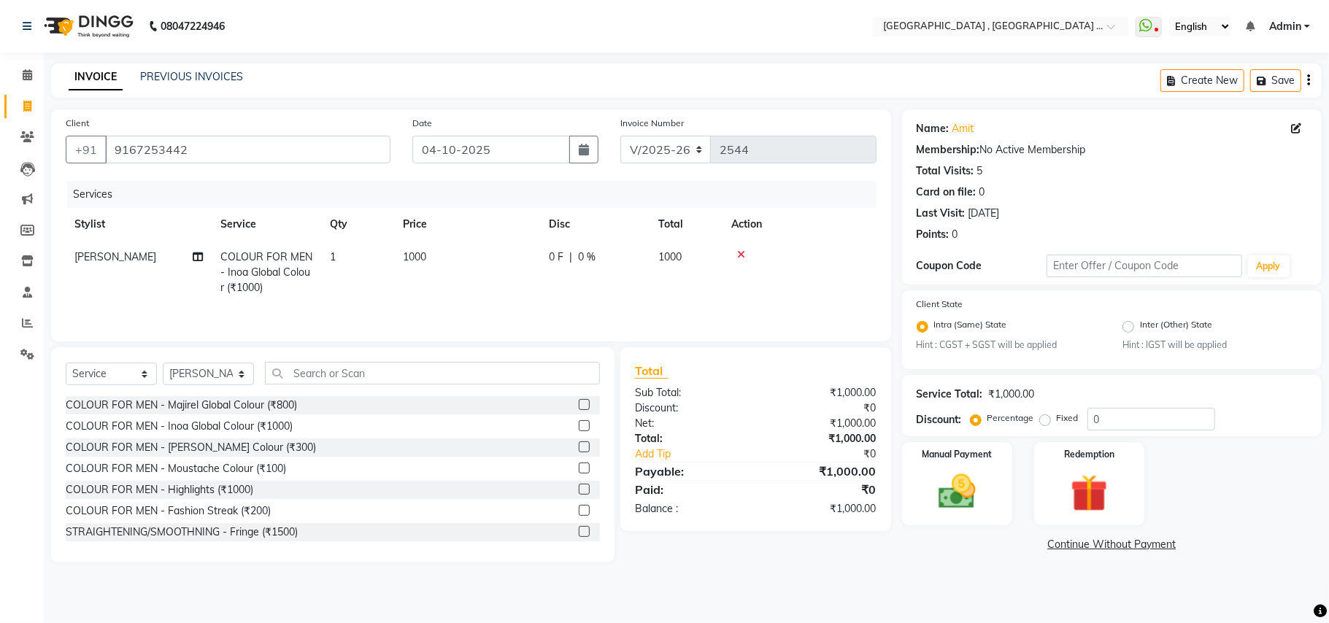
click at [492, 263] on td "1000" at bounding box center [467, 272] width 146 height 63
select select "45225"
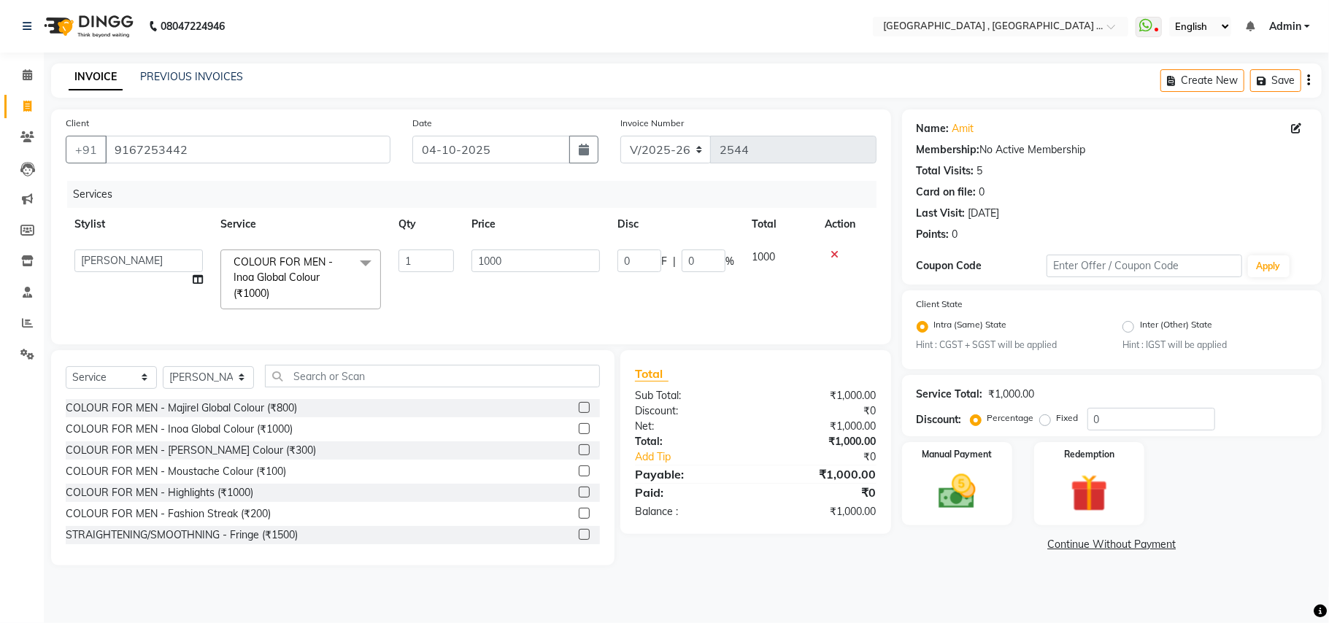
click at [492, 263] on input "1000" at bounding box center [535, 261] width 128 height 23
type input "1200"
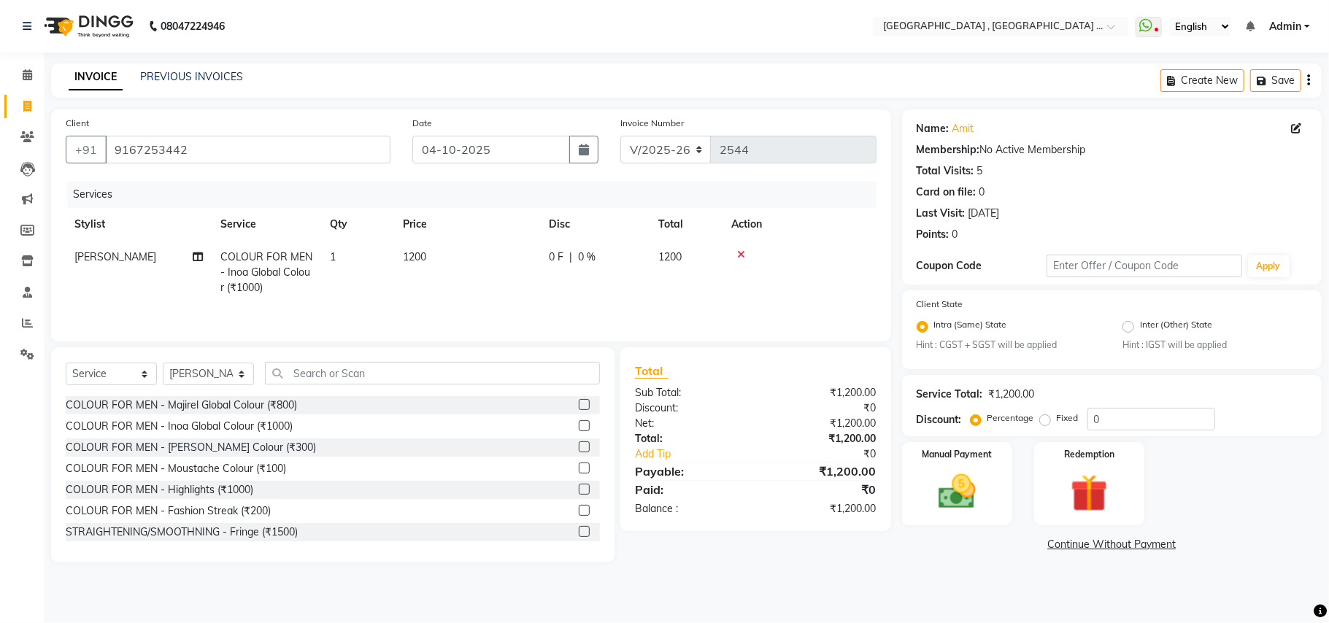
click at [485, 296] on td "1200" at bounding box center [467, 272] width 146 height 63
select select "45225"
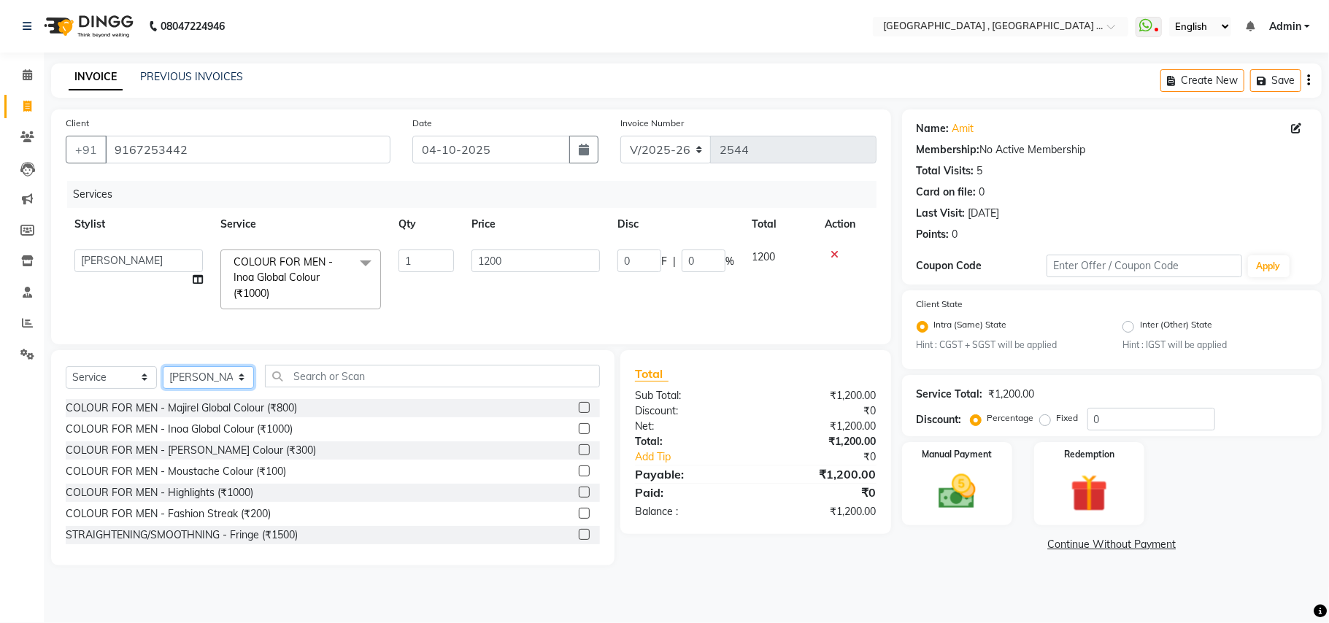
click at [199, 381] on select "Select Stylist Amit [PERSON_NAME] BUNTY Deep [PERSON_NAME] M Gautam la bella [P…" at bounding box center [208, 377] width 91 height 23
select select "51064"
click at [163, 366] on select "Select Stylist Amit [PERSON_NAME] BUNTY Deep [PERSON_NAME] M Gautam la bella [P…" at bounding box center [208, 377] width 91 height 23
click at [304, 365] on input "text" at bounding box center [432, 376] width 335 height 23
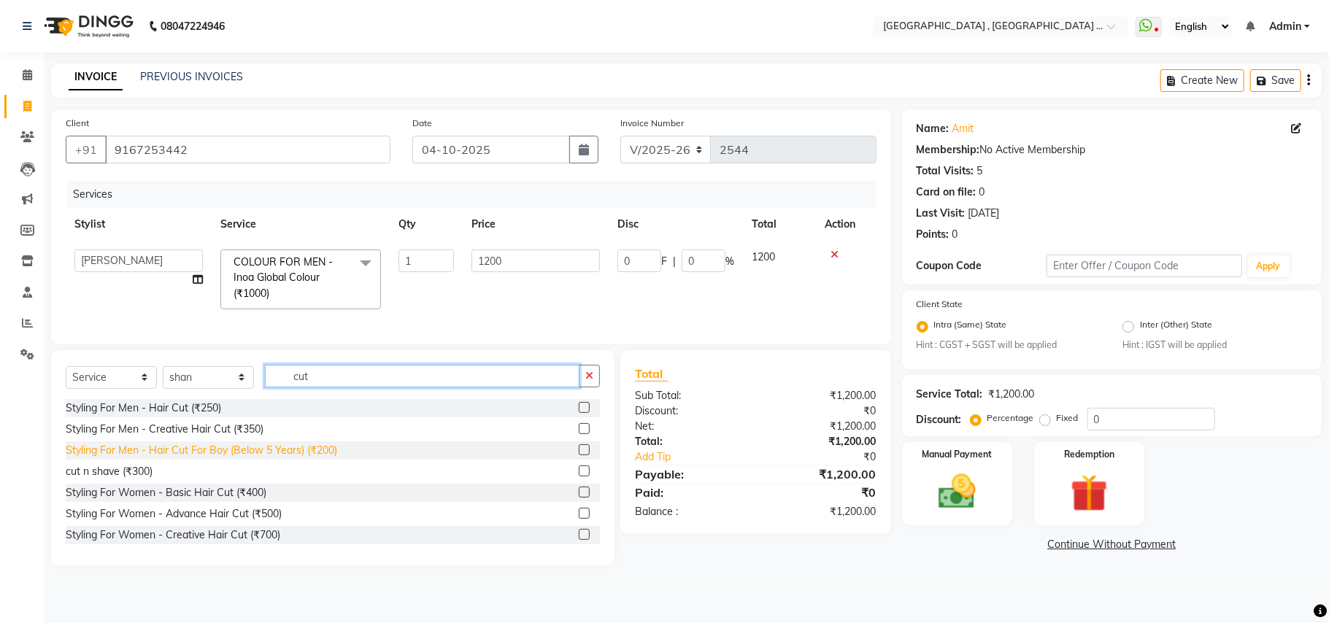
type input "cut"
click at [295, 450] on div "Styling For Men - Hair Cut For Boy (Below 5 Years) (₹200)" at bounding box center [201, 450] width 271 height 15
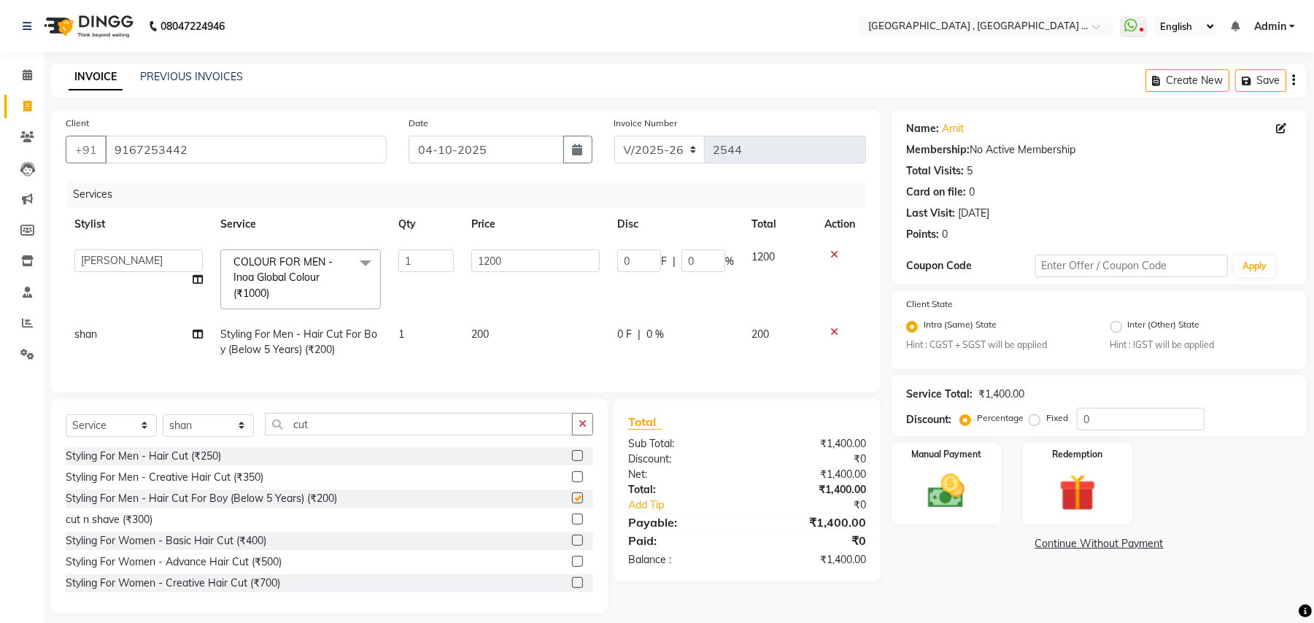
checkbox input "false"
click at [970, 489] on img at bounding box center [946, 492] width 63 height 45
drag, startPoint x: 970, startPoint y: 489, endPoint x: 966, endPoint y: 526, distance: 37.4
click at [967, 489] on img at bounding box center [946, 492] width 63 height 45
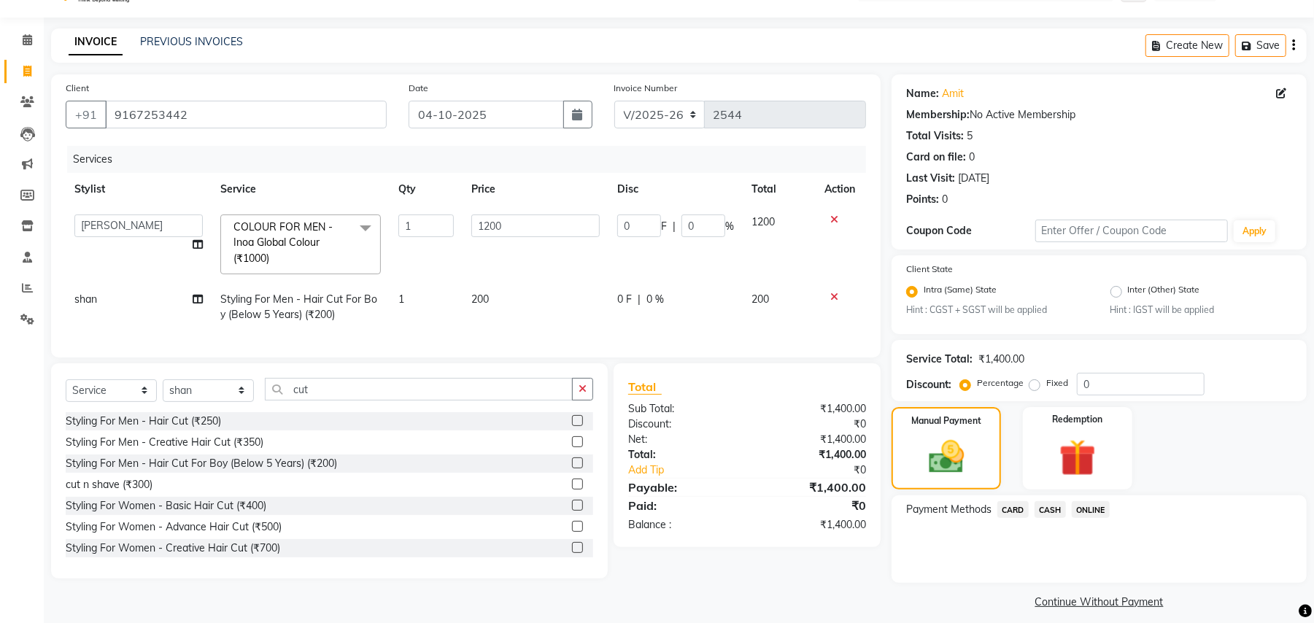
scroll to position [45, 0]
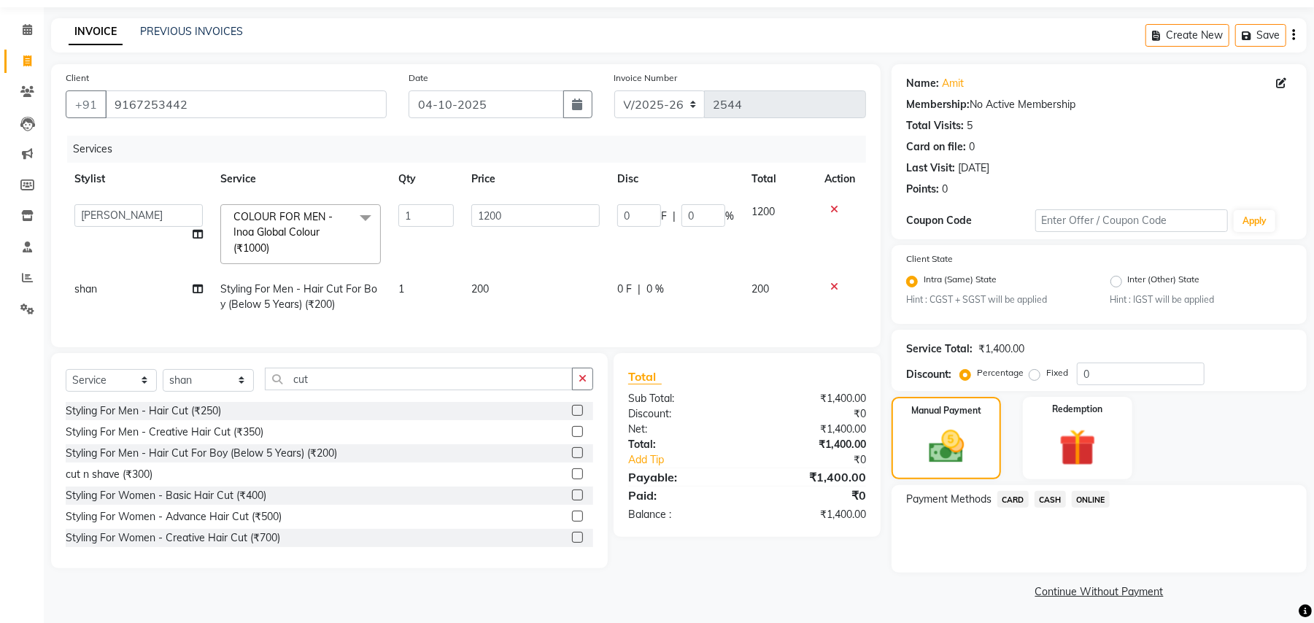
click at [1092, 501] on span "ONLINE" at bounding box center [1091, 499] width 38 height 17
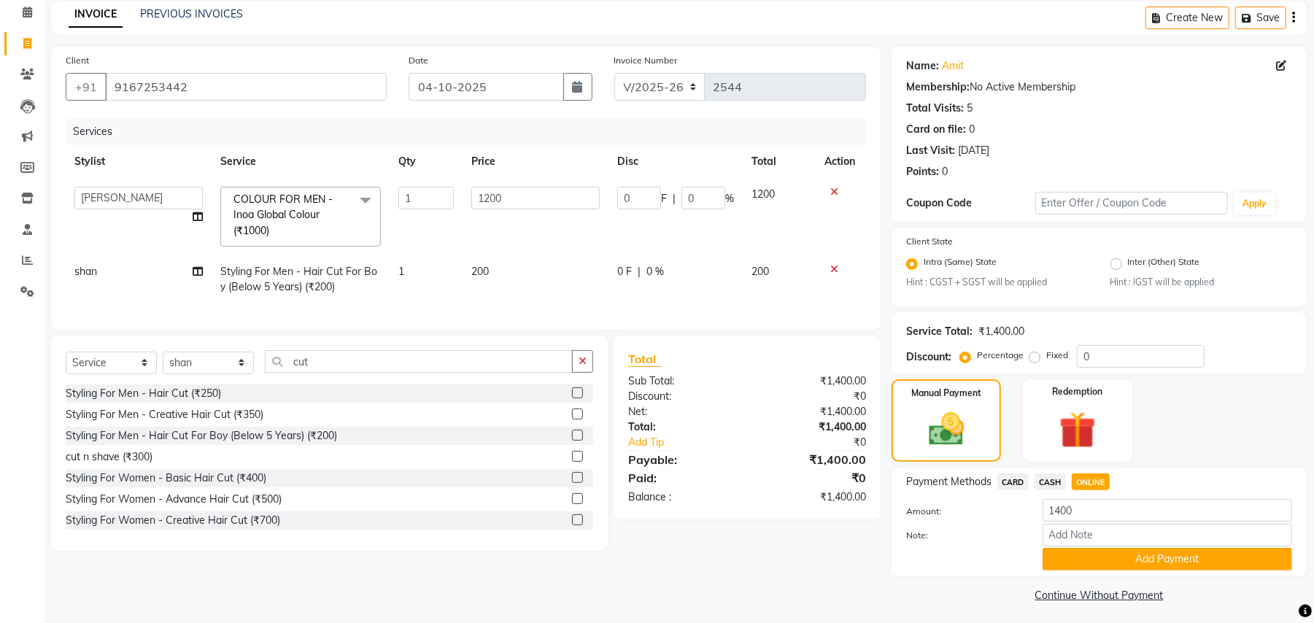
scroll to position [68, 0]
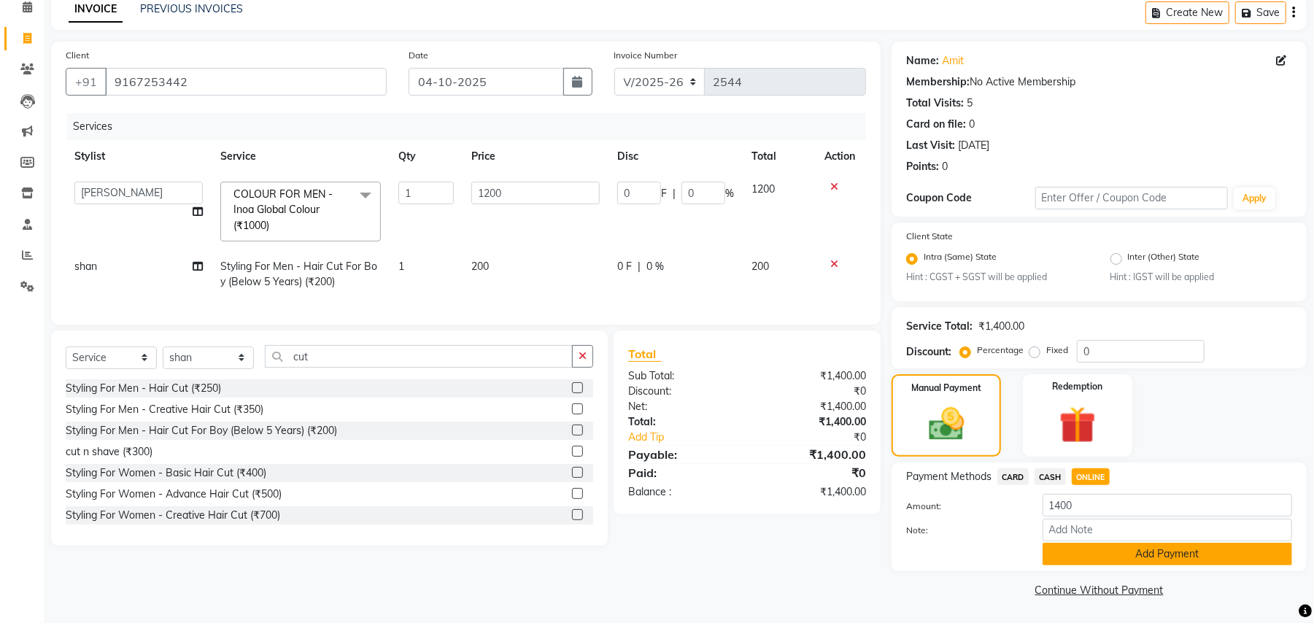
click at [1101, 546] on button "Add Payment" at bounding box center [1168, 554] width 250 height 23
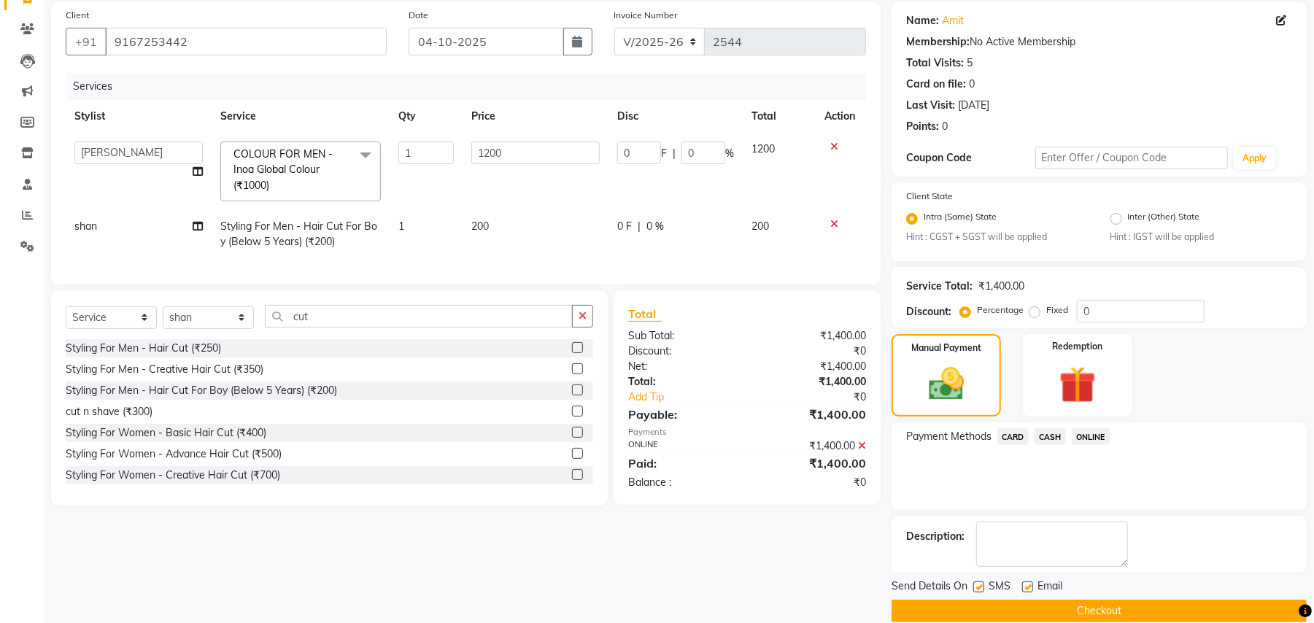
scroll to position [129, 0]
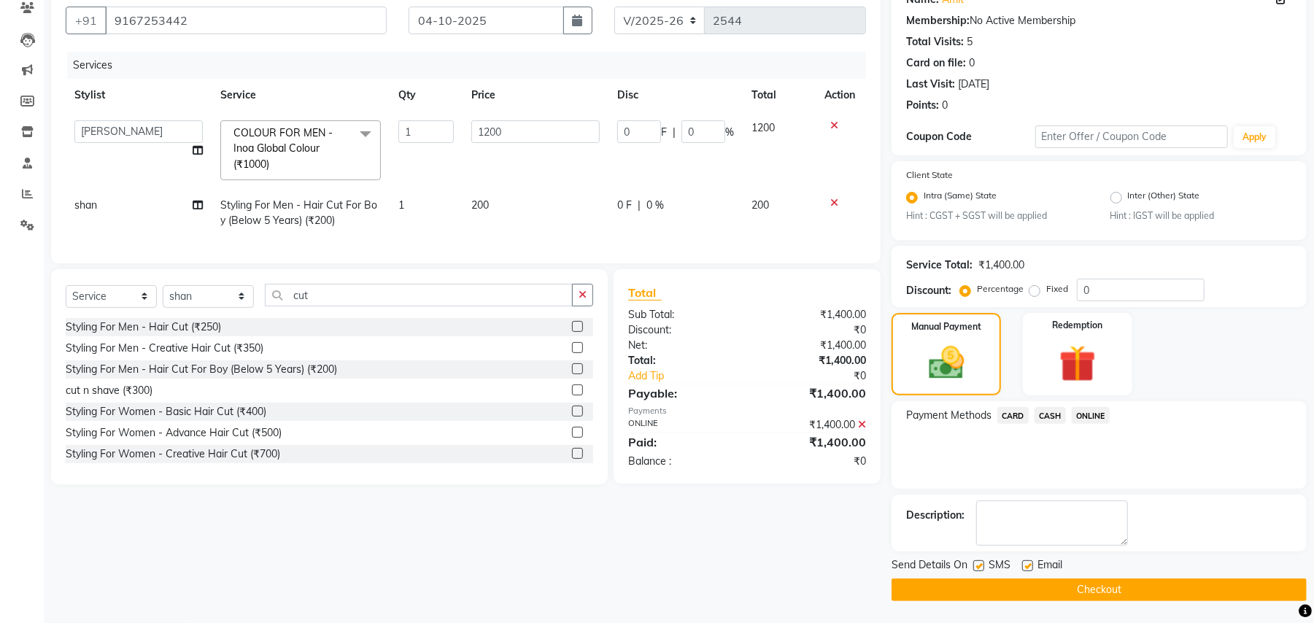
click at [1087, 590] on button "Checkout" at bounding box center [1099, 590] width 415 height 23
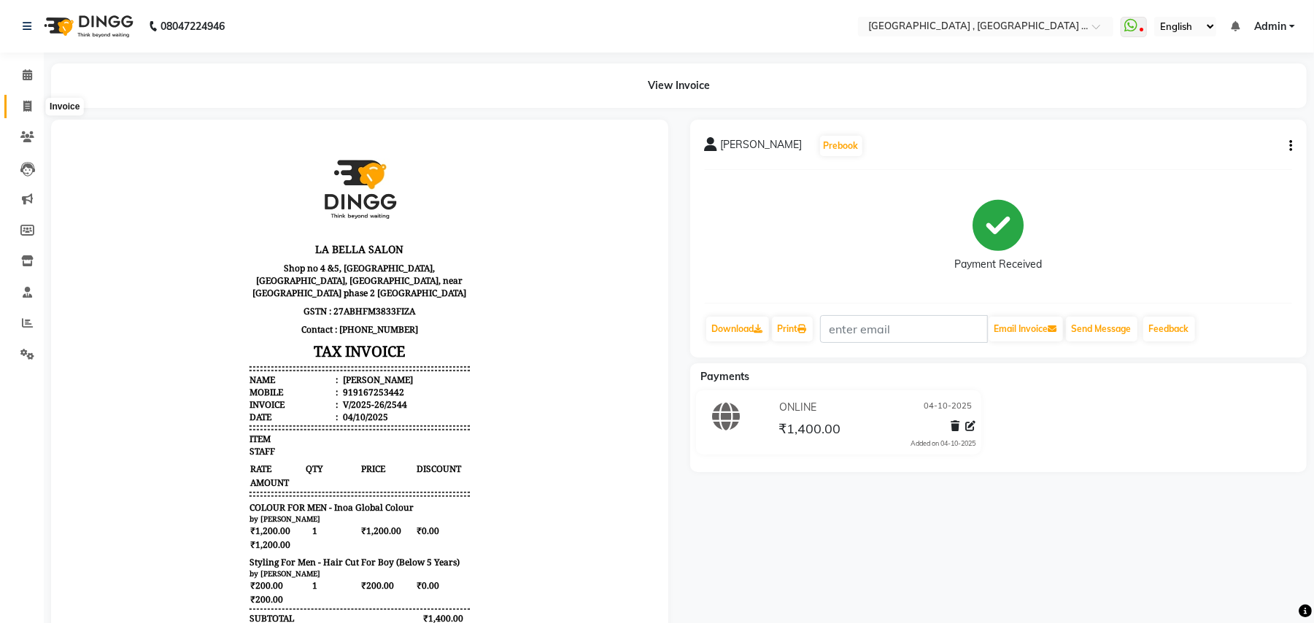
click at [27, 99] on span at bounding box center [28, 107] width 26 height 17
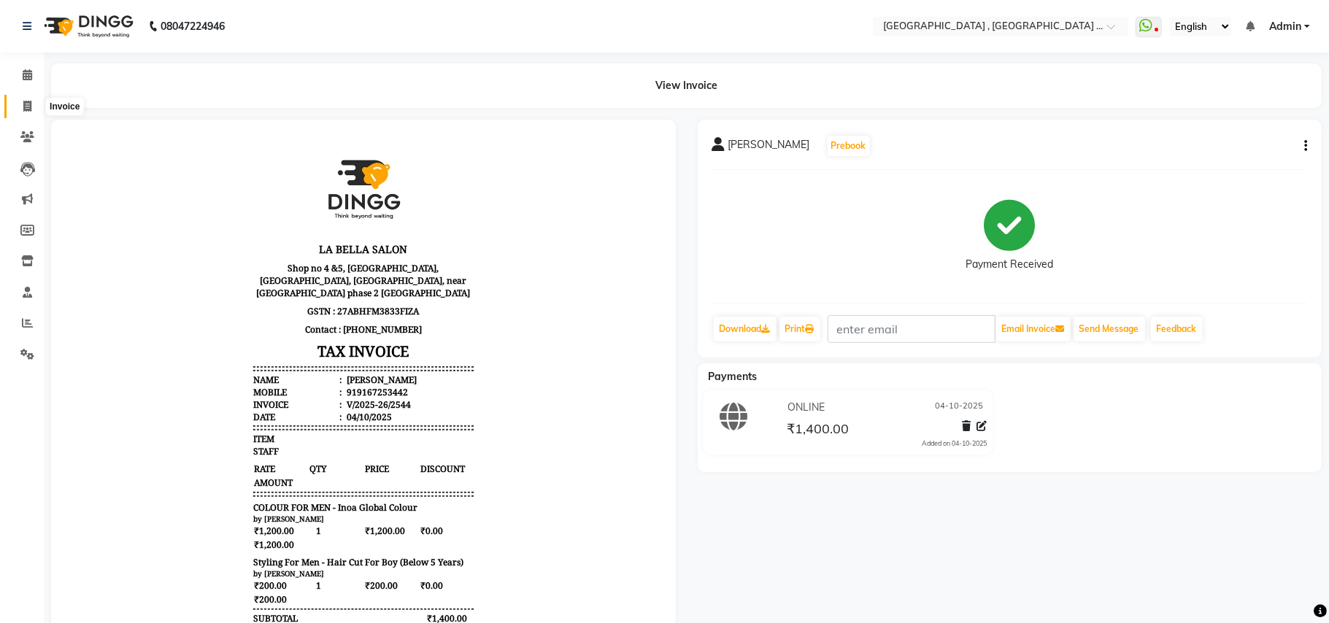
select select "service"
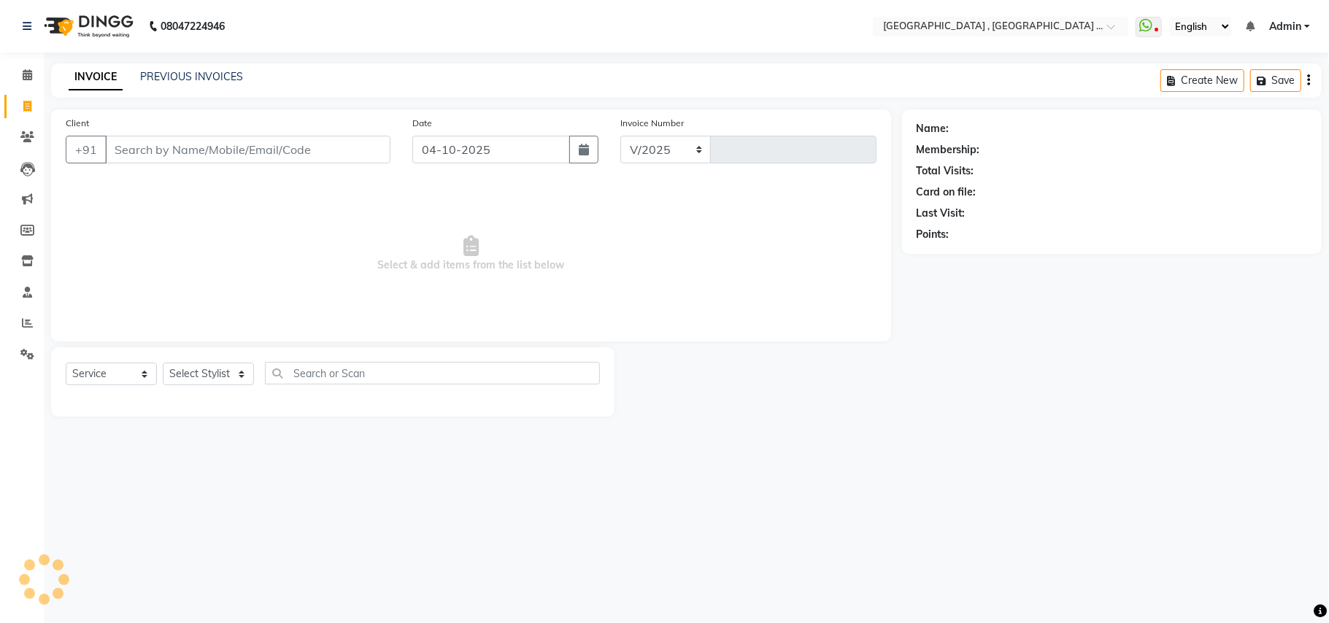
select select "4558"
type input "2545"
click at [272, 147] on input "Client" at bounding box center [247, 150] width 285 height 28
click at [266, 149] on input "Client" at bounding box center [247, 150] width 285 height 28
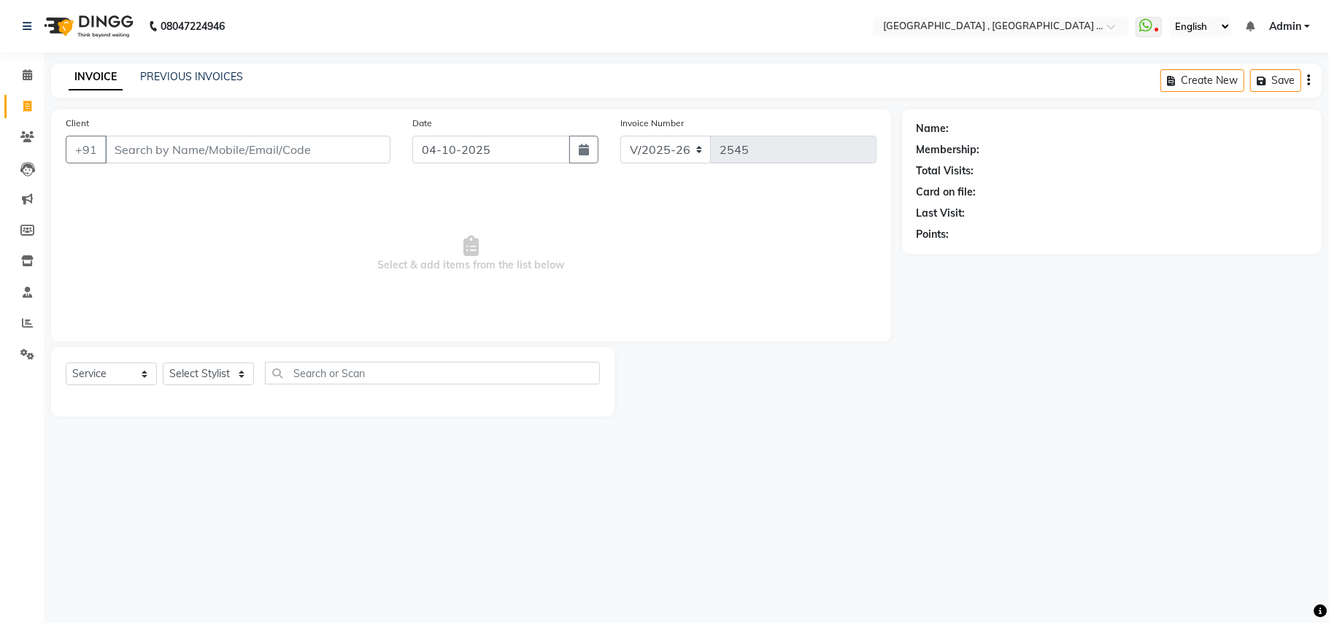
click at [266, 149] on input "Client" at bounding box center [247, 150] width 285 height 28
type input "9849888850"
click at [369, 156] on button "Add Client" at bounding box center [352, 150] width 75 height 28
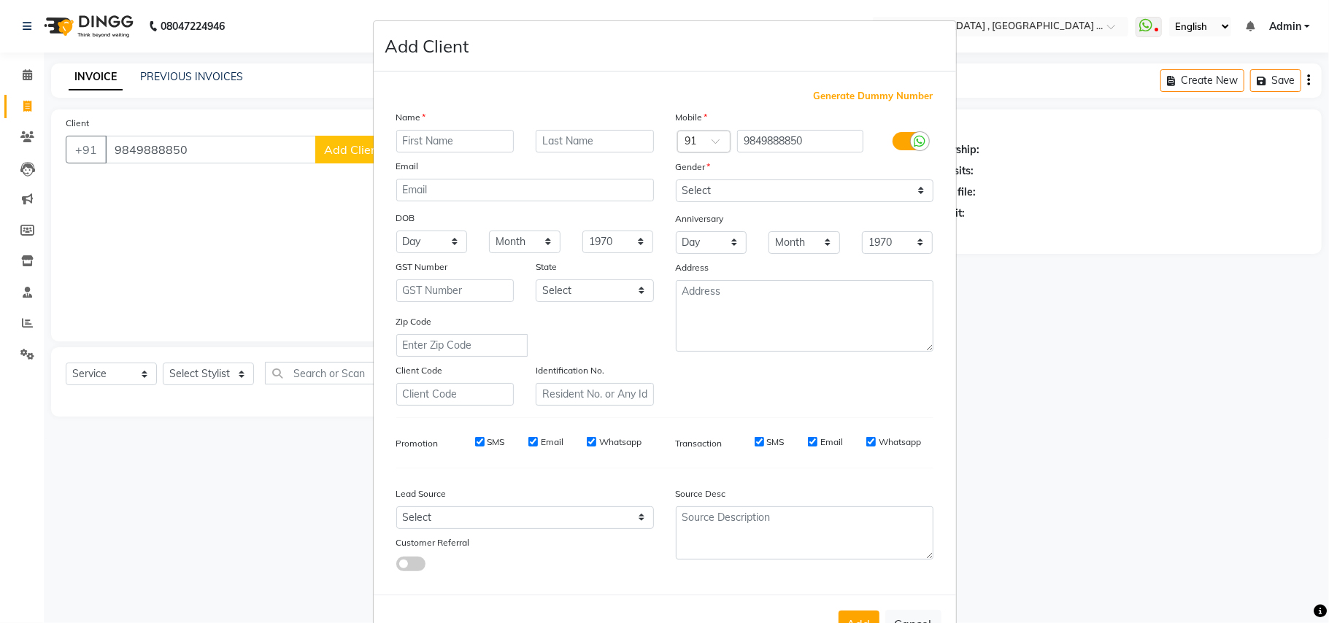
click at [452, 146] on input "text" at bounding box center [455, 141] width 118 height 23
click at [439, 126] on div "Name" at bounding box center [525, 119] width 280 height 20
click at [423, 147] on input "text" at bounding box center [455, 141] width 118 height 23
click at [409, 155] on div "Name Email DOB Day 01 02 03 04 05 06 07 08 09 10 11 12 13 14 15 16 17 18 19 20 …" at bounding box center [525, 257] width 280 height 296
click at [409, 138] on input "text" at bounding box center [455, 141] width 118 height 23
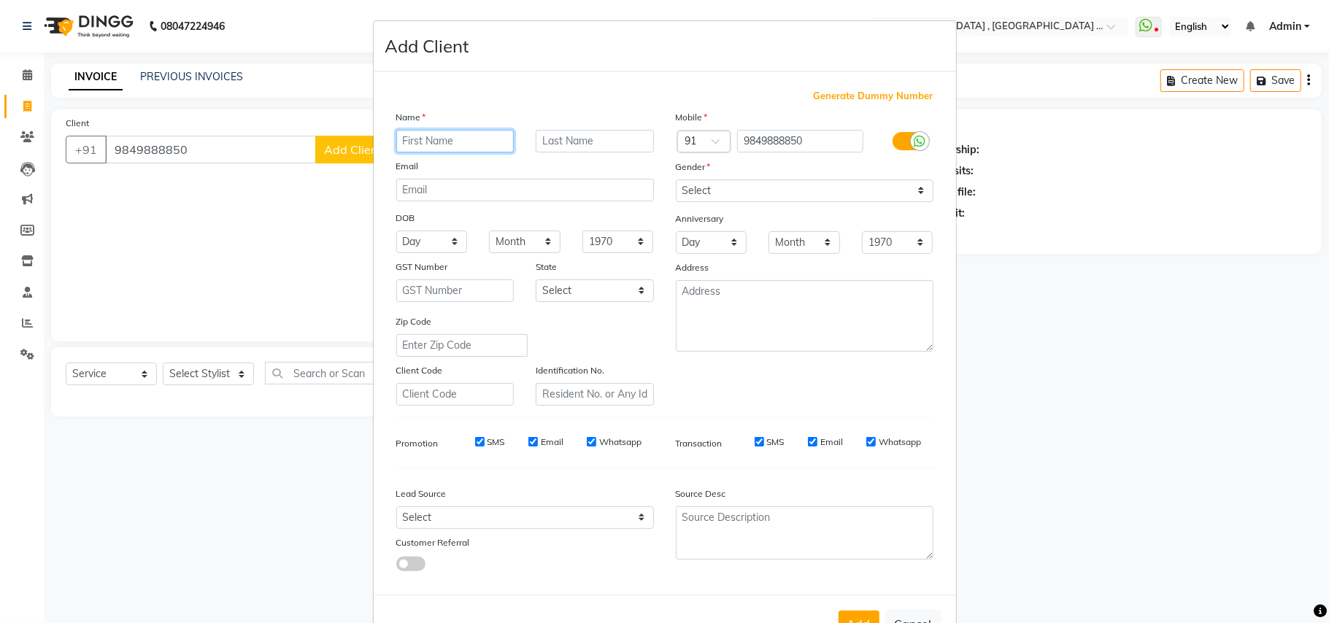
click at [409, 138] on input "text" at bounding box center [455, 141] width 118 height 23
type input "Pavan"
drag, startPoint x: 825, startPoint y: 200, endPoint x: 832, endPoint y: 220, distance: 21.0
click at [823, 199] on select "Select [DEMOGRAPHIC_DATA] [DEMOGRAPHIC_DATA] Other Prefer Not To Say" at bounding box center [805, 191] width 258 height 23
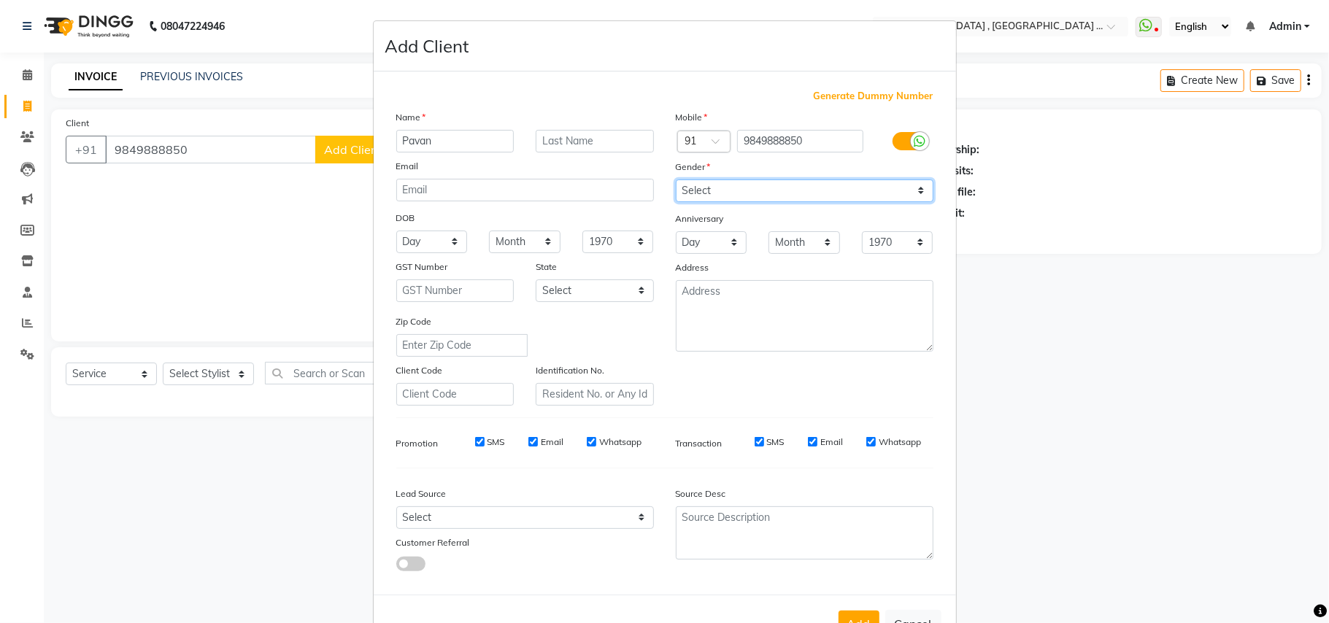
click at [822, 193] on select "Select [DEMOGRAPHIC_DATA] [DEMOGRAPHIC_DATA] Other Prefer Not To Say" at bounding box center [805, 191] width 258 height 23
click at [817, 187] on select "Select [DEMOGRAPHIC_DATA] [DEMOGRAPHIC_DATA] Other Prefer Not To Say" at bounding box center [805, 191] width 258 height 23
click at [813, 187] on select "Select [DEMOGRAPHIC_DATA] [DEMOGRAPHIC_DATA] Other Prefer Not To Say" at bounding box center [805, 191] width 258 height 23
select select "[DEMOGRAPHIC_DATA]"
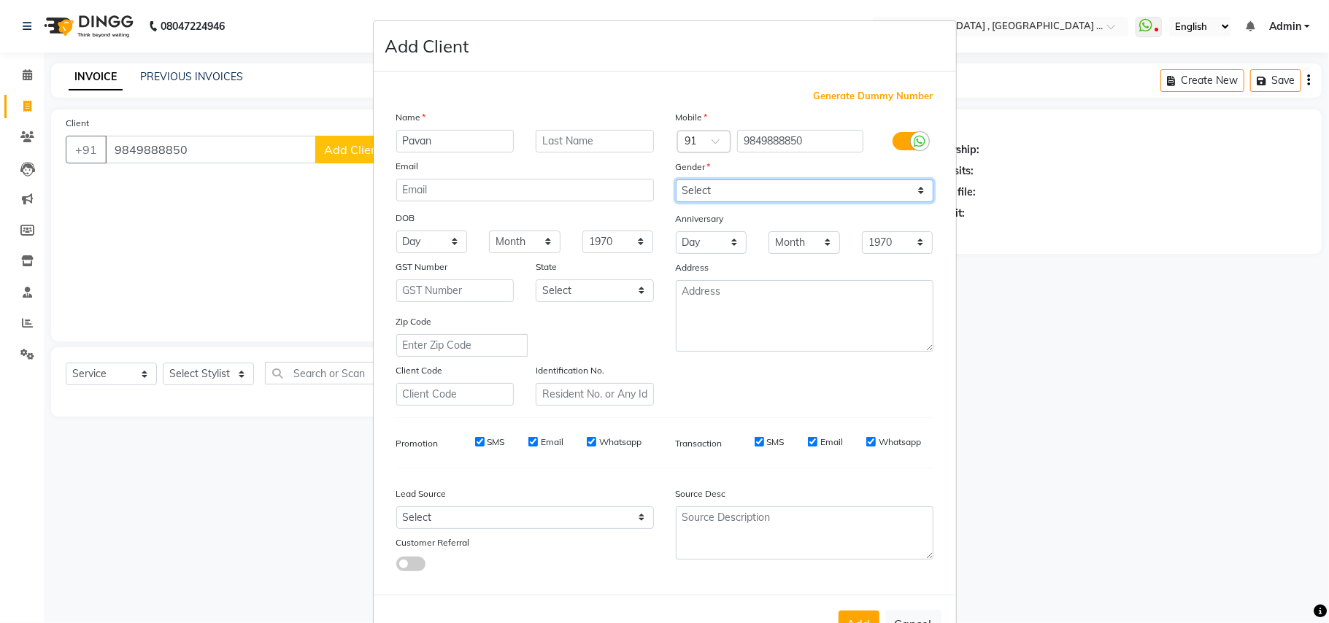
click at [676, 180] on select "Select [DEMOGRAPHIC_DATA] [DEMOGRAPHIC_DATA] Other Prefer Not To Say" at bounding box center [805, 191] width 258 height 23
click at [868, 611] on button "Add" at bounding box center [859, 624] width 41 height 26
